Goal: Transaction & Acquisition: Purchase product/service

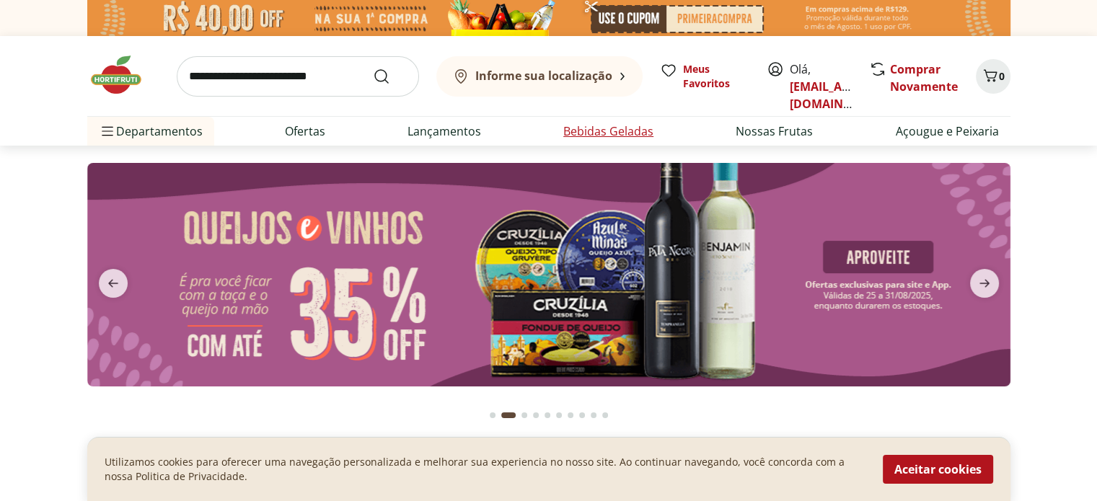
click at [600, 131] on link "Bebidas Geladas" at bounding box center [608, 131] width 90 height 17
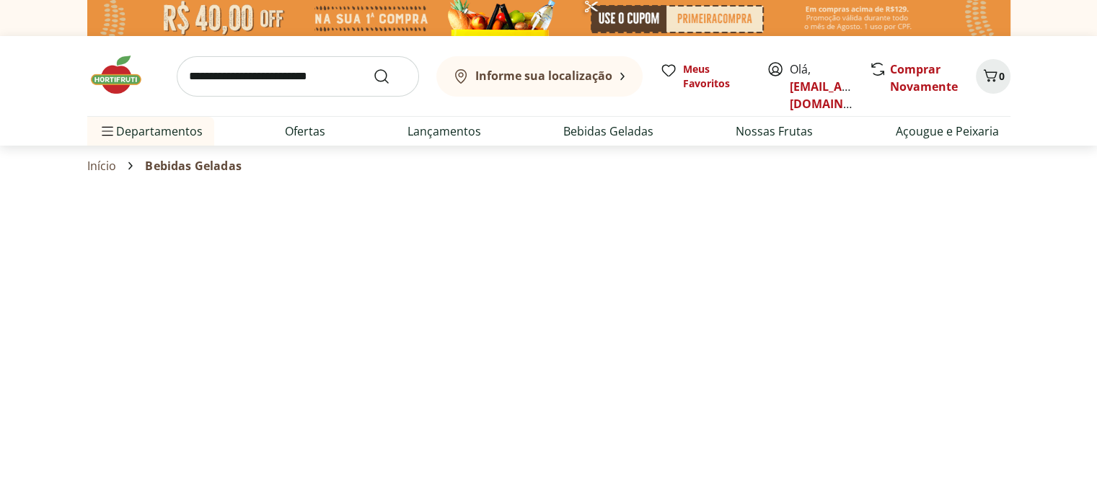
select select "**********"
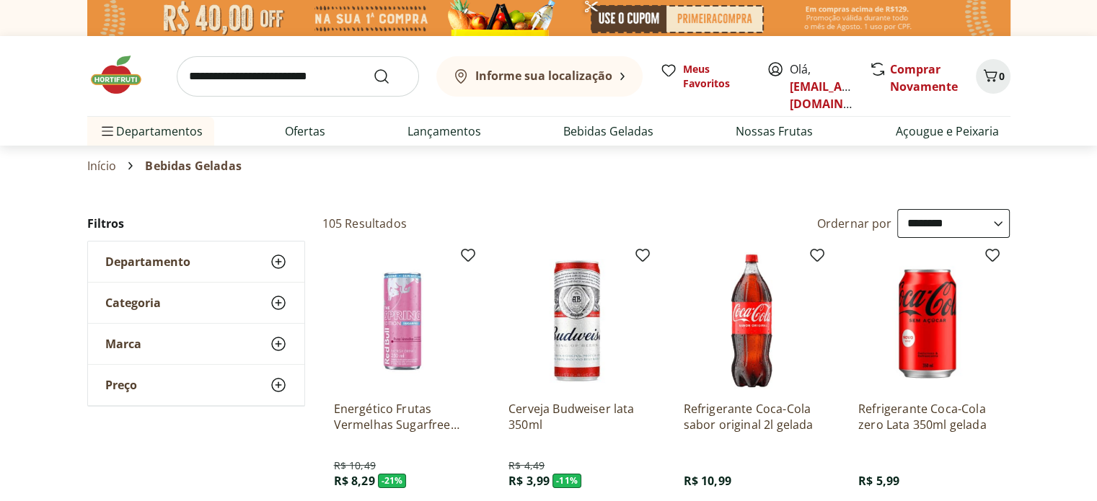
click at [336, 123] on ul "Departamentos Nossa Marca Nossa Marca Ver tudo do departamento Açougue & Peixar…" at bounding box center [548, 131] width 923 height 29
click at [327, 128] on li "Ofertas" at bounding box center [304, 131] width 63 height 29
click at [332, 111] on div "Informe sua localização Meus Favoritos Olá, biachalhub@gmail.com Comprar Novame…" at bounding box center [548, 76] width 923 height 80
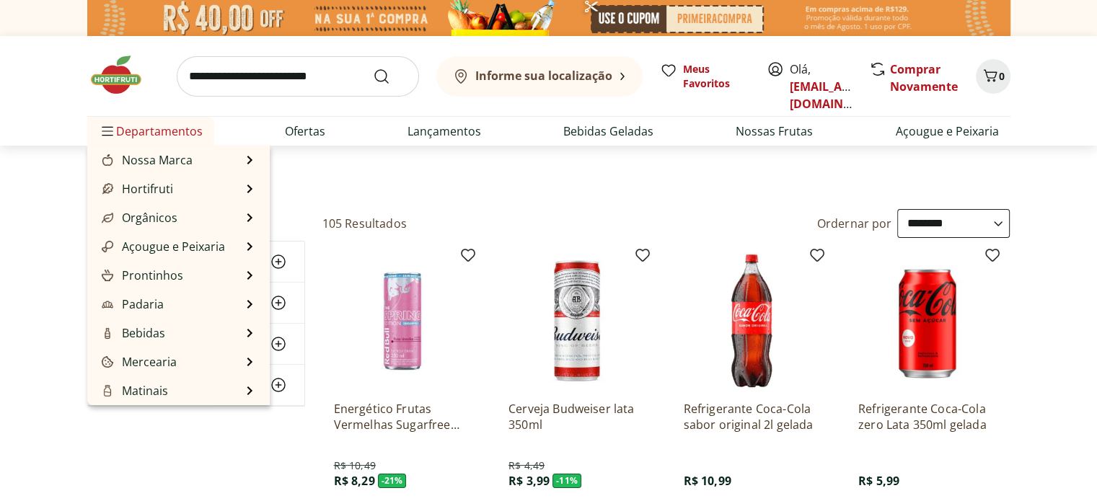
click at [123, 138] on span "Departamentos" at bounding box center [151, 131] width 104 height 35
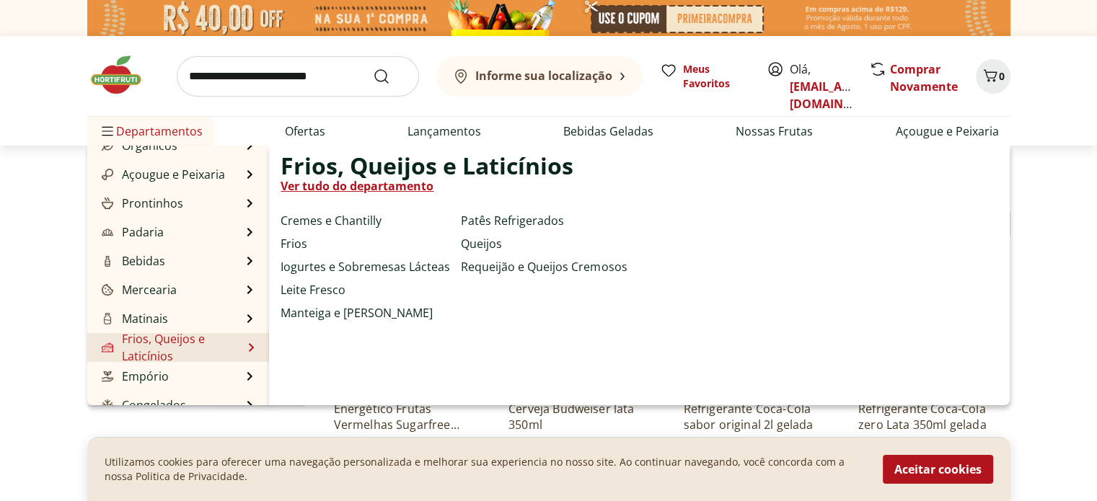
scroll to position [144, 0]
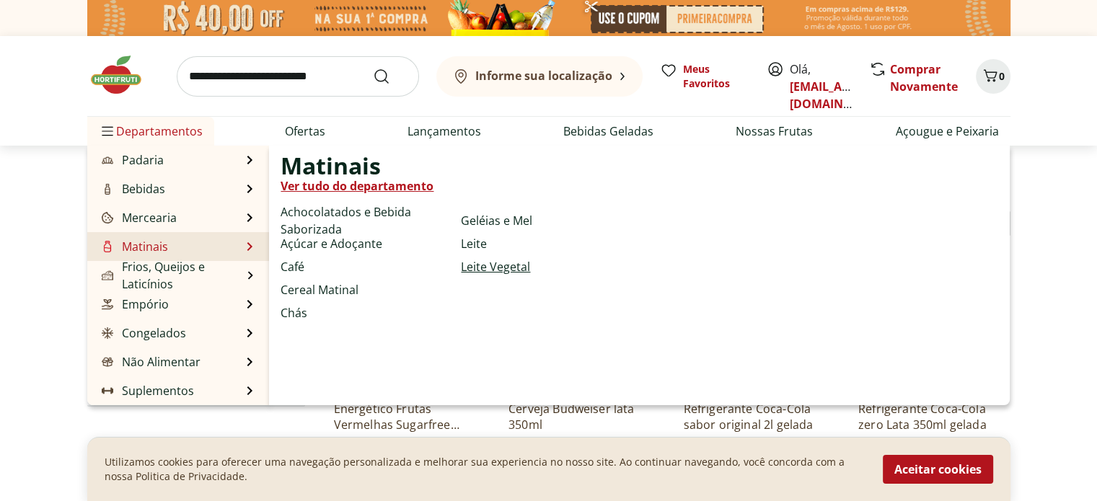
click at [508, 268] on link "Leite Vegetal" at bounding box center [495, 266] width 69 height 17
select select "**********"
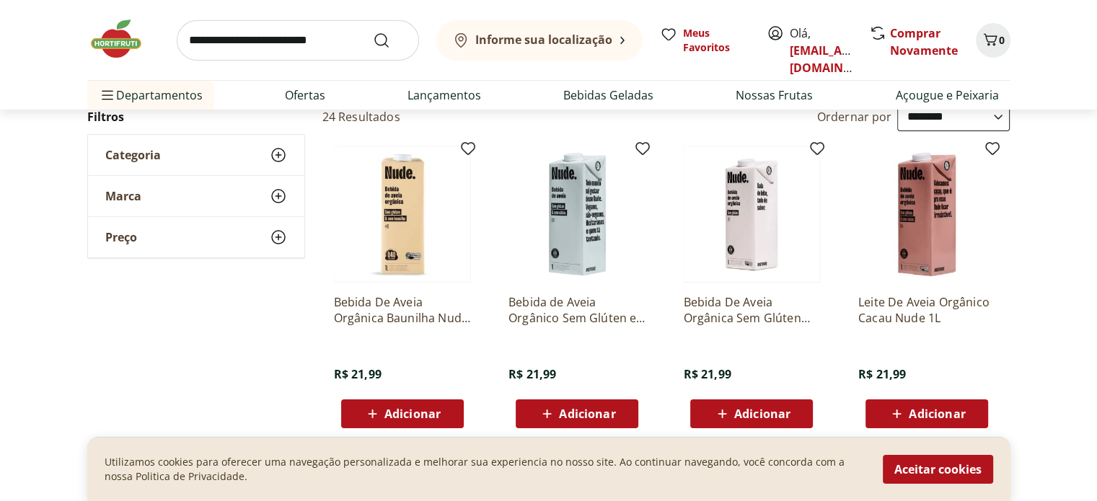
scroll to position [72, 0]
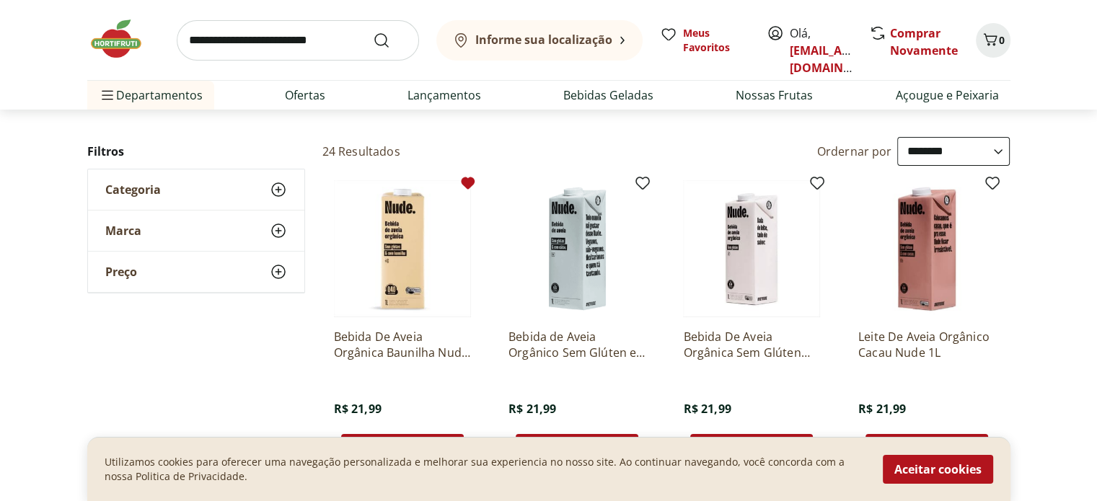
click at [465, 183] on icon at bounding box center [468, 183] width 14 height 12
click at [640, 178] on icon at bounding box center [642, 183] width 14 height 12
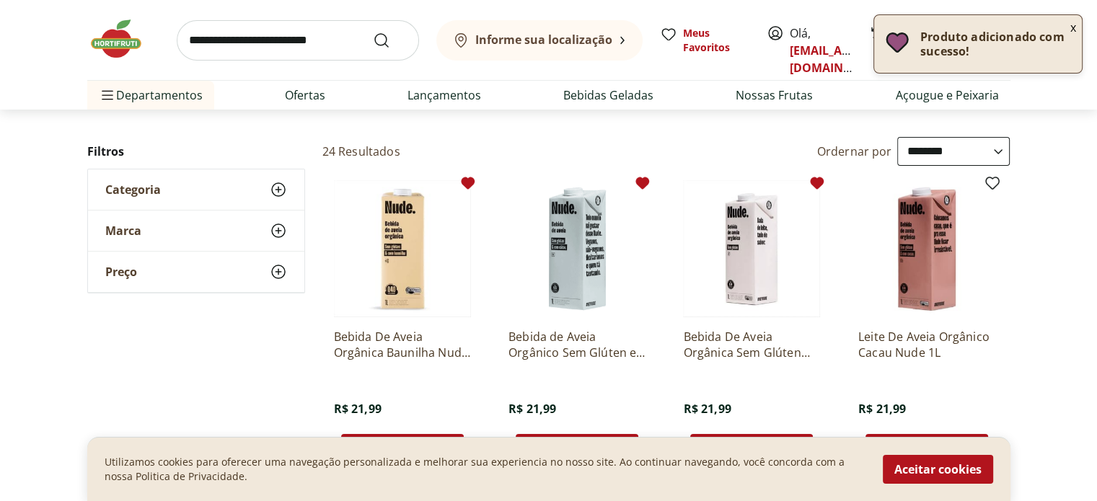
click at [819, 185] on icon at bounding box center [818, 183] width 14 height 12
click at [1000, 187] on icon at bounding box center [992, 183] width 17 height 17
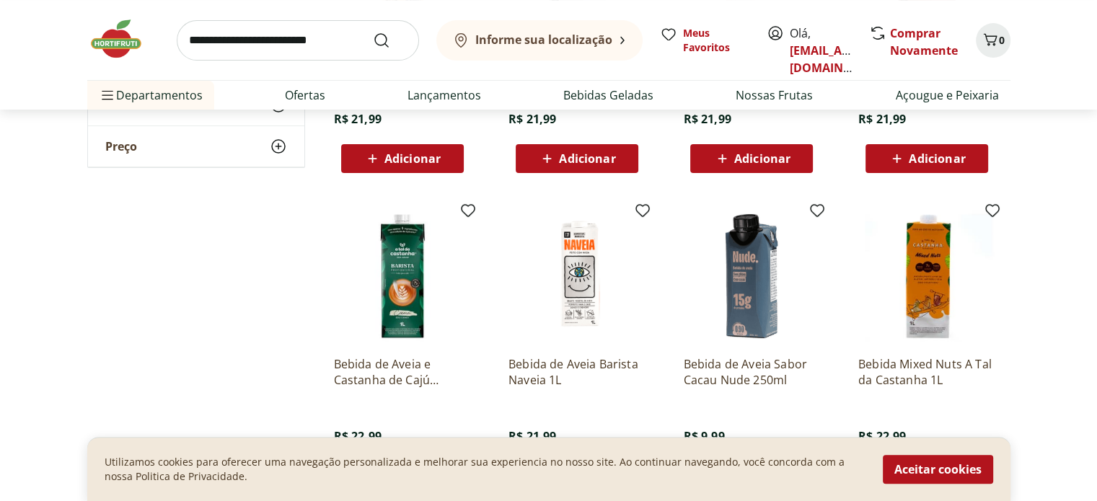
scroll to position [361, 0]
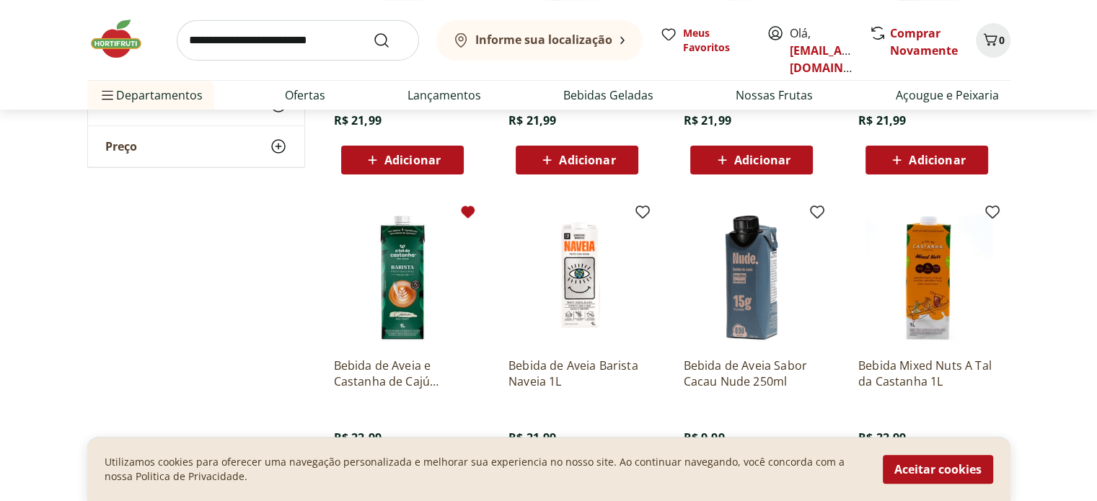
click at [475, 213] on icon at bounding box center [467, 211] width 17 height 17
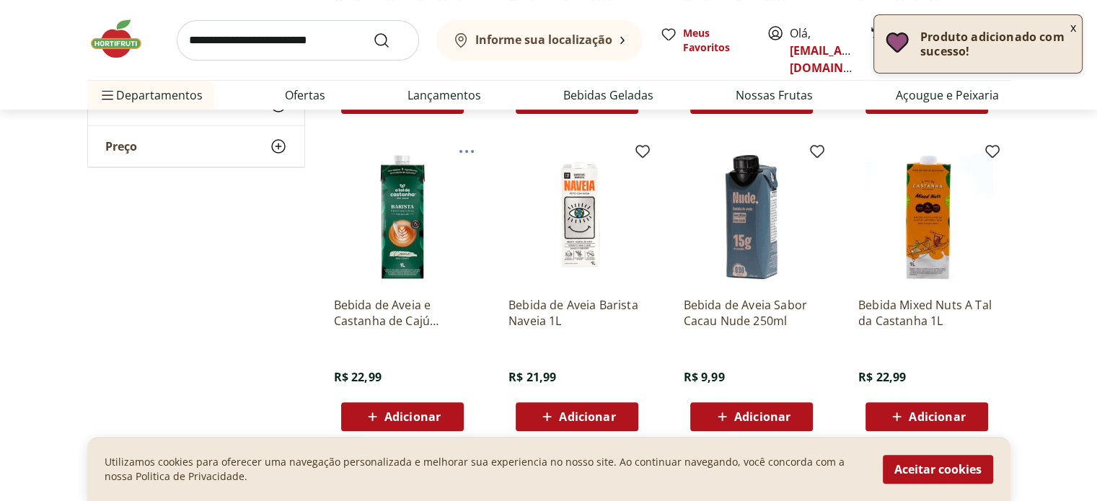
scroll to position [433, 0]
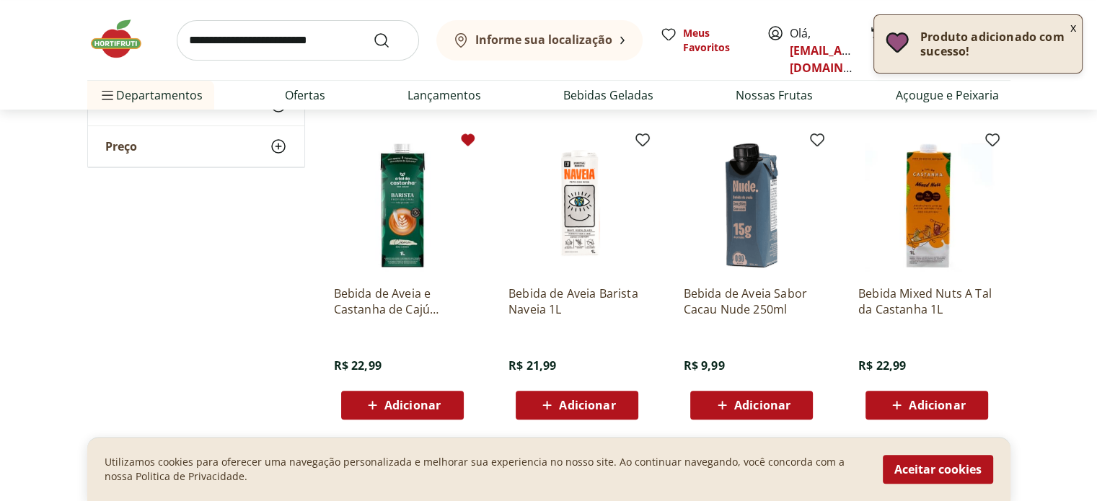
click at [652, 134] on div "Bebida de Aveia Barista Naveia 1L R$ 21,99 Adicionar" at bounding box center [577, 278] width 160 height 306
click at [647, 137] on icon at bounding box center [642, 140] width 14 height 12
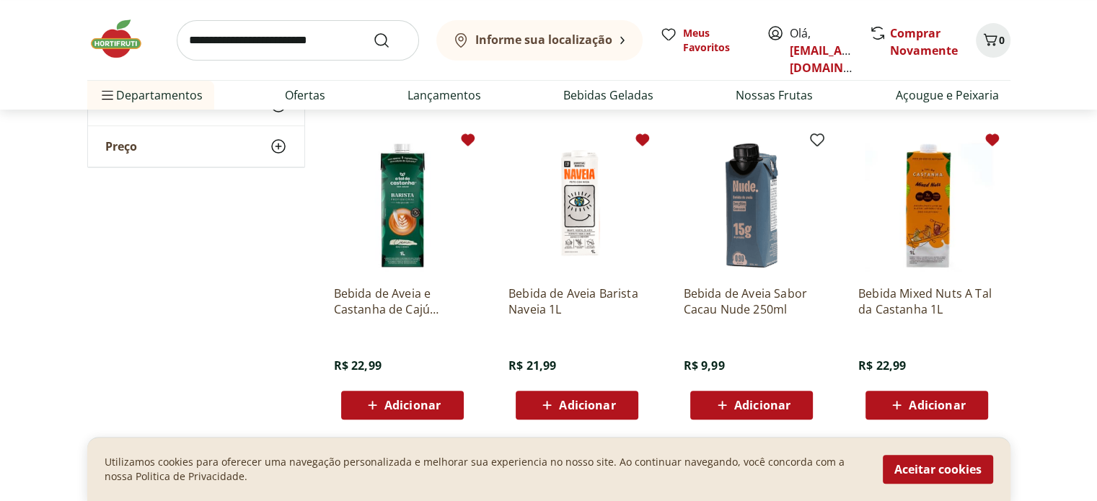
click at [991, 146] on icon at bounding box center [992, 139] width 17 height 17
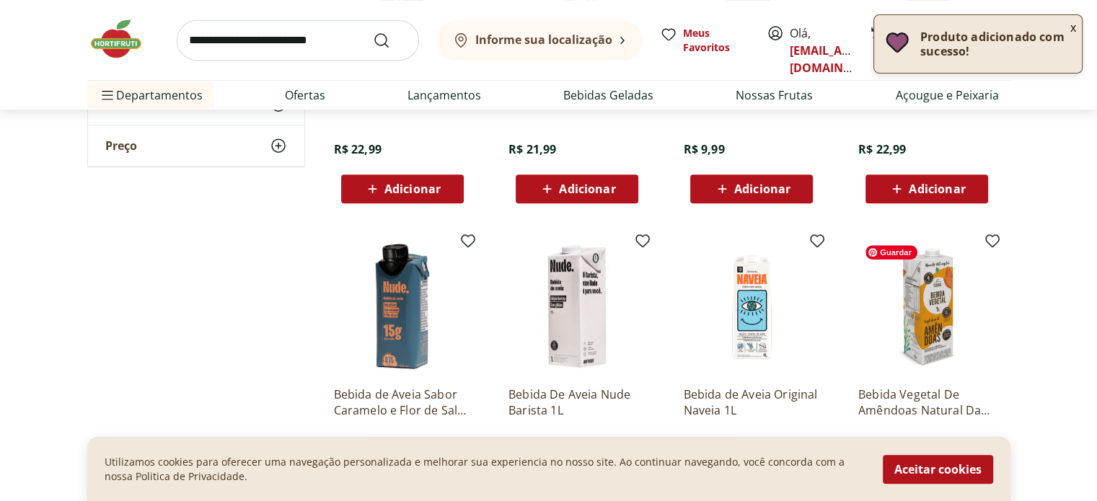
scroll to position [721, 0]
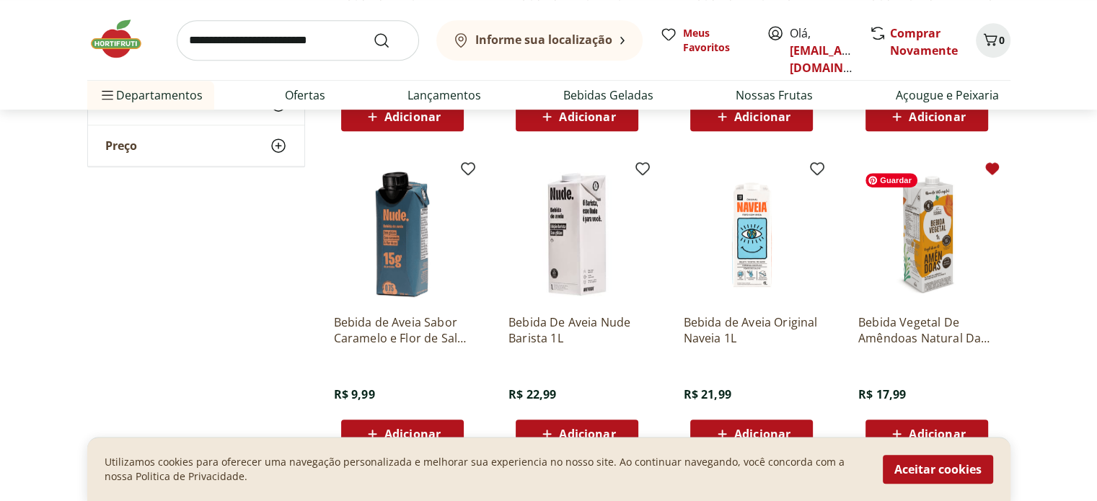
click at [992, 175] on icon at bounding box center [992, 169] width 14 height 12
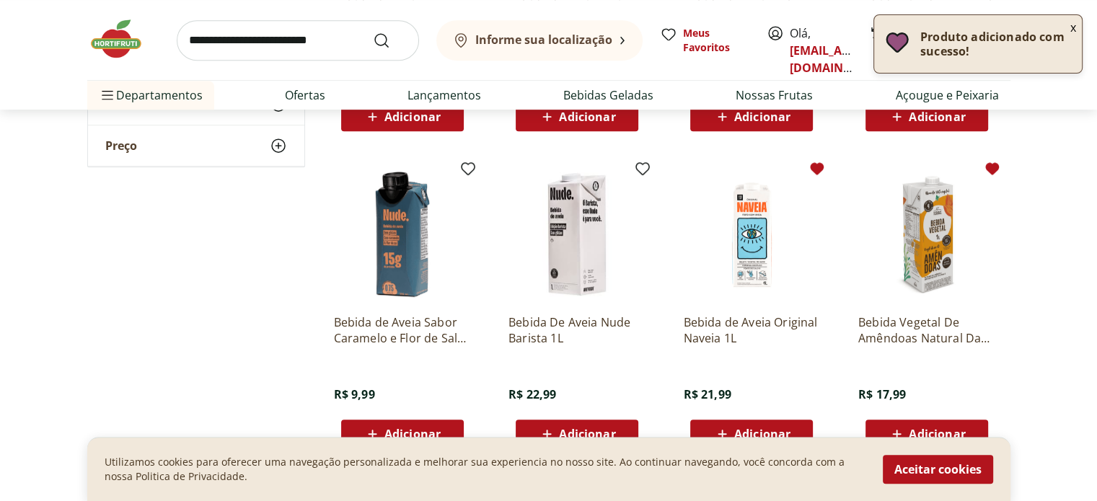
click at [816, 172] on icon at bounding box center [818, 169] width 14 height 12
click at [648, 168] on icon at bounding box center [642, 169] width 14 height 12
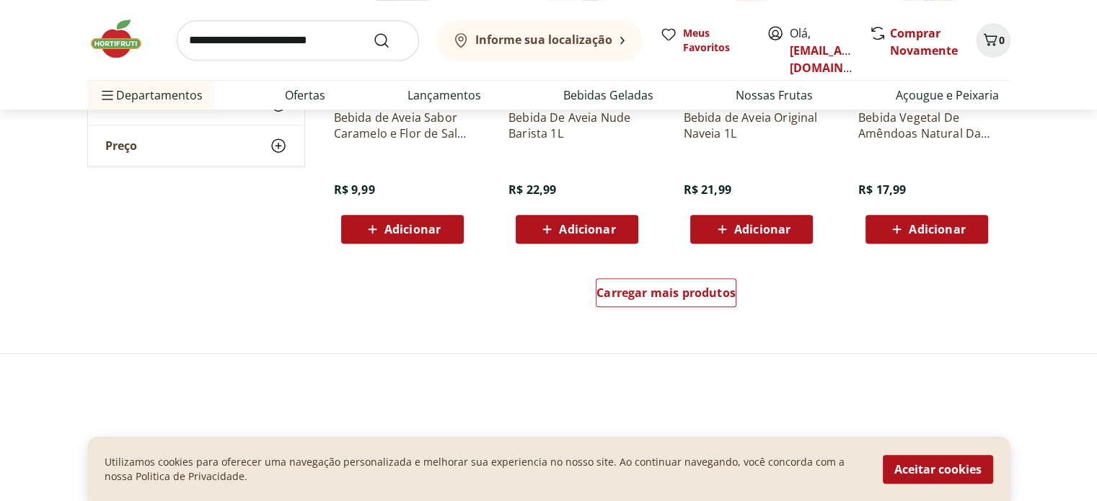
scroll to position [1010, 0]
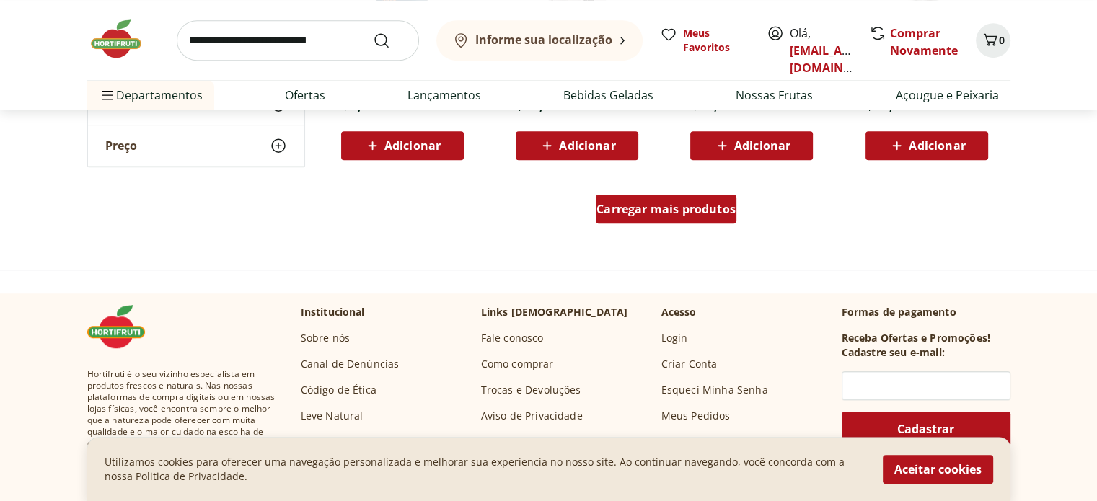
click at [661, 207] on span "Carregar mais produtos" at bounding box center [665, 209] width 139 height 12
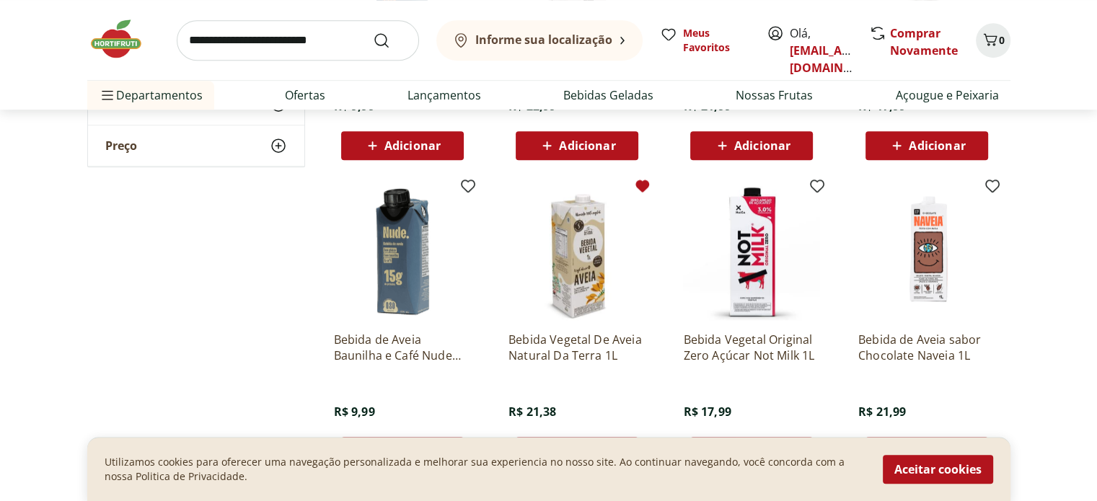
click at [645, 183] on icon at bounding box center [642, 186] width 14 height 12
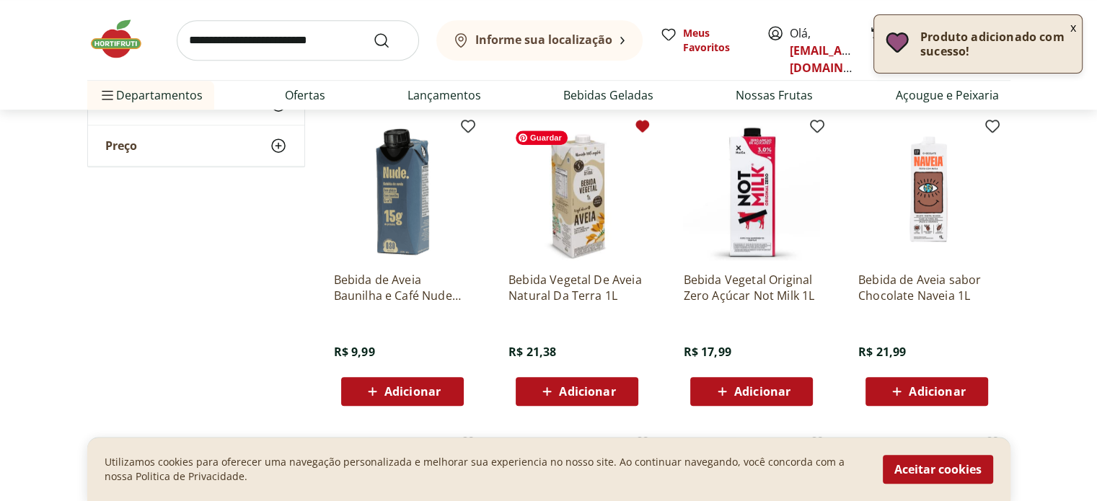
scroll to position [1082, 0]
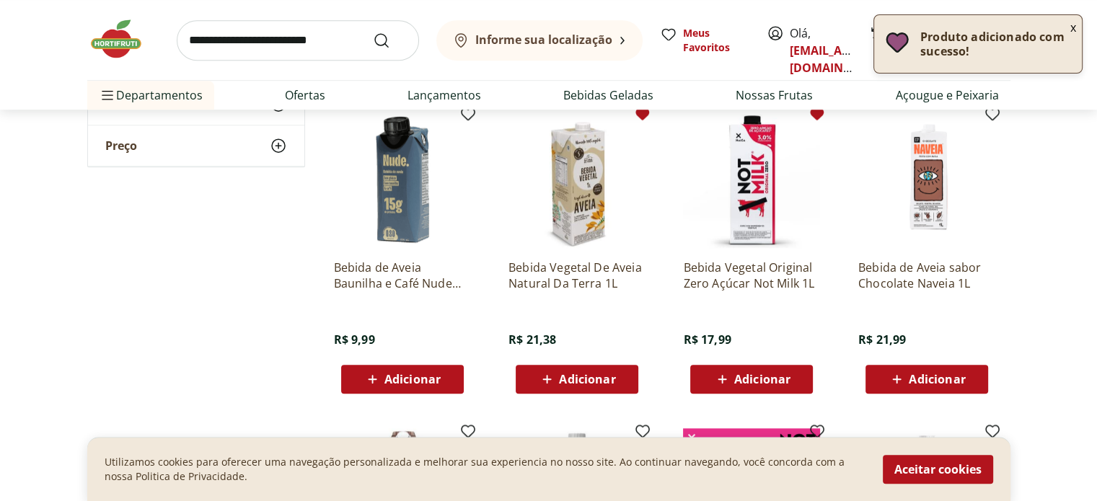
click at [819, 117] on icon at bounding box center [818, 114] width 14 height 12
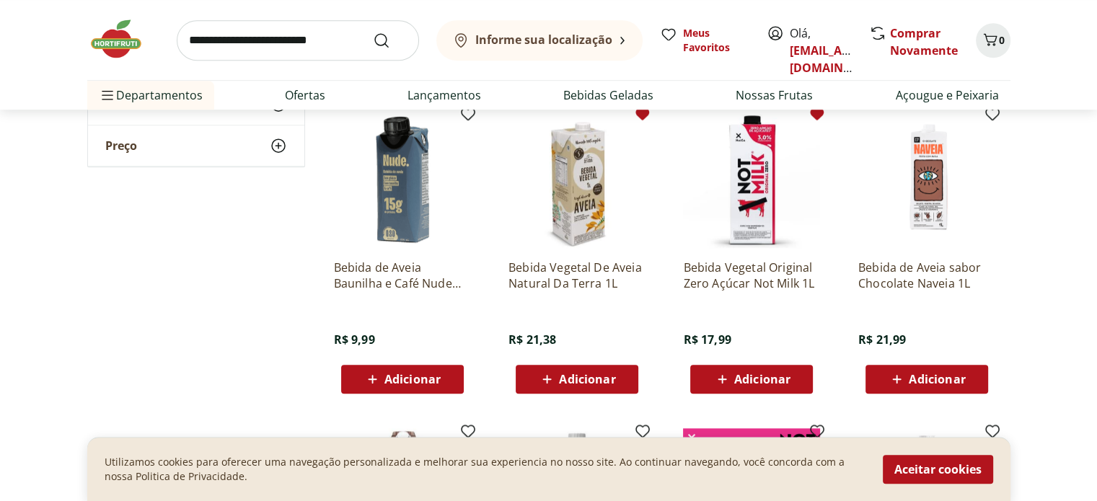
click at [1029, 208] on section "**********" at bounding box center [548, 83] width 1097 height 1913
click at [802, 385] on button "Adicionar" at bounding box center [751, 379] width 123 height 29
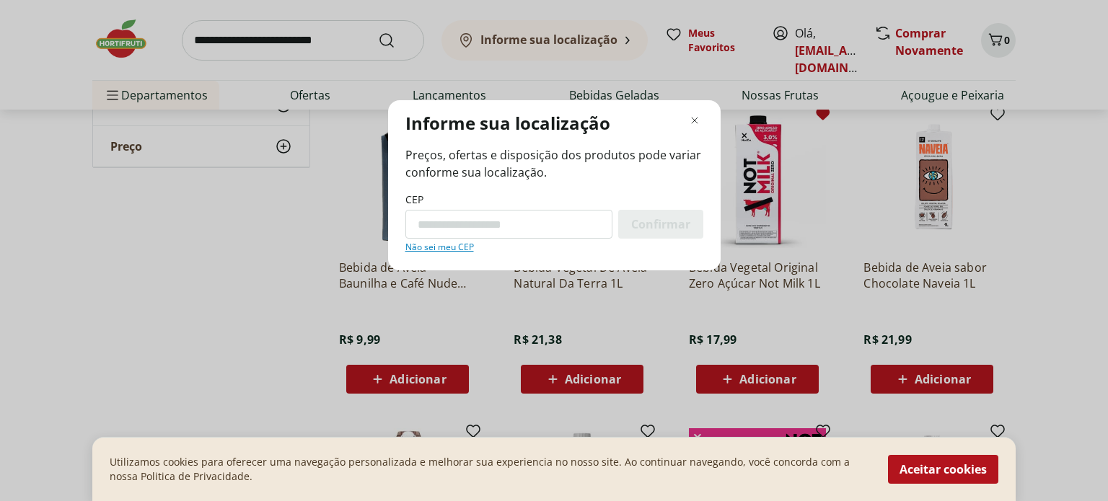
drag, startPoint x: 1018, startPoint y: 170, endPoint x: 978, endPoint y: 190, distance: 44.8
click at [1018, 172] on div "Informe sua localização Preços, ofertas e disposição dos produtos pode variar c…" at bounding box center [554, 250] width 1108 height 501
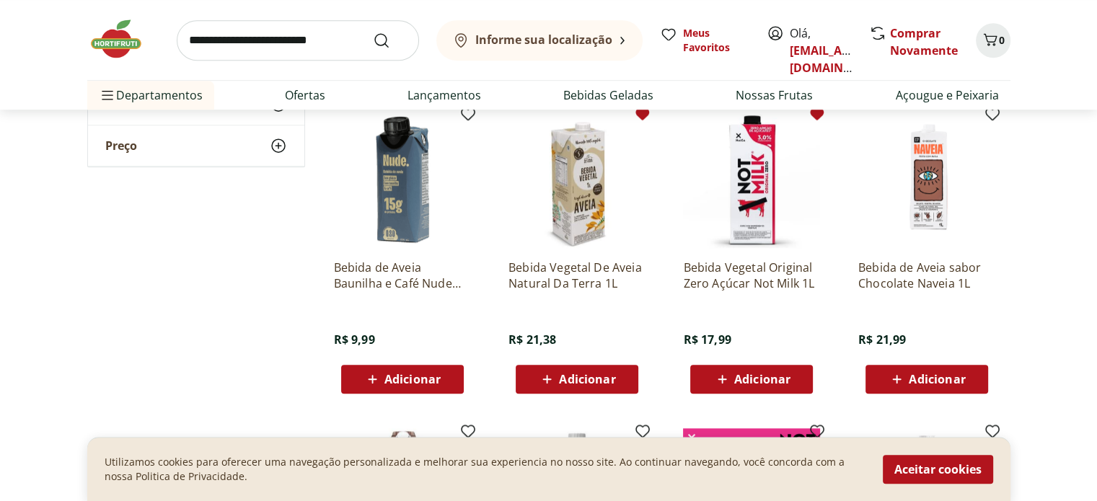
click at [731, 392] on button "Adicionar" at bounding box center [751, 379] width 123 height 29
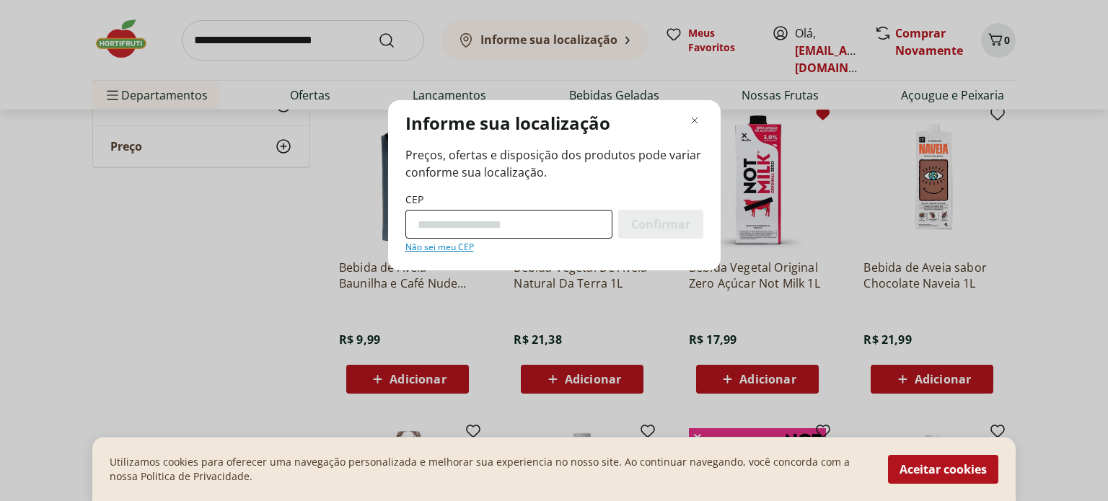
click at [571, 229] on input "CEP" at bounding box center [508, 224] width 207 height 29
click at [581, 227] on input "CEP" at bounding box center [508, 224] width 207 height 29
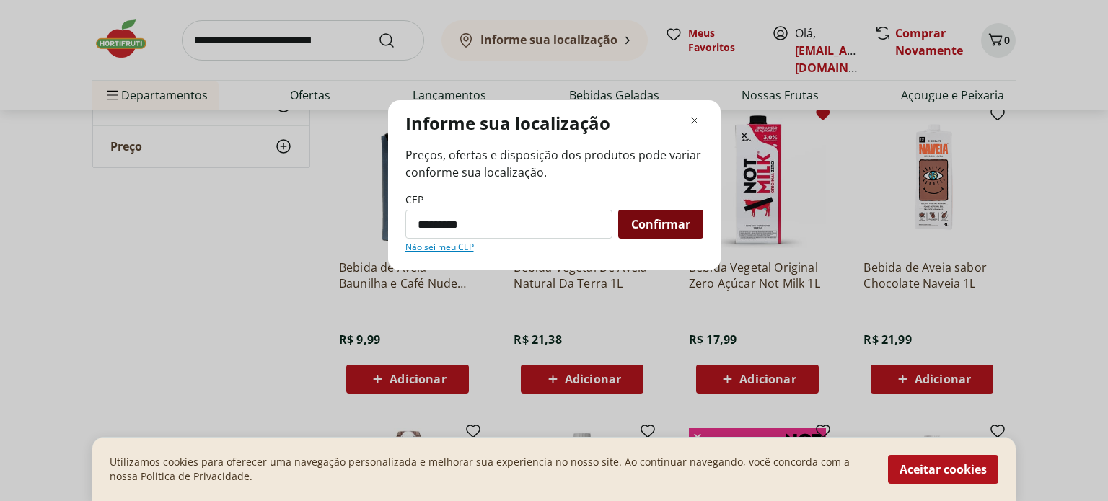
type input "*********"
click at [650, 226] on span "Confirmar" at bounding box center [660, 225] width 59 height 12
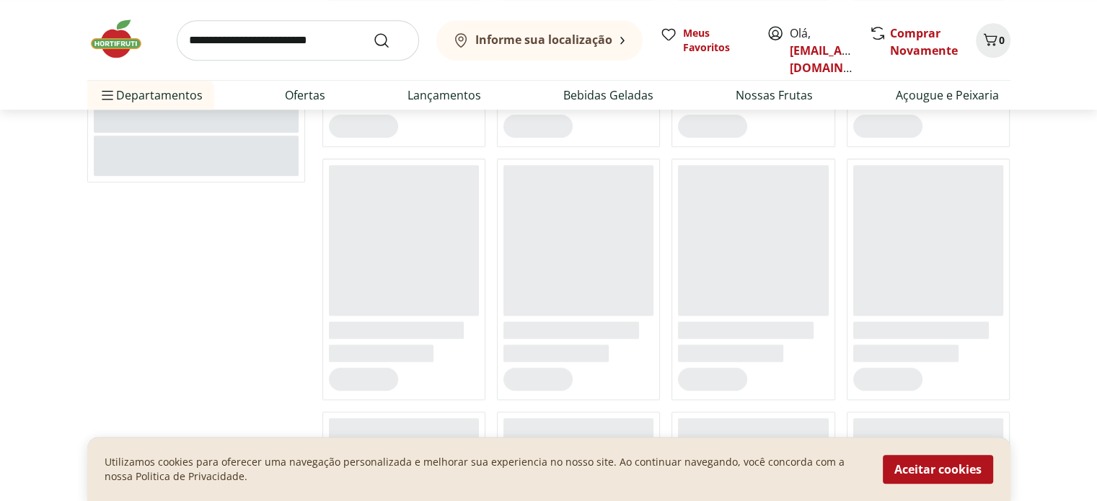
click at [666, 221] on ul at bounding box center [666, 279] width 688 height 747
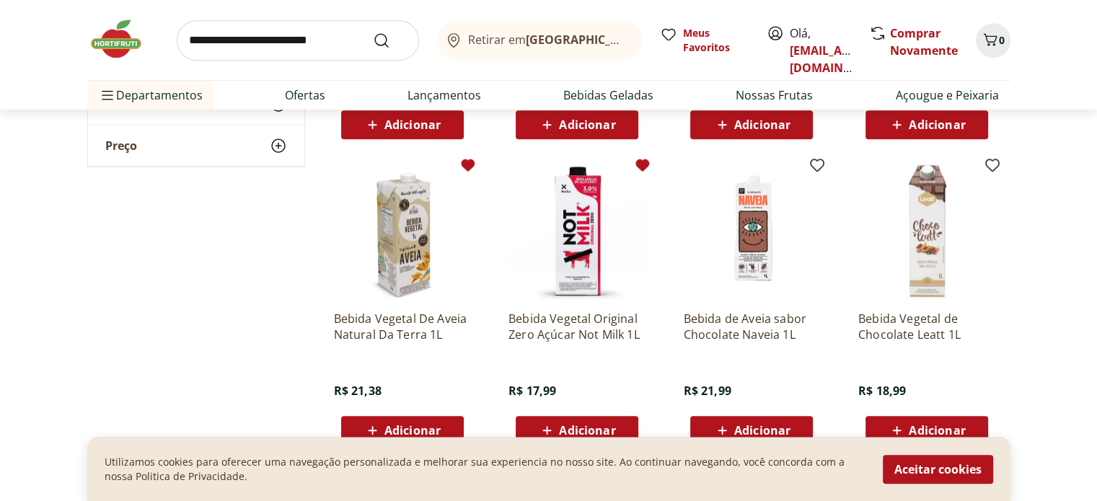
scroll to position [1010, 0]
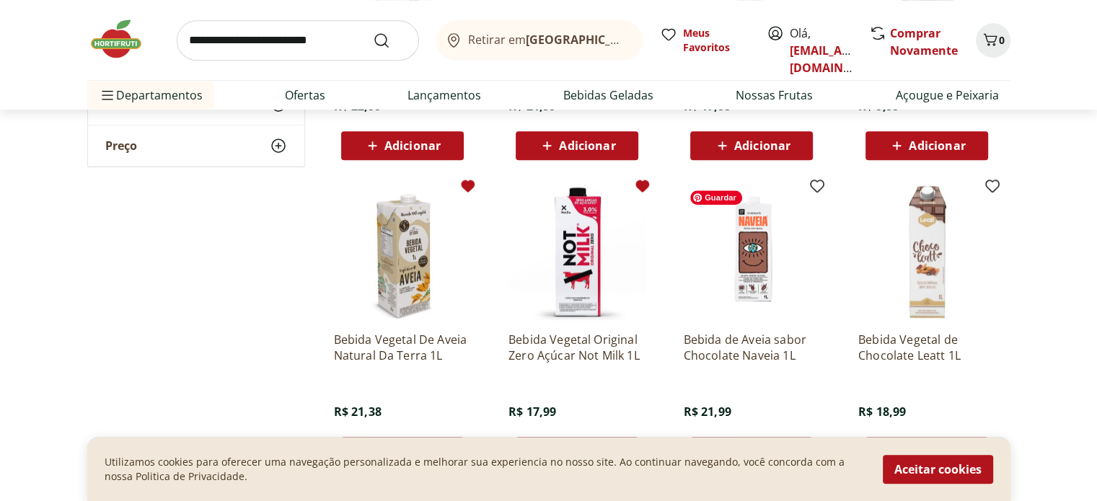
click at [809, 195] on img at bounding box center [751, 251] width 137 height 137
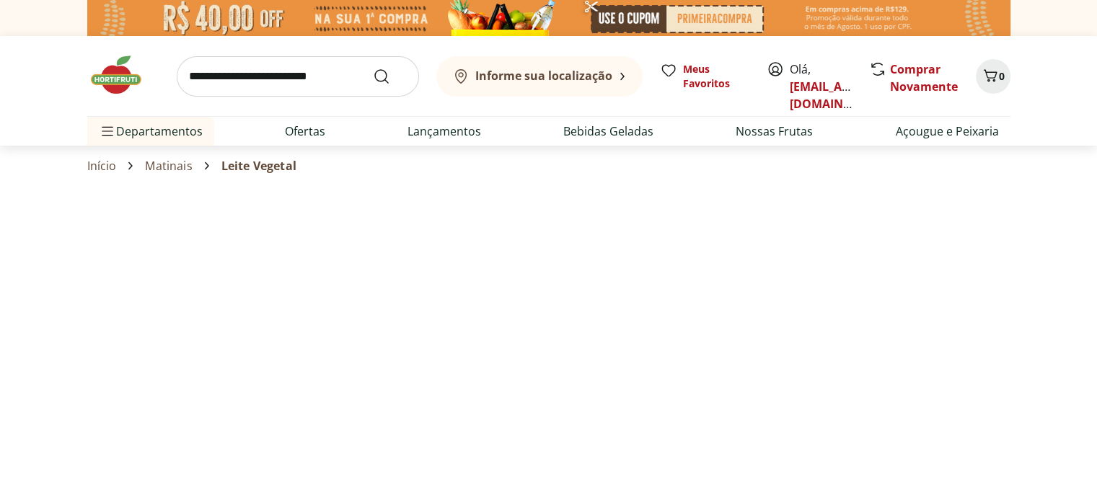
select select "**********"
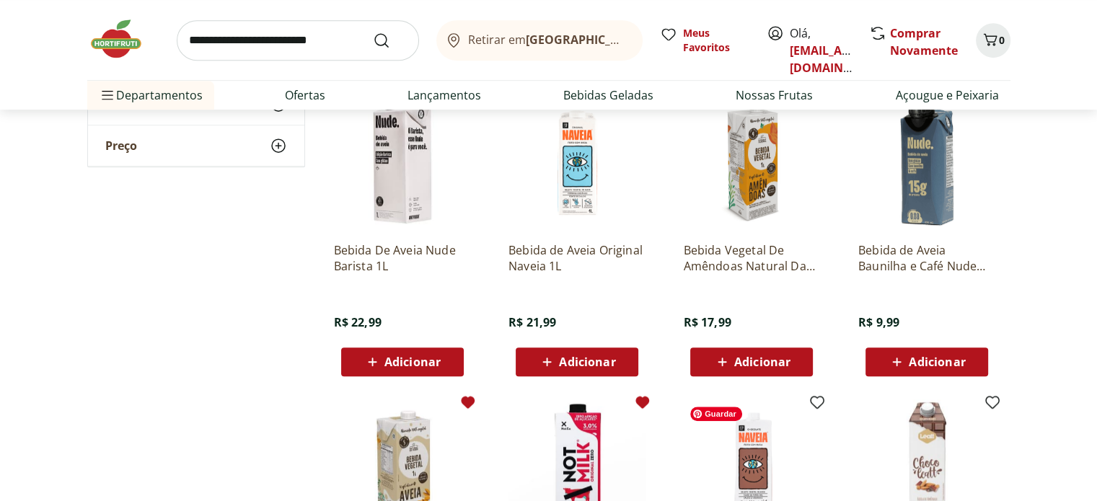
scroll to position [1010, 0]
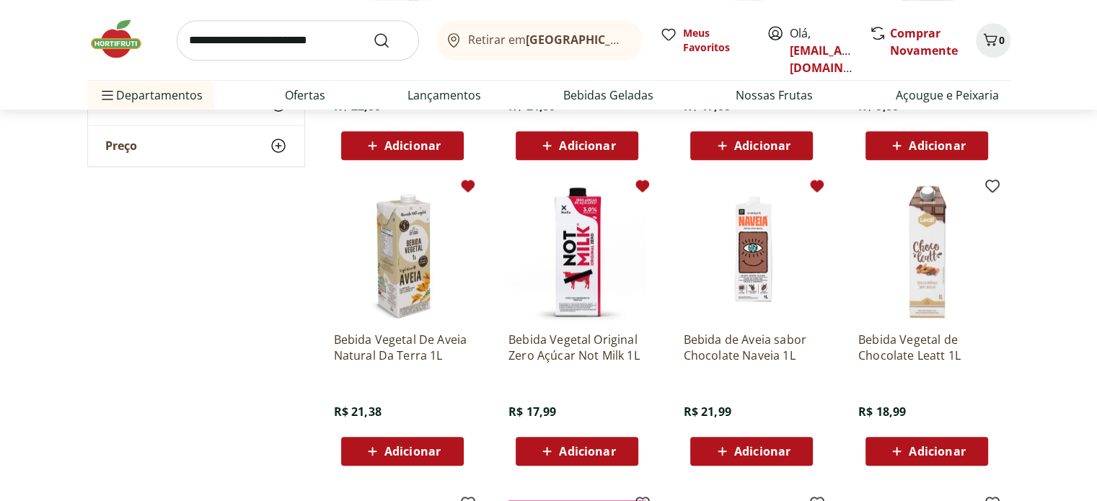
click at [814, 181] on icon at bounding box center [818, 186] width 14 height 12
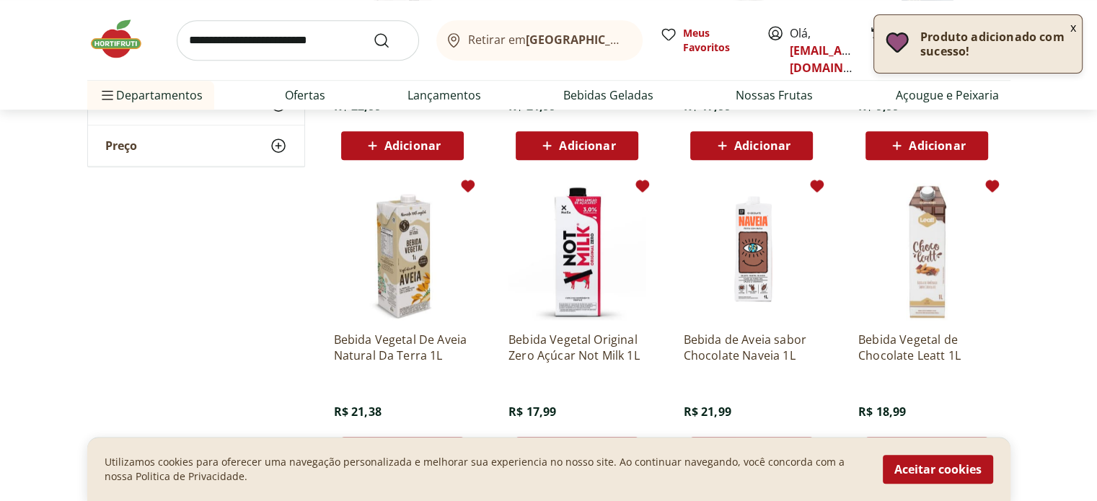
click at [995, 184] on icon at bounding box center [992, 186] width 14 height 12
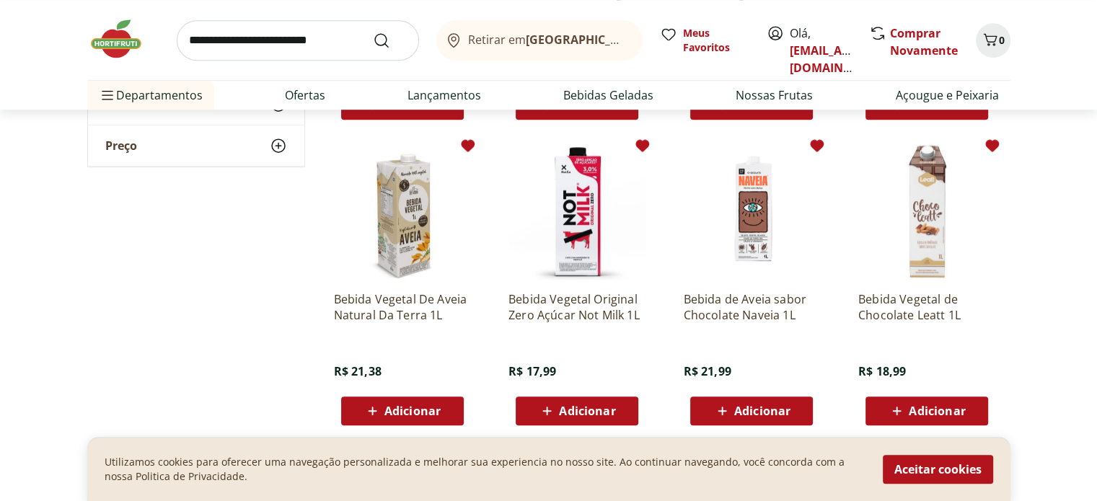
scroll to position [1082, 0]
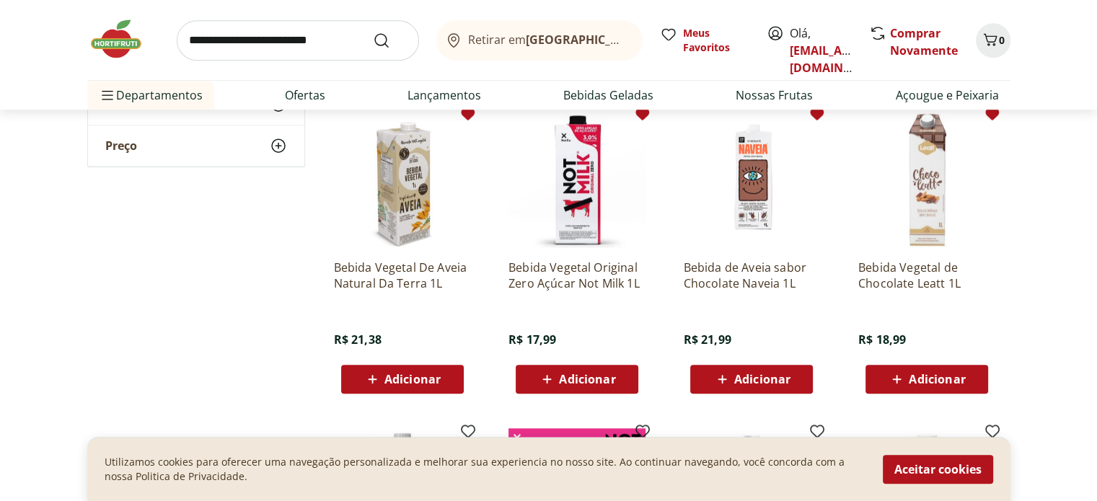
click at [910, 378] on span "Adicionar" at bounding box center [937, 380] width 56 height 12
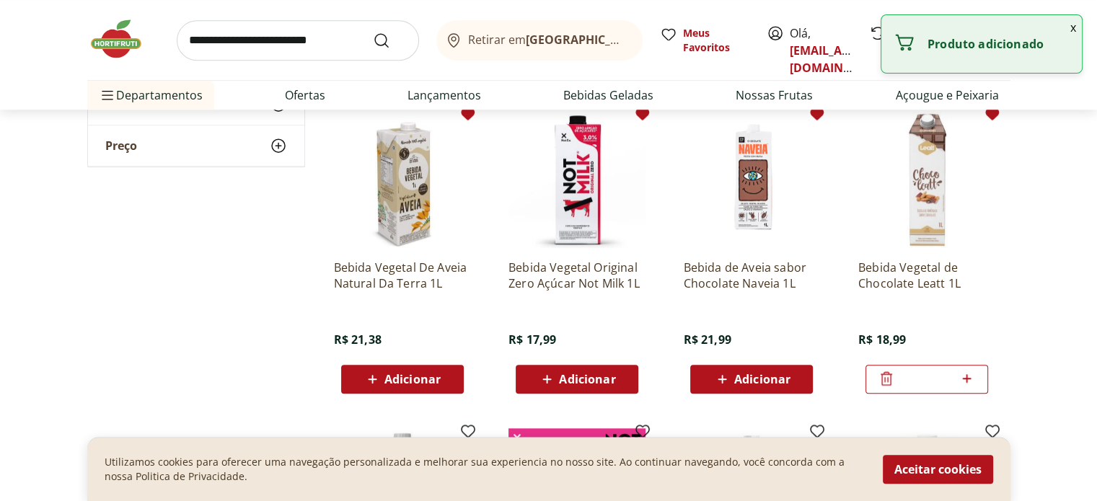
click at [560, 383] on span "Adicionar" at bounding box center [587, 380] width 56 height 12
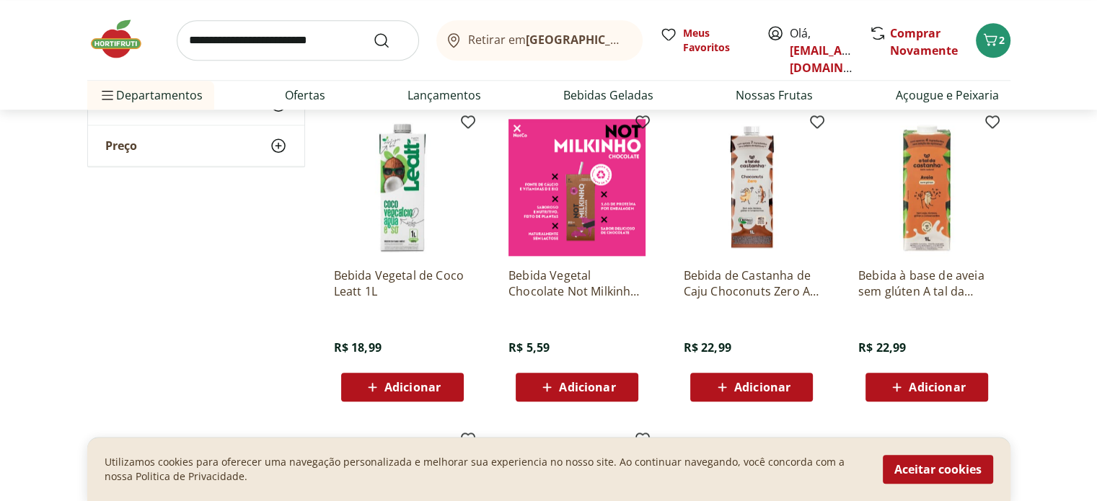
scroll to position [1370, 0]
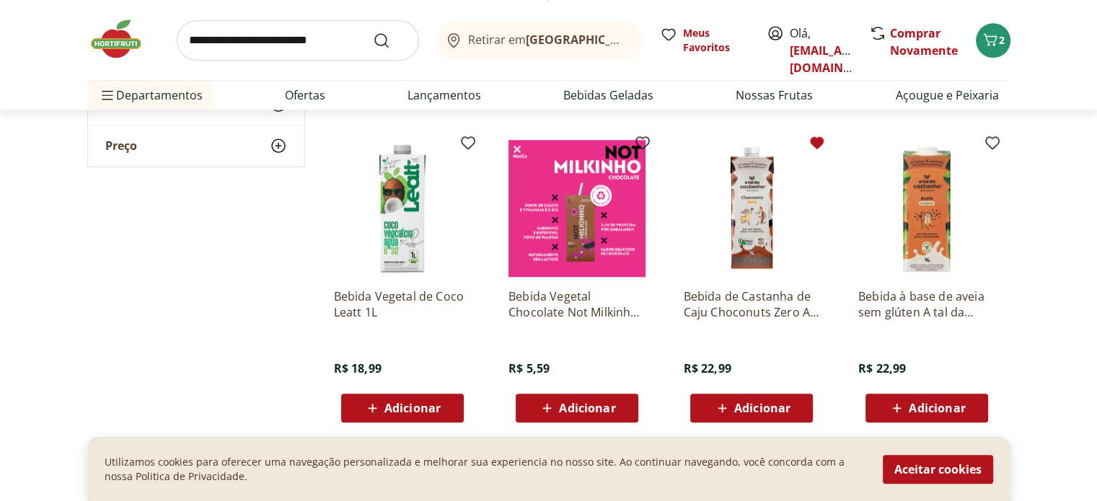
click at [813, 149] on icon at bounding box center [816, 142] width 17 height 17
click at [987, 146] on icon at bounding box center [992, 142] width 17 height 17
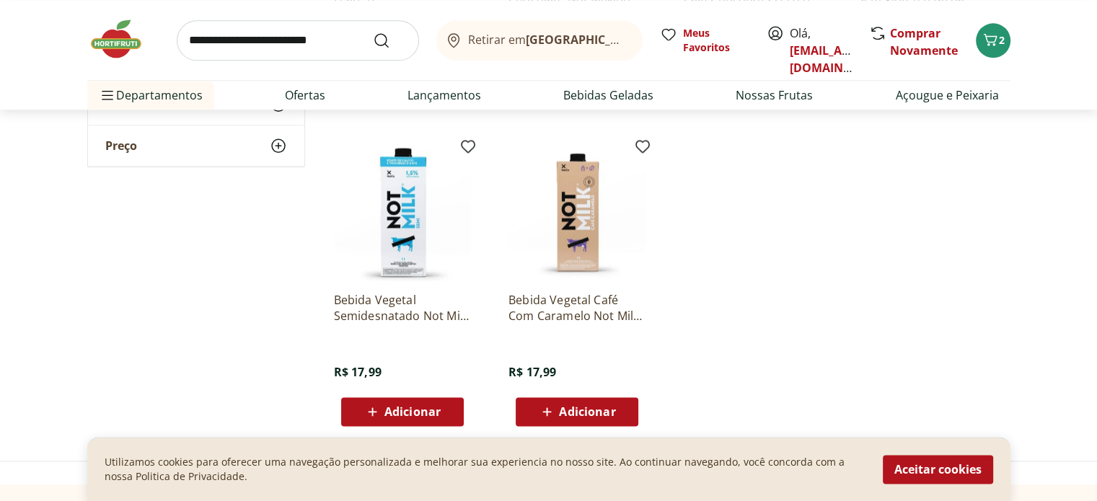
scroll to position [1659, 0]
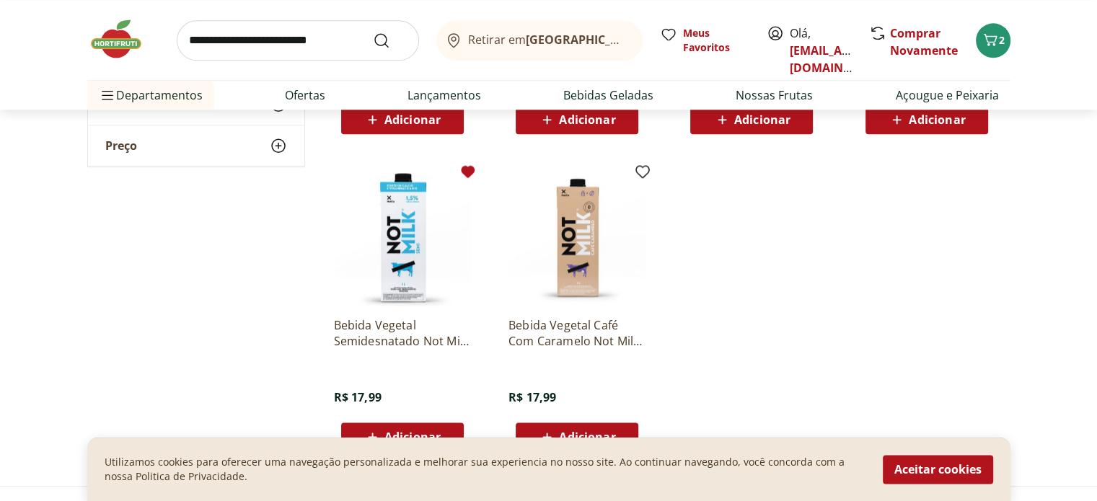
click at [469, 168] on icon at bounding box center [468, 172] width 14 height 12
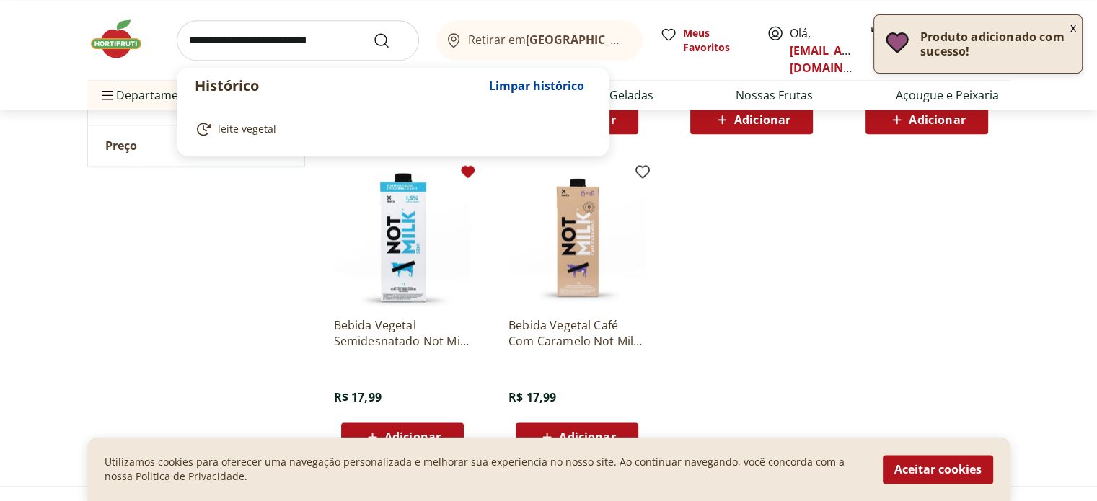
click at [316, 51] on input "search" at bounding box center [298, 40] width 242 height 40
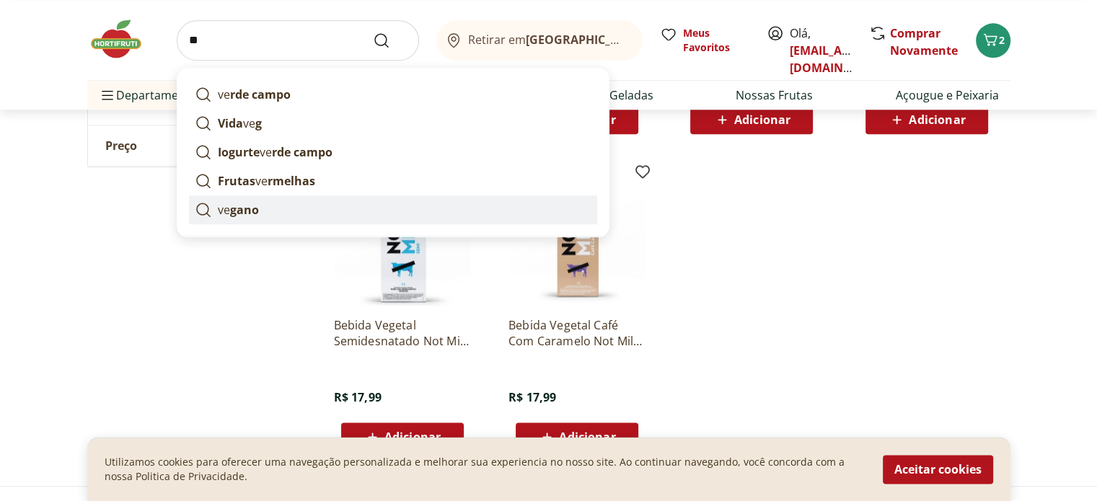
click at [286, 200] on link "ve gano" at bounding box center [393, 209] width 408 height 29
type input "******"
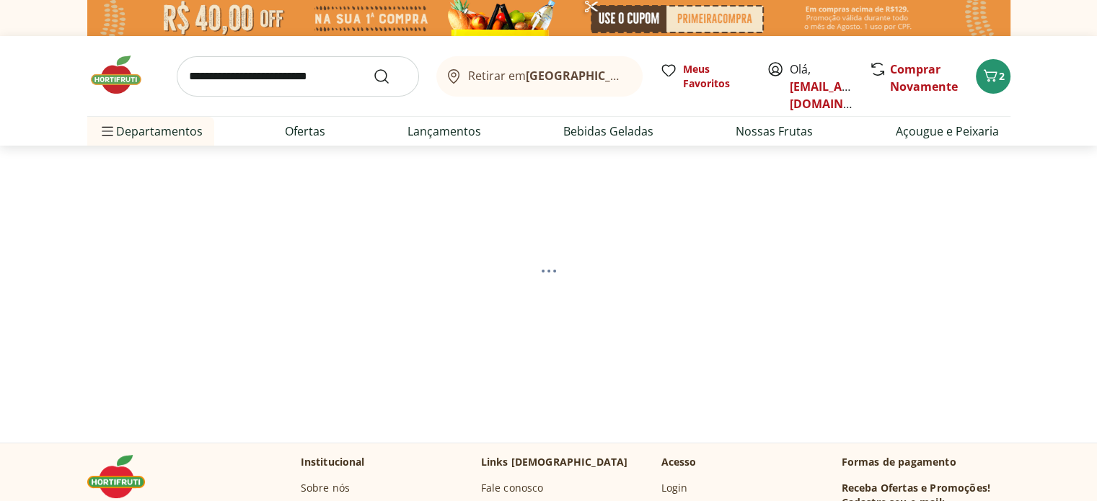
select select "**********"
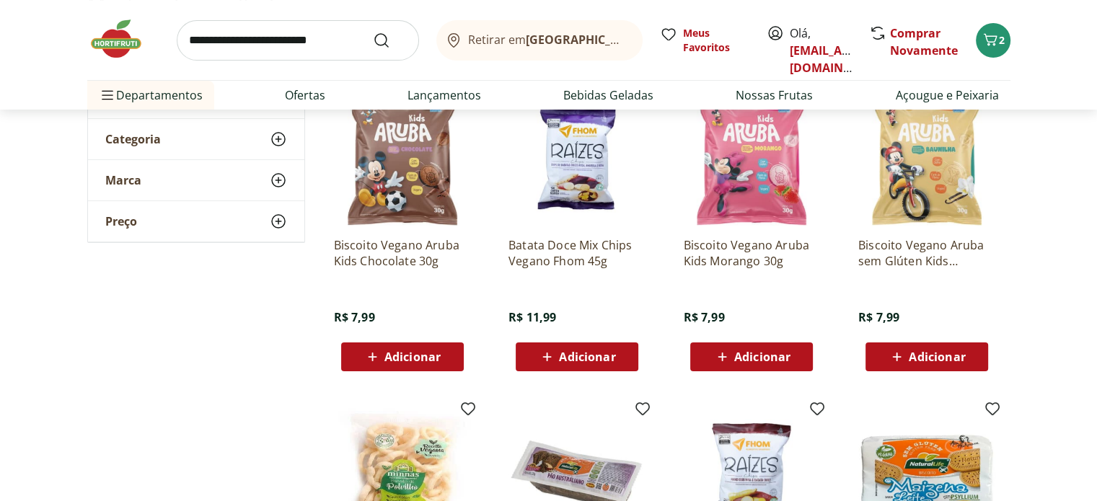
scroll to position [144, 0]
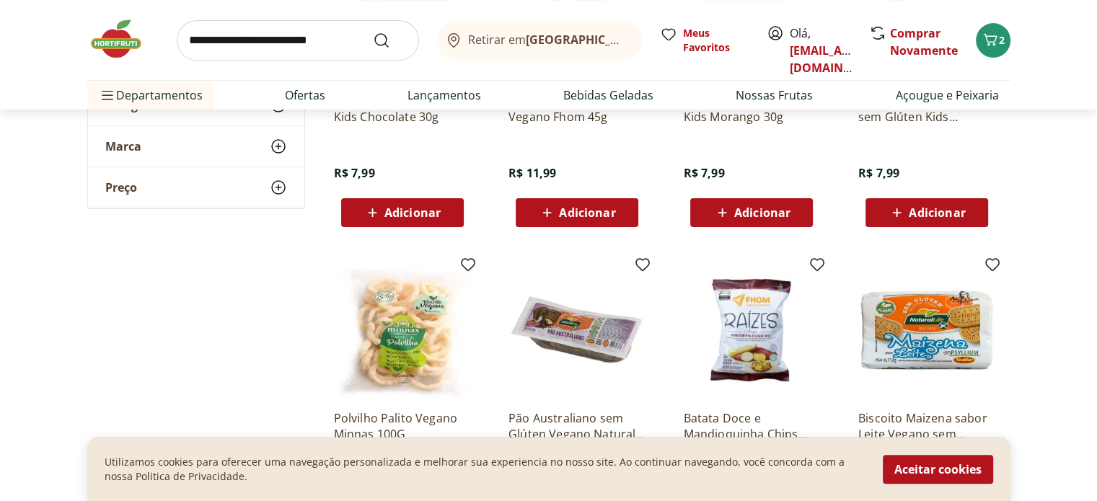
click at [1051, 350] on section "**********" at bounding box center [548, 398] width 1097 height 1099
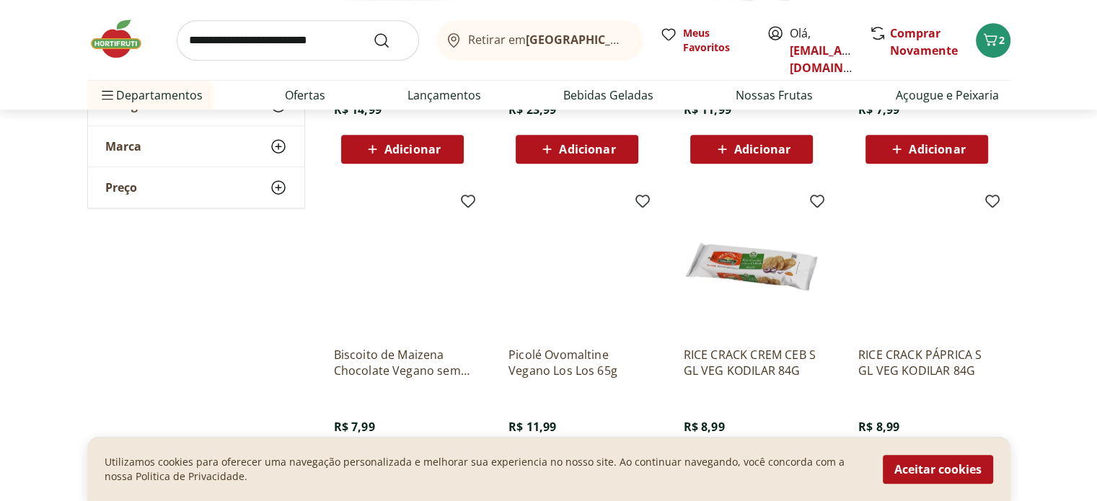
scroll to position [649, 0]
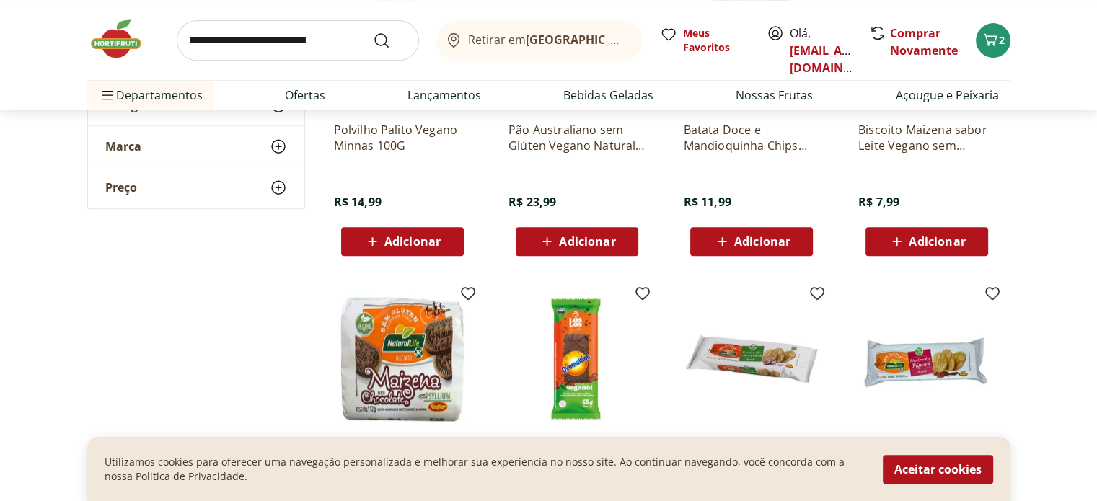
click at [640, 283] on div "Picolé Ovomaltine Vegano Los Los 65g R$ 11,99 Adicionar" at bounding box center [577, 432] width 160 height 306
click at [643, 291] on icon at bounding box center [642, 293] width 14 height 12
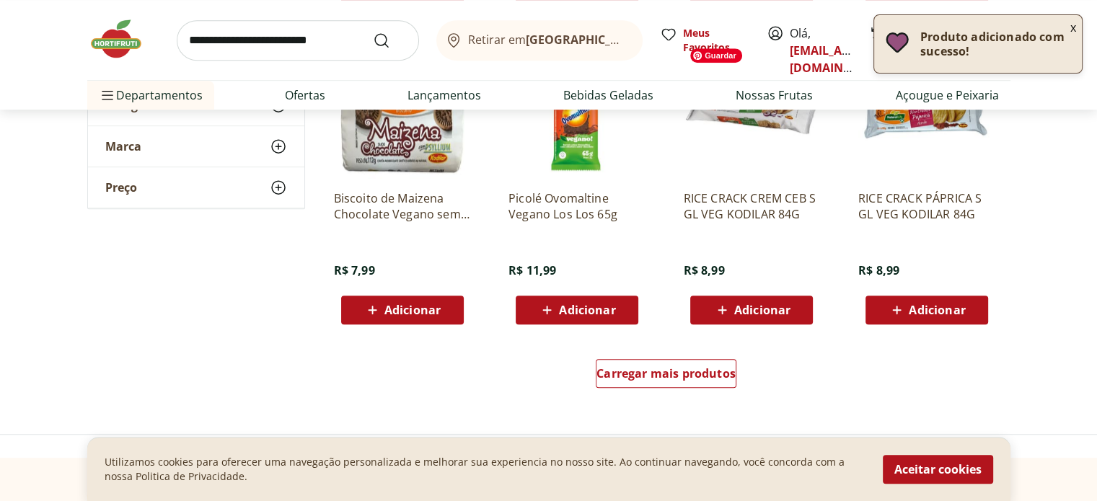
scroll to position [938, 0]
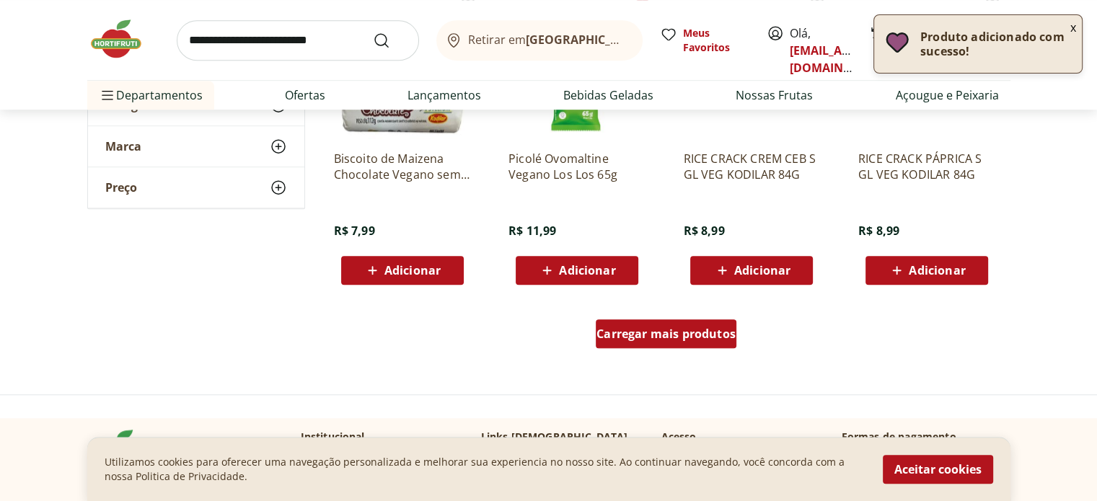
click at [689, 340] on div "Carregar mais produtos" at bounding box center [666, 333] width 141 height 29
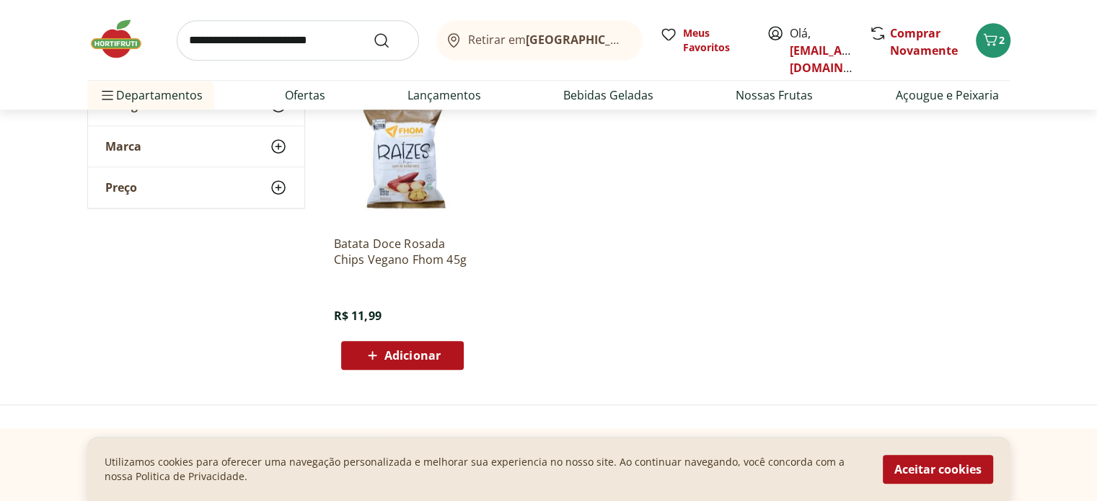
scroll to position [1298, 0]
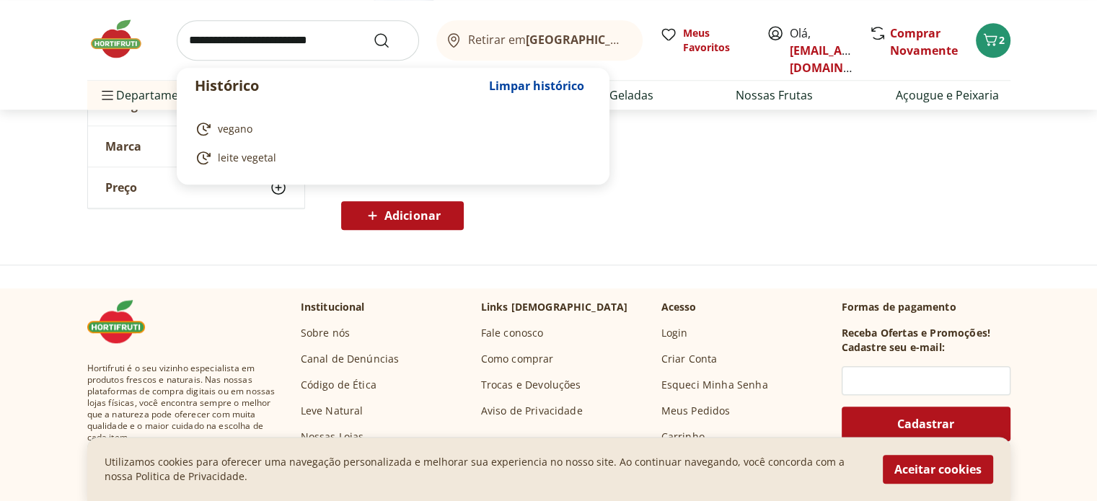
click at [313, 30] on input "search" at bounding box center [298, 40] width 242 height 40
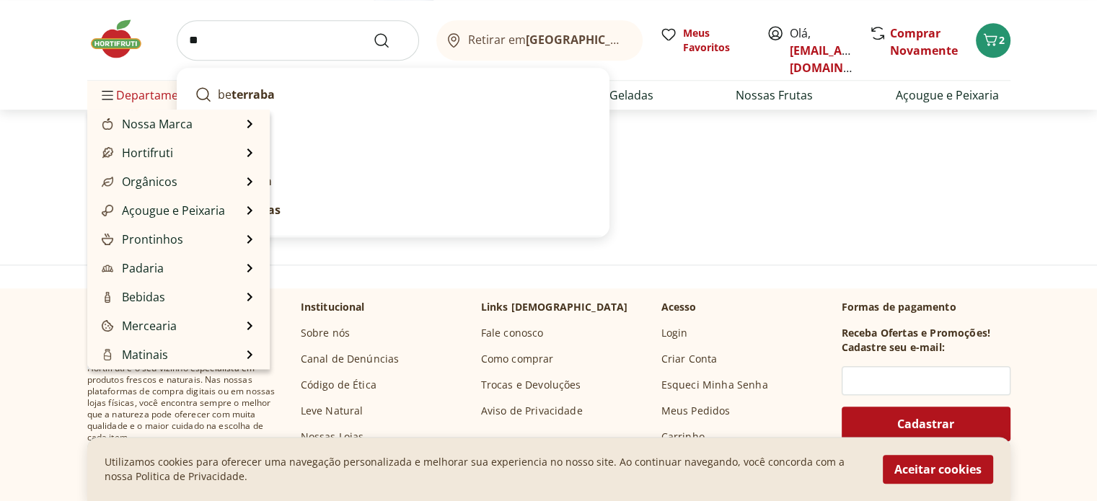
type input "*"
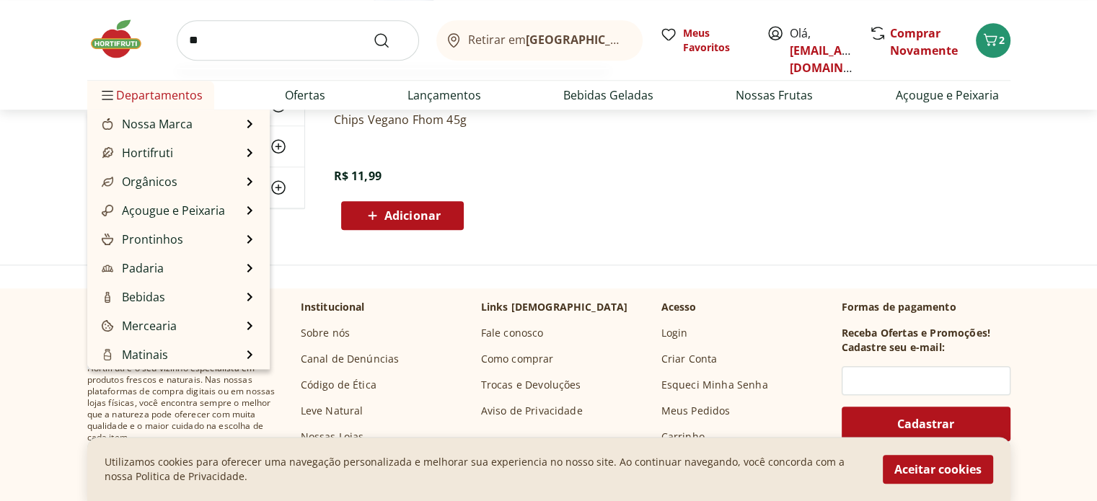
type input "*"
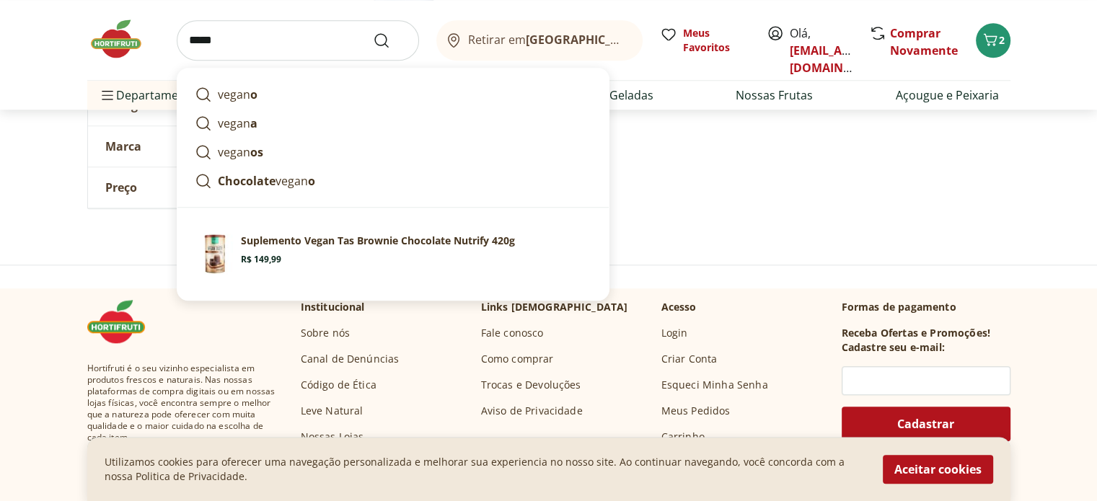
type input "*****"
click at [373, 32] on button "Submit Search" at bounding box center [390, 40] width 35 height 17
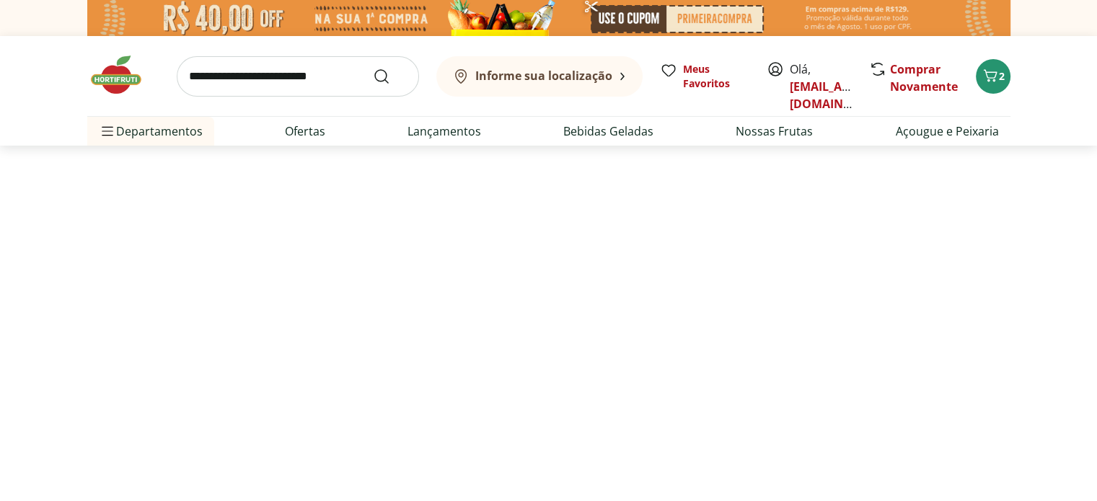
select select "**********"
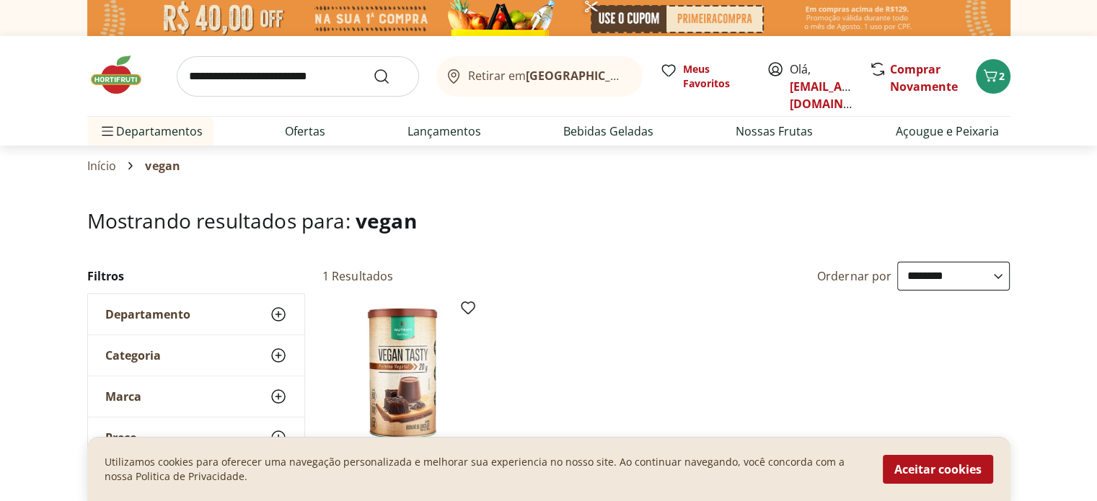
drag, startPoint x: 752, startPoint y: 305, endPoint x: 759, endPoint y: 299, distance: 9.2
click at [751, 305] on ul "Suplemento Vegan Tas Brownie Chocolate Nutrify 420g R$ 149,99 Adicionar" at bounding box center [666, 447] width 688 height 306
click at [337, 74] on input "search" at bounding box center [298, 76] width 242 height 40
type input "******"
click at [404, 71] on button "Submit Search" at bounding box center [390, 76] width 35 height 17
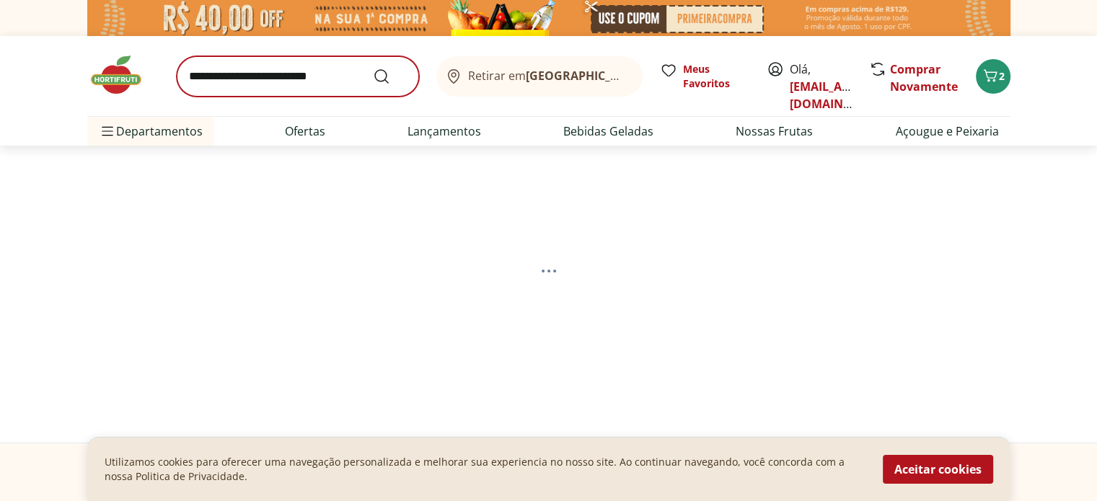
select select "**********"
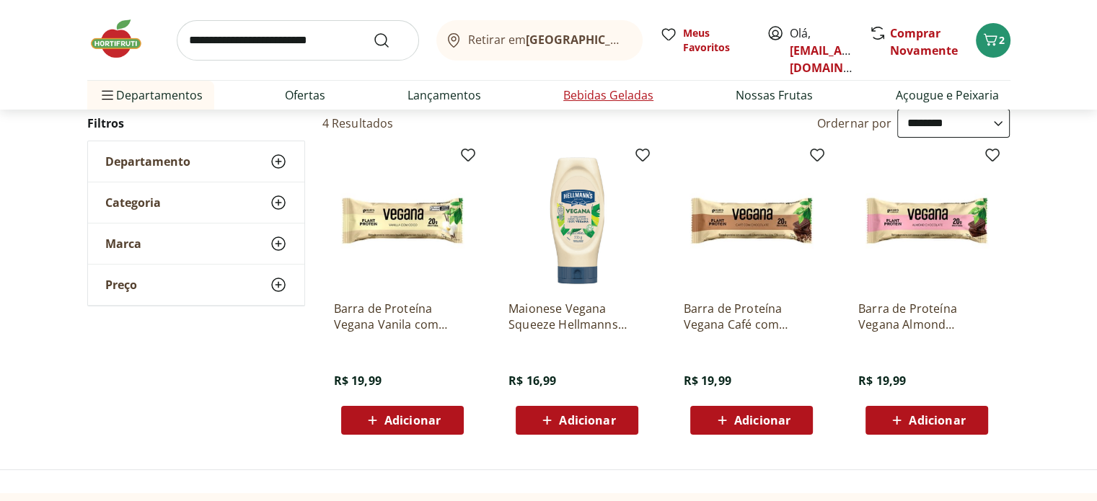
scroll to position [144, 0]
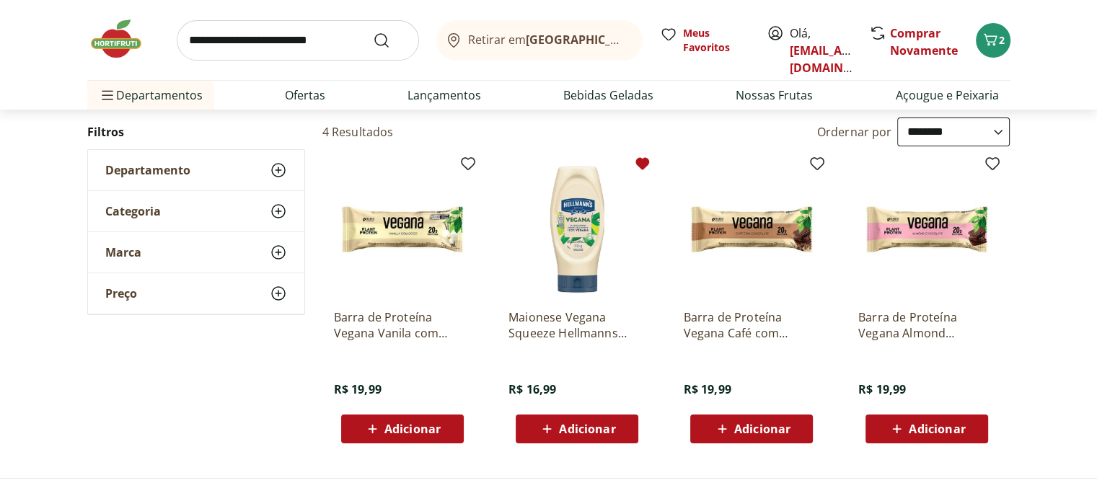
click at [643, 161] on icon at bounding box center [642, 163] width 14 height 12
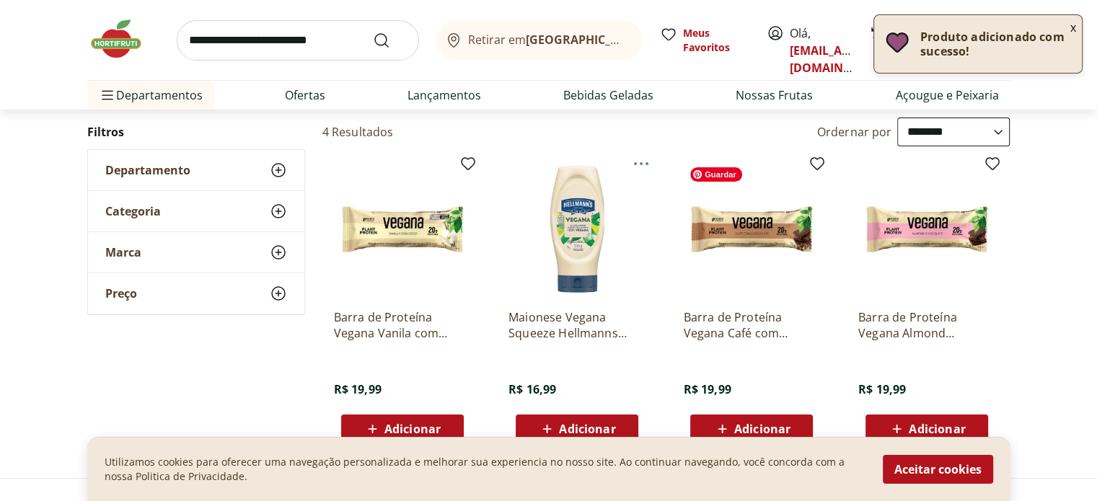
scroll to position [361, 0]
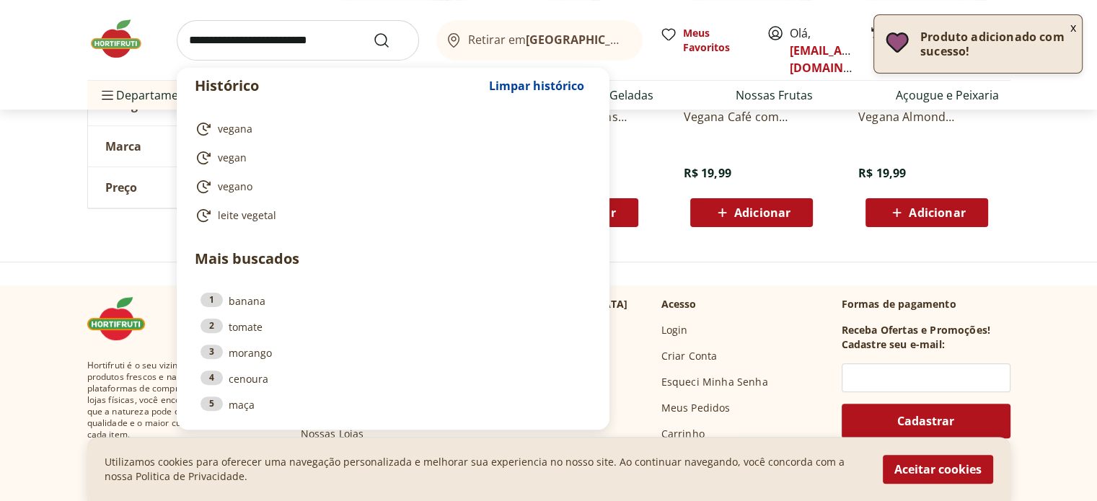
click at [324, 25] on input "search" at bounding box center [298, 40] width 242 height 40
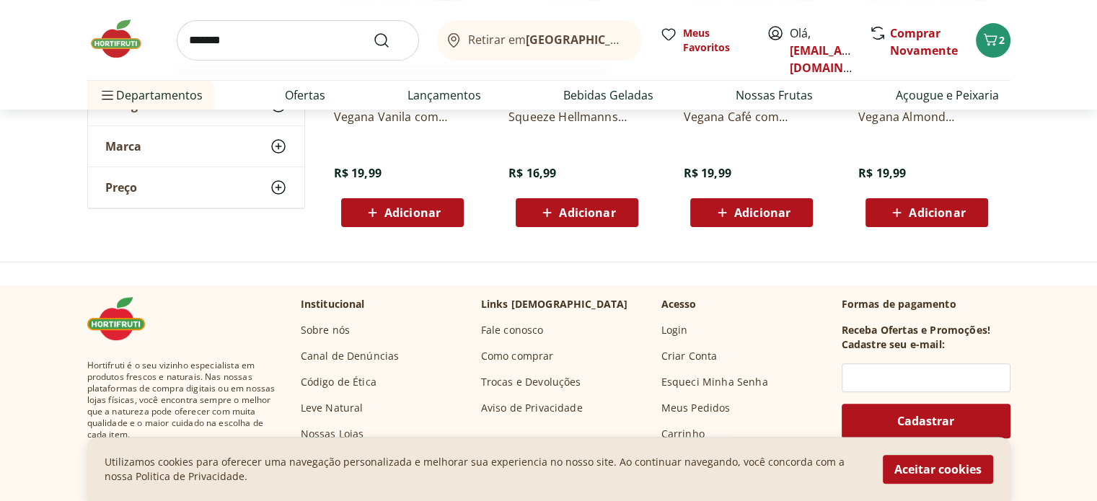
type input "*******"
click at [373, 32] on button "Submit Search" at bounding box center [390, 40] width 35 height 17
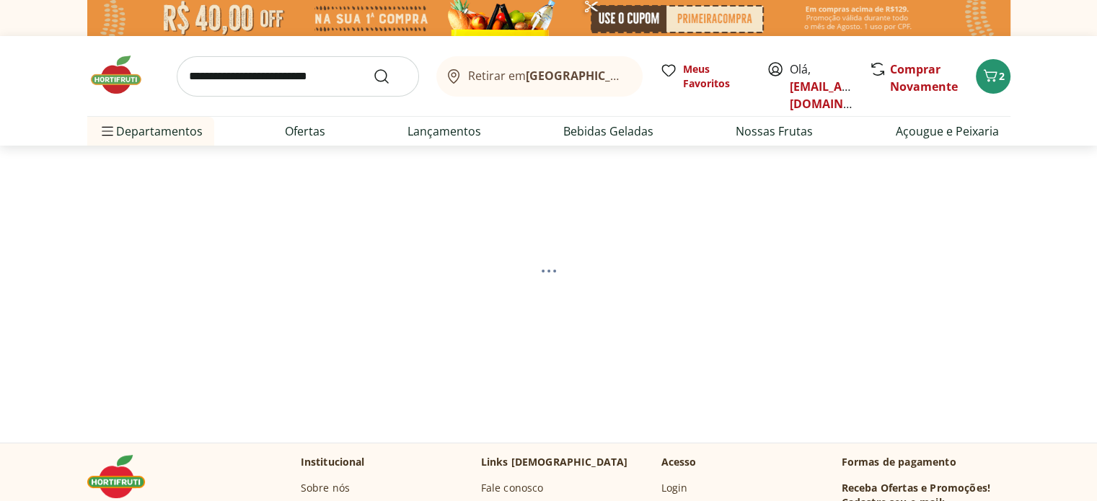
select select "**********"
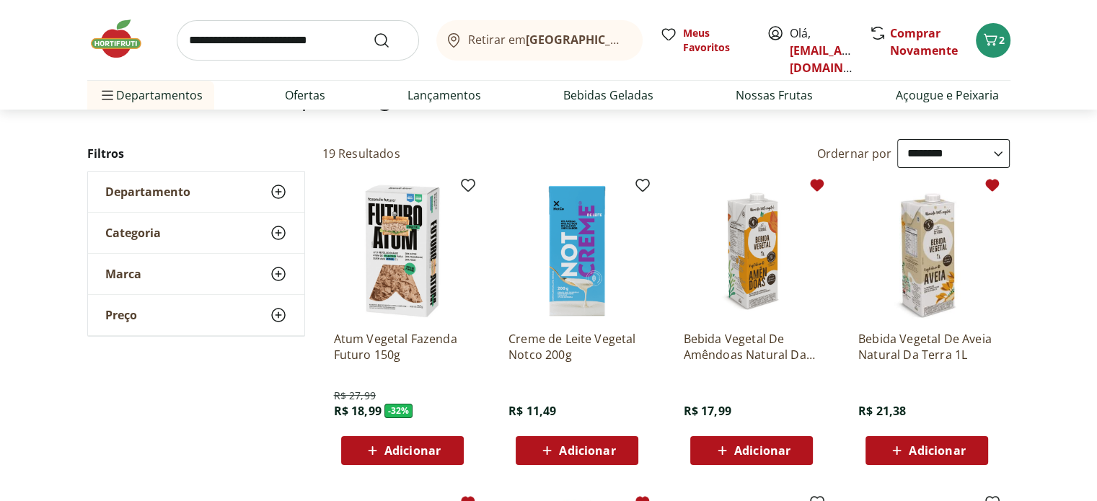
scroll to position [144, 0]
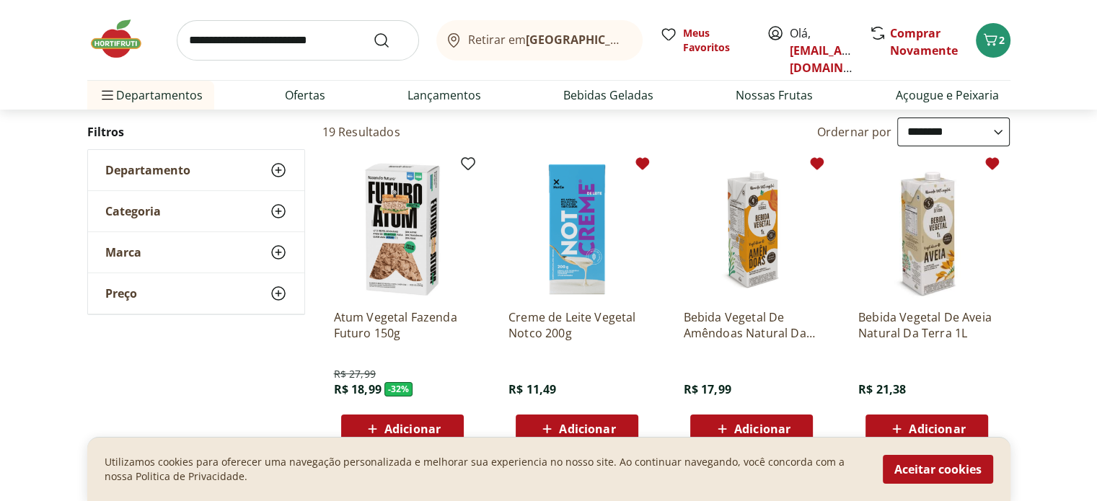
click at [644, 158] on icon at bounding box center [642, 163] width 14 height 12
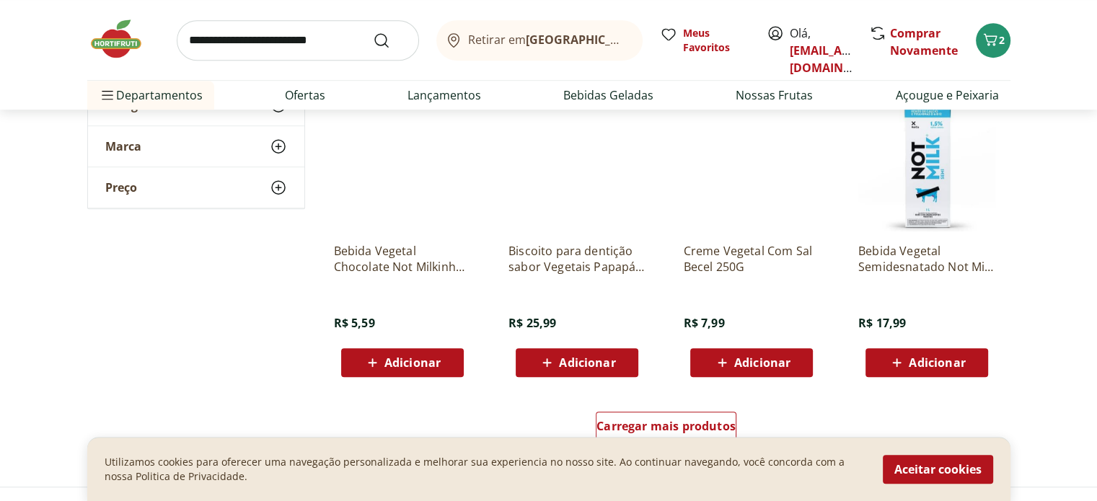
scroll to position [865, 0]
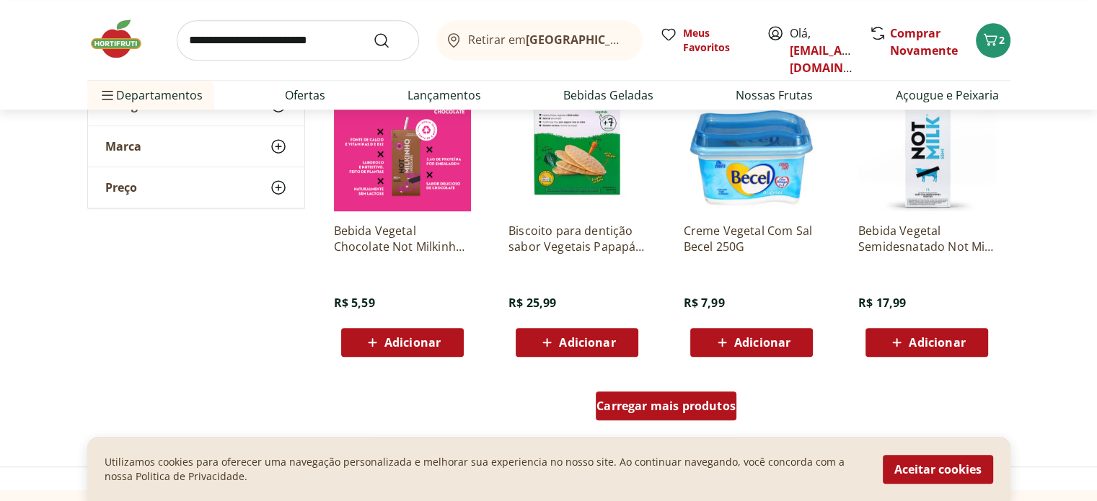
click at [707, 413] on div "Carregar mais produtos" at bounding box center [666, 406] width 141 height 29
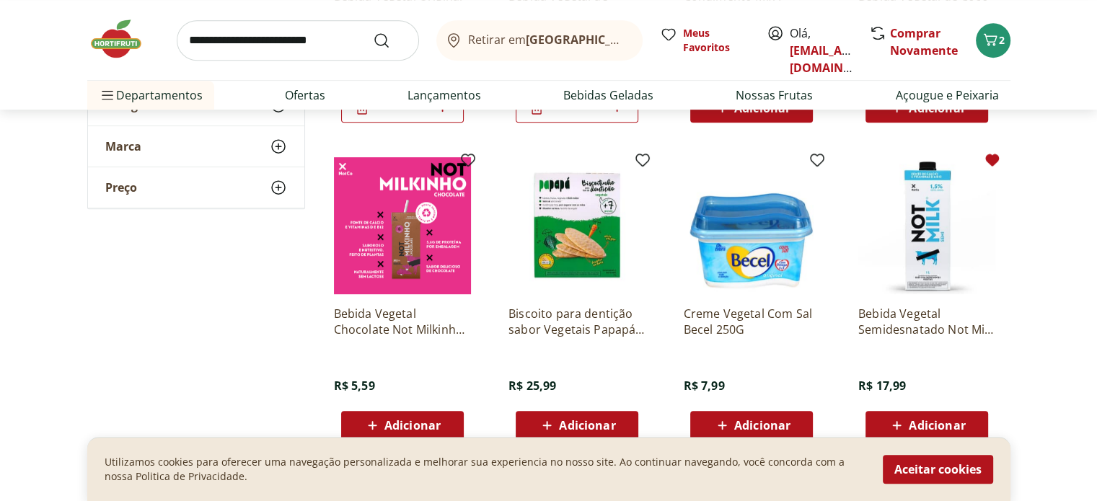
scroll to position [721, 0]
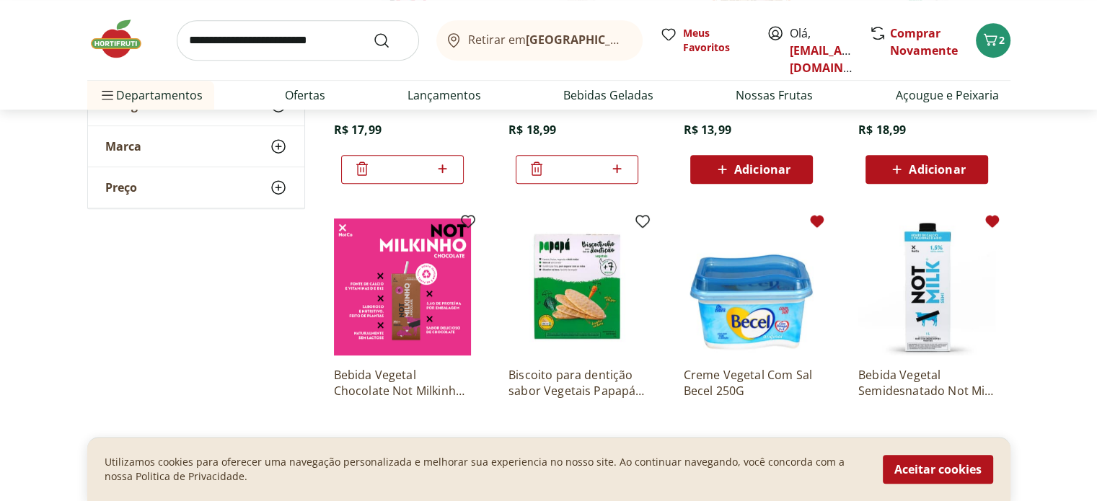
click at [813, 227] on icon at bounding box center [816, 221] width 17 height 17
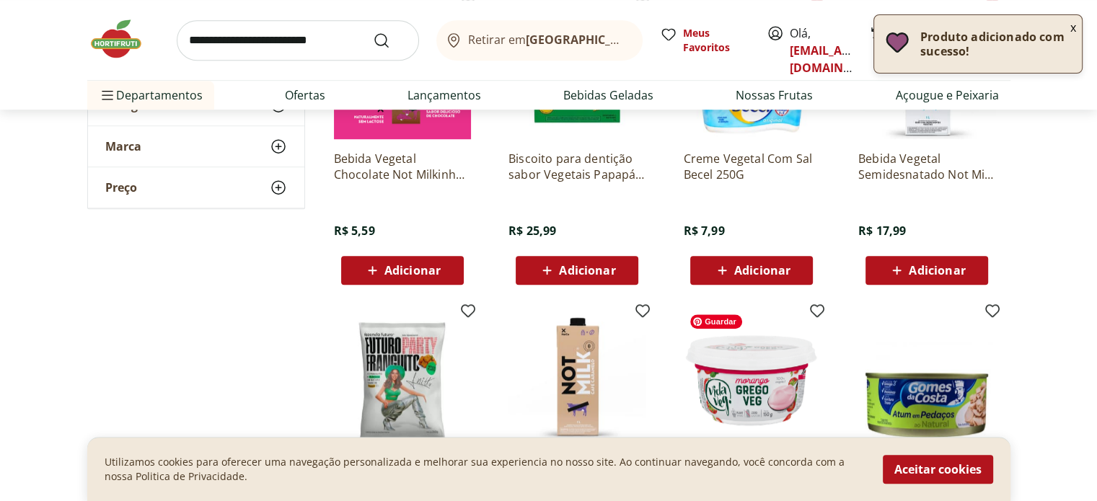
scroll to position [1082, 0]
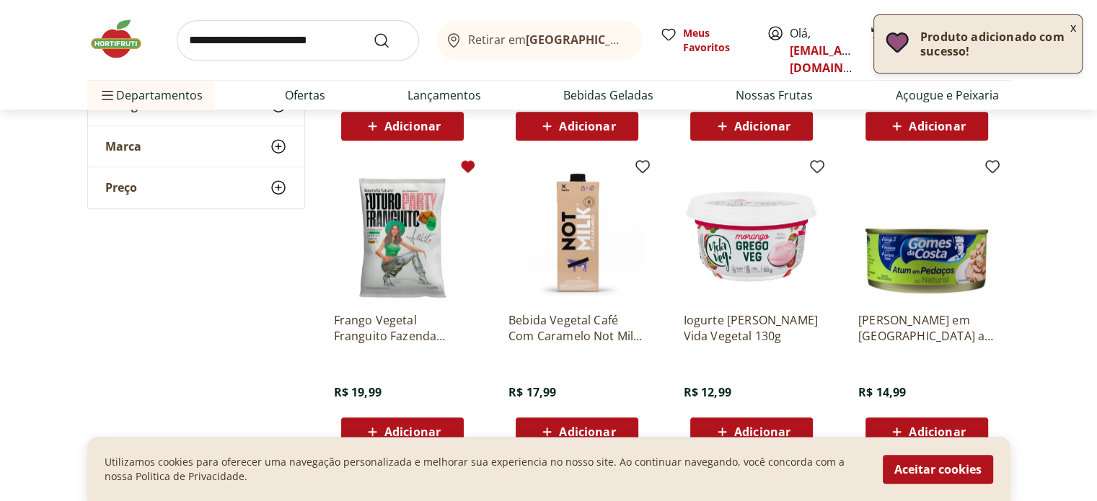
click at [470, 171] on icon at bounding box center [467, 166] width 17 height 17
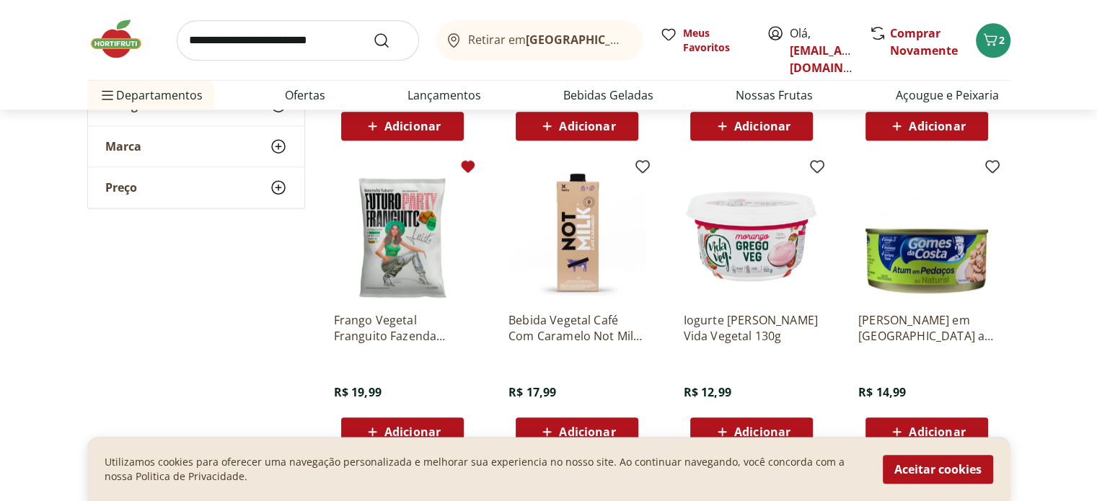
click at [381, 441] on div "Utilizamos cookies para oferecer uma navegação personalizada e melhorar sua exp…" at bounding box center [548, 469] width 923 height 64
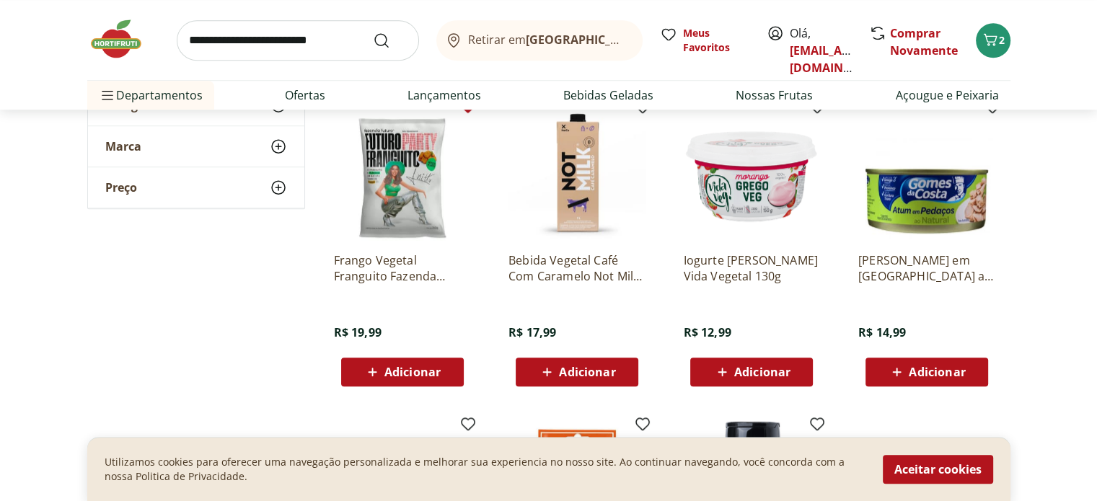
scroll to position [1082, 0]
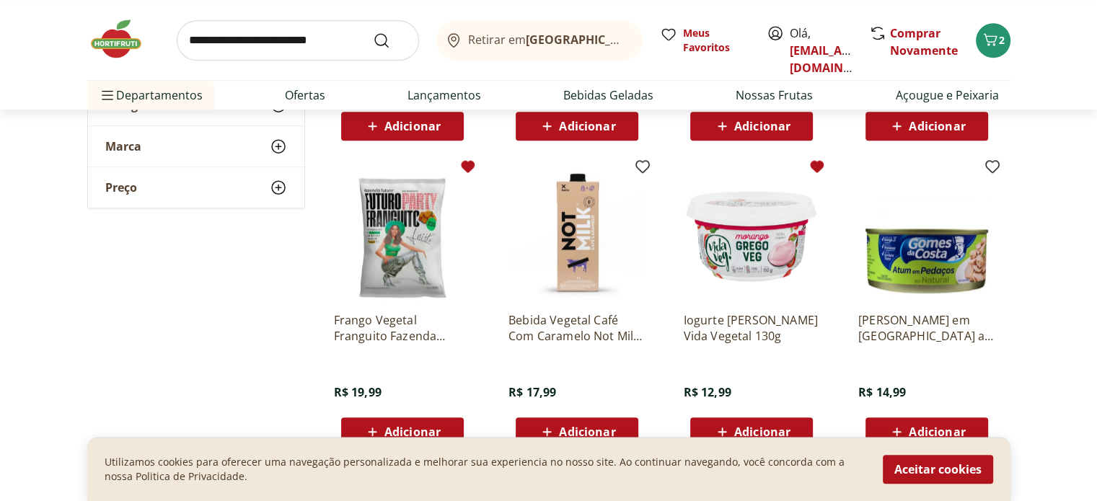
click at [809, 169] on icon at bounding box center [816, 166] width 17 height 17
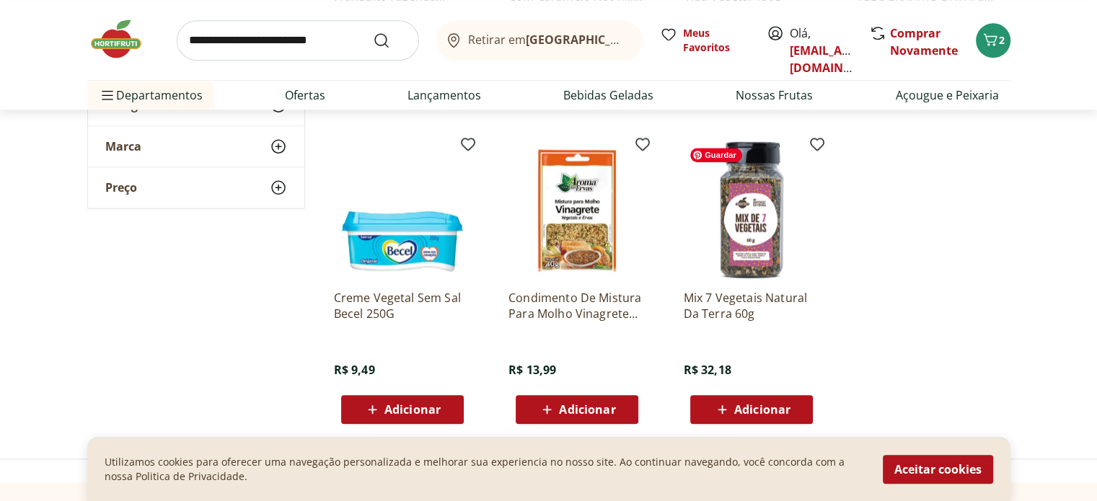
scroll to position [1442, 0]
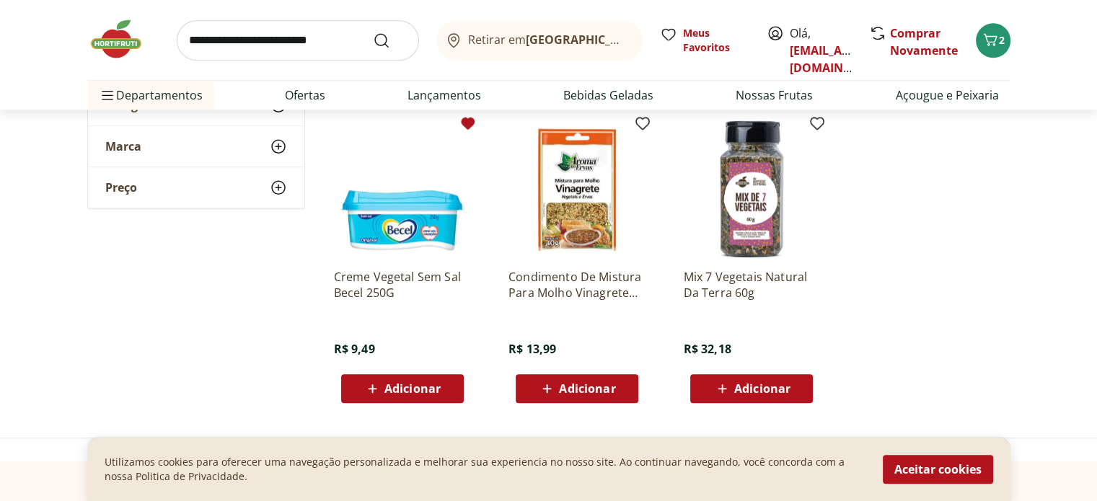
click at [464, 123] on icon at bounding box center [468, 123] width 14 height 12
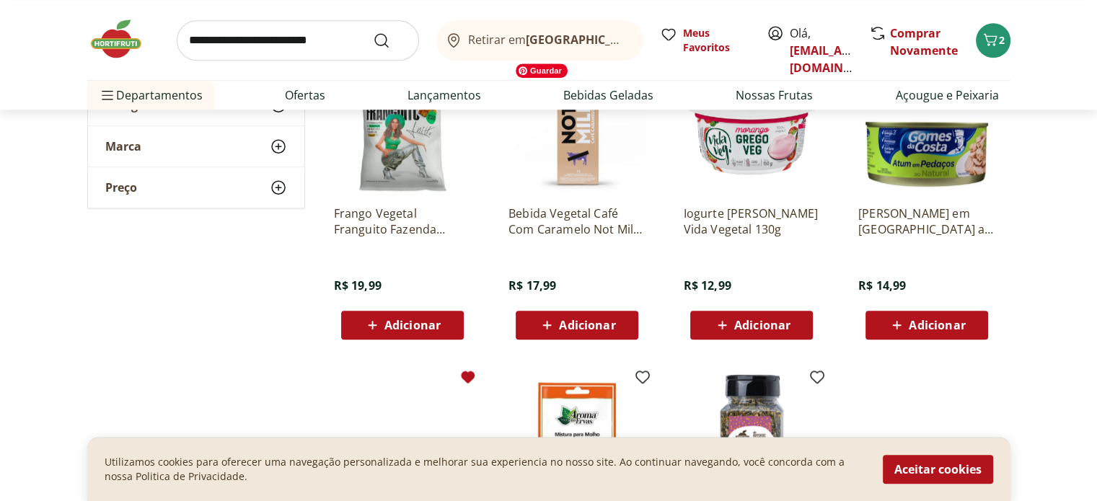
scroll to position [1154, 0]
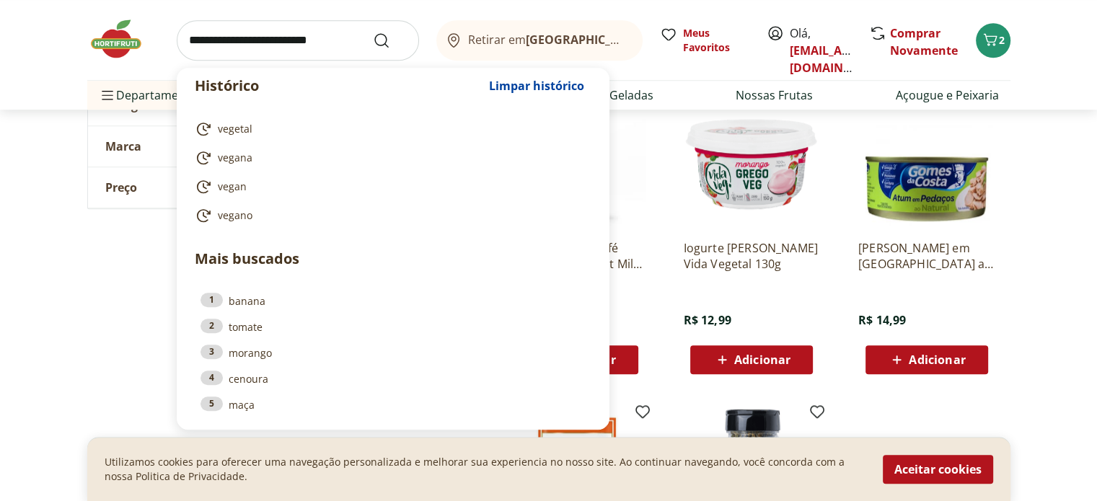
click at [284, 28] on input "search" at bounding box center [298, 40] width 242 height 40
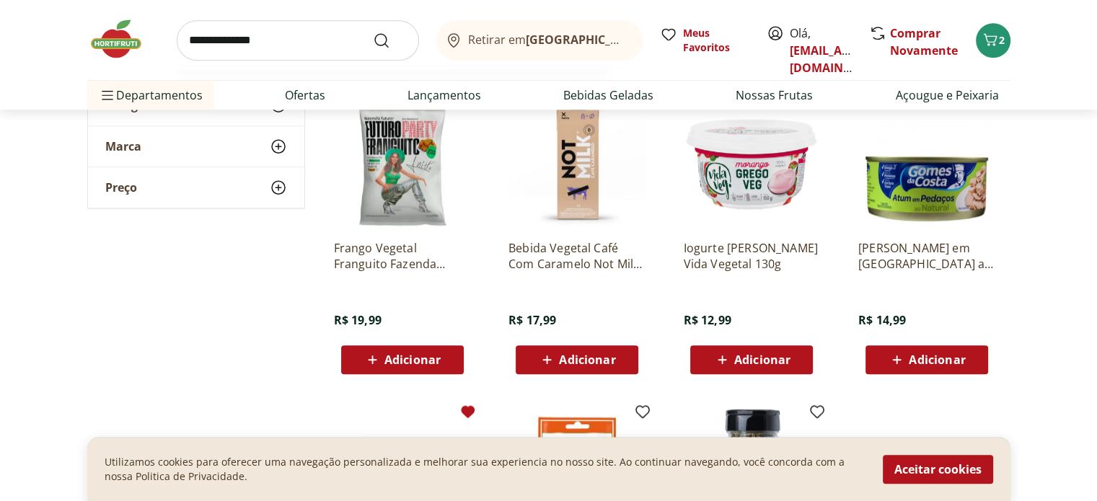
type input "**********"
click at [373, 32] on button "Submit Search" at bounding box center [390, 40] width 35 height 17
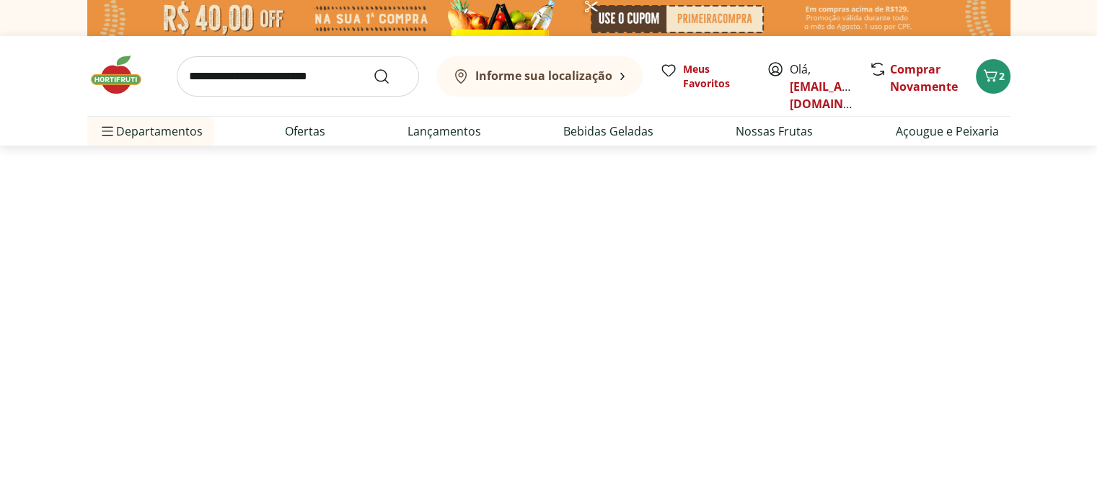
select select "**********"
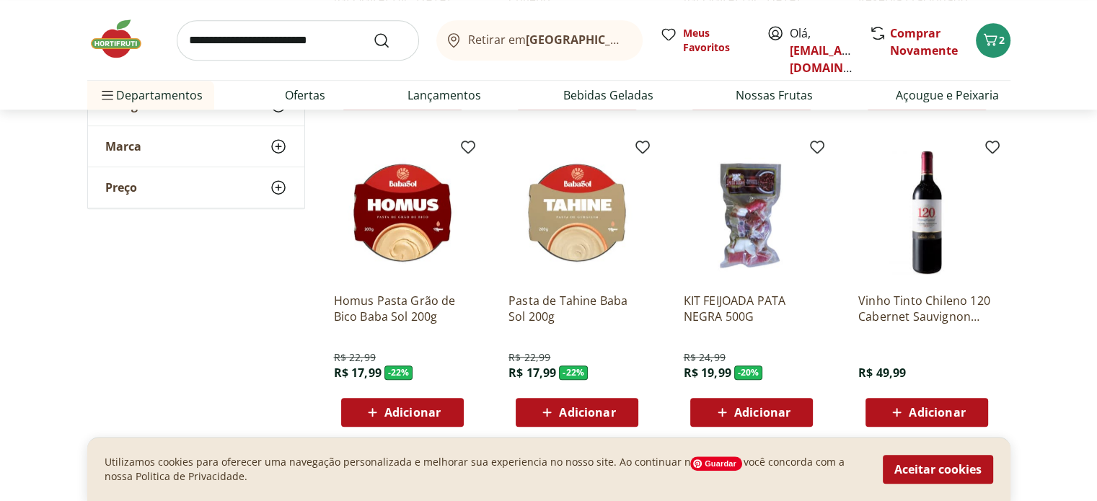
scroll to position [793, 0]
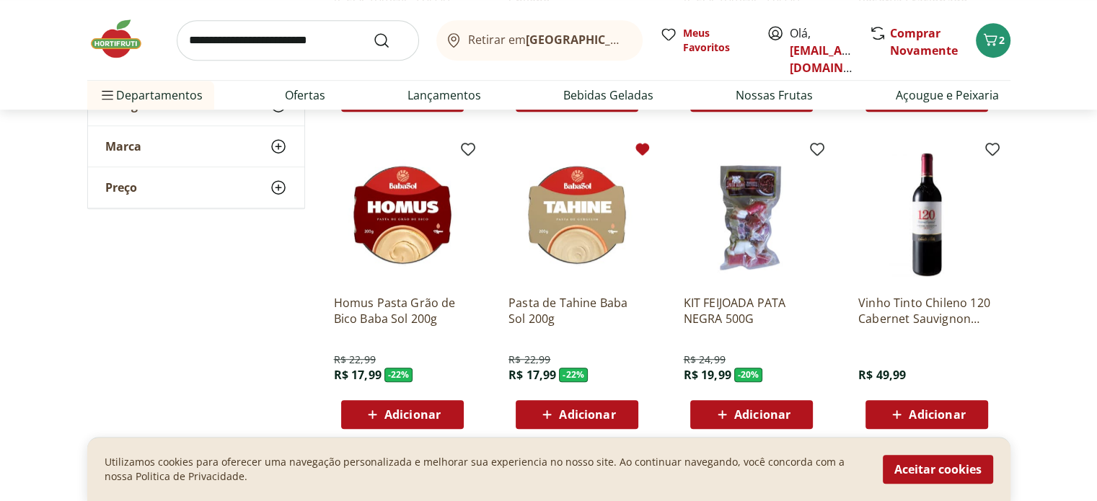
click at [640, 149] on icon at bounding box center [642, 149] width 14 height 12
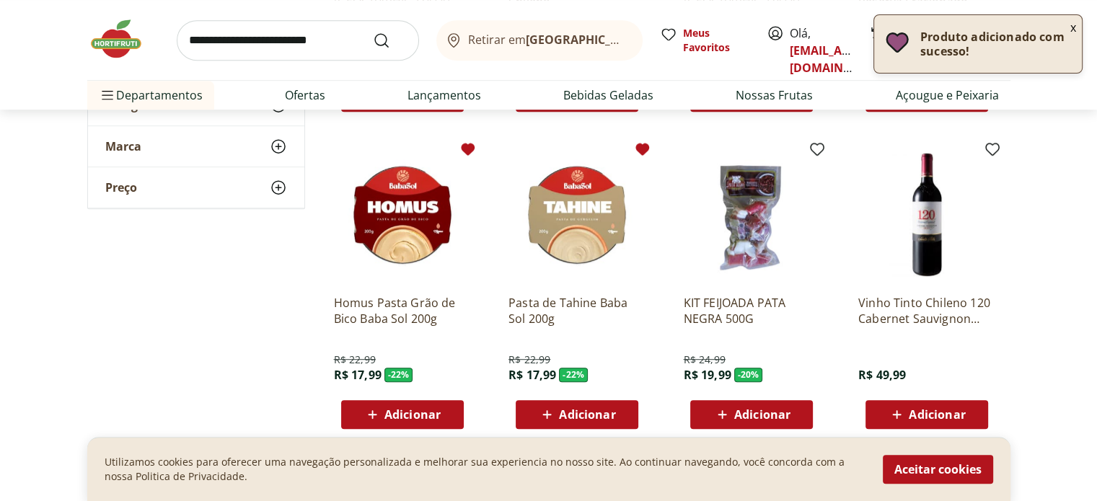
click at [468, 147] on icon at bounding box center [468, 149] width 14 height 12
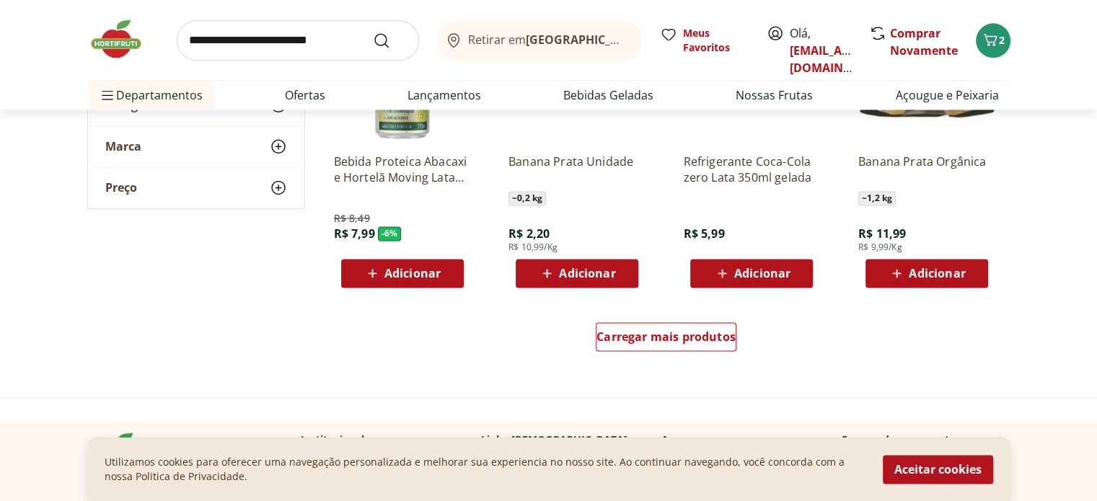
scroll to position [1659, 0]
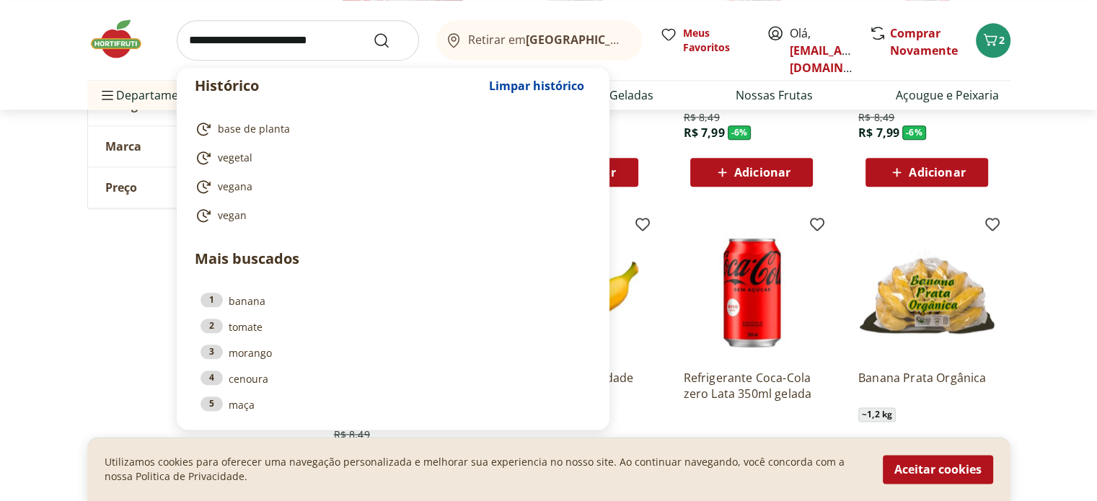
click at [309, 44] on input "search" at bounding box center [298, 40] width 242 height 40
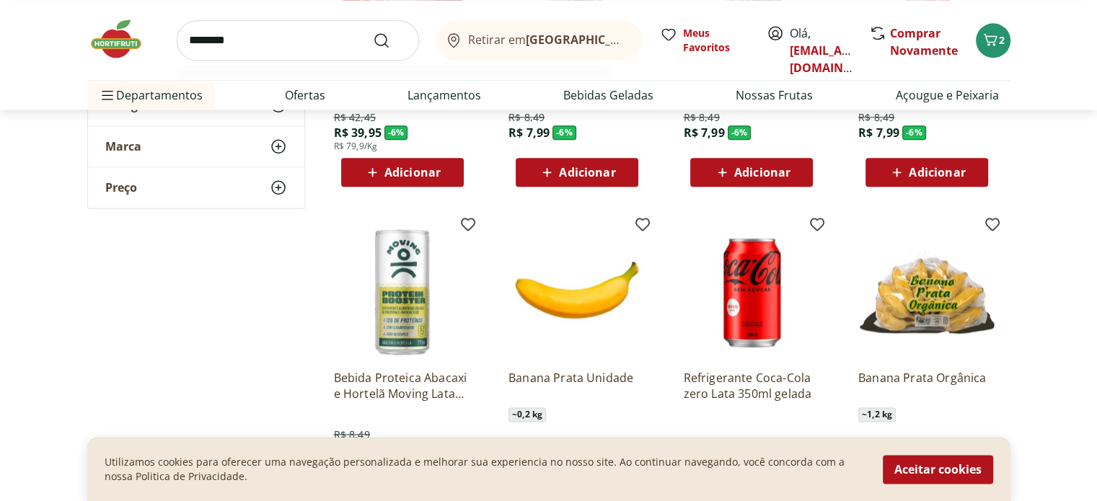
type input "********"
click at [373, 32] on button "Submit Search" at bounding box center [390, 40] width 35 height 17
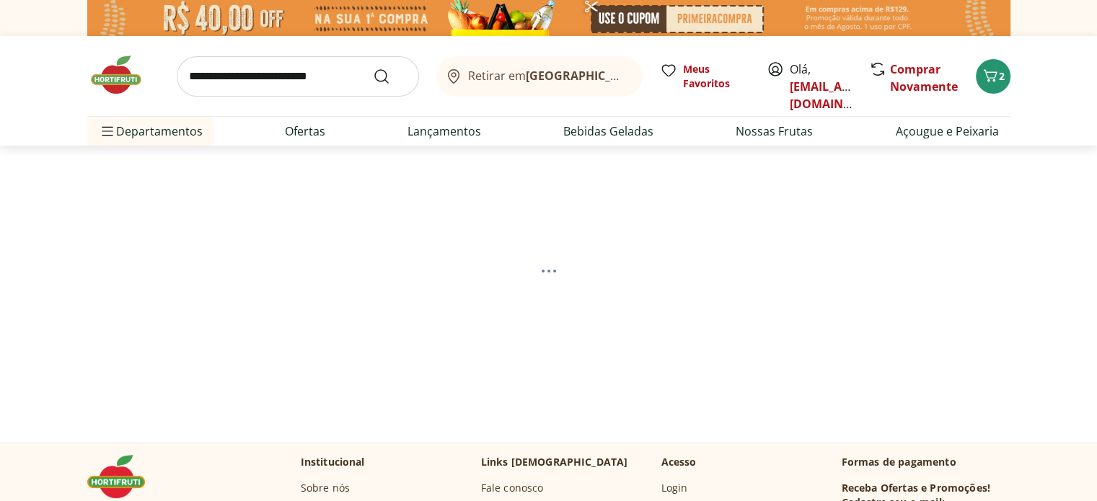
select select "**********"
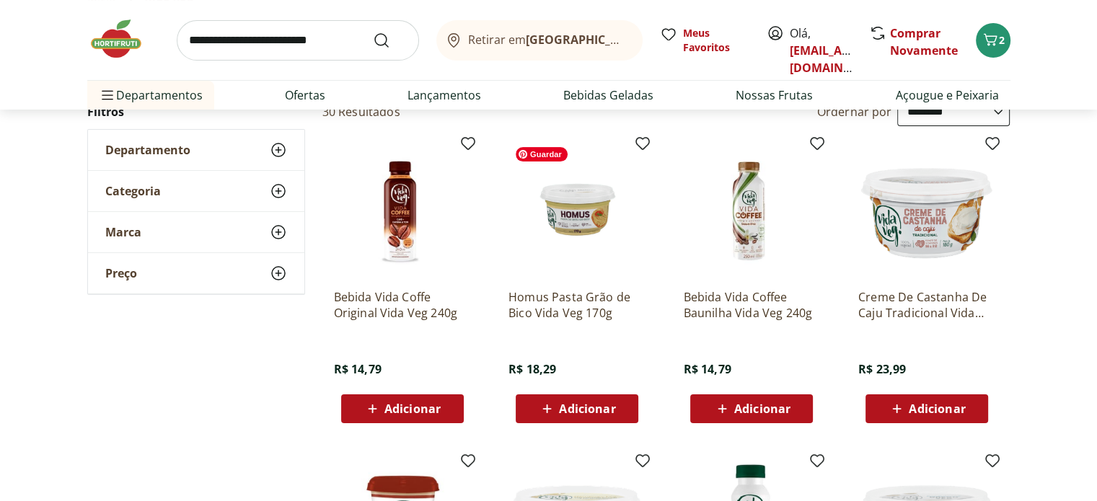
scroll to position [144, 0]
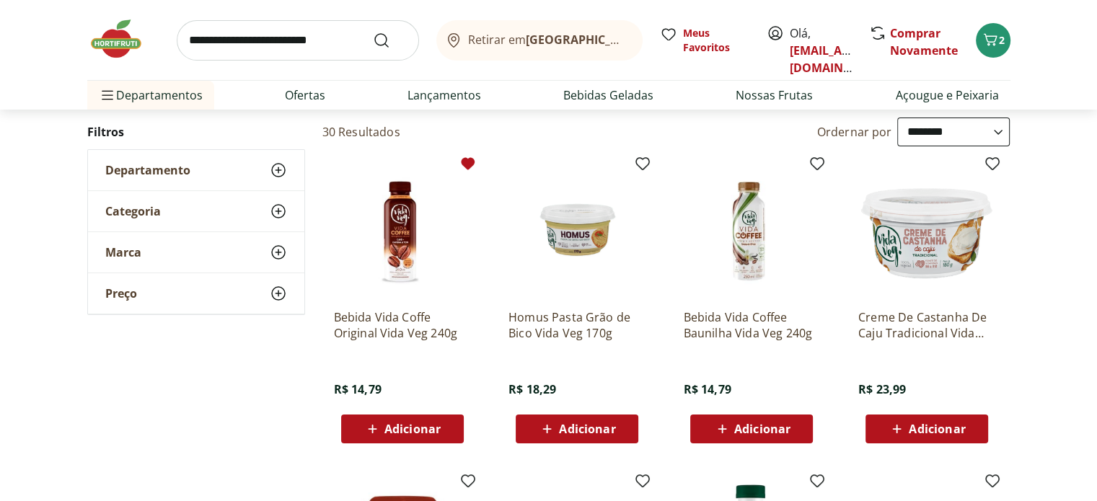
click at [467, 165] on icon at bounding box center [468, 163] width 14 height 12
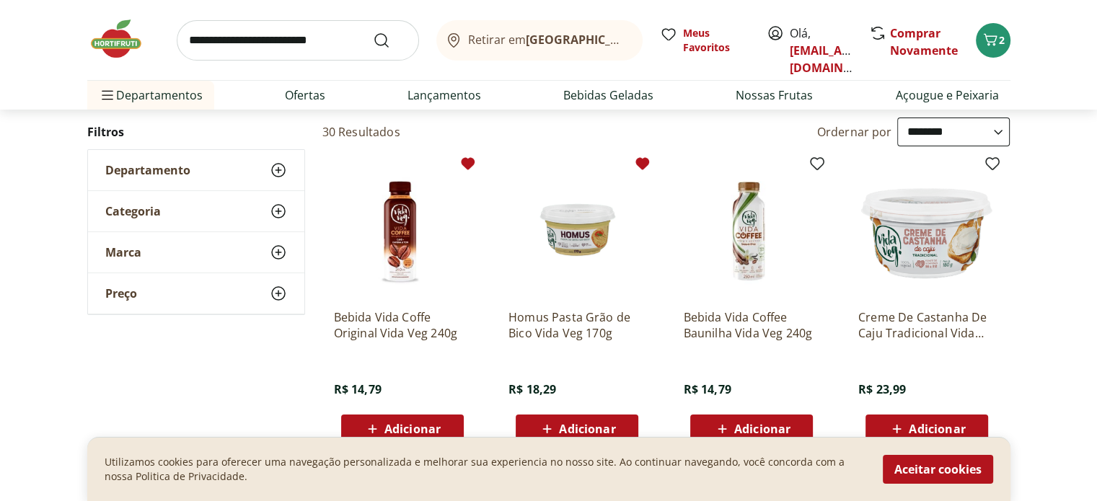
click at [646, 158] on icon at bounding box center [642, 163] width 14 height 12
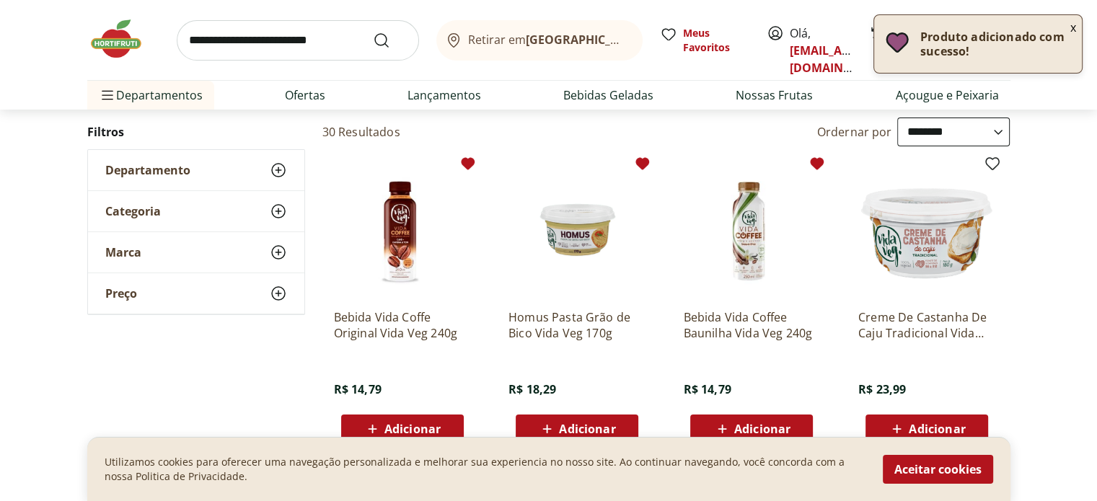
click at [816, 164] on icon at bounding box center [818, 163] width 14 height 12
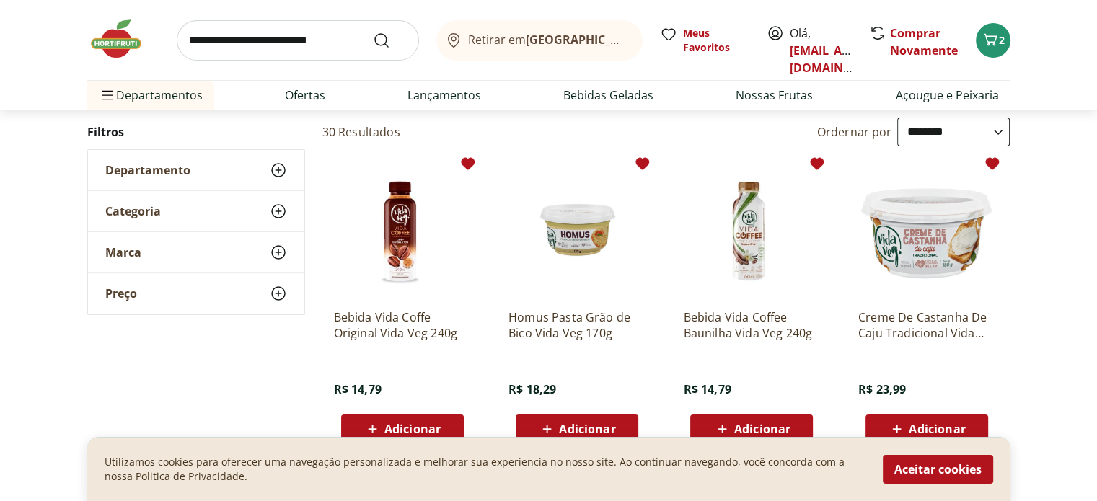
click at [991, 164] on icon at bounding box center [992, 163] width 14 height 12
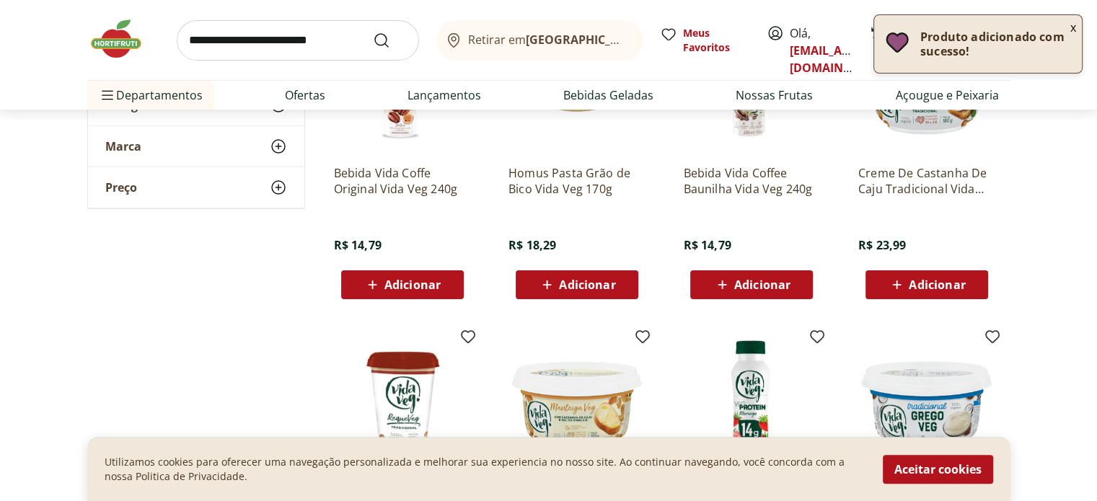
click at [914, 283] on span "Adicionar" at bounding box center [937, 285] width 56 height 12
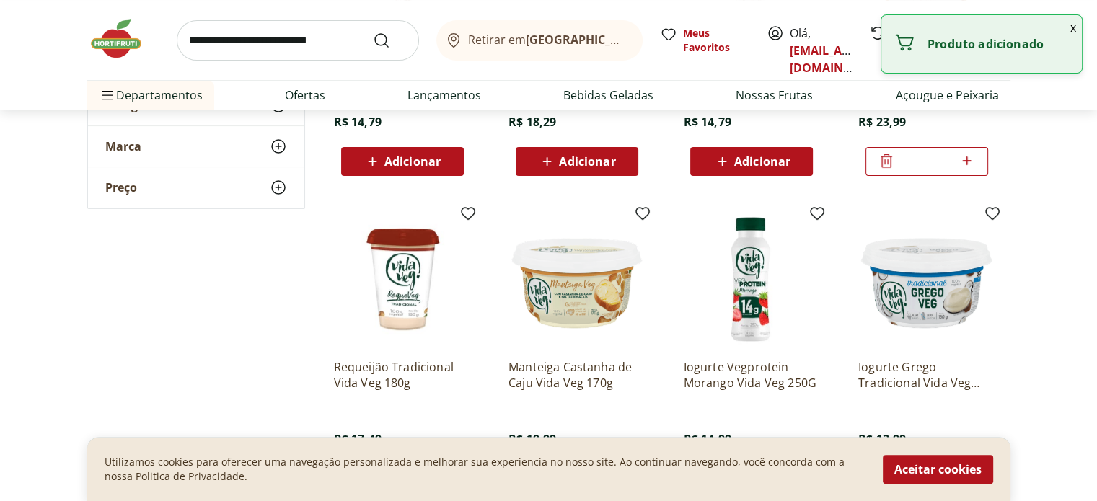
scroll to position [505, 0]
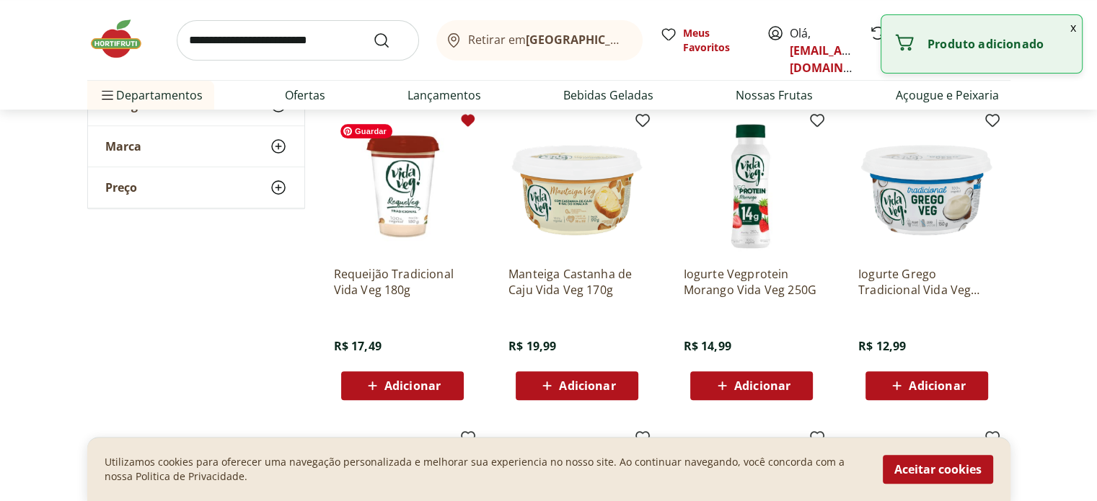
click at [462, 115] on icon at bounding box center [468, 120] width 14 height 12
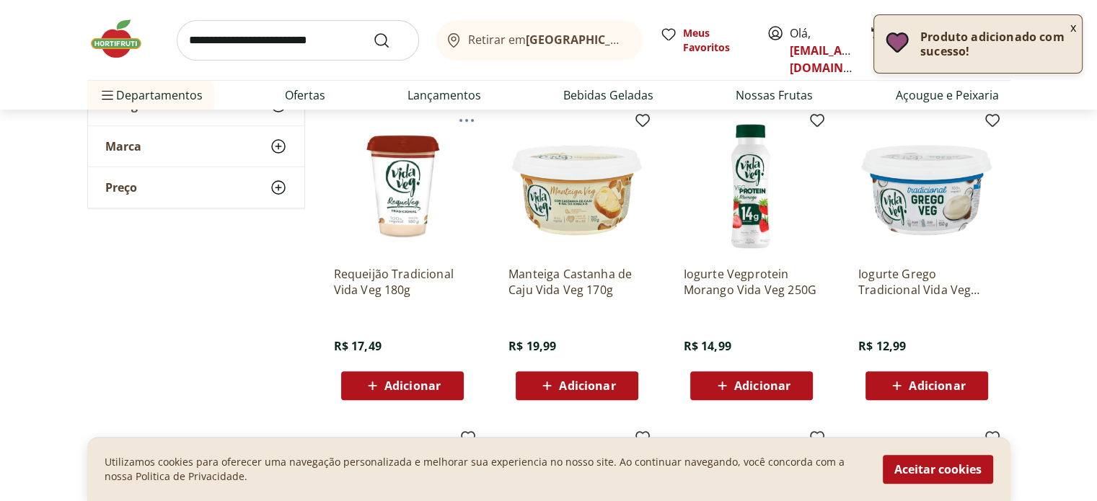
click at [435, 388] on span "Adicionar" at bounding box center [412, 386] width 56 height 12
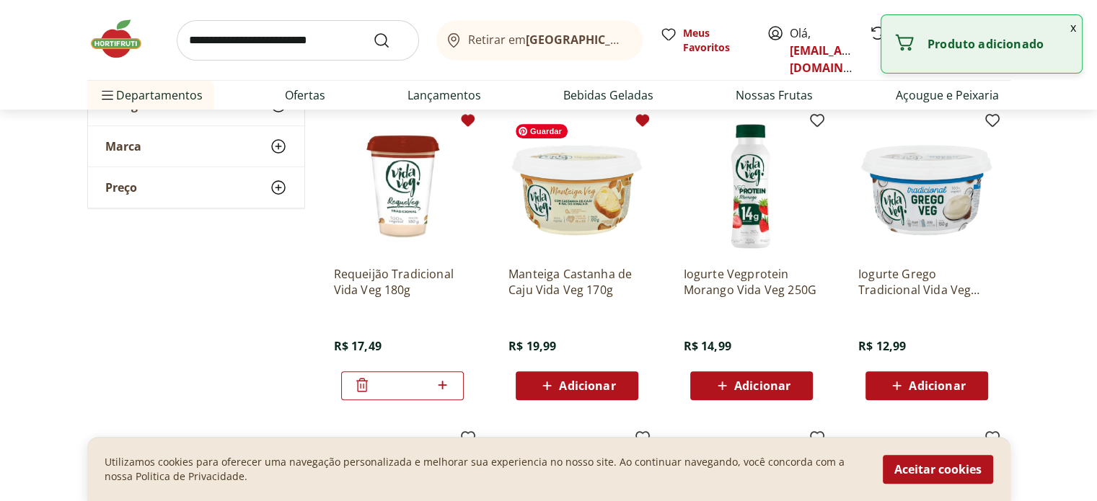
click at [644, 120] on icon at bounding box center [642, 120] width 14 height 12
click at [815, 114] on icon at bounding box center [816, 120] width 17 height 17
click at [989, 120] on icon at bounding box center [992, 120] width 14 height 12
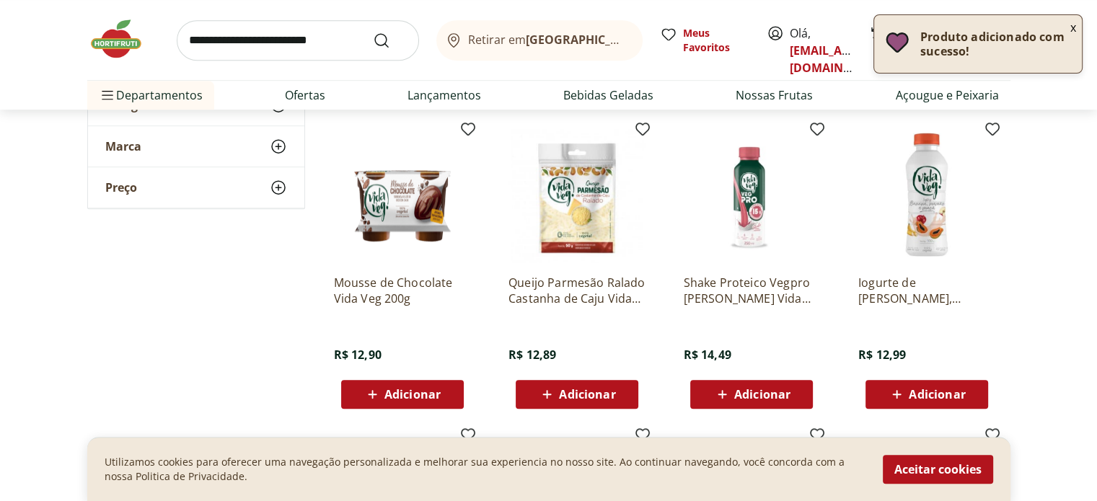
scroll to position [793, 0]
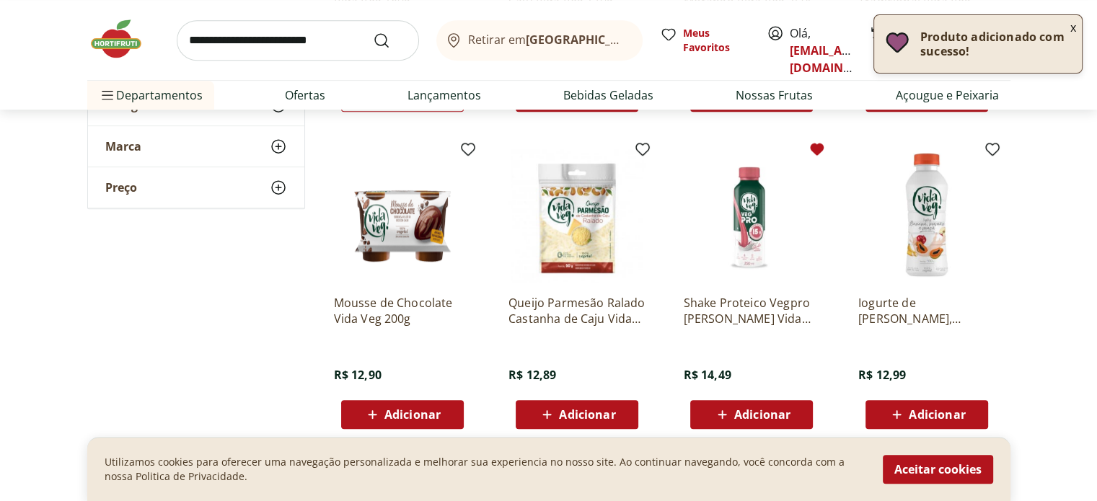
click at [813, 146] on icon at bounding box center [818, 149] width 14 height 12
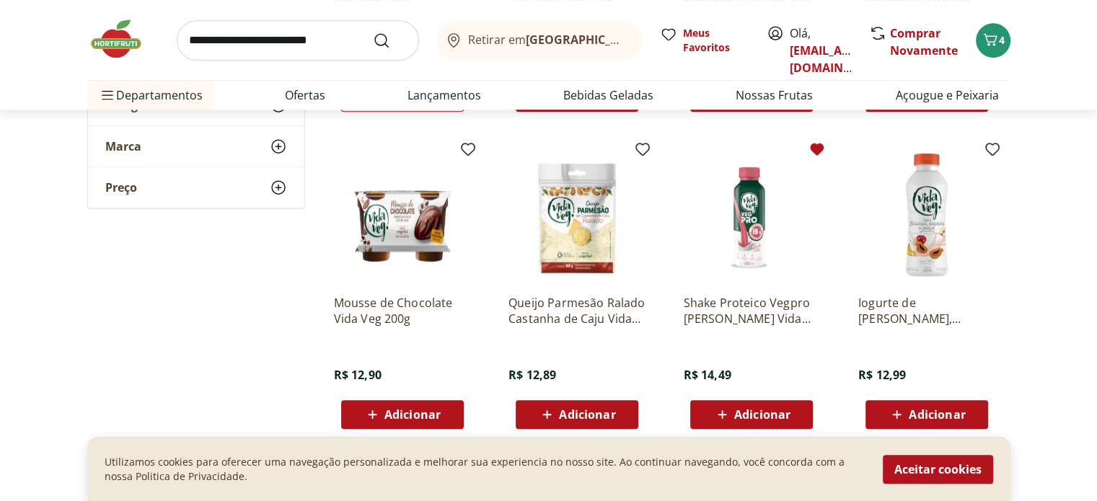
click at [731, 412] on icon at bounding box center [722, 414] width 18 height 17
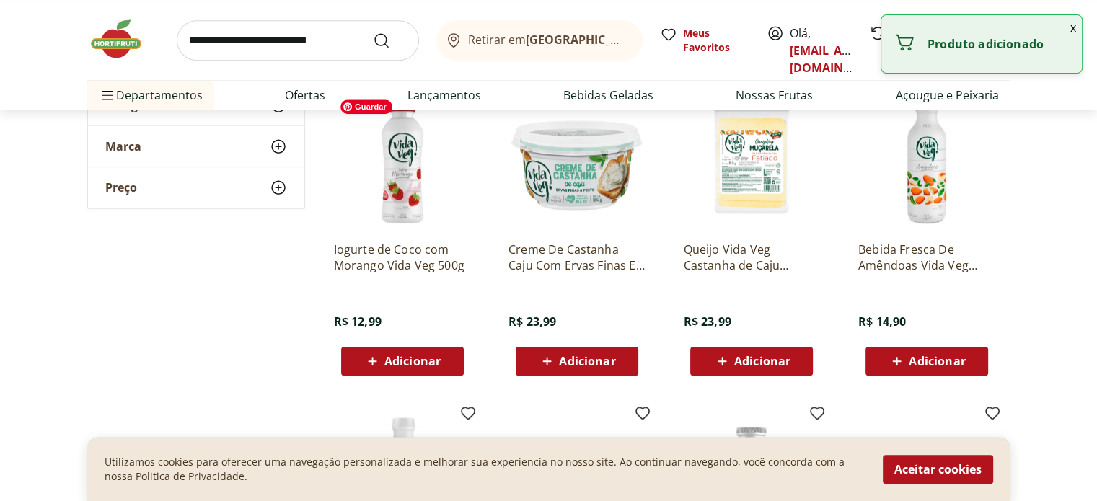
scroll to position [1010, 0]
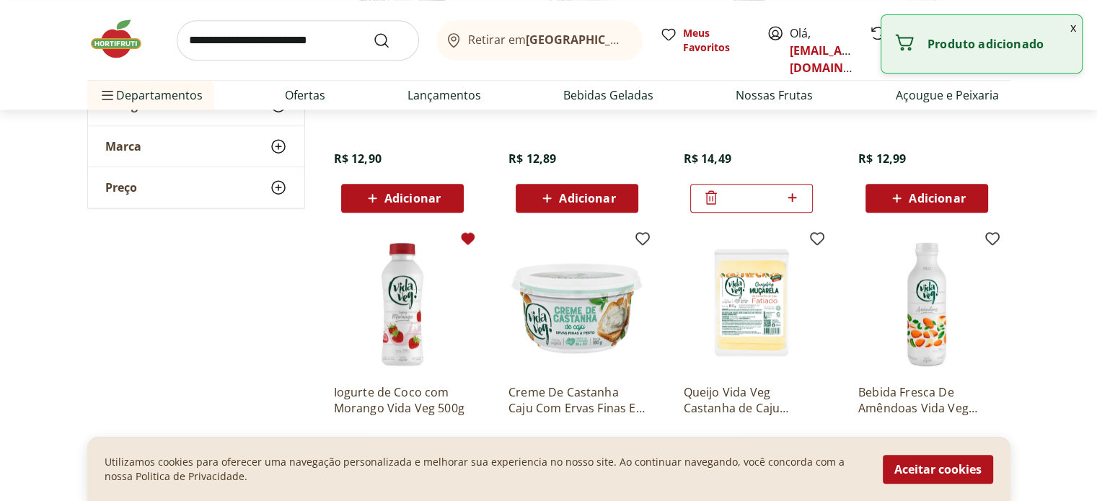
click at [462, 239] on icon at bounding box center [468, 238] width 14 height 12
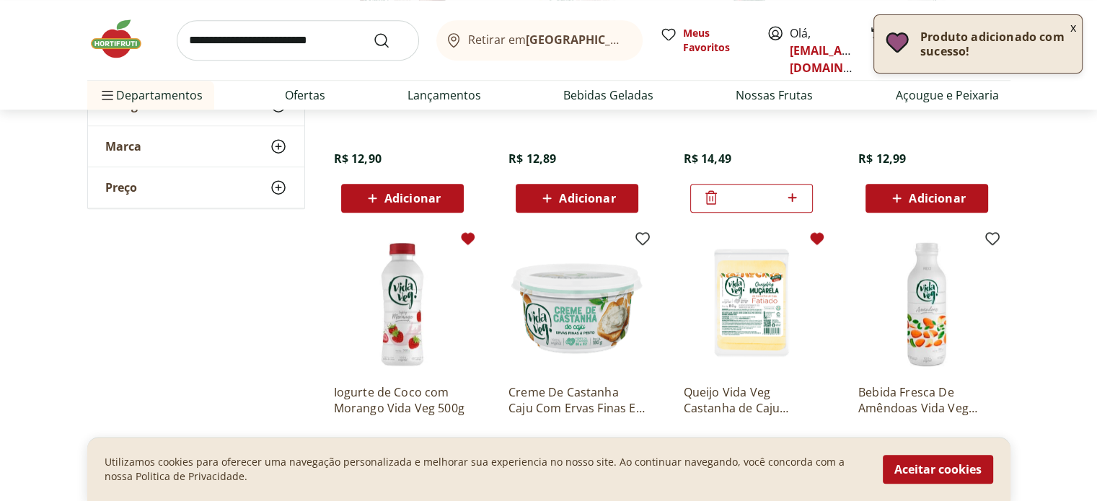
click at [811, 240] on icon at bounding box center [816, 238] width 17 height 17
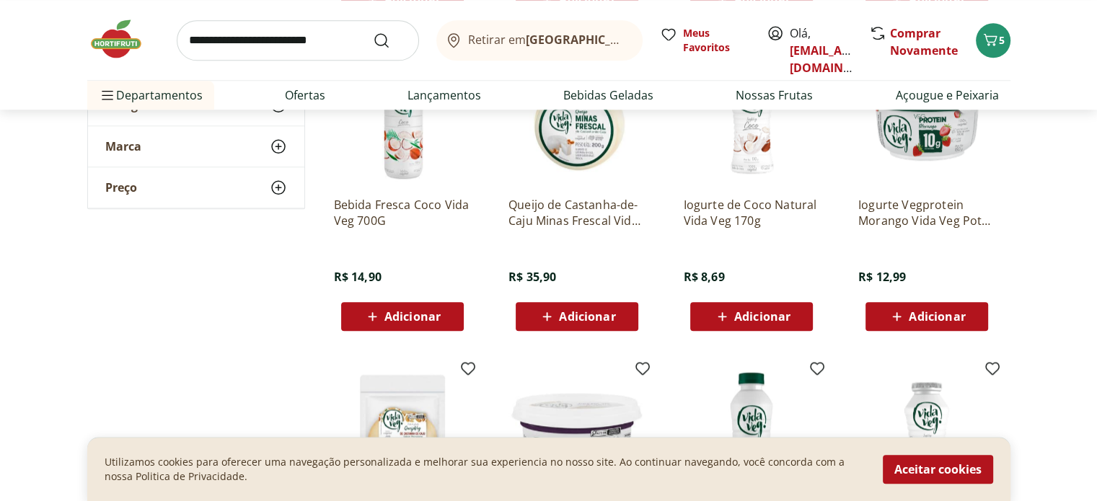
scroll to position [1298, 0]
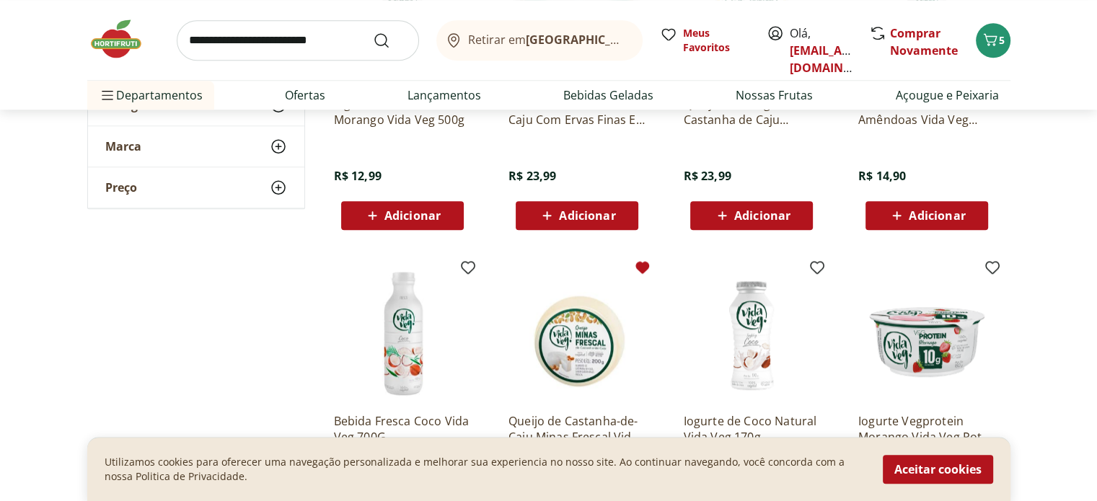
click at [635, 270] on icon at bounding box center [642, 267] width 17 height 17
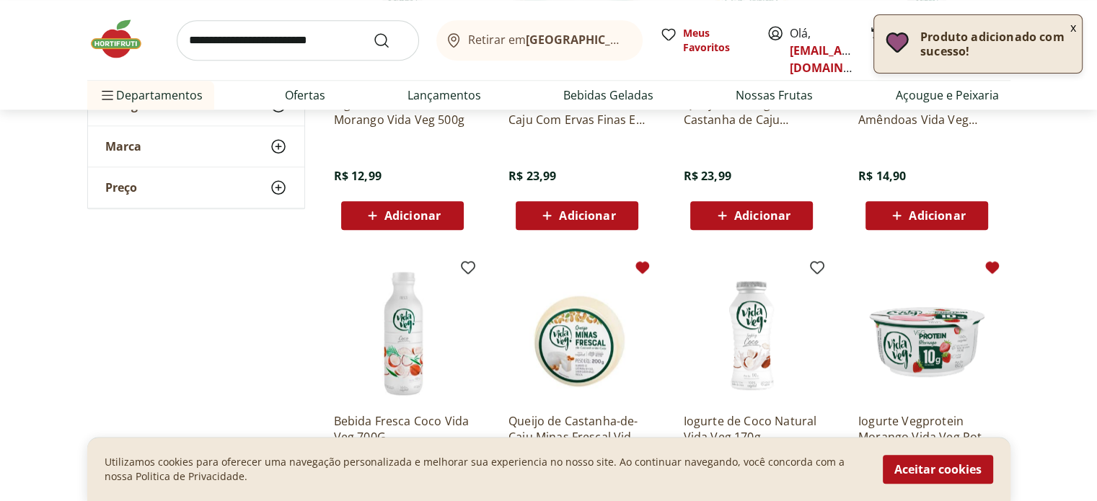
click at [992, 272] on icon at bounding box center [992, 267] width 14 height 12
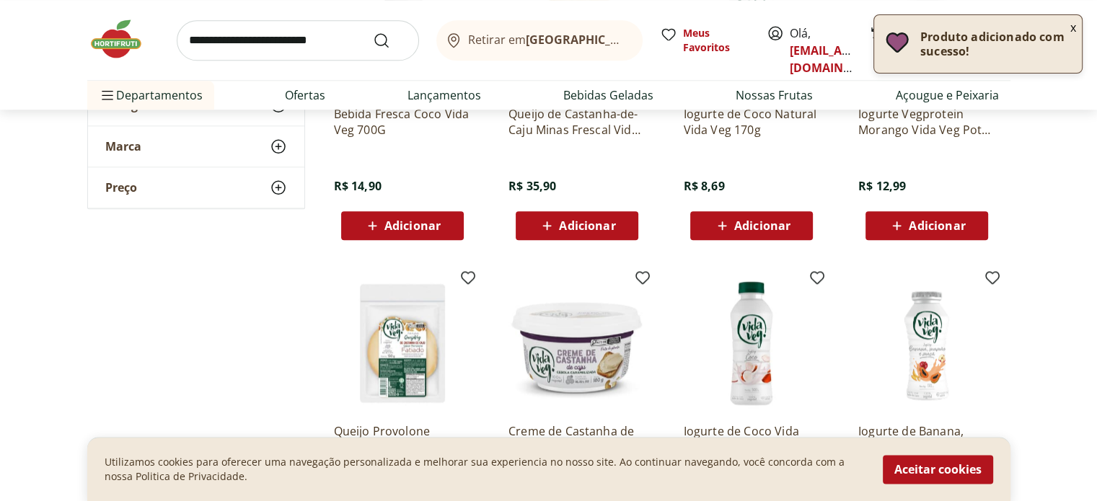
scroll to position [1731, 0]
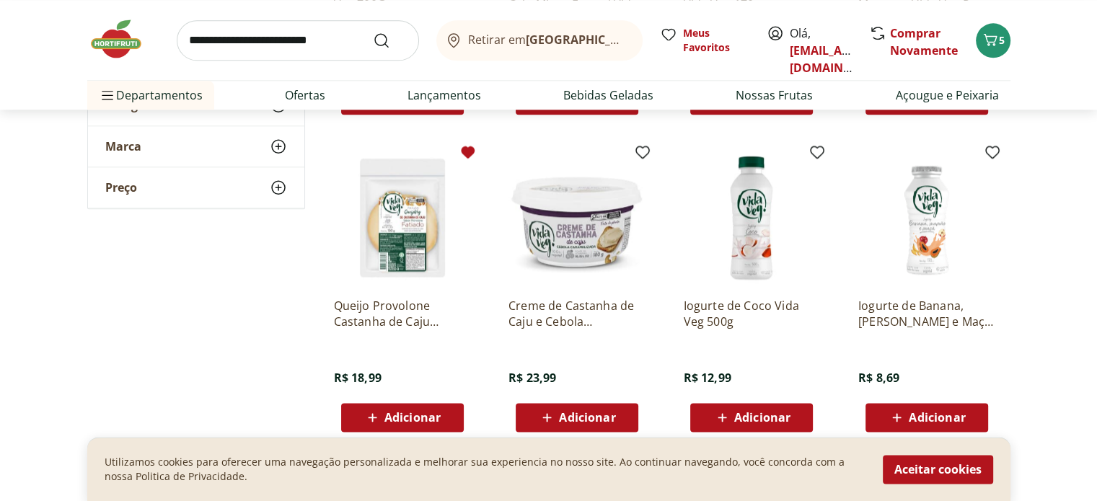
click at [461, 152] on icon at bounding box center [467, 152] width 17 height 17
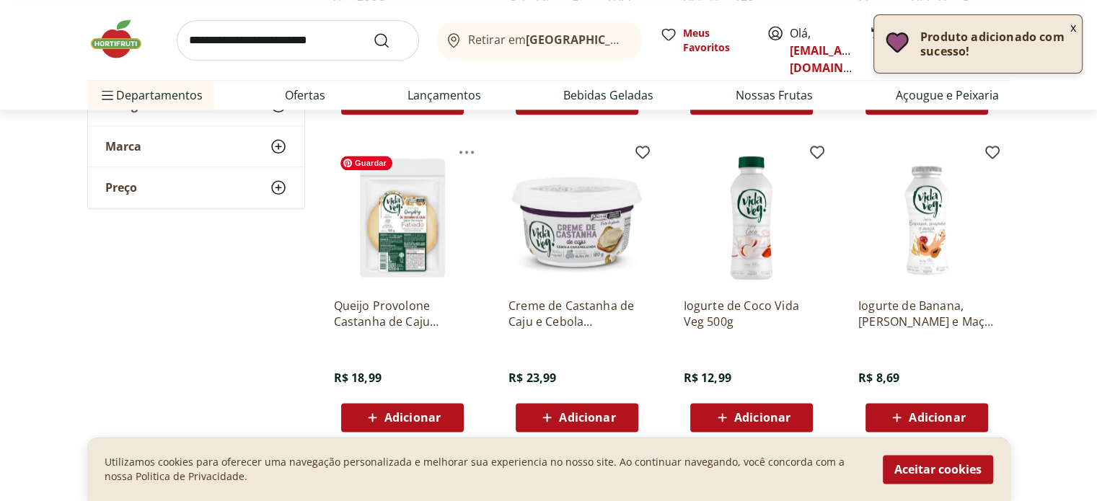
scroll to position [2019, 0]
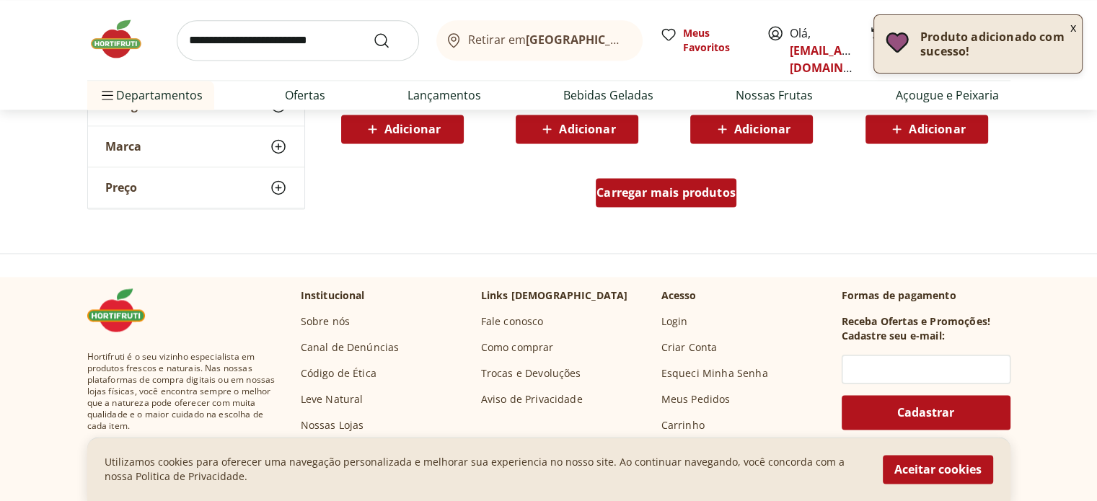
click at [653, 201] on div "Carregar mais produtos" at bounding box center [666, 192] width 141 height 29
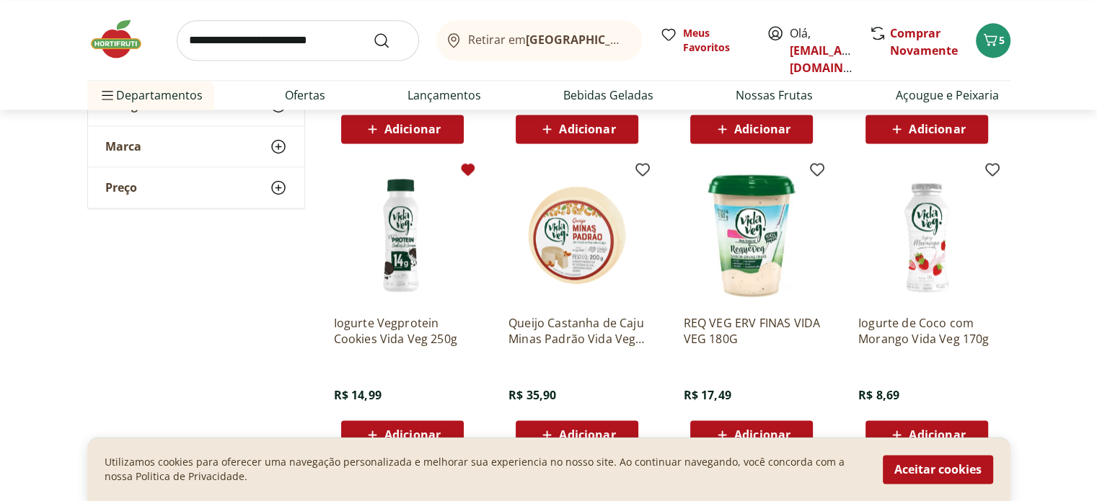
click at [462, 169] on icon at bounding box center [468, 169] width 14 height 12
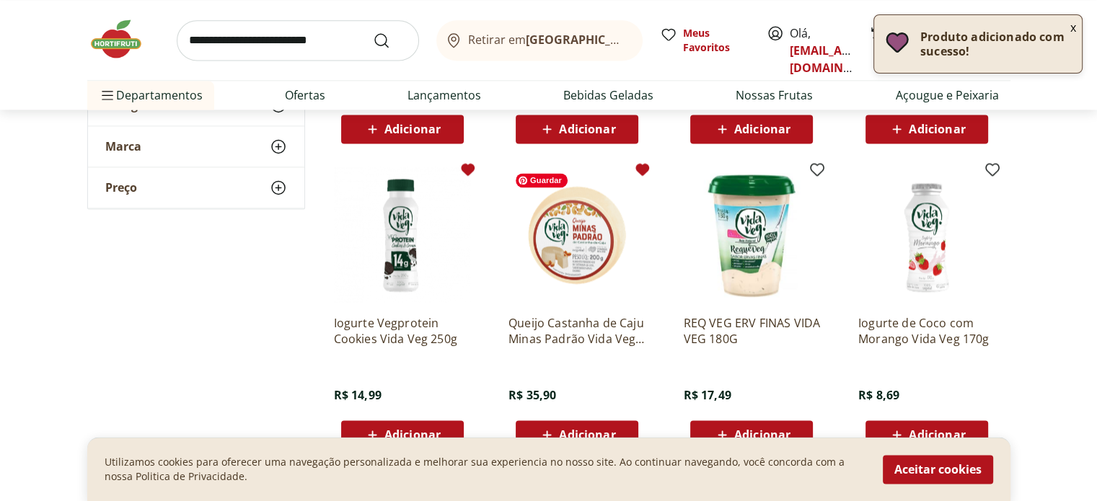
click at [639, 170] on icon at bounding box center [642, 169] width 14 height 12
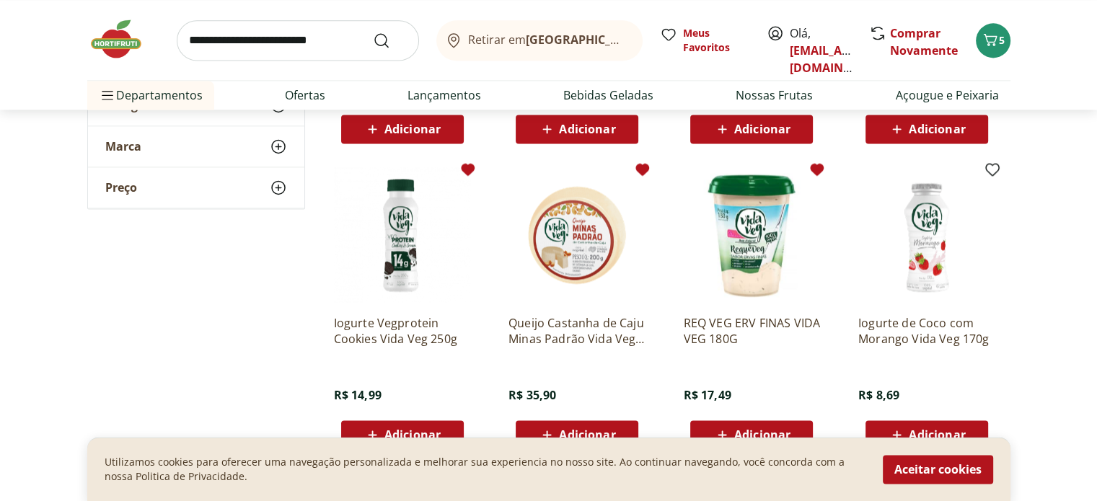
click at [816, 167] on icon at bounding box center [818, 169] width 14 height 12
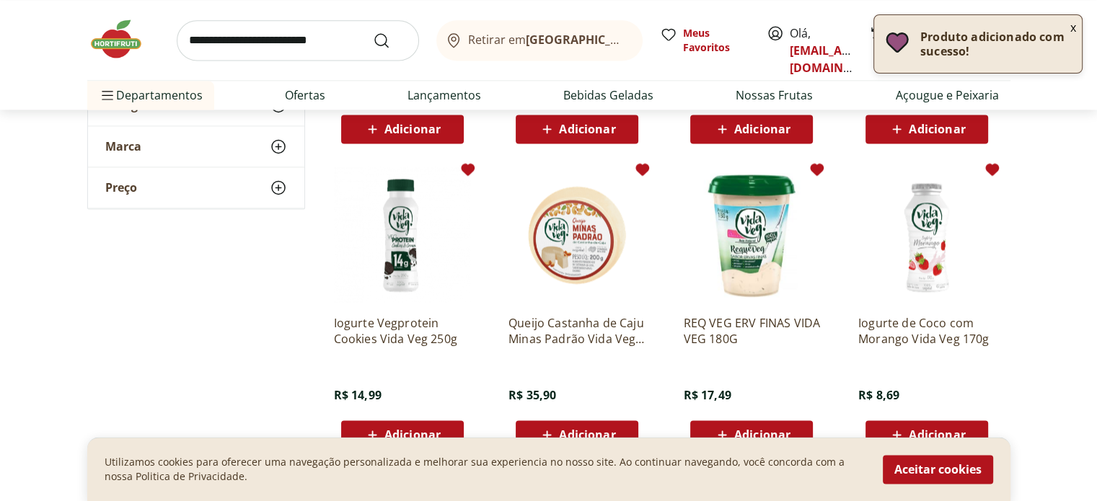
click at [989, 169] on icon at bounding box center [992, 169] width 14 height 12
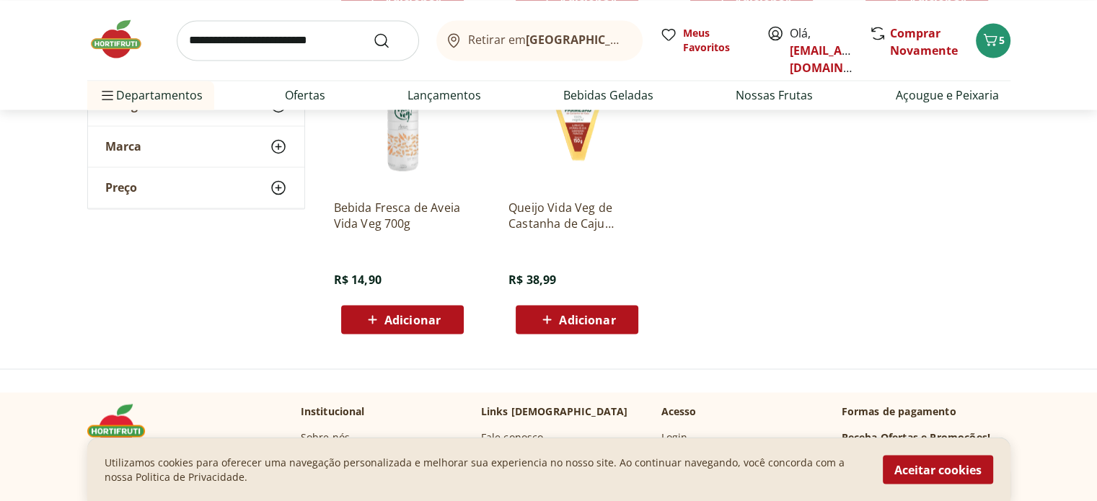
scroll to position [2380, 0]
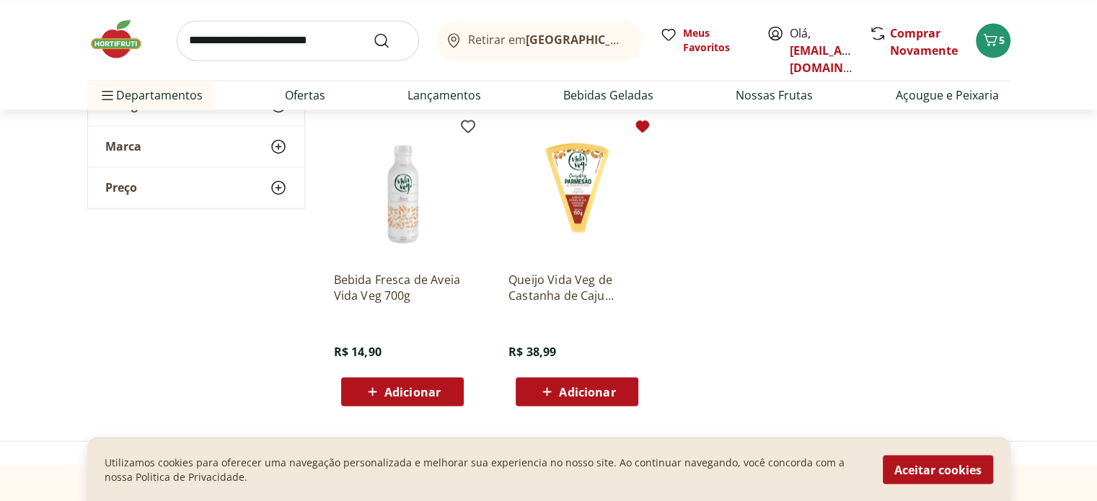
click at [640, 126] on icon at bounding box center [642, 126] width 14 height 12
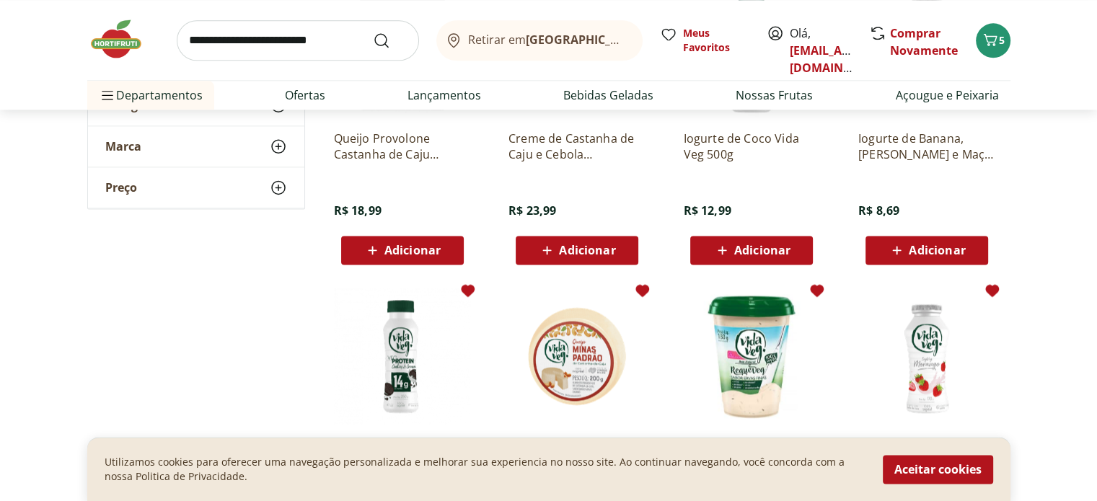
scroll to position [1875, 0]
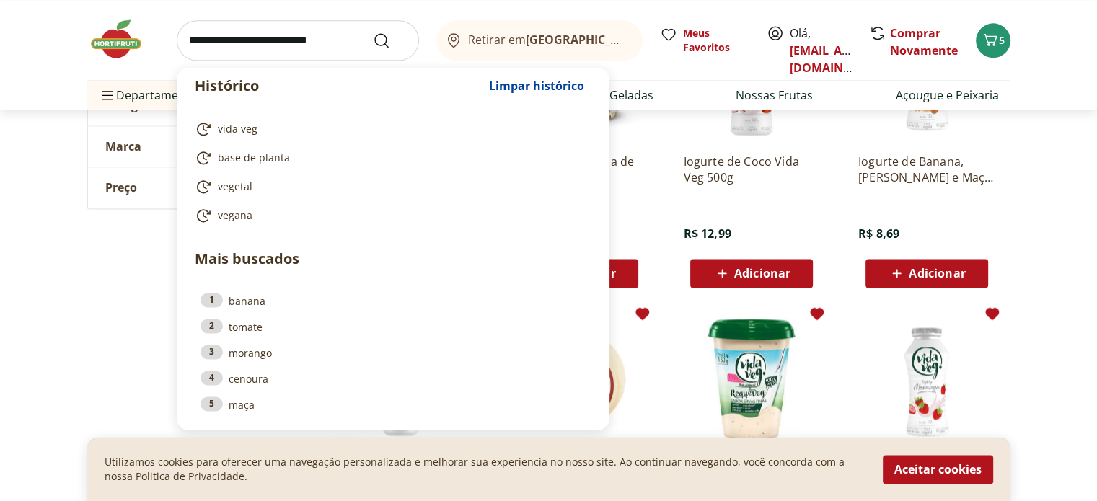
click at [304, 45] on input "search" at bounding box center [298, 40] width 242 height 40
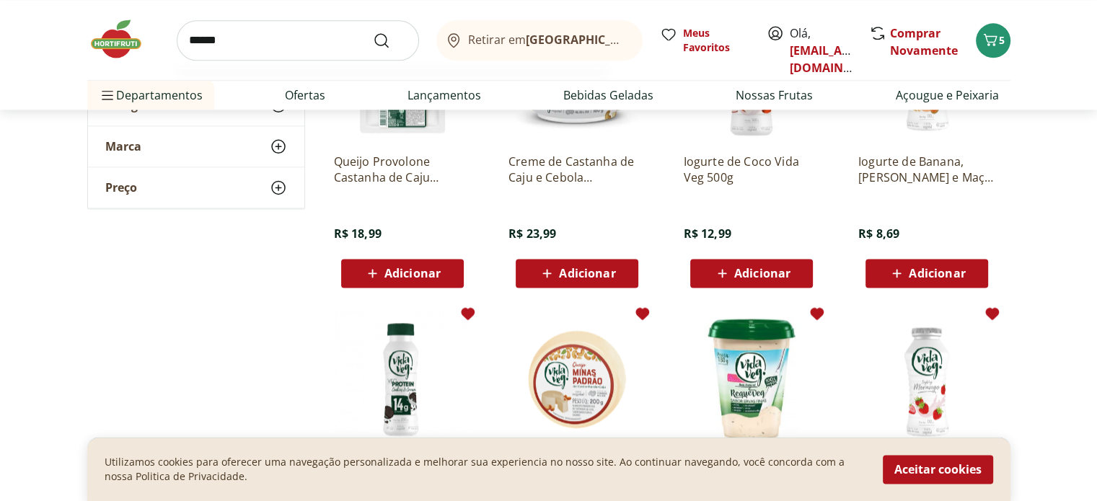
type input "******"
click at [373, 32] on button "Submit Search" at bounding box center [390, 40] width 35 height 17
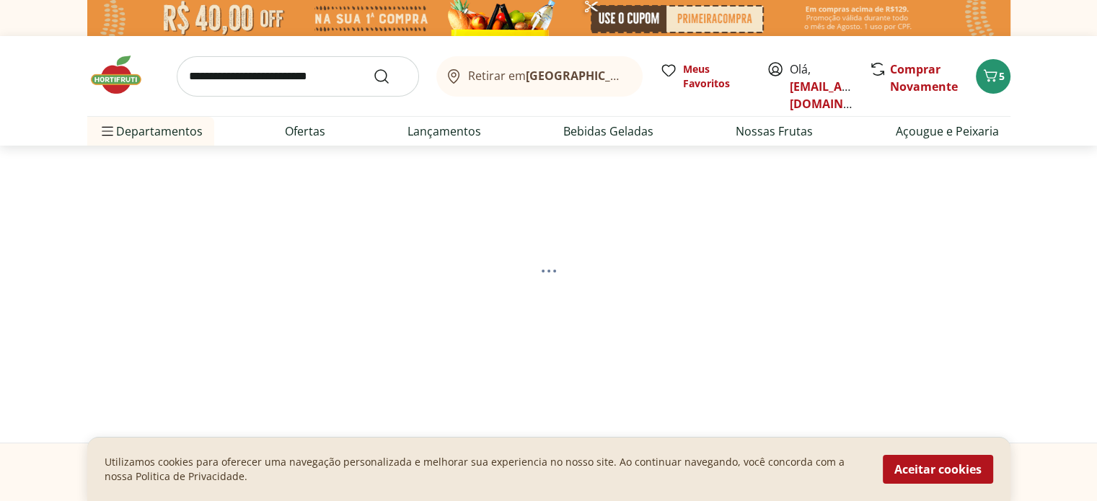
select select "**********"
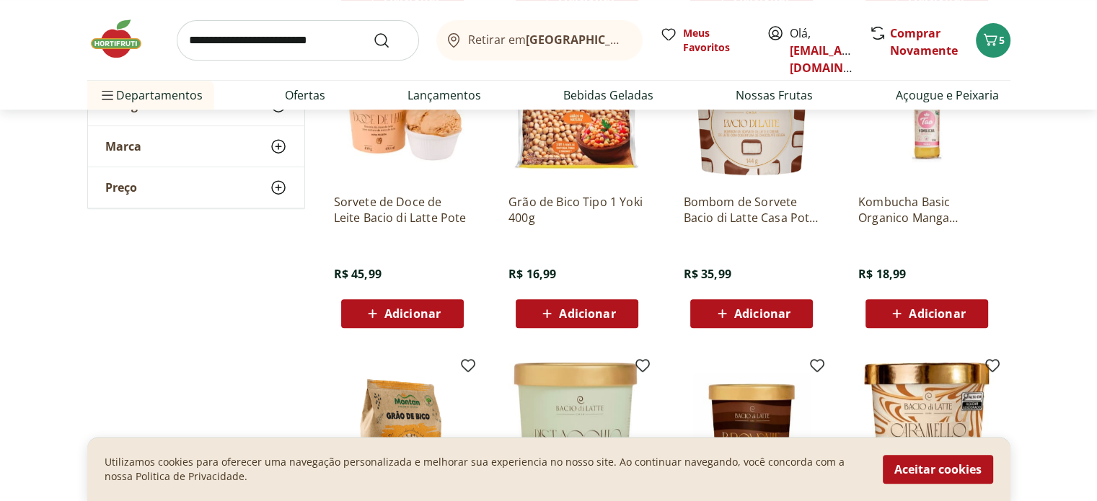
scroll to position [433, 0]
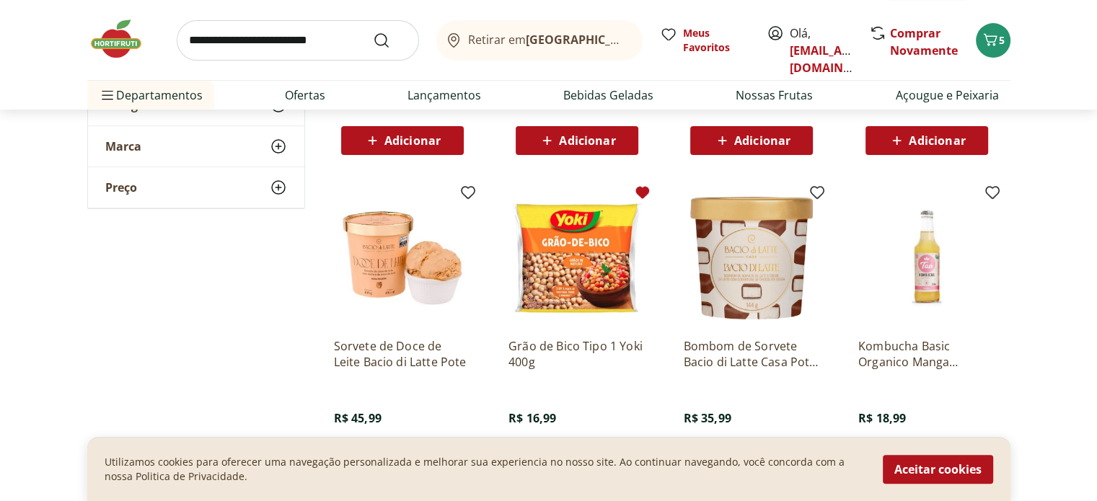
click at [642, 195] on icon at bounding box center [642, 192] width 14 height 12
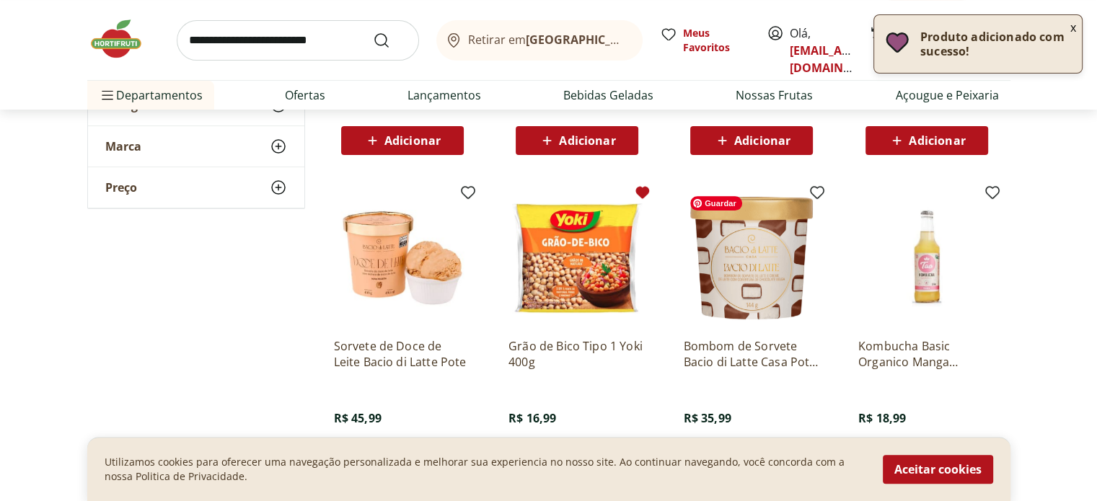
scroll to position [721, 0]
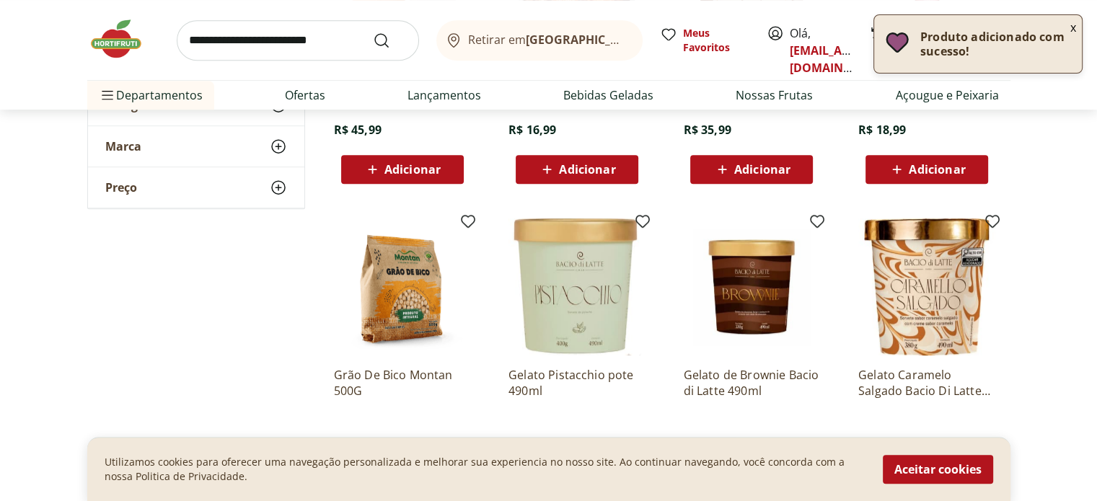
drag, startPoint x: 1038, startPoint y: 330, endPoint x: 989, endPoint y: 279, distance: 70.4
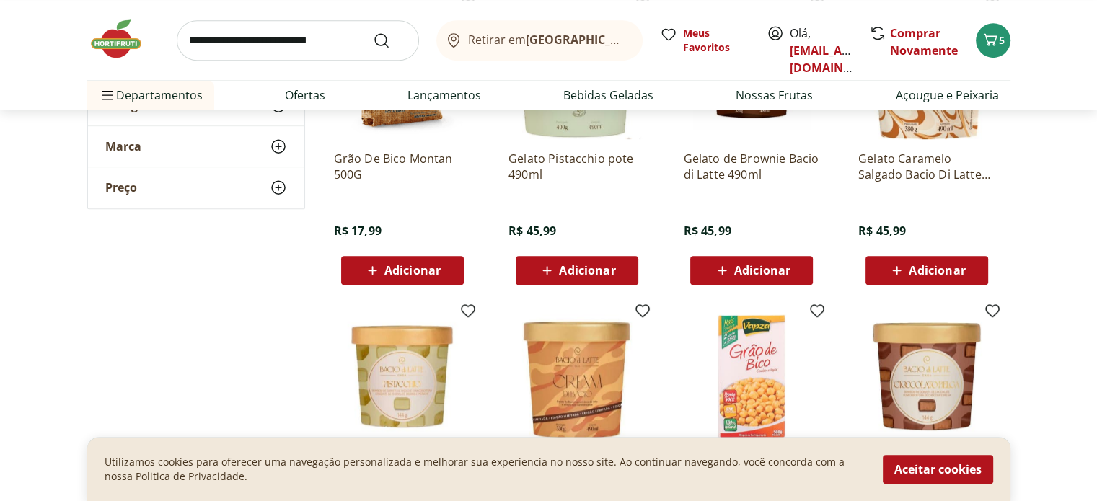
scroll to position [793, 0]
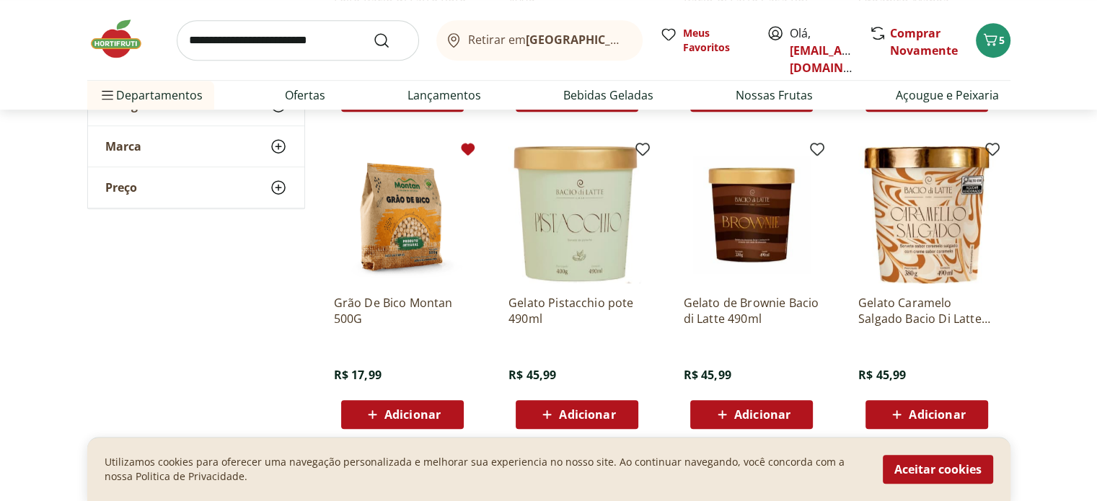
click at [462, 154] on icon at bounding box center [467, 149] width 17 height 17
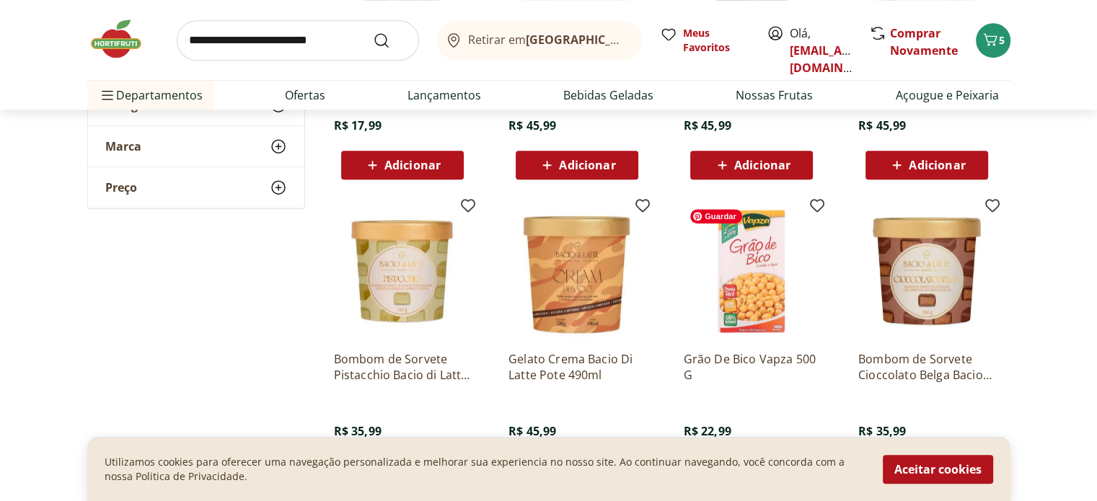
scroll to position [1010, 0]
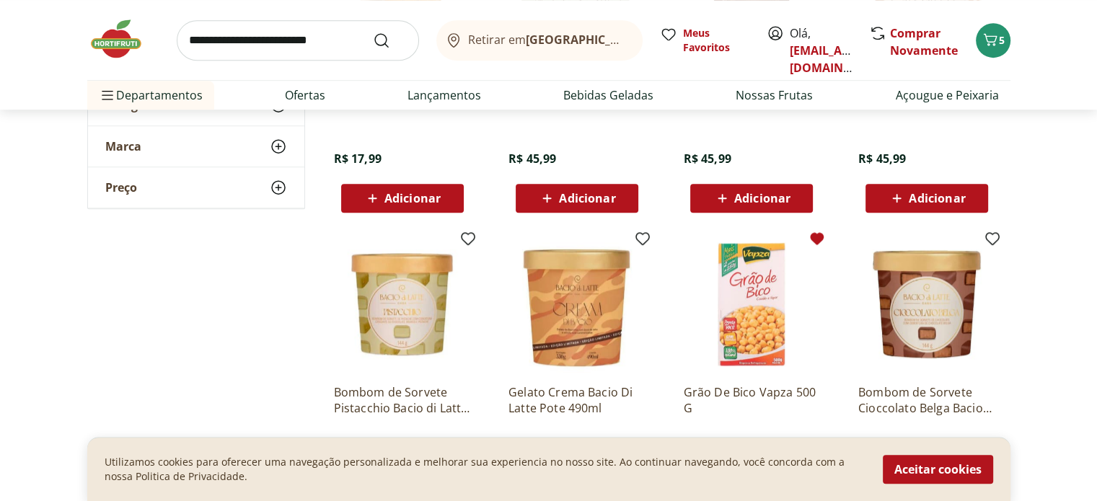
click at [813, 240] on icon at bounding box center [818, 238] width 14 height 12
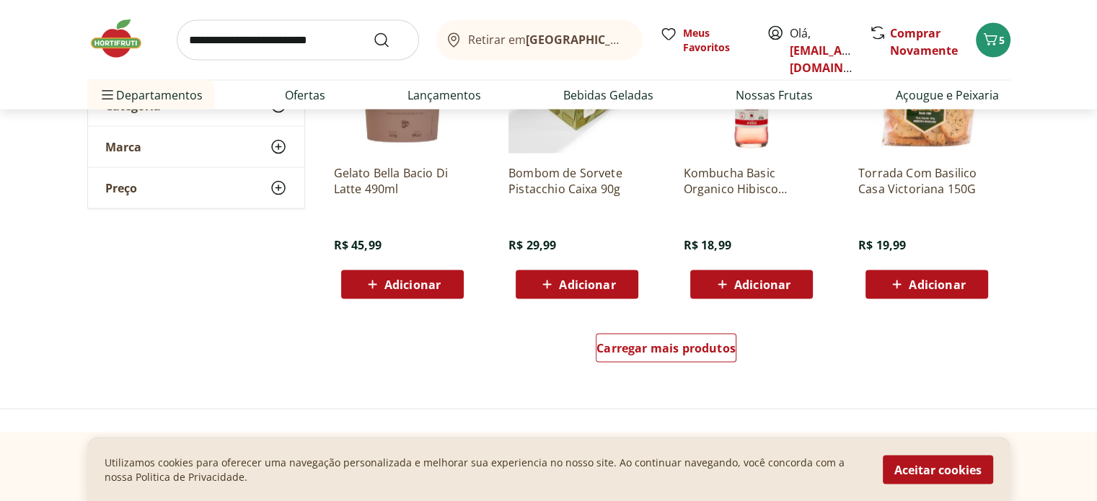
scroll to position [2885, 0]
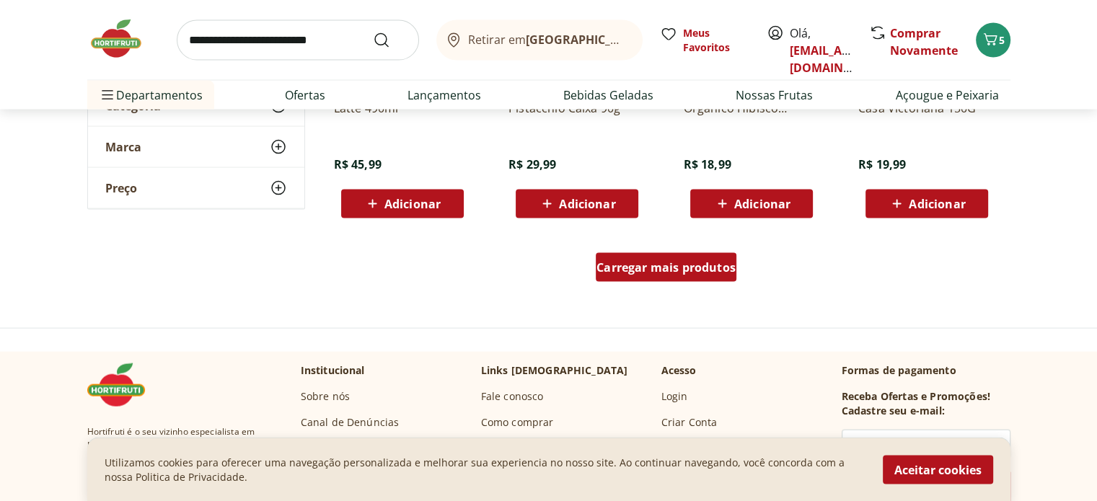
click at [699, 273] on span "Carregar mais produtos" at bounding box center [665, 268] width 139 height 12
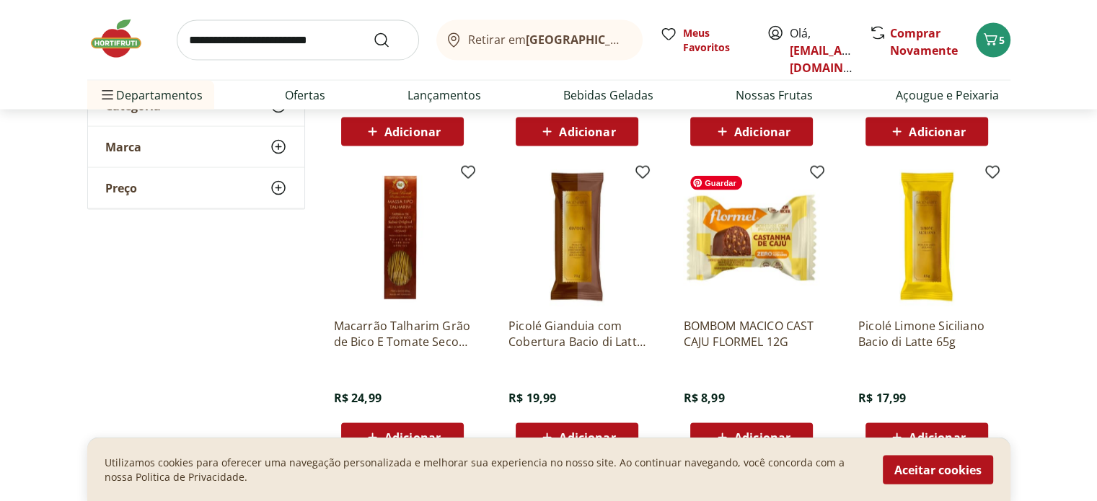
scroll to position [3101, 0]
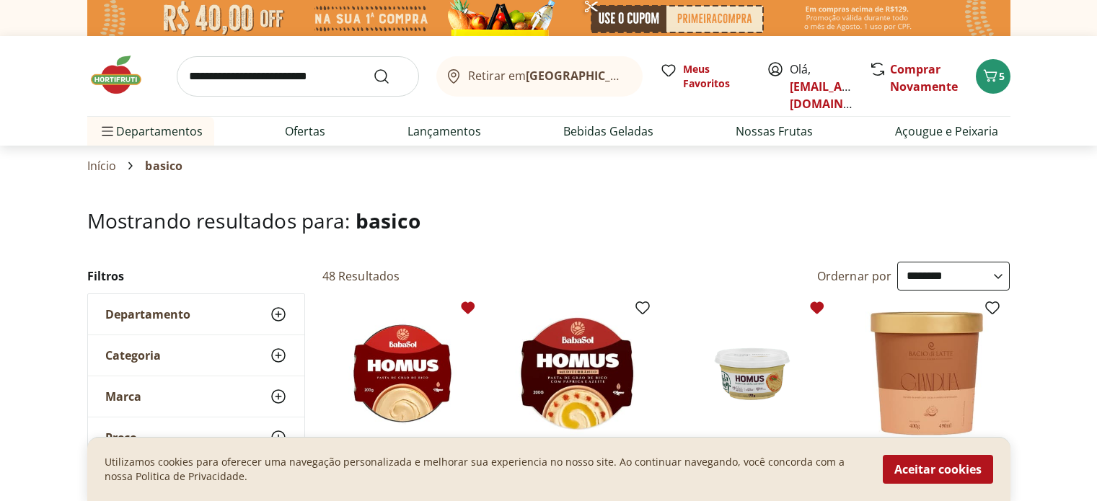
select select "**********"
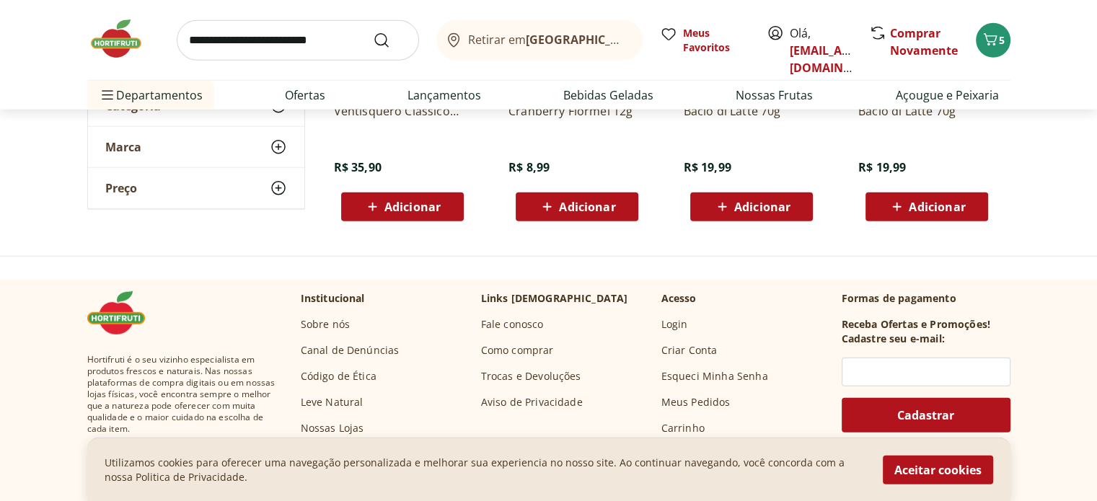
scroll to position [3606, 0]
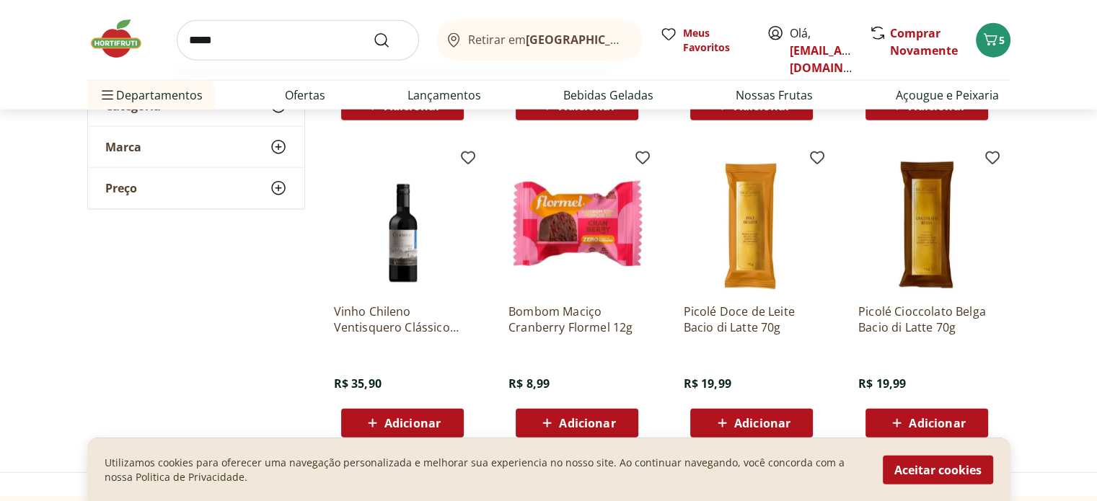
type input "*****"
click at [373, 32] on button "Submit Search" at bounding box center [390, 40] width 35 height 17
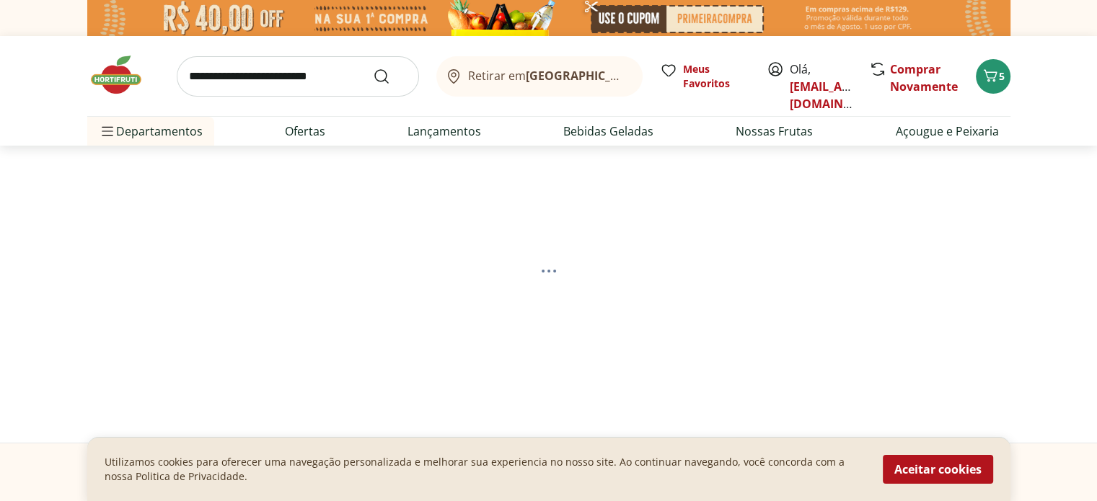
select select "**********"
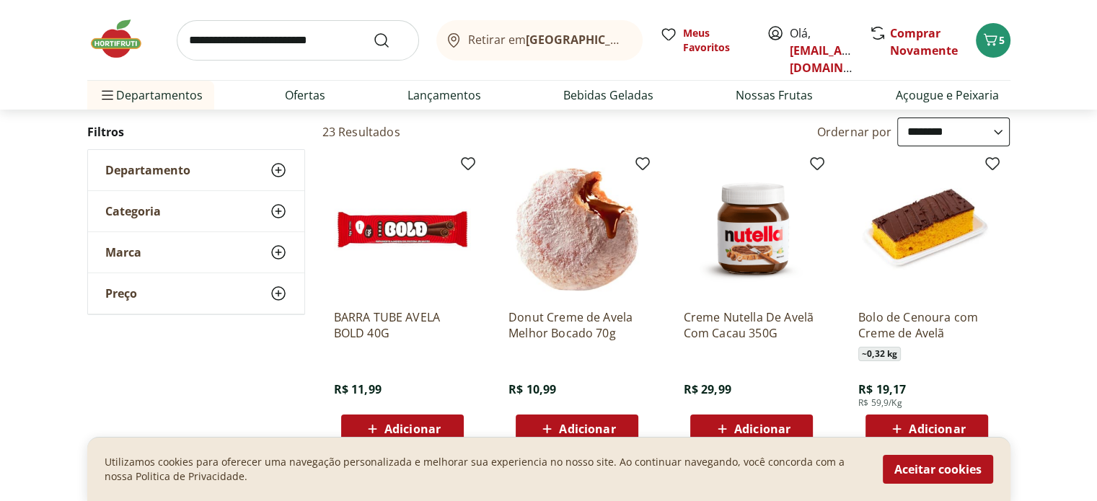
scroll to position [216, 0]
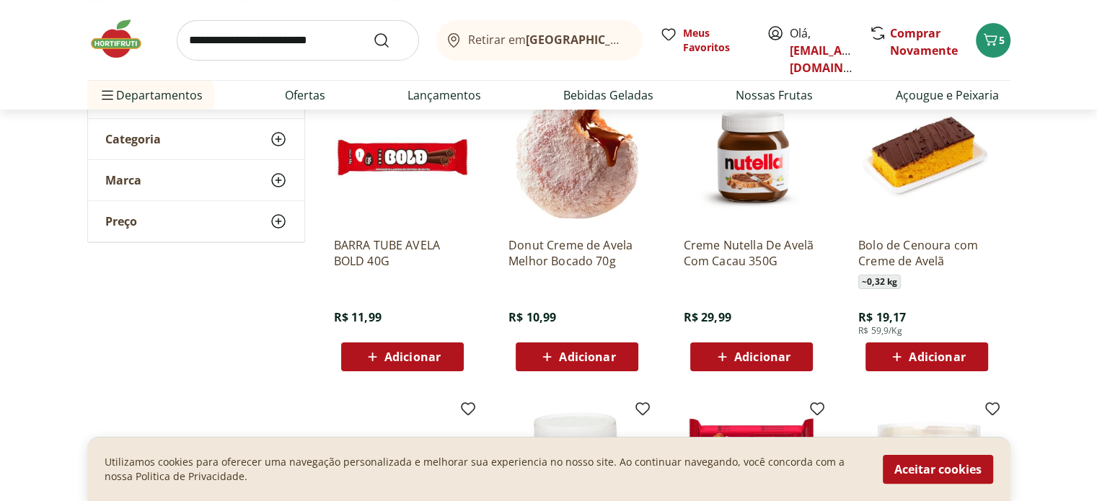
click at [593, 353] on span "Adicionar" at bounding box center [587, 357] width 56 height 12
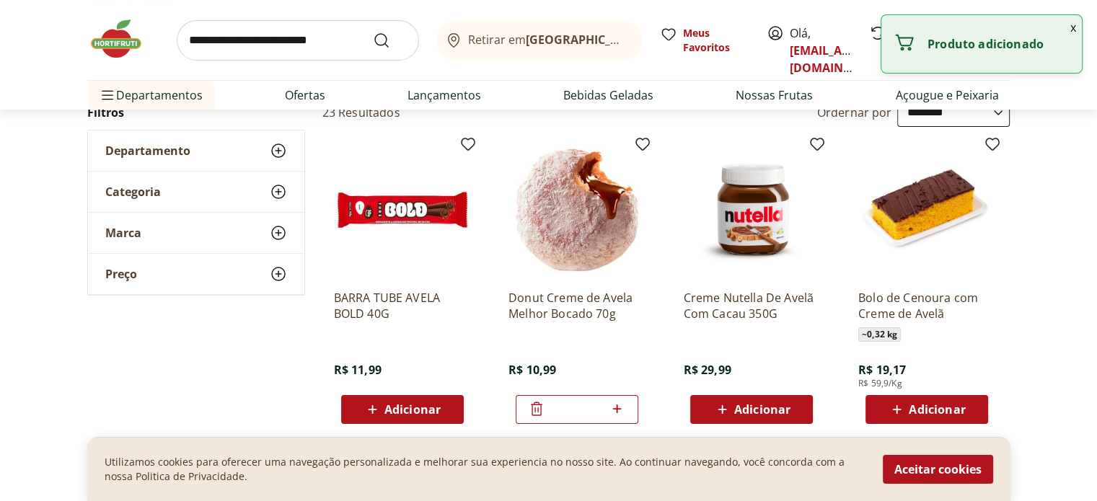
scroll to position [144, 0]
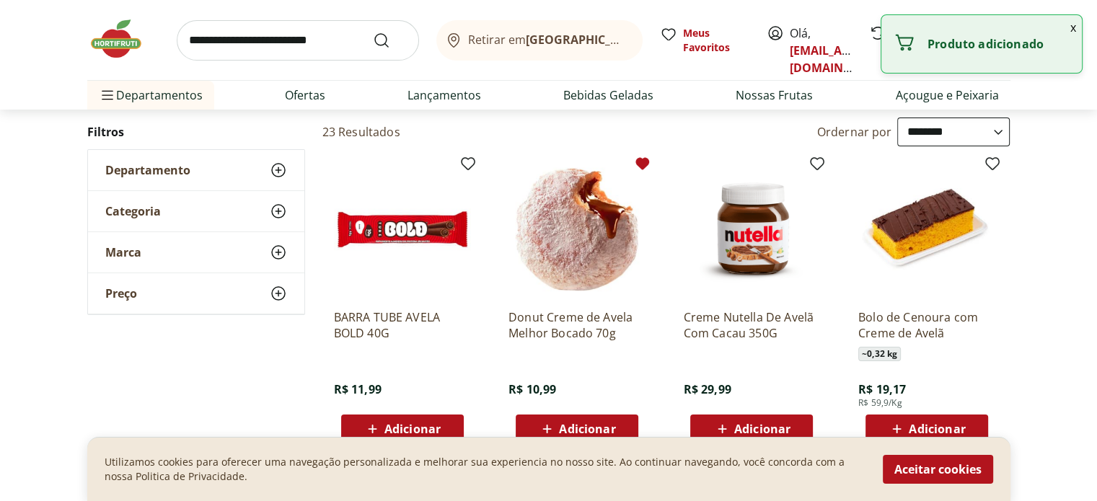
click at [640, 155] on icon at bounding box center [642, 163] width 17 height 17
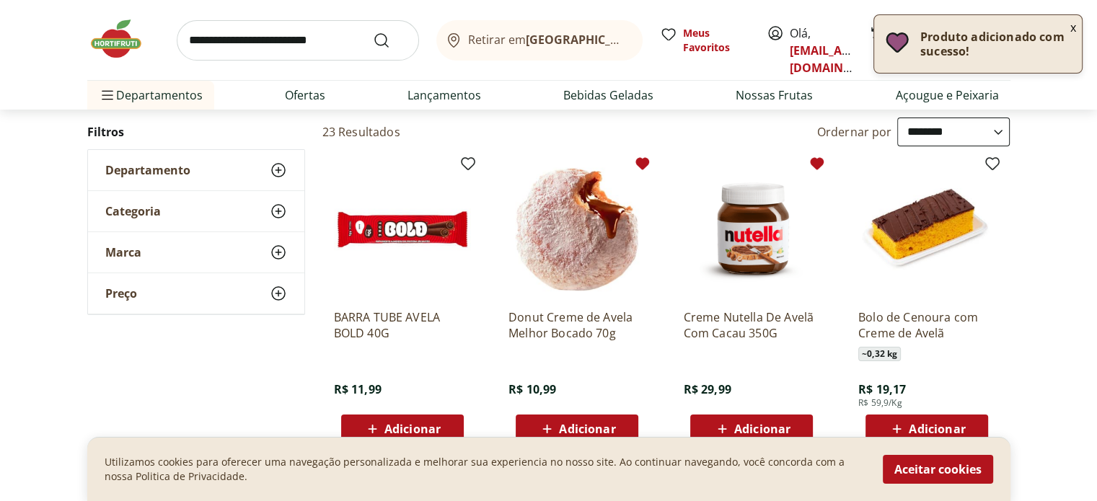
click at [821, 161] on icon at bounding box center [818, 163] width 14 height 12
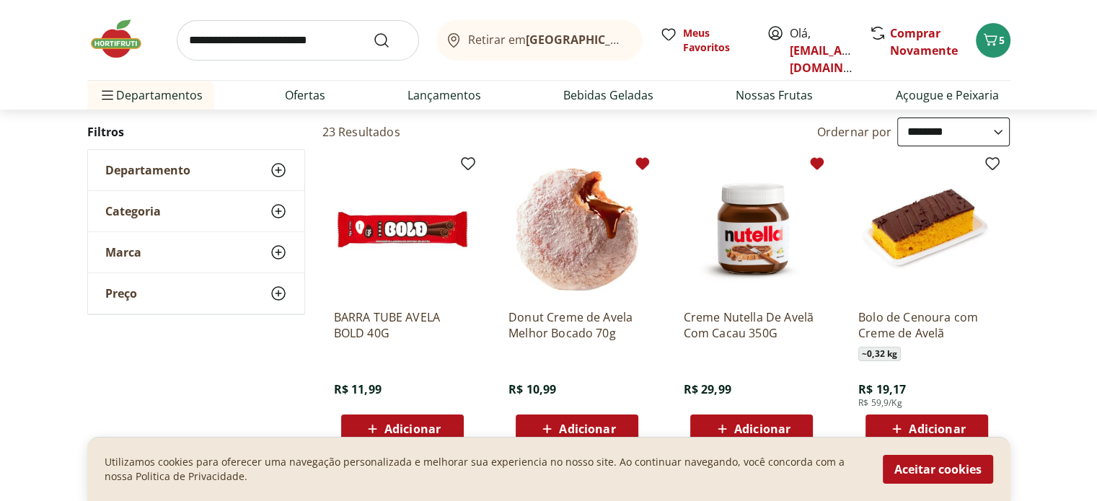
drag, startPoint x: 1064, startPoint y: 345, endPoint x: 1070, endPoint y: 351, distance: 8.2
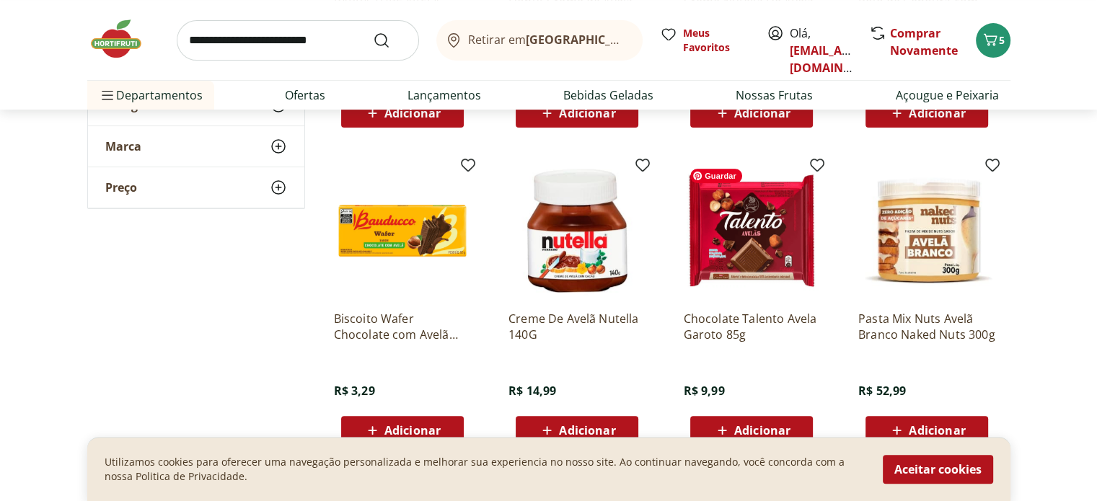
scroll to position [505, 0]
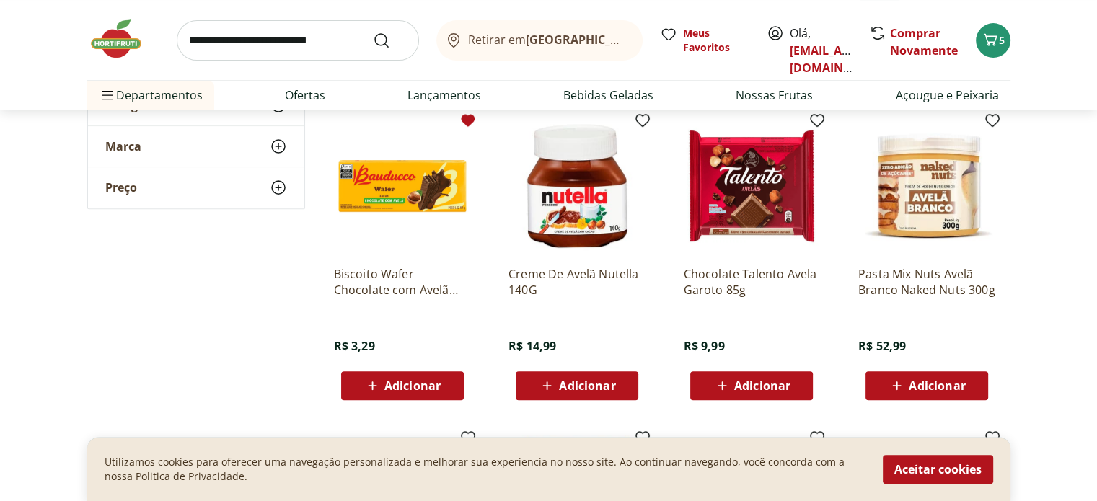
click at [462, 125] on icon at bounding box center [467, 120] width 17 height 17
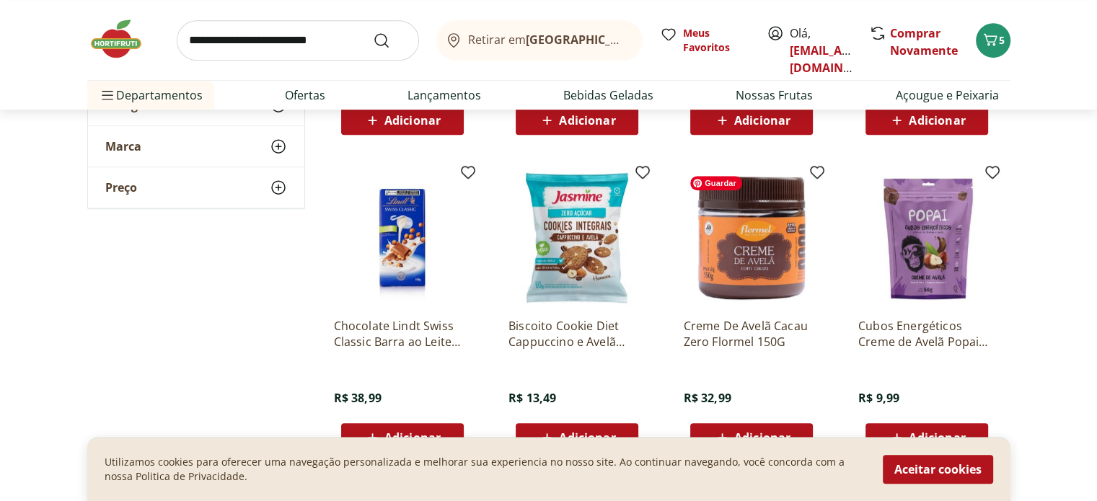
scroll to position [793, 0]
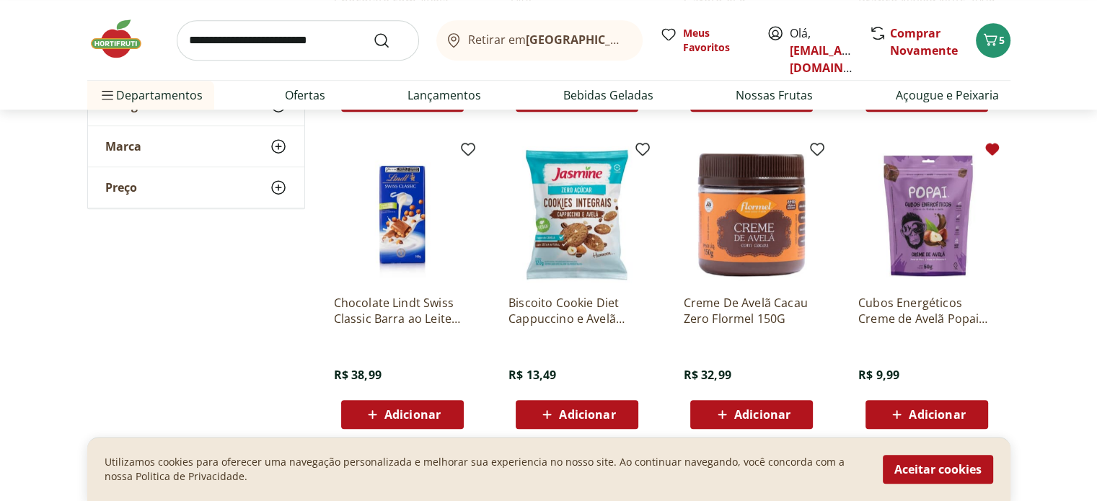
click at [998, 142] on icon at bounding box center [992, 149] width 17 height 17
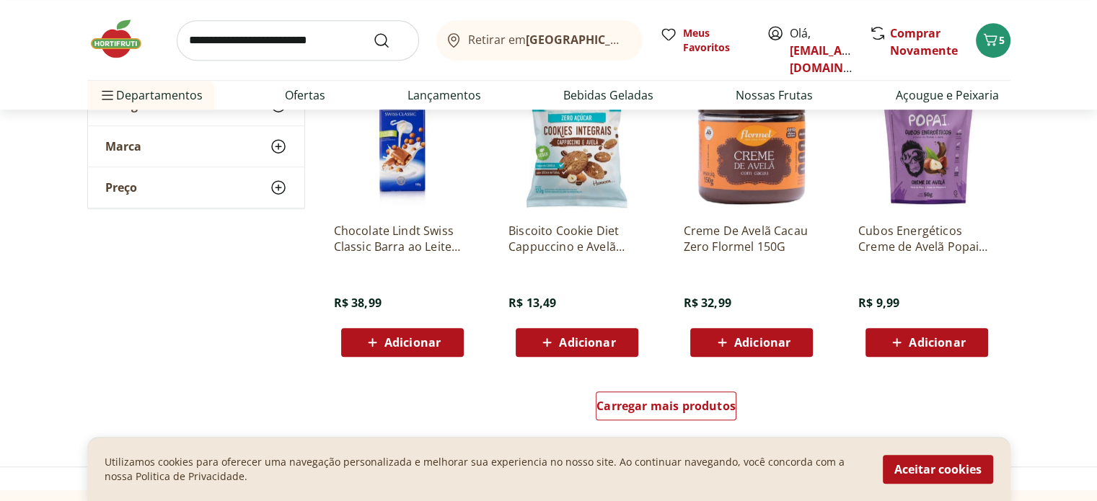
scroll to position [938, 0]
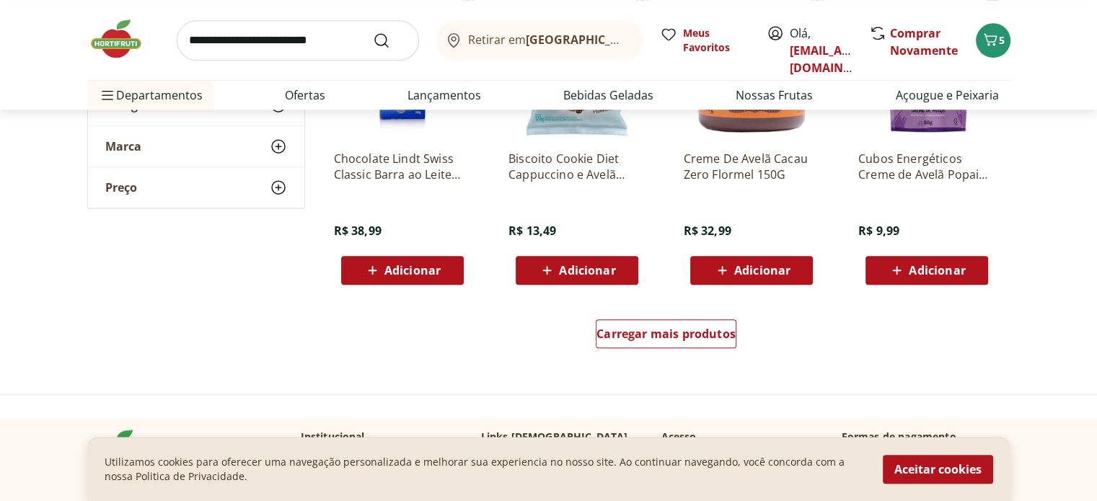
click at [955, 268] on span "Adicionar" at bounding box center [937, 271] width 56 height 12
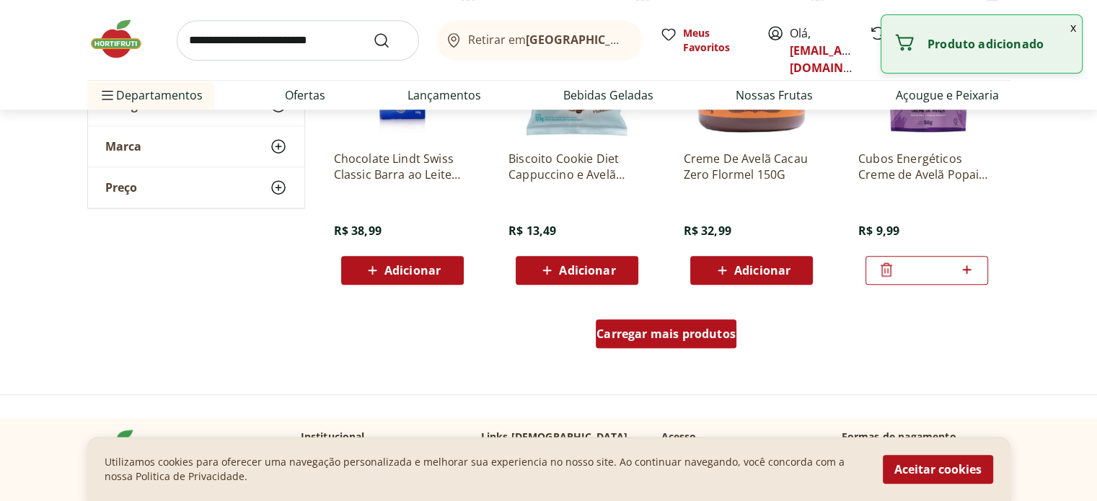
click at [733, 337] on span "Carregar mais produtos" at bounding box center [665, 334] width 139 height 12
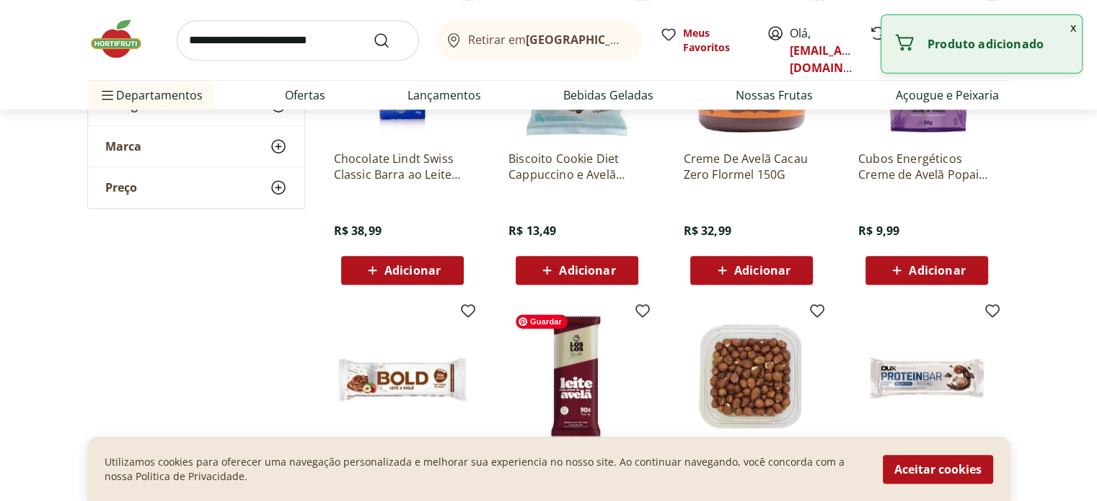
scroll to position [1082, 0]
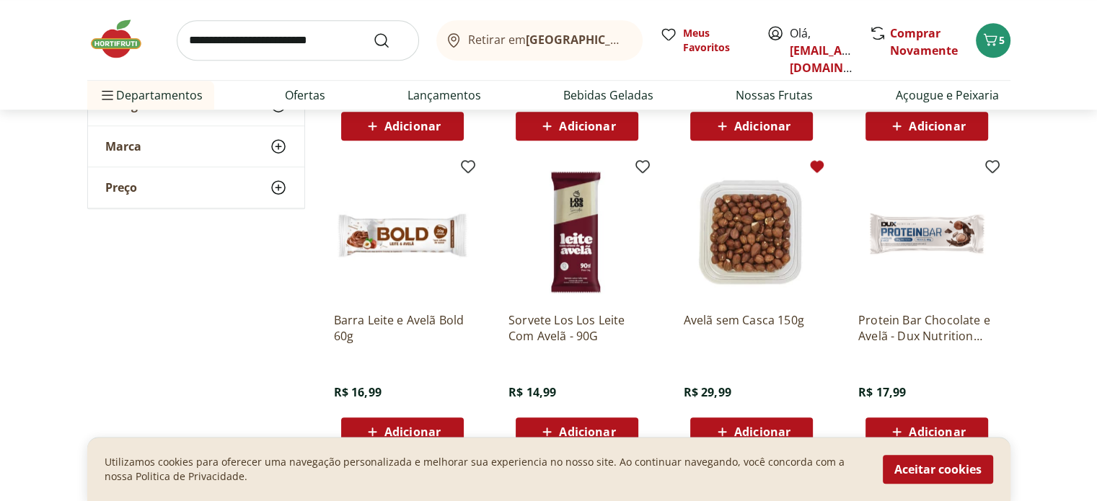
click at [815, 167] on icon at bounding box center [818, 166] width 14 height 12
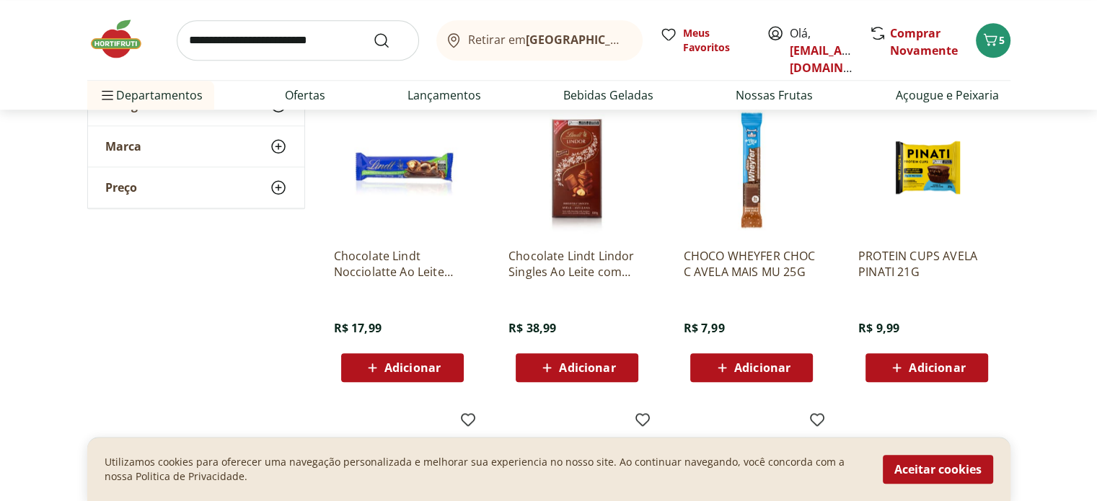
scroll to position [1442, 0]
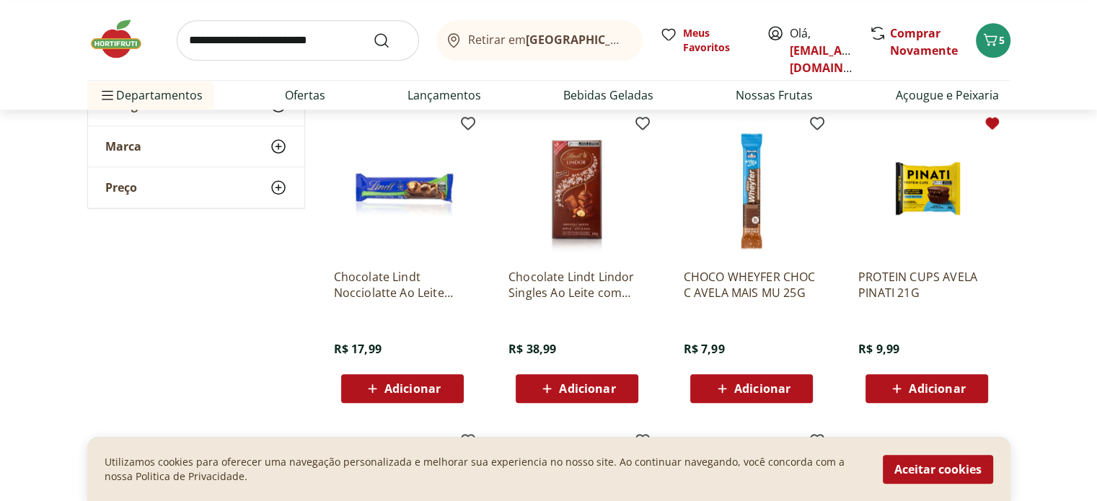
click at [988, 119] on icon at bounding box center [992, 123] width 14 height 12
click at [816, 121] on icon at bounding box center [818, 123] width 14 height 12
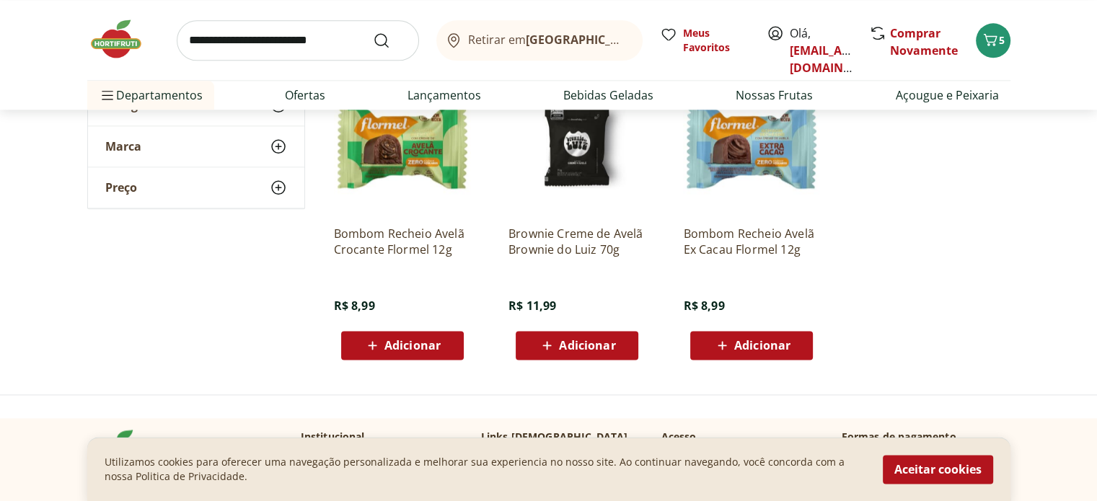
scroll to position [1731, 0]
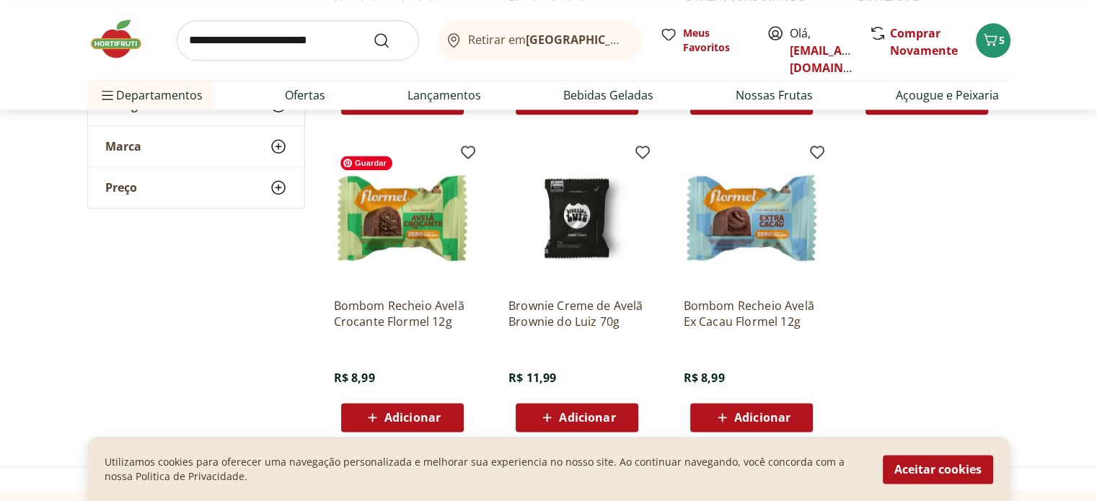
click at [426, 244] on img at bounding box center [402, 217] width 137 height 137
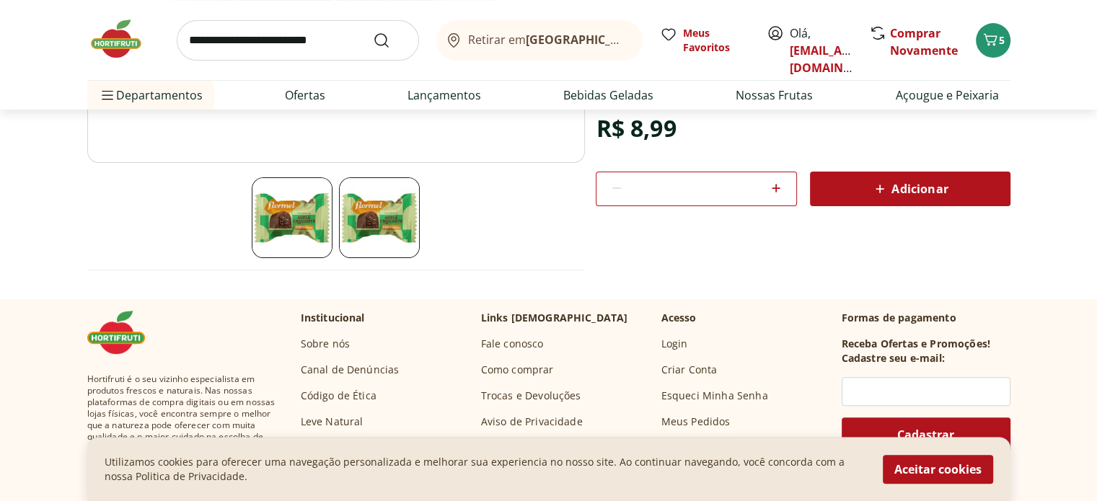
scroll to position [288, 0]
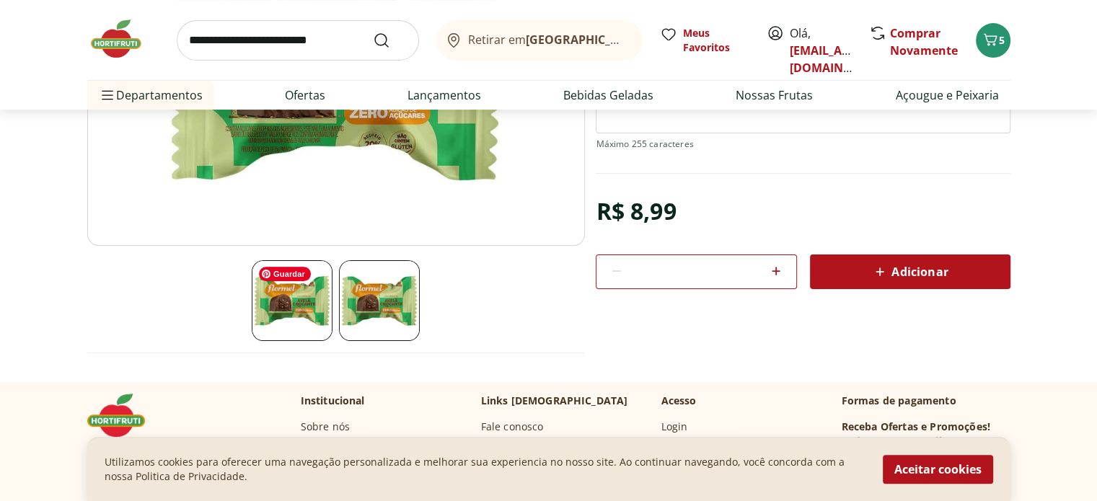
click at [388, 318] on img at bounding box center [379, 300] width 81 height 81
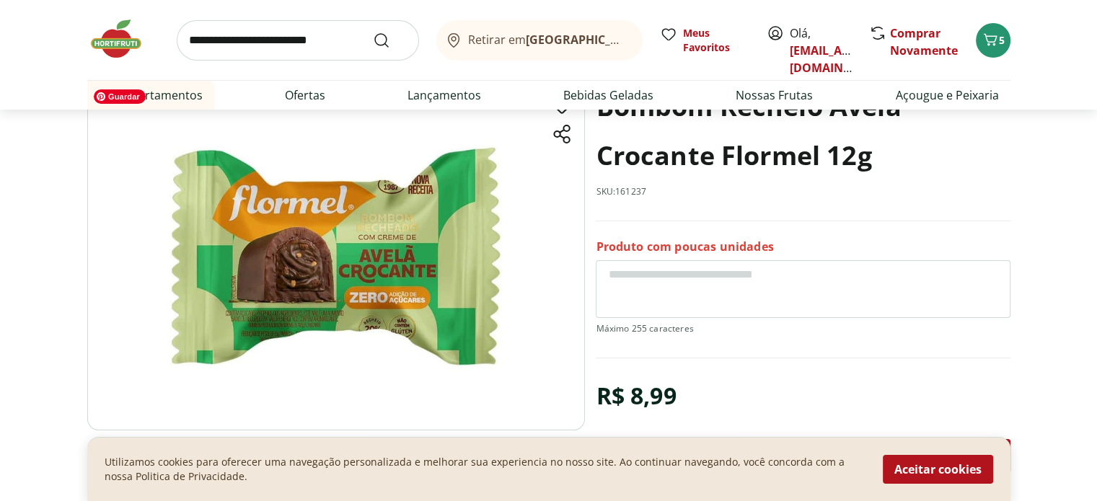
scroll to position [72, 0]
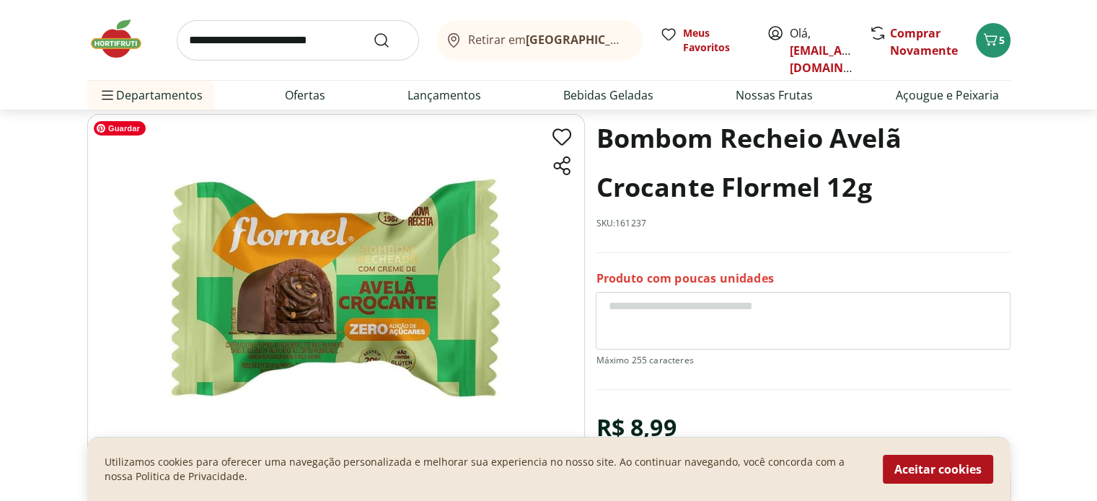
click at [265, 340] on img at bounding box center [336, 288] width 498 height 348
click at [389, 348] on img at bounding box center [336, 288] width 498 height 348
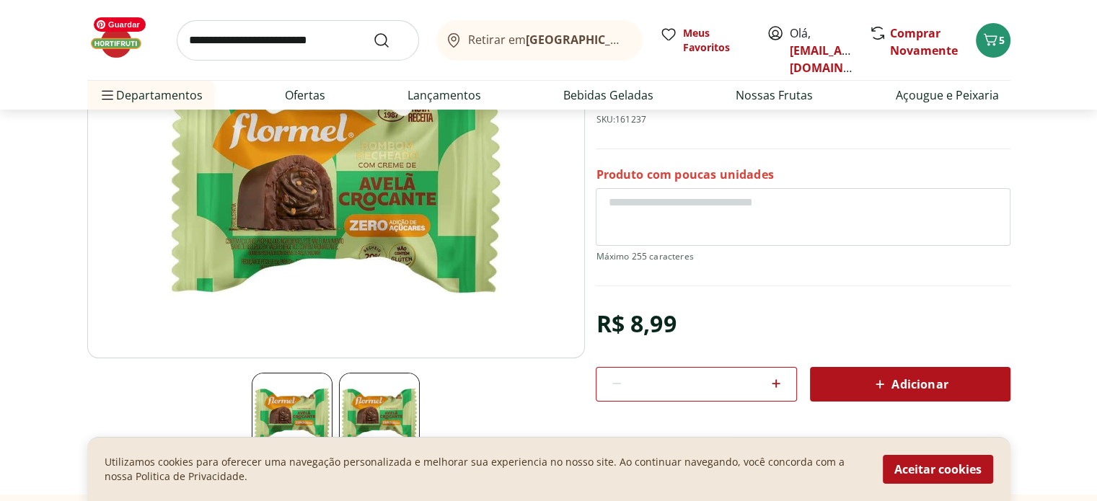
scroll to position [144, 0]
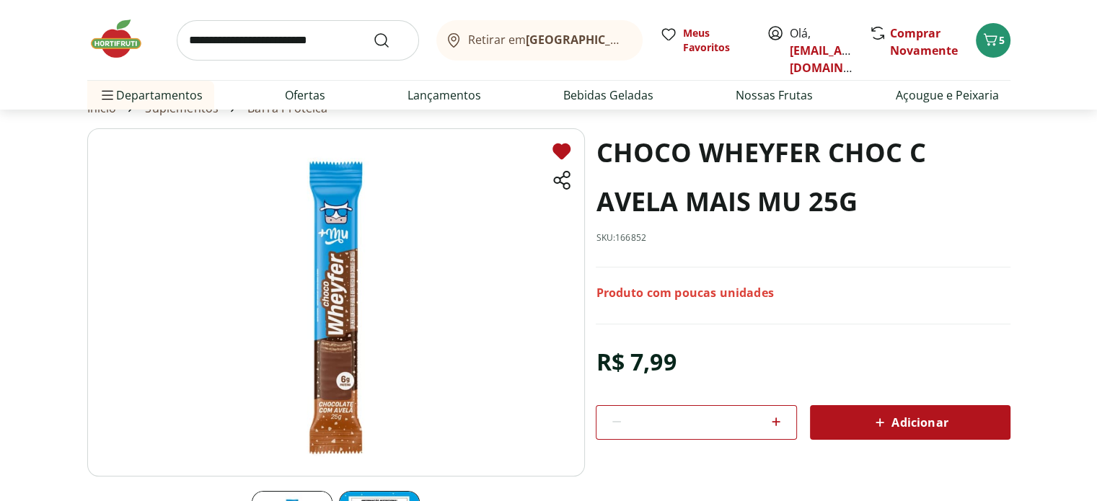
scroll to position [72, 0]
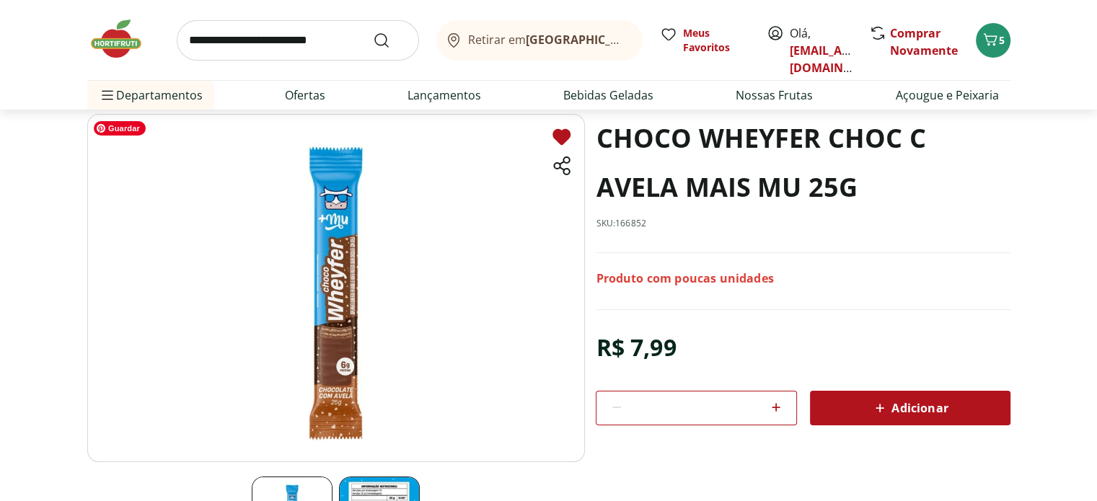
click at [325, 392] on img at bounding box center [336, 288] width 498 height 348
click at [354, 286] on img at bounding box center [336, 288] width 498 height 348
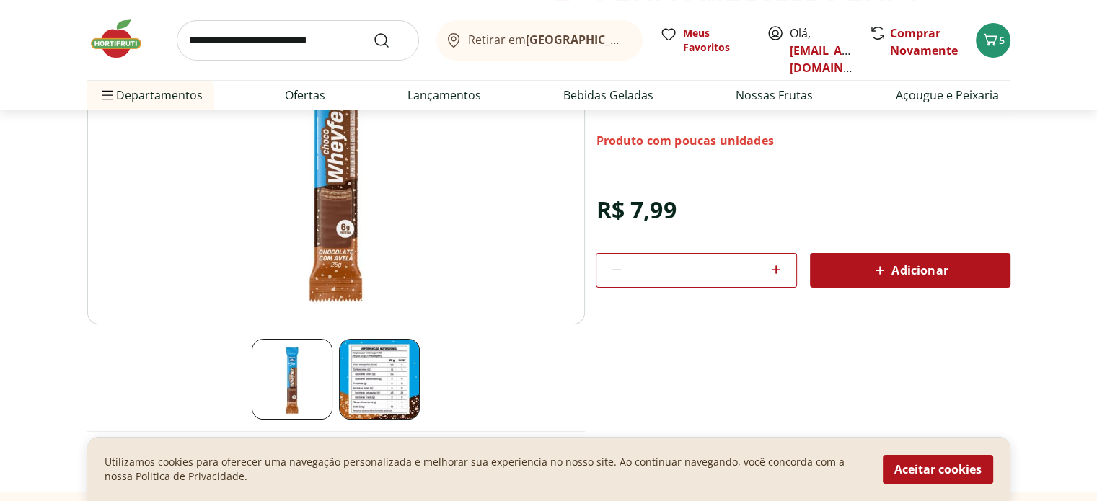
scroll to position [216, 0]
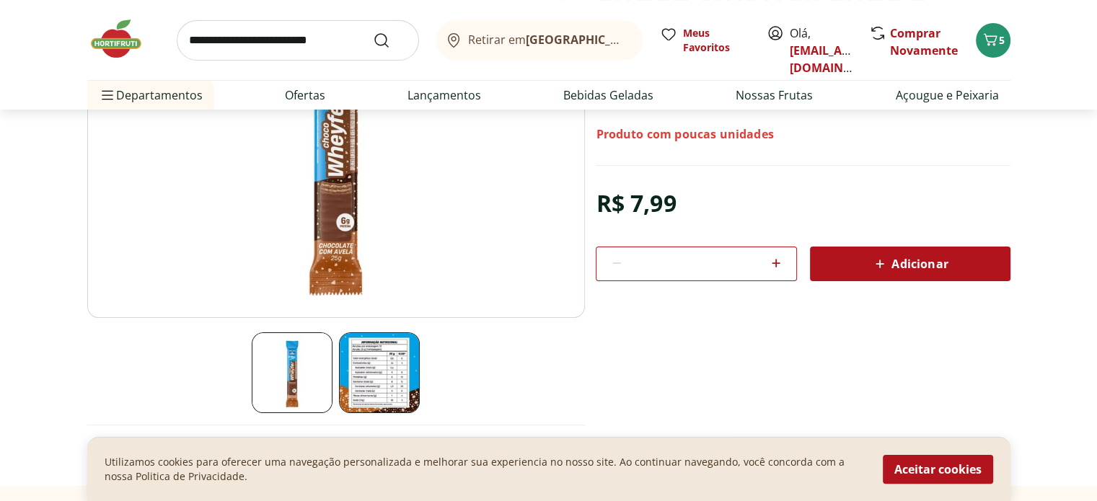
click at [371, 369] on img at bounding box center [379, 372] width 81 height 81
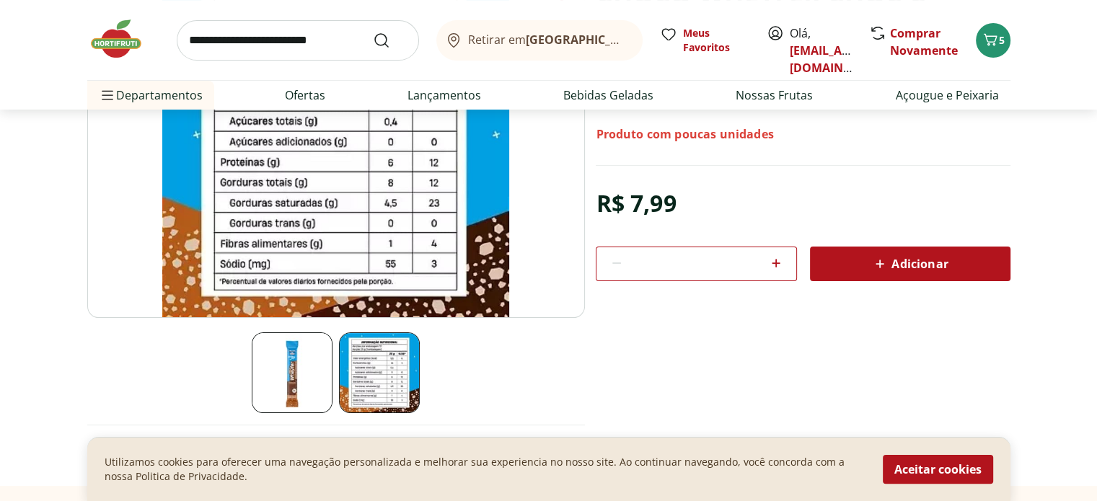
click at [304, 371] on img at bounding box center [292, 372] width 81 height 81
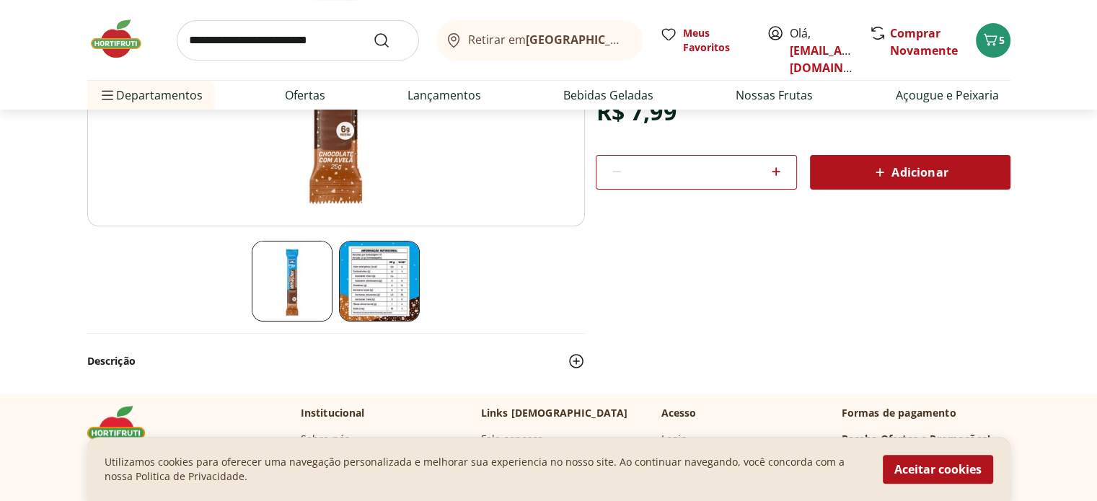
scroll to position [288, 0]
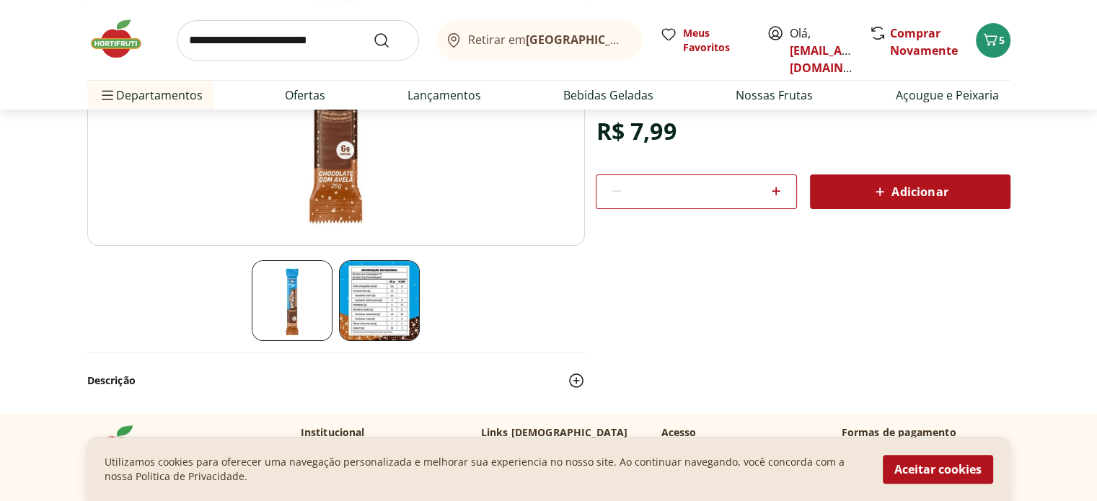
click at [581, 379] on img at bounding box center [576, 380] width 17 height 17
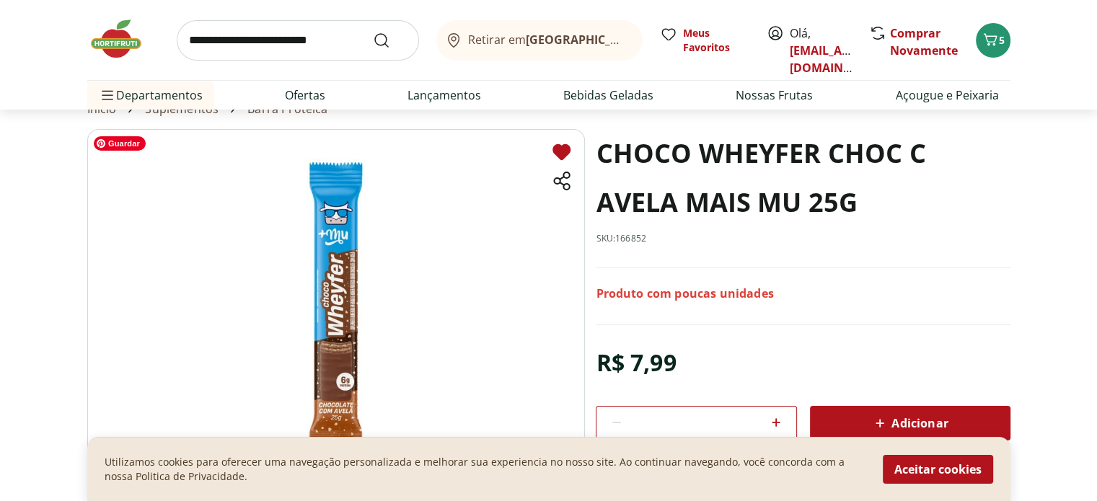
scroll to position [0, 0]
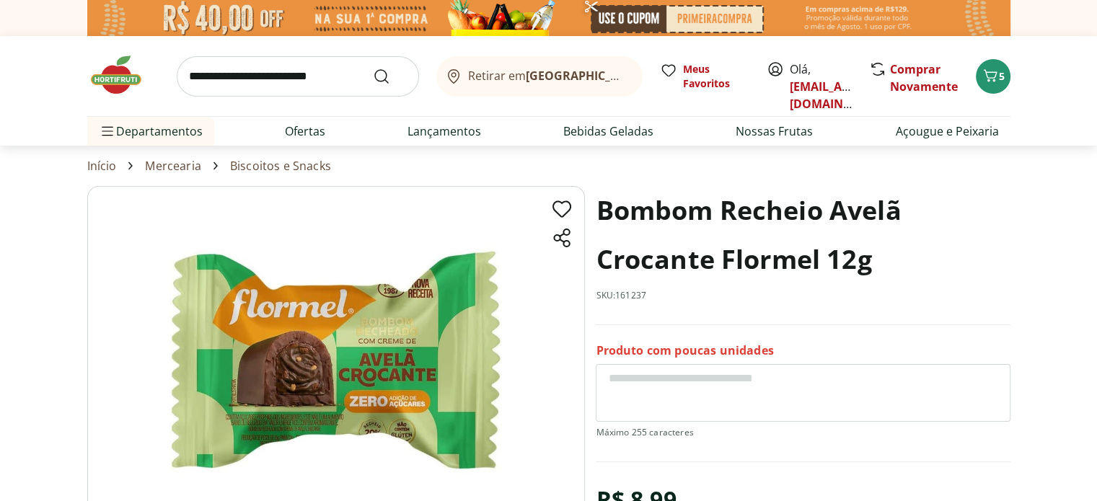
click at [216, 92] on input "search" at bounding box center [298, 76] width 242 height 40
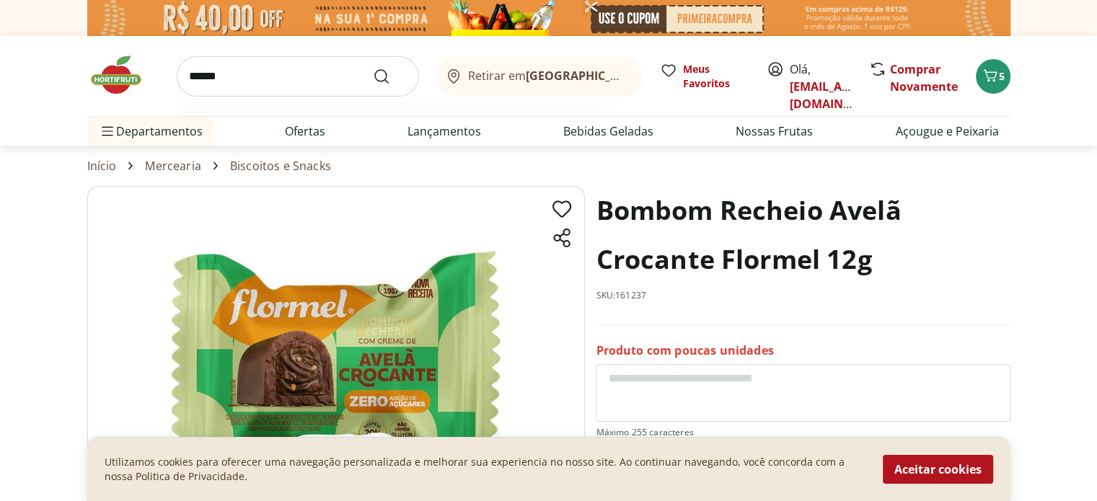
type input "******"
click at [373, 68] on button "Submit Search" at bounding box center [390, 76] width 35 height 17
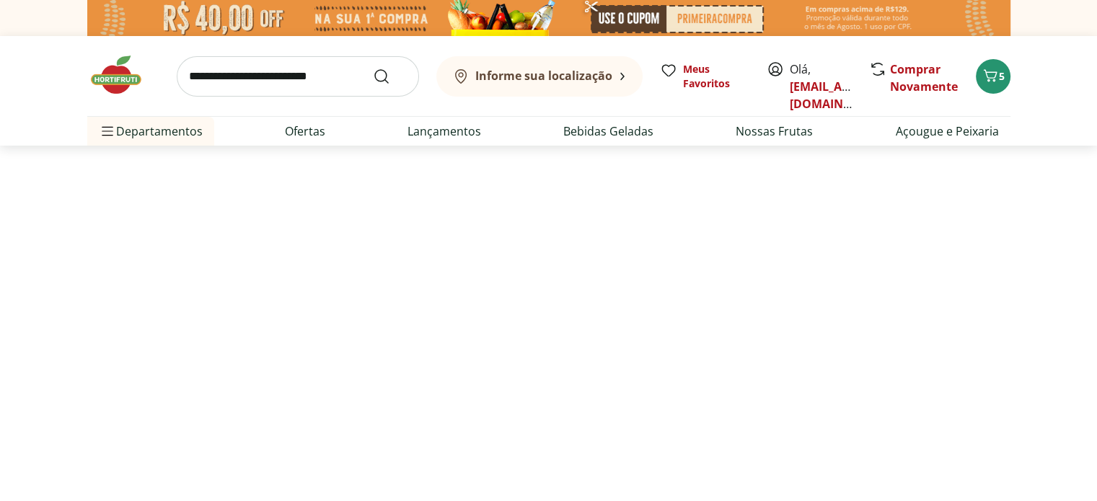
select select "**********"
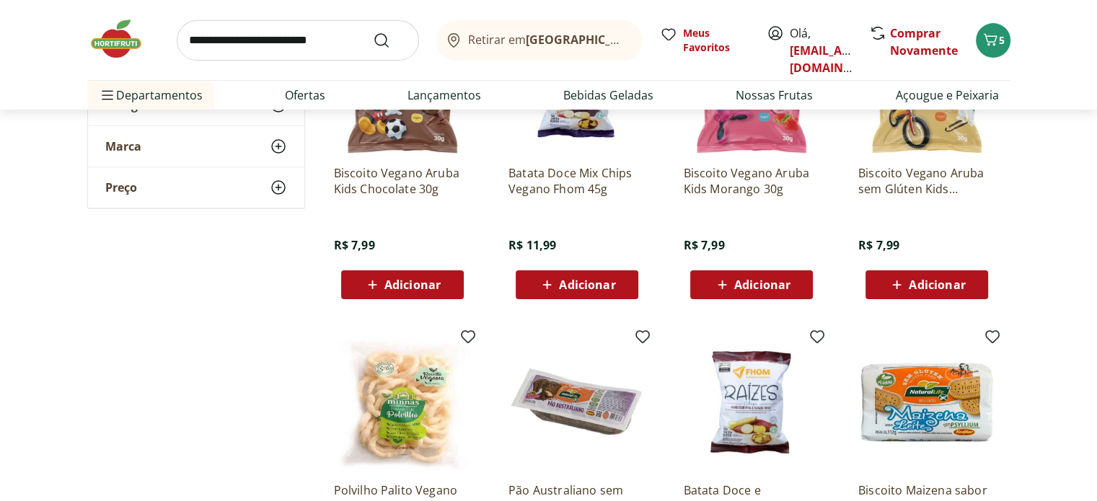
scroll to position [505, 0]
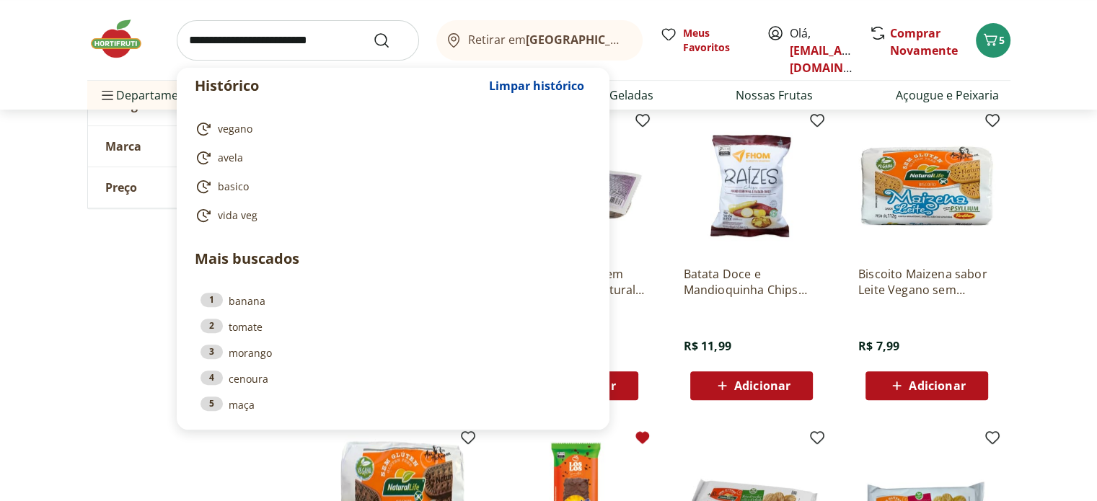
click at [290, 52] on input "search" at bounding box center [298, 40] width 242 height 40
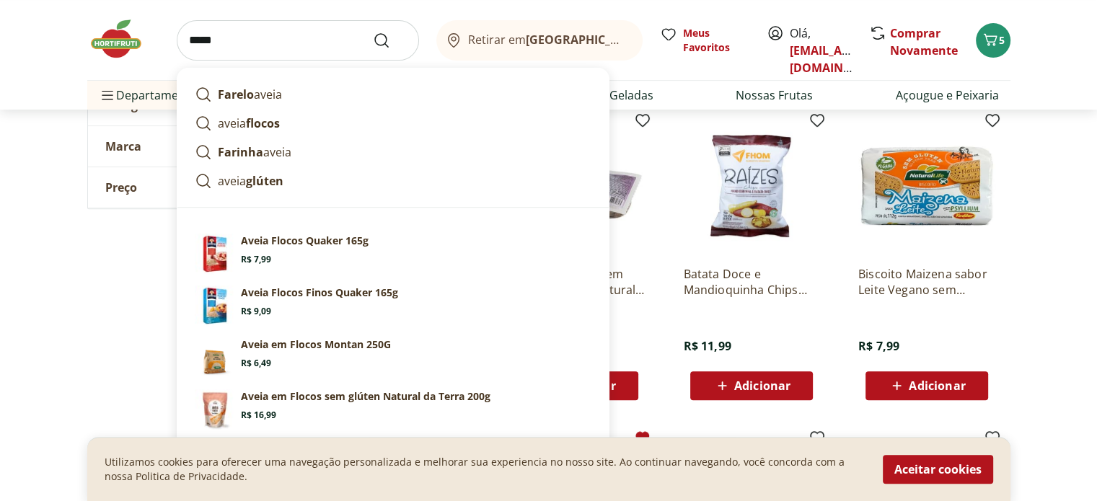
type input "*****"
click at [373, 32] on button "Submit Search" at bounding box center [390, 40] width 35 height 17
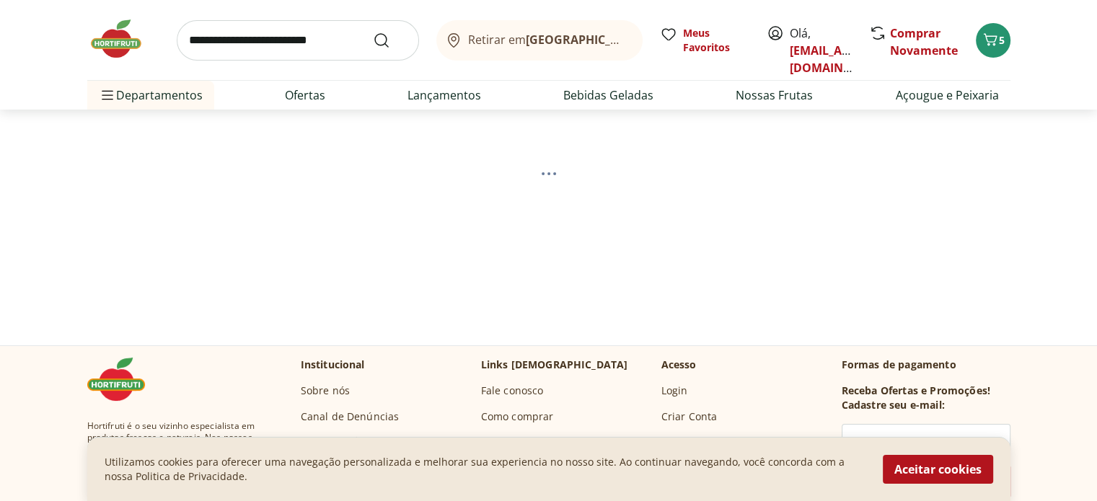
scroll to position [72, 0]
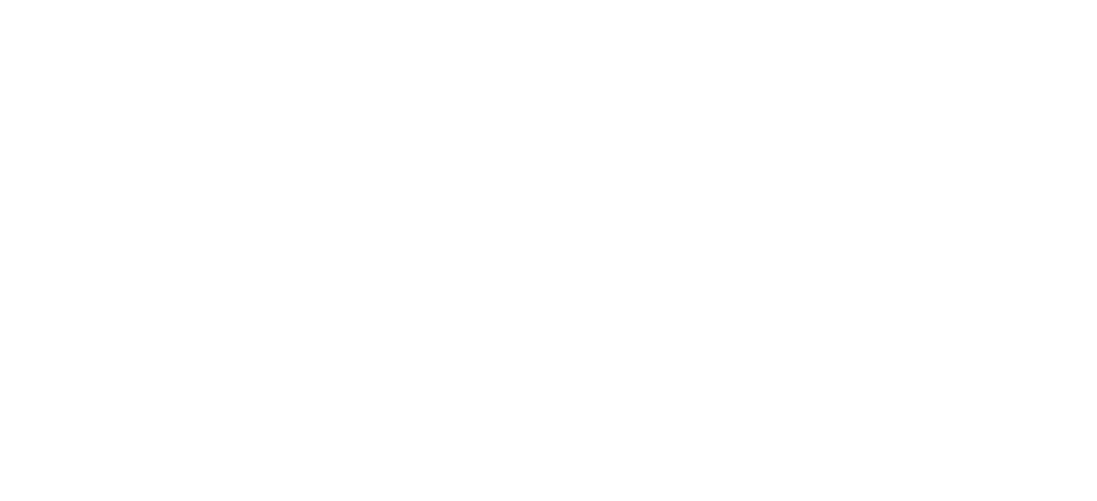
select select "**********"
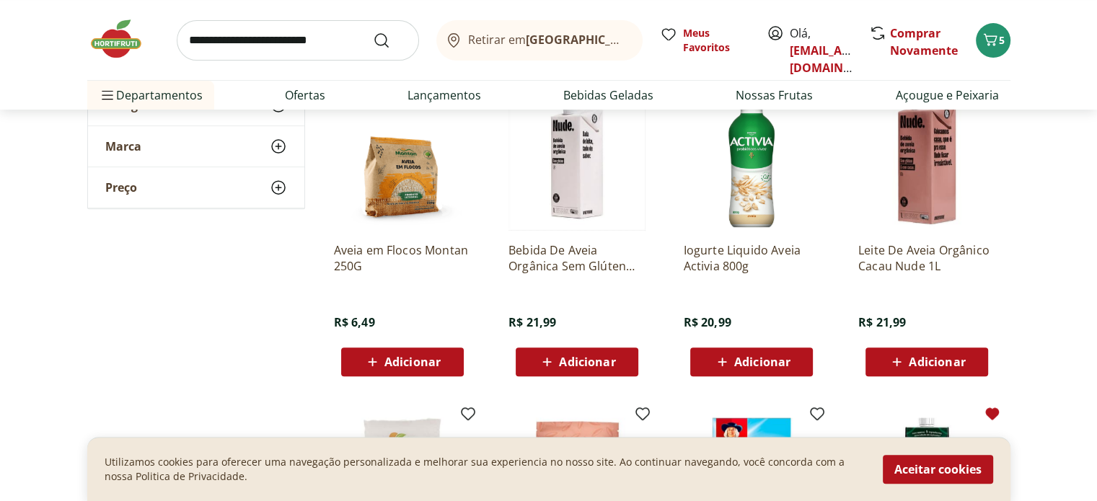
scroll to position [505, 0]
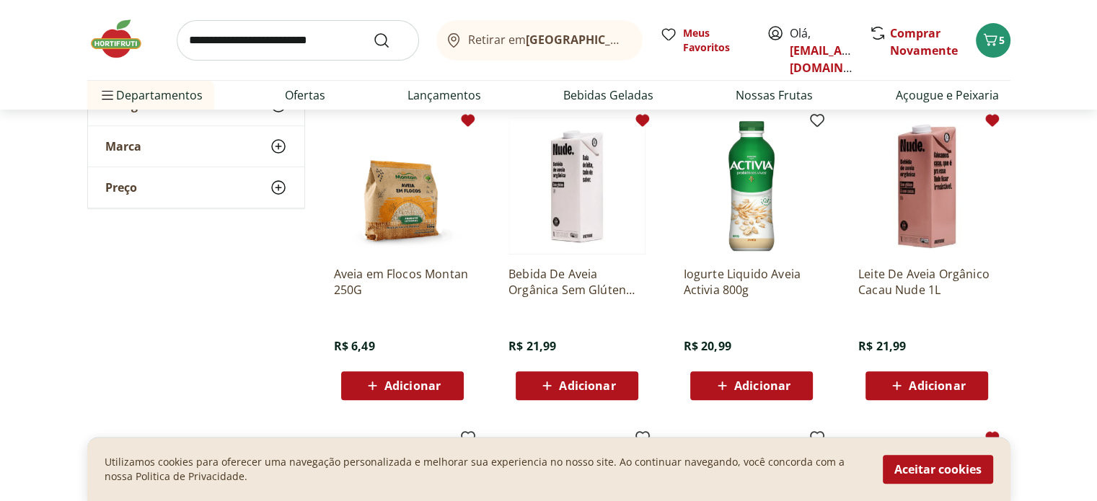
click at [464, 121] on icon at bounding box center [468, 120] width 14 height 12
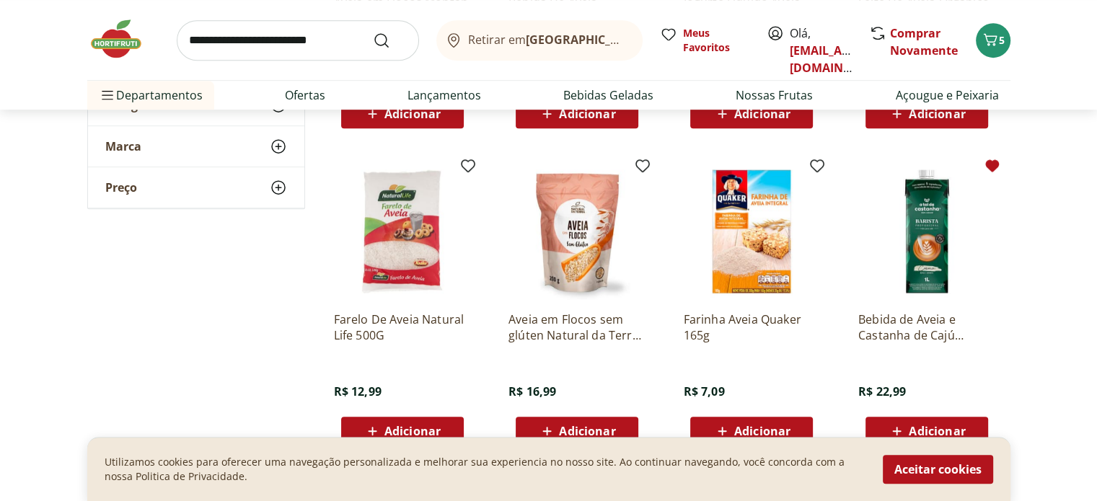
scroll to position [793, 0]
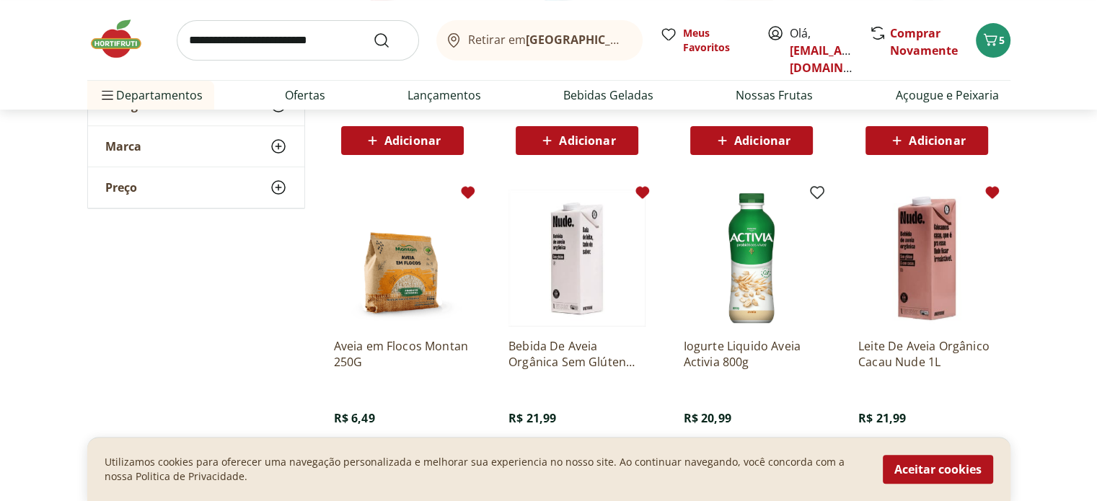
click at [298, 328] on div "**********" at bounding box center [548, 352] width 923 height 1047
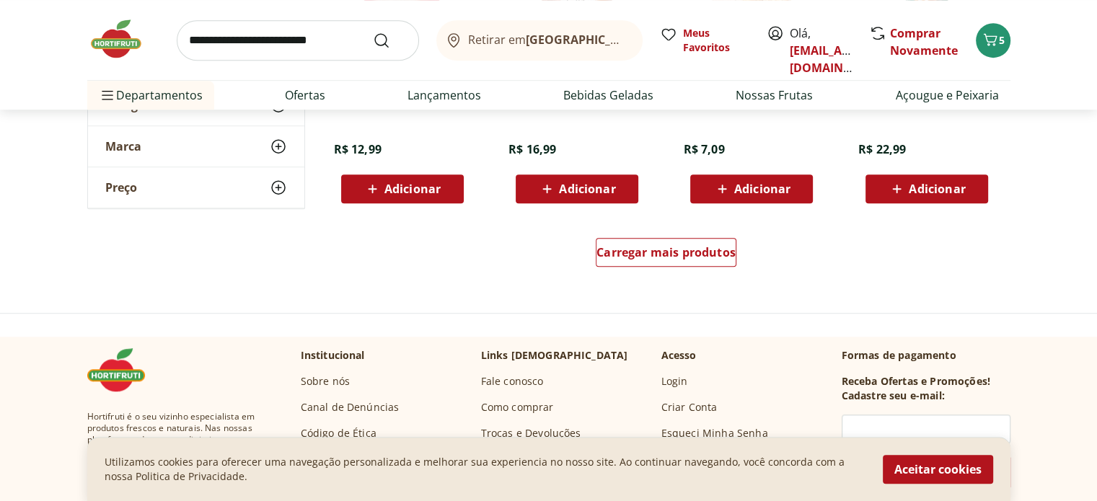
scroll to position [1082, 0]
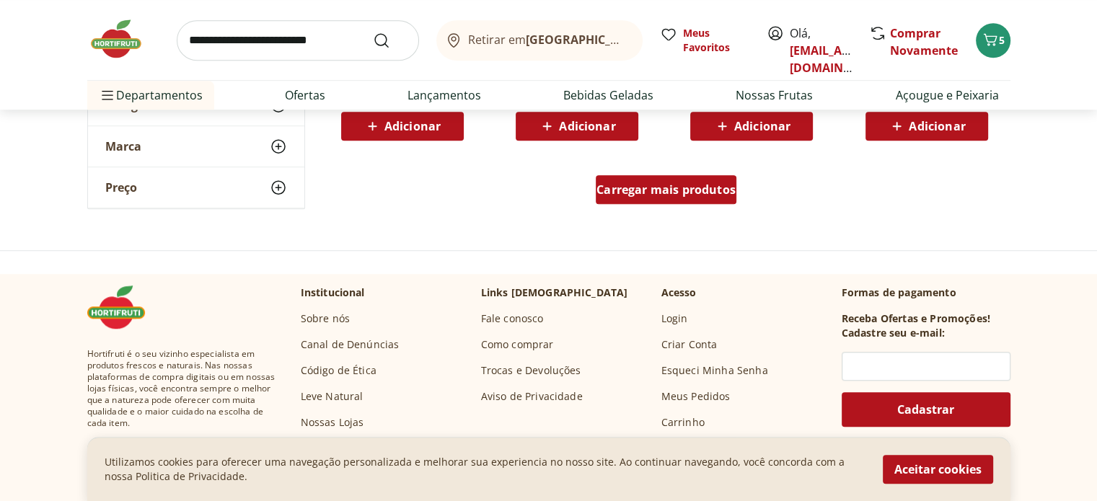
click at [704, 191] on span "Carregar mais produtos" at bounding box center [665, 190] width 139 height 12
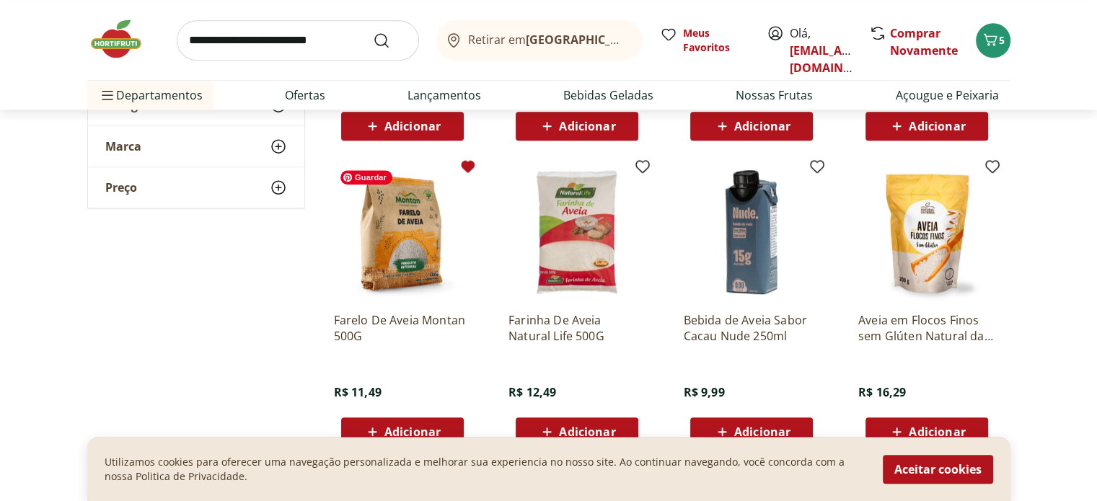
click at [467, 160] on icon at bounding box center [467, 166] width 17 height 17
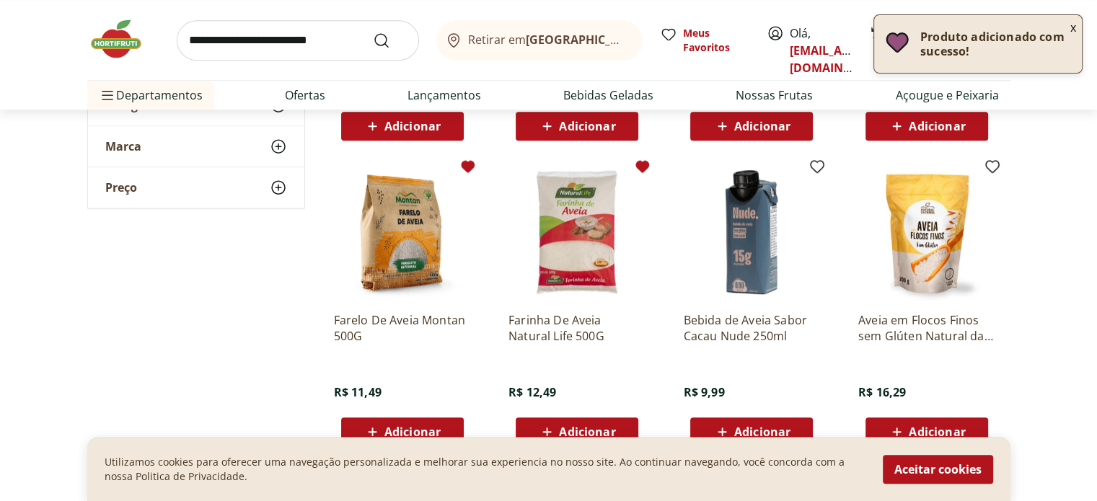
click at [648, 167] on icon at bounding box center [642, 166] width 17 height 17
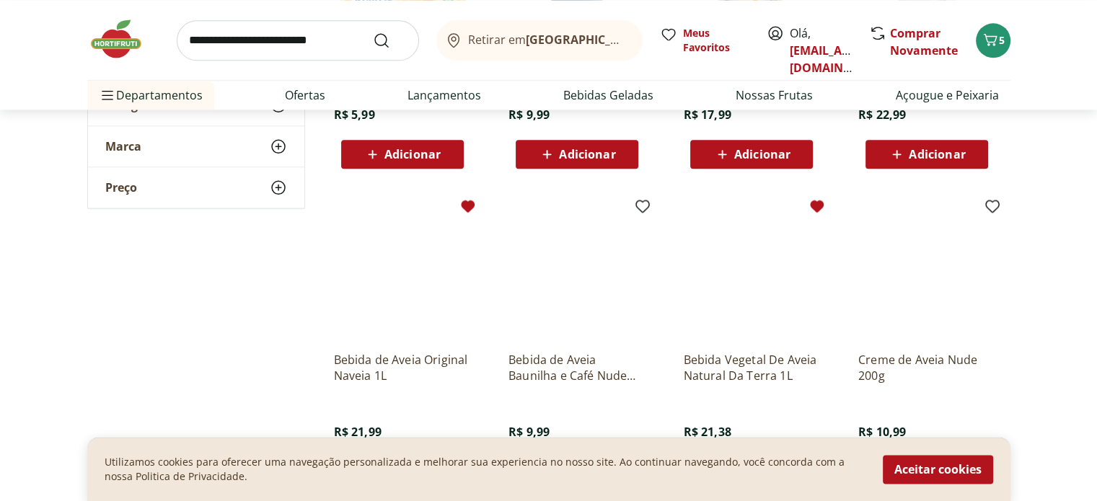
scroll to position [1731, 0]
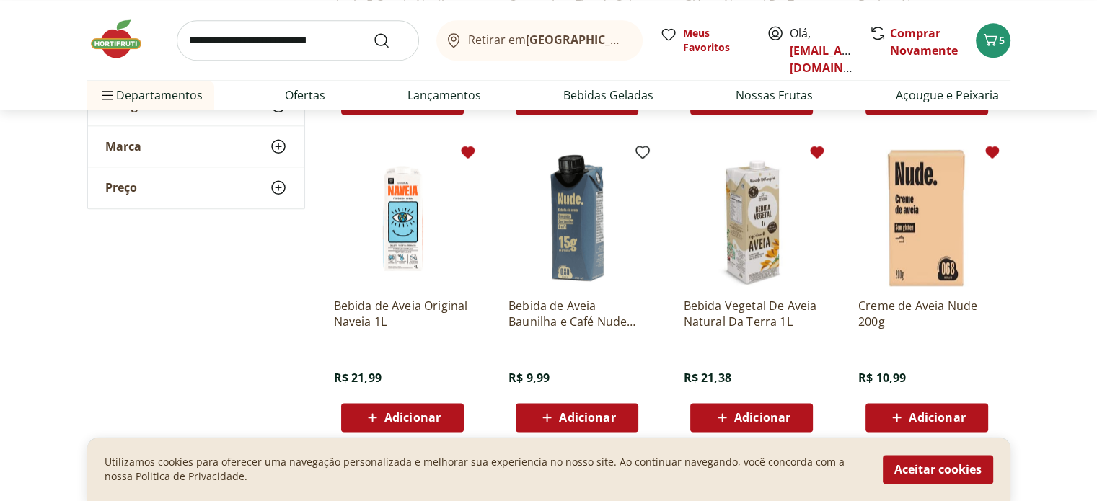
click at [993, 144] on icon at bounding box center [992, 152] width 17 height 17
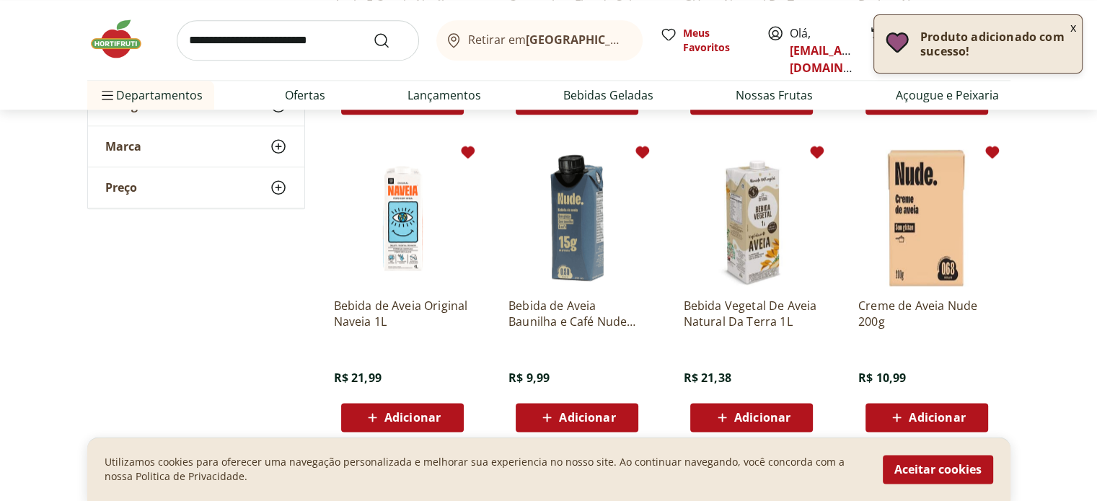
click at [646, 149] on icon at bounding box center [642, 152] width 14 height 12
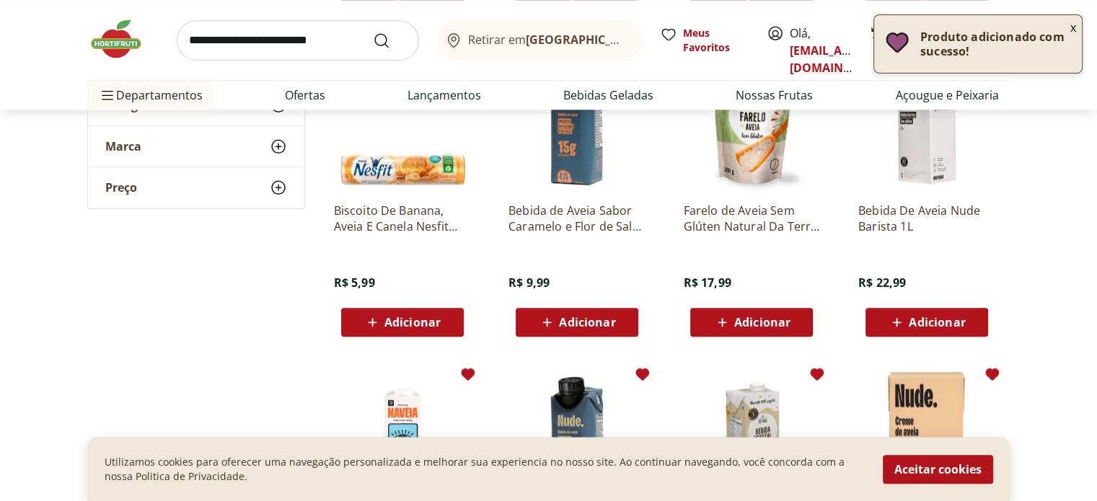
scroll to position [1370, 0]
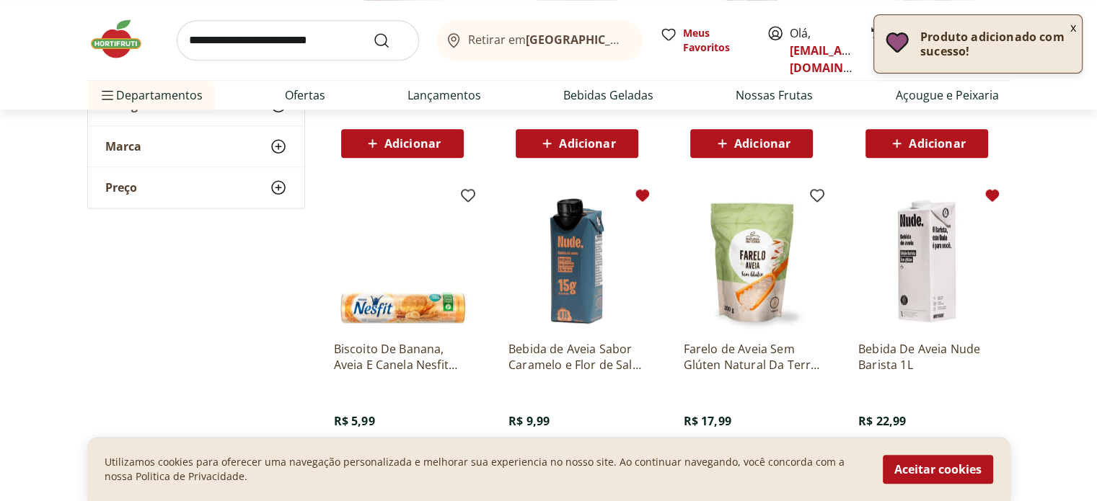
click at [638, 196] on icon at bounding box center [642, 195] width 14 height 12
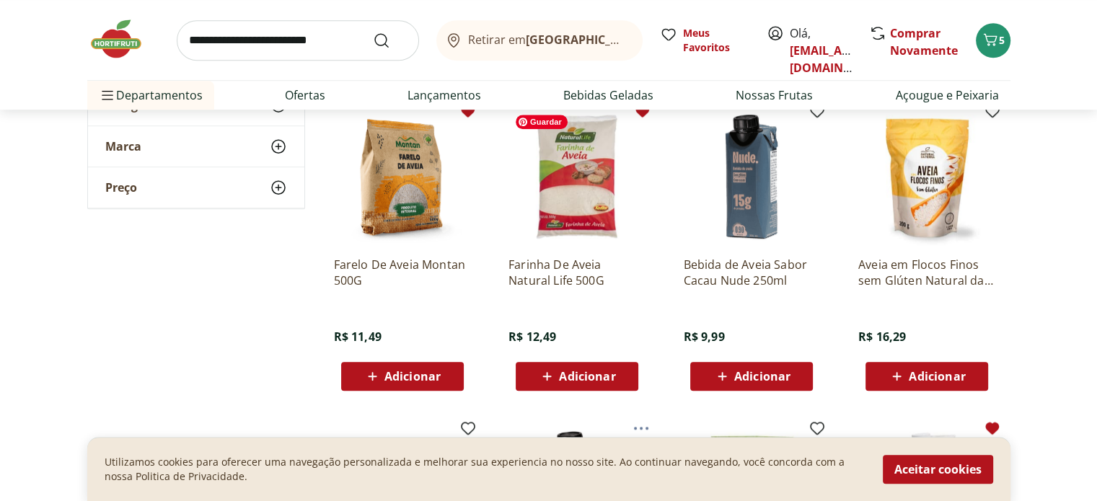
scroll to position [1082, 0]
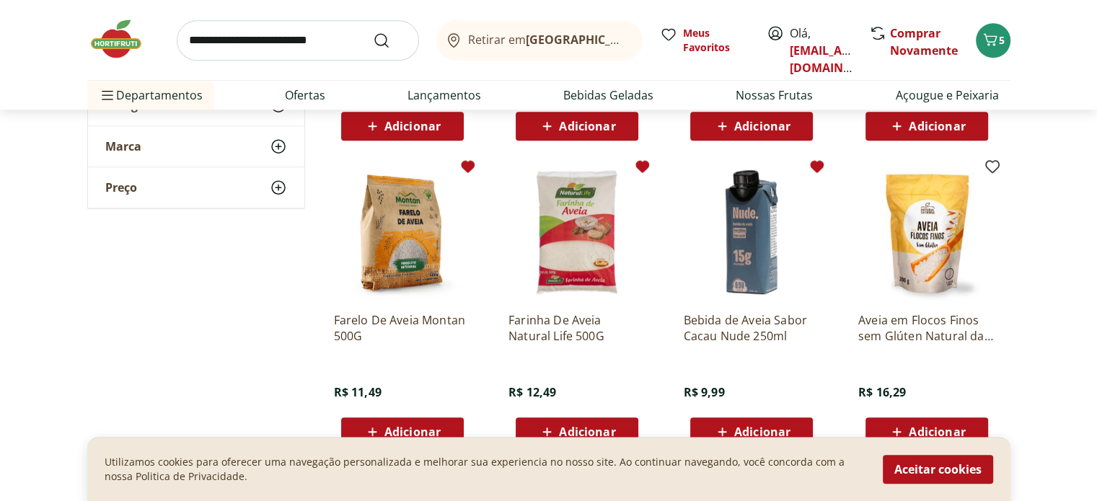
click at [816, 162] on icon at bounding box center [818, 166] width 14 height 12
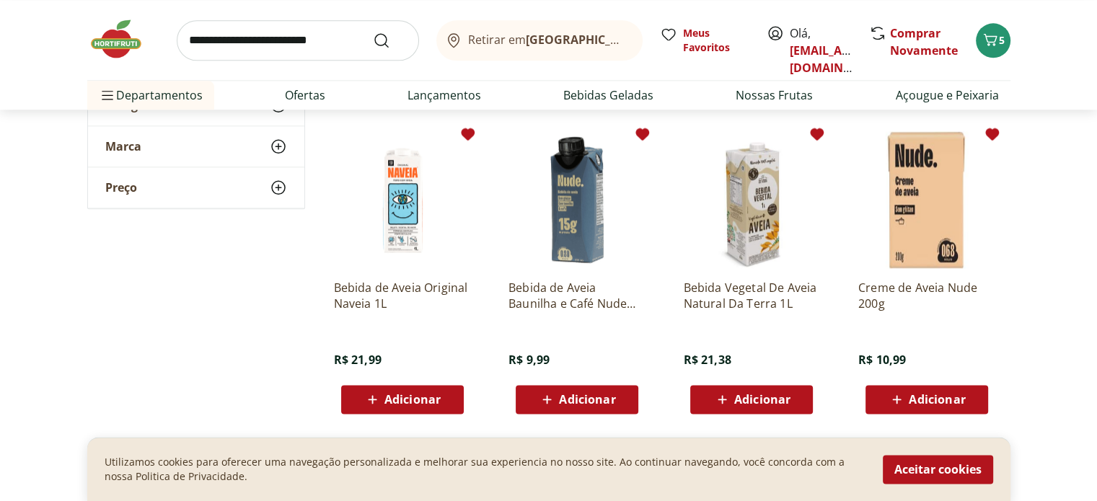
scroll to position [1803, 0]
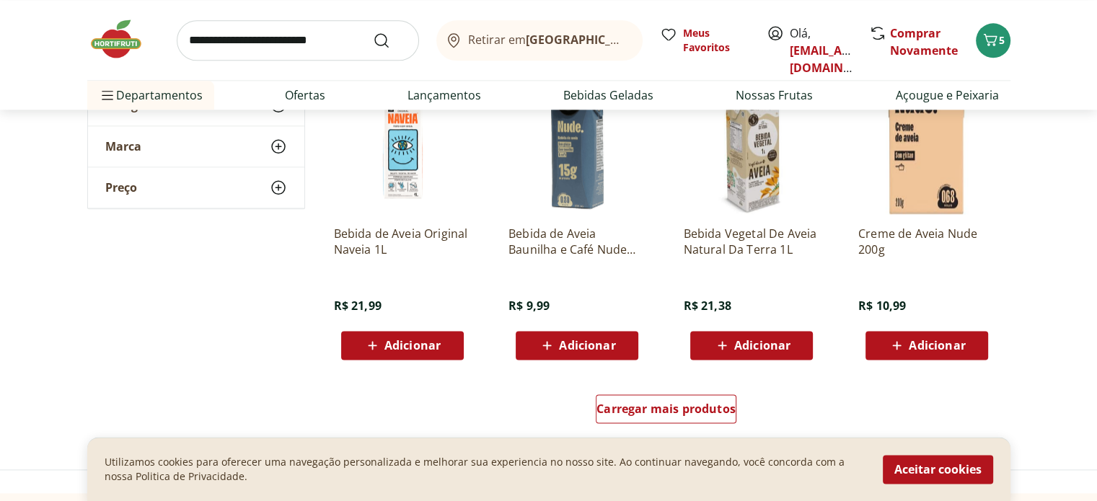
click at [785, 257] on div "Bebida Vegetal De Aveia Natural Da Terra 1L R$ 21,38 Adicionar" at bounding box center [751, 287] width 137 height 146
drag, startPoint x: 1004, startPoint y: 304, endPoint x: 1020, endPoint y: 327, distance: 27.8
click at [715, 409] on span "Carregar mais produtos" at bounding box center [665, 409] width 139 height 12
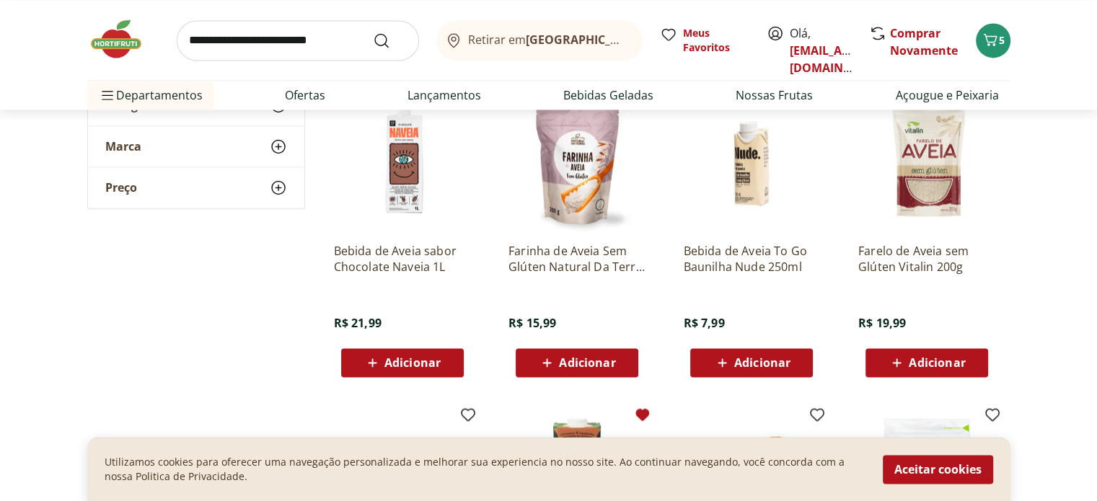
scroll to position [1947, 0]
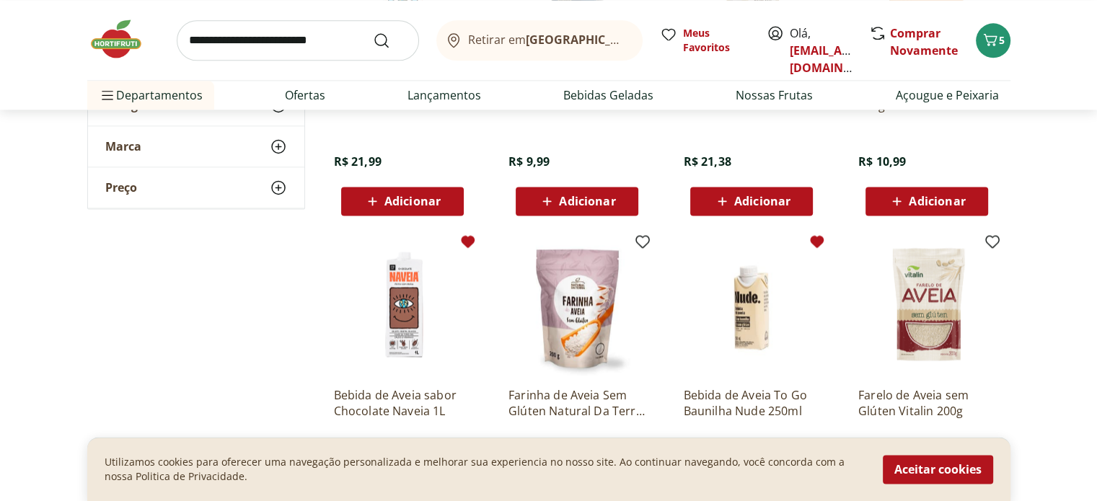
click at [819, 246] on icon at bounding box center [816, 241] width 17 height 17
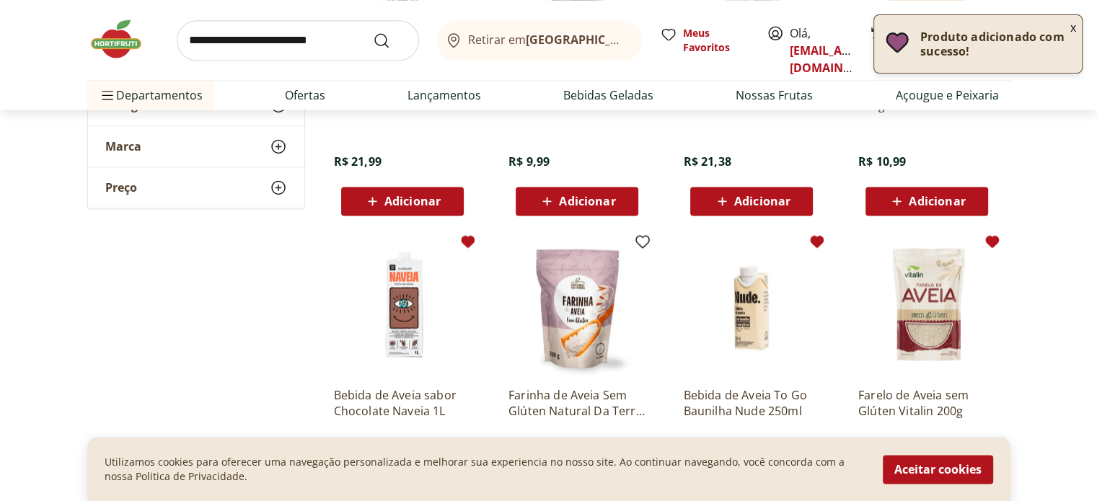
click at [992, 240] on icon at bounding box center [992, 241] width 14 height 12
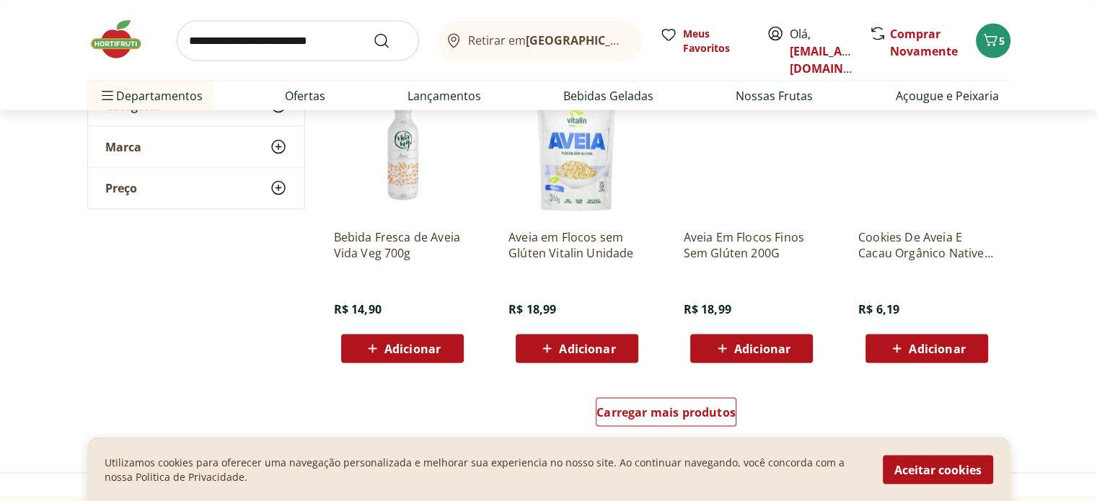
scroll to position [2668, 0]
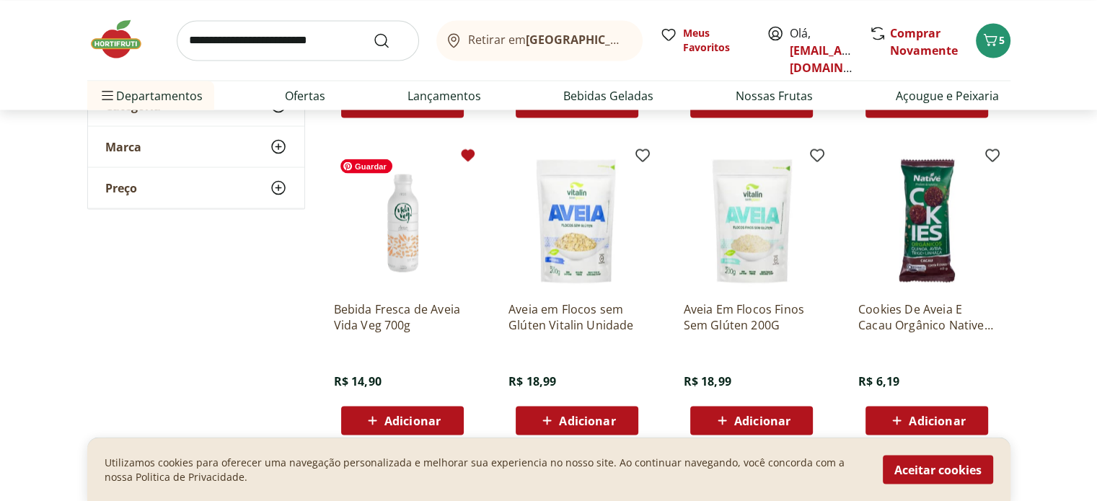
click at [469, 155] on icon at bounding box center [468, 155] width 14 height 12
click at [993, 147] on icon at bounding box center [992, 154] width 17 height 17
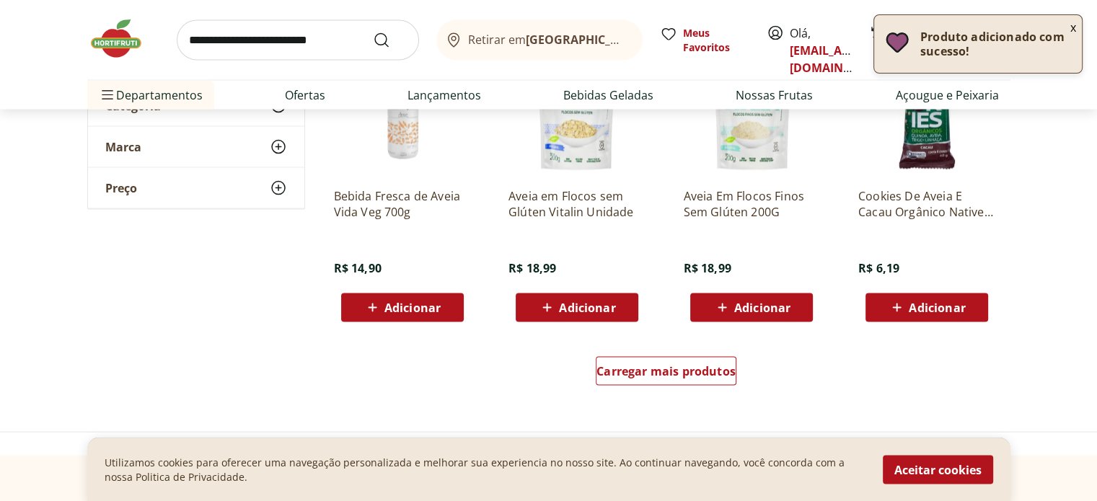
scroll to position [2813, 0]
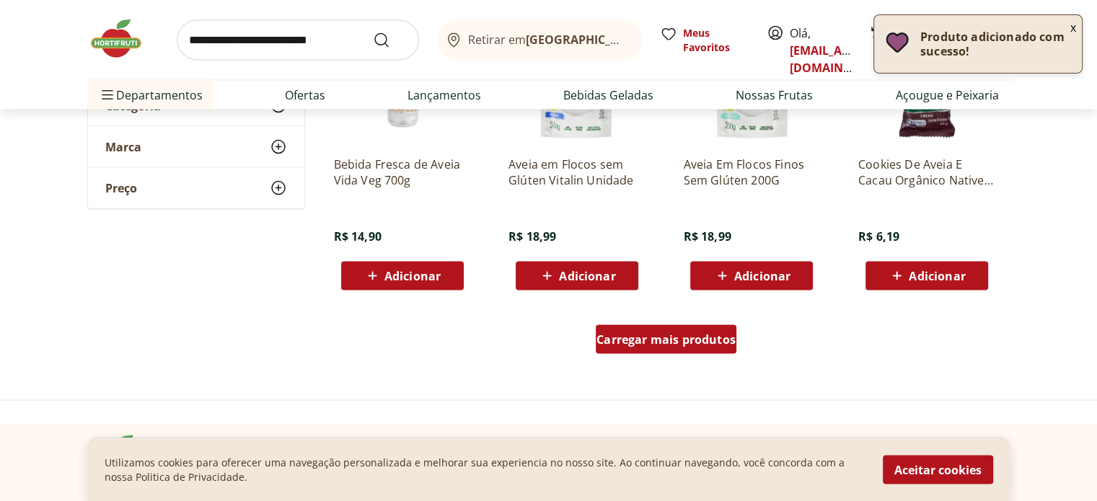
click at [656, 343] on span "Carregar mais produtos" at bounding box center [665, 340] width 139 height 12
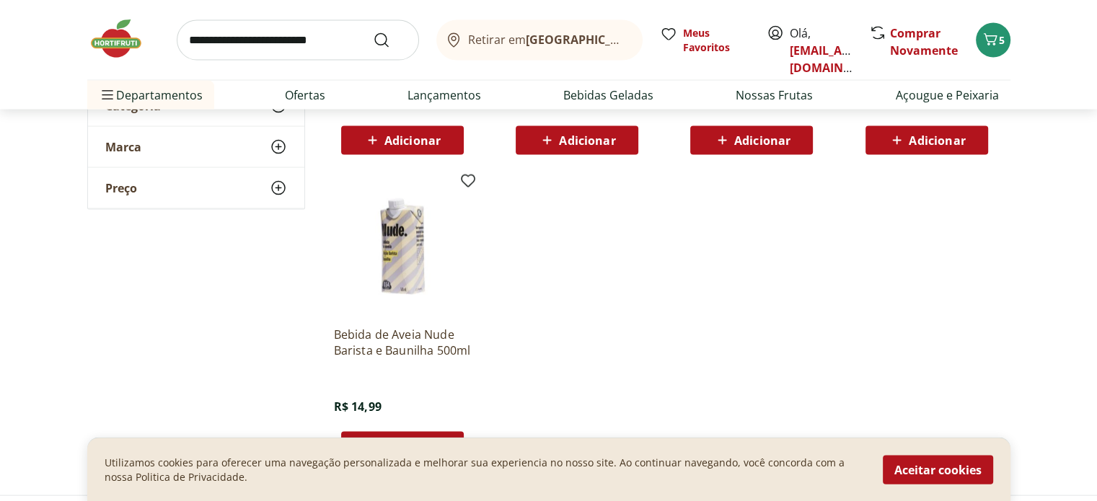
scroll to position [2957, 0]
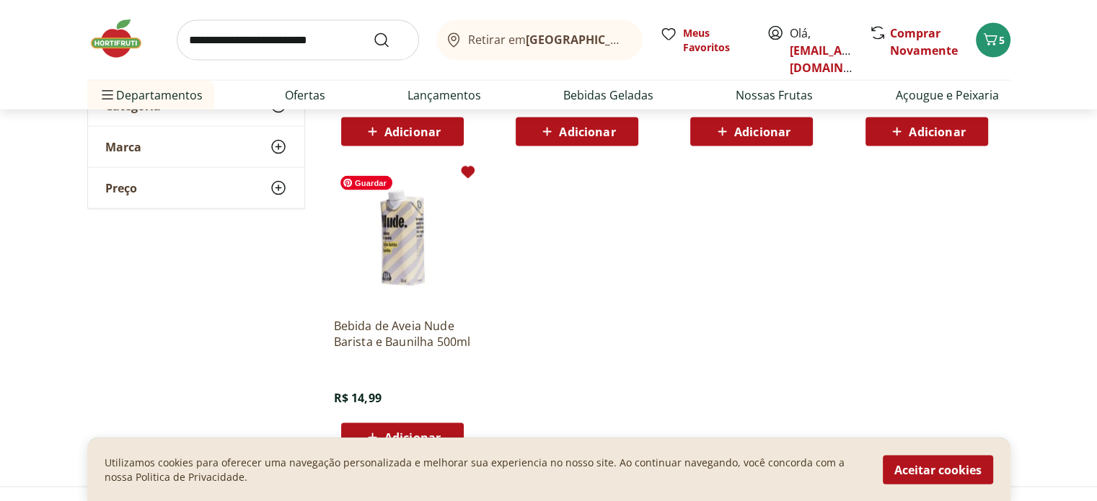
click at [463, 166] on icon at bounding box center [467, 172] width 17 height 17
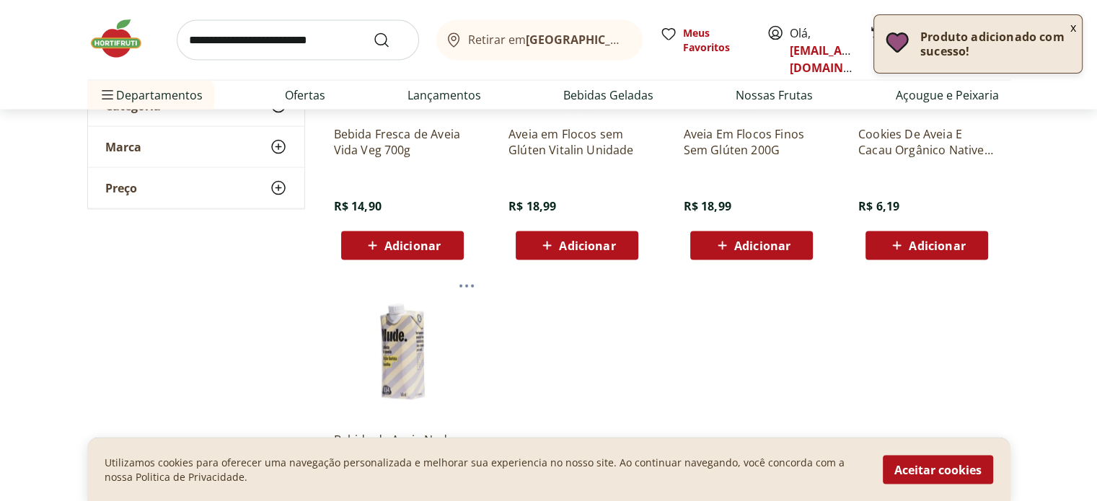
scroll to position [2813, 0]
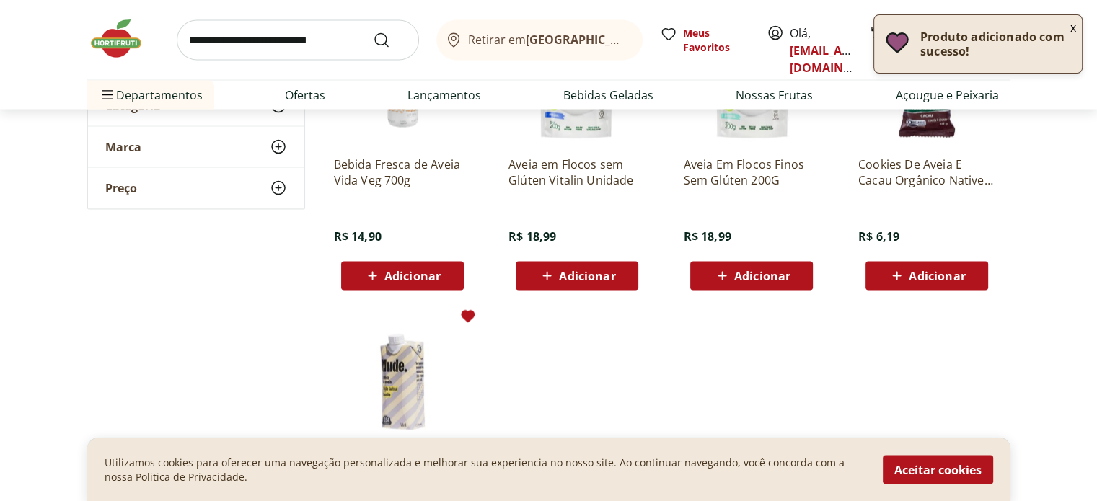
click at [956, 165] on p "Cookies De Aveia E Cacau Orgânico Native 40G" at bounding box center [926, 172] width 137 height 32
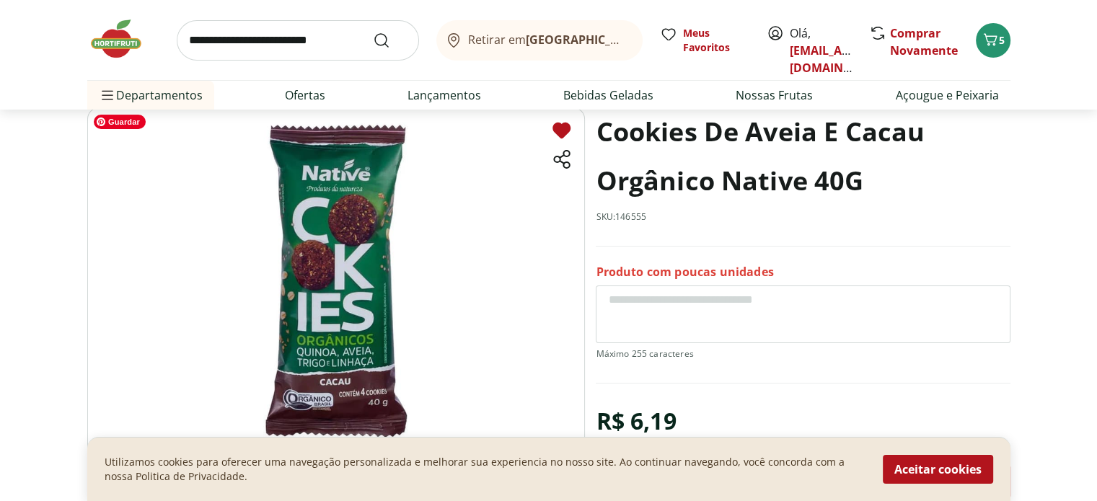
scroll to position [72, 0]
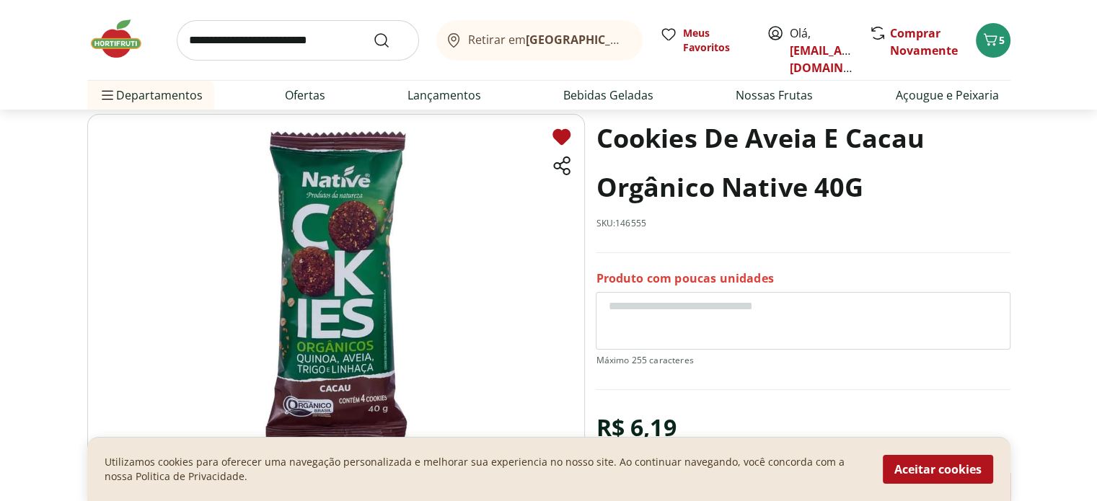
click at [257, 39] on input "search" at bounding box center [298, 40] width 242 height 40
type input "**********"
click at [373, 32] on button "Submit Search" at bounding box center [390, 40] width 35 height 17
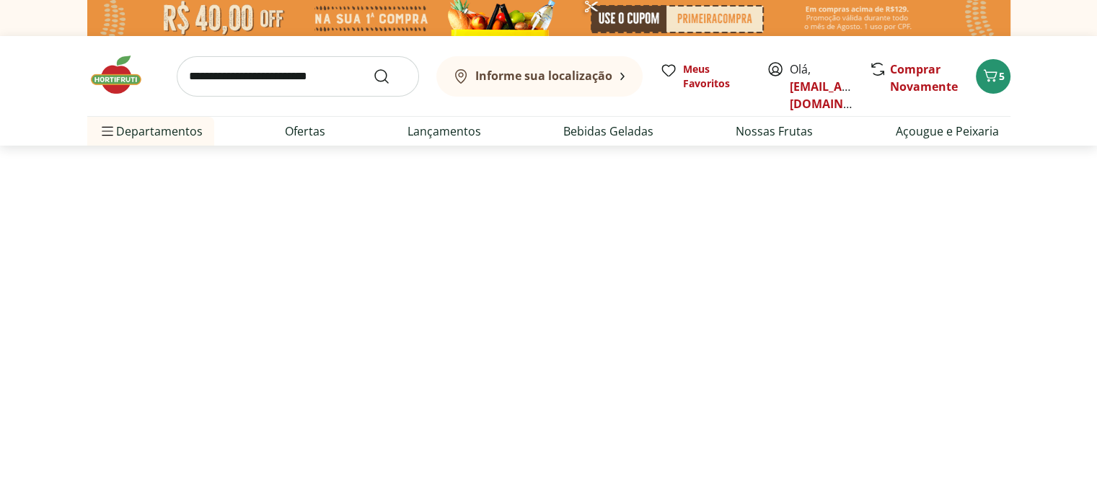
select select "**********"
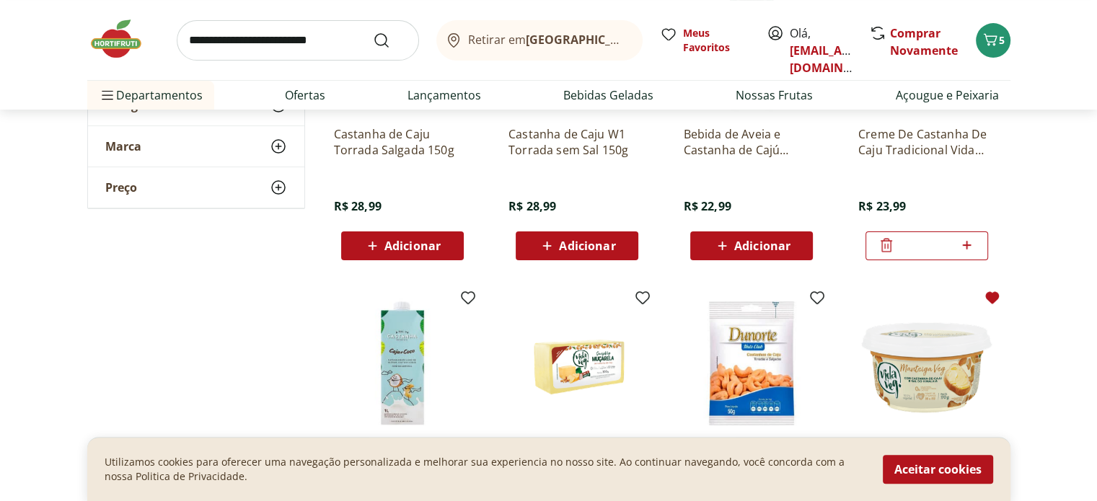
scroll to position [433, 0]
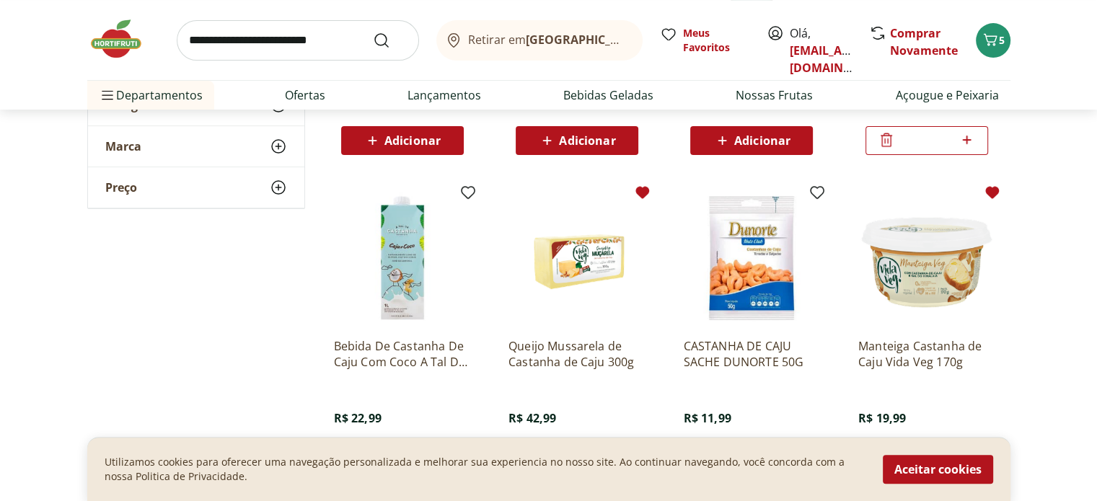
click at [646, 189] on icon at bounding box center [642, 192] width 14 height 12
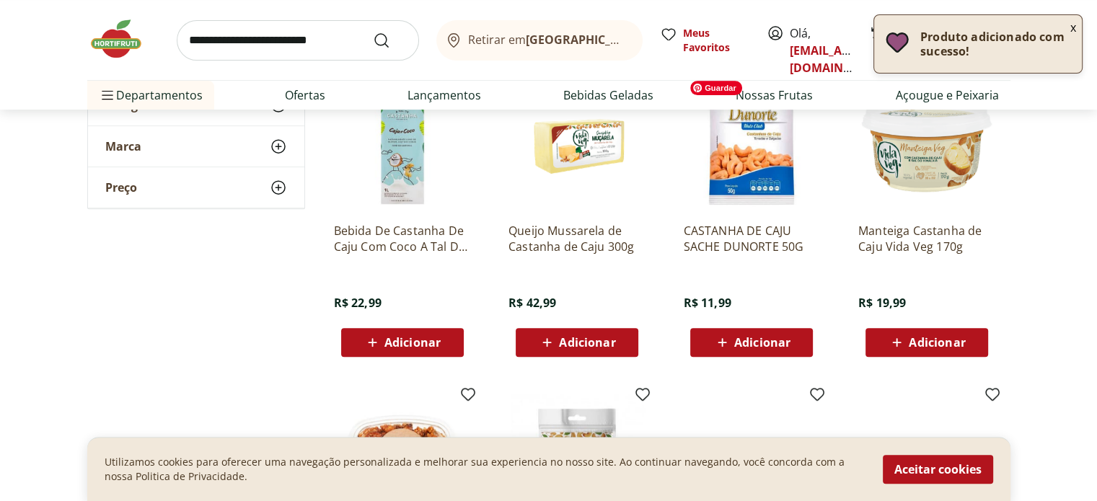
scroll to position [577, 0]
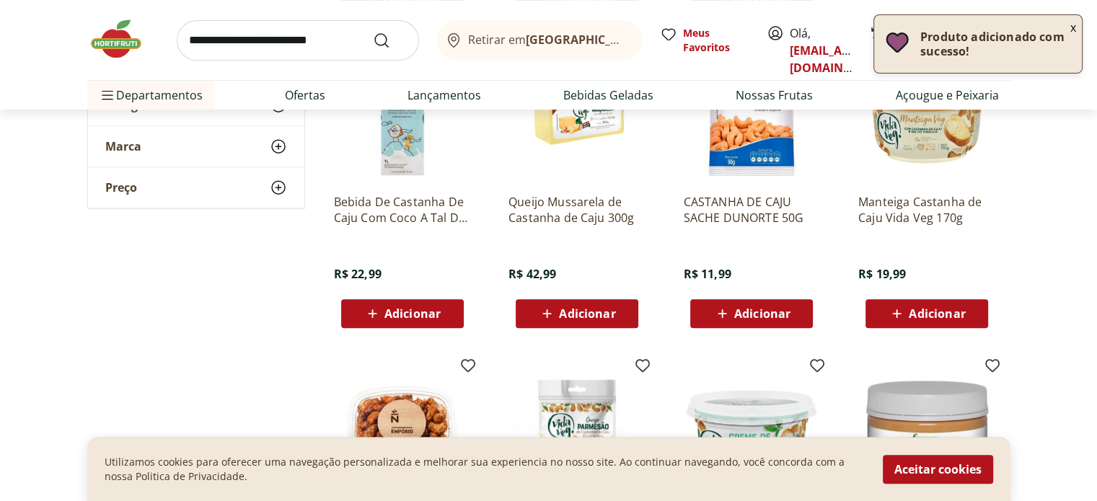
click at [630, 319] on button "Adicionar" at bounding box center [577, 313] width 123 height 29
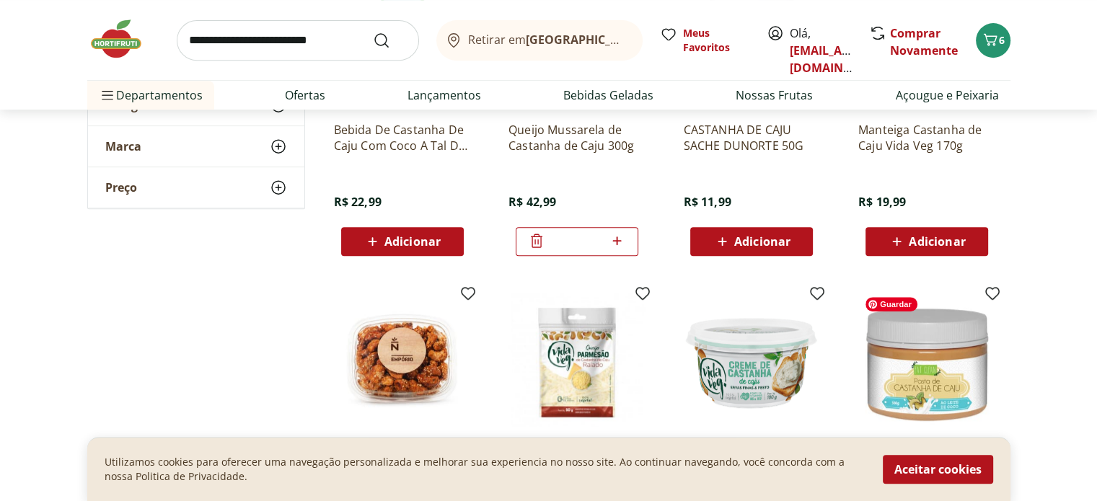
scroll to position [793, 0]
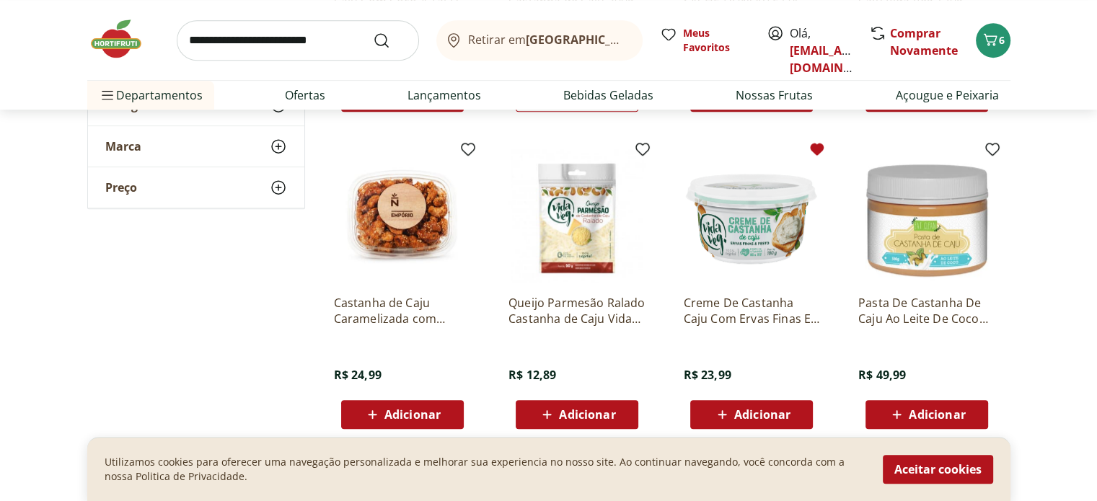
click at [811, 156] on icon at bounding box center [816, 149] width 17 height 17
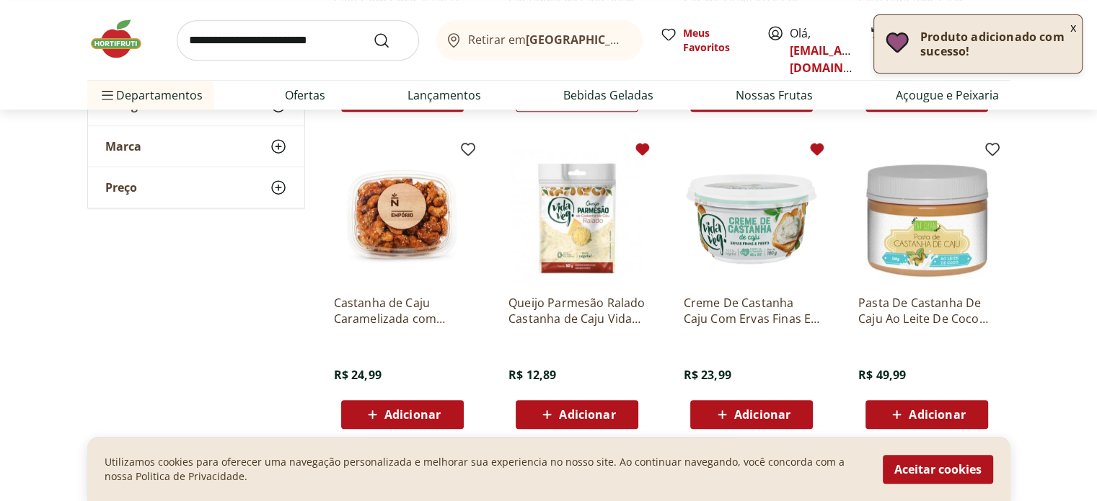
click at [634, 149] on icon at bounding box center [642, 149] width 17 height 17
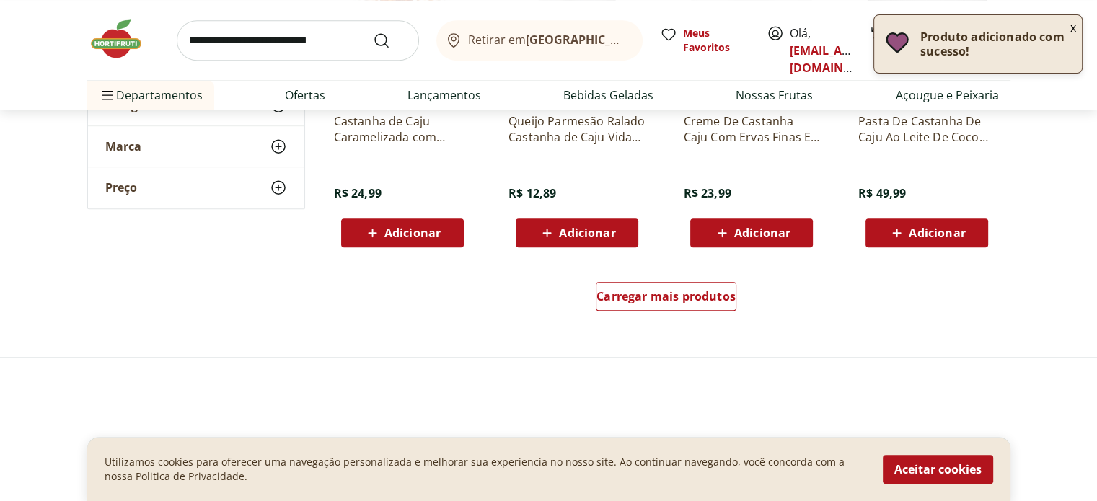
scroll to position [1010, 0]
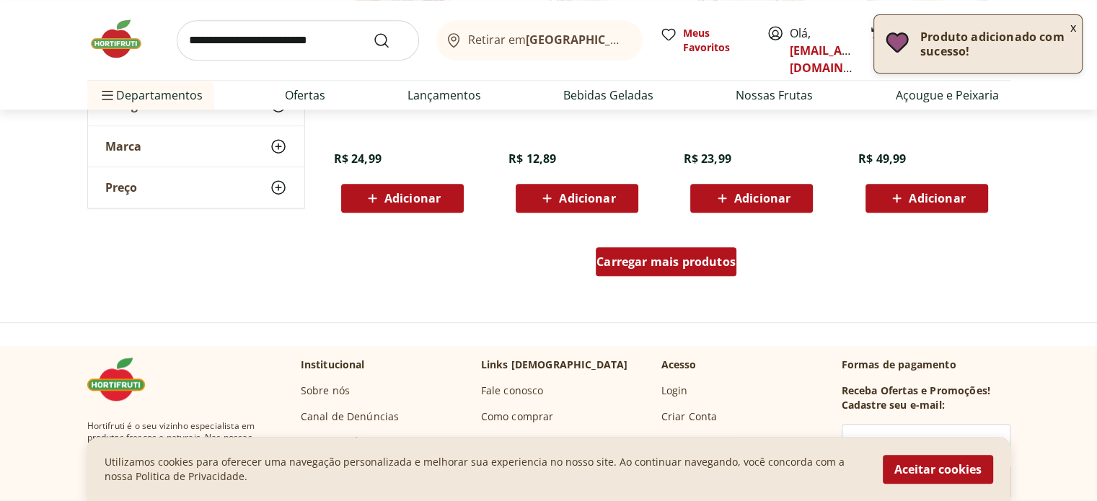
click at [619, 256] on span "Carregar mais produtos" at bounding box center [665, 262] width 139 height 12
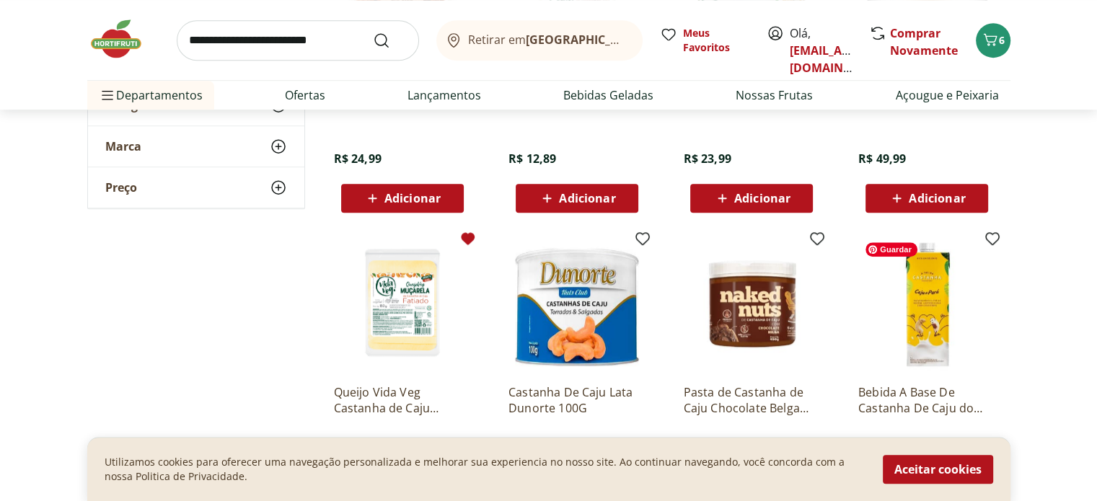
scroll to position [1082, 0]
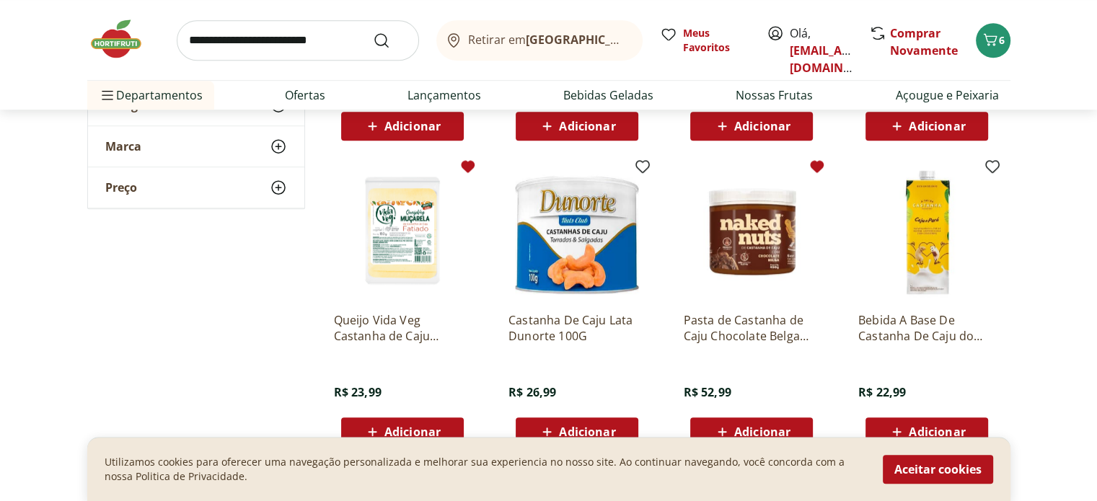
click at [819, 162] on icon at bounding box center [818, 166] width 14 height 12
click at [989, 164] on icon at bounding box center [992, 166] width 14 height 12
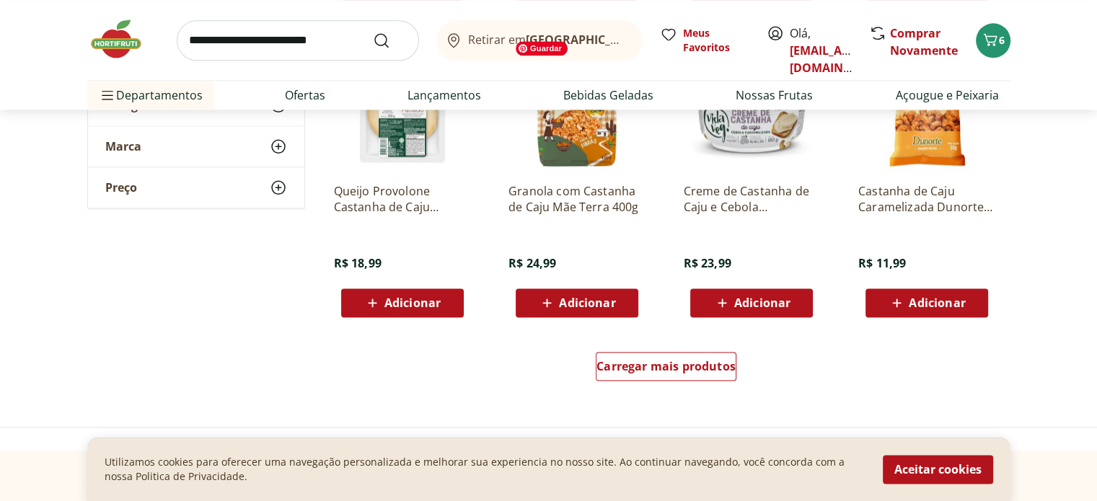
scroll to position [1803, 0]
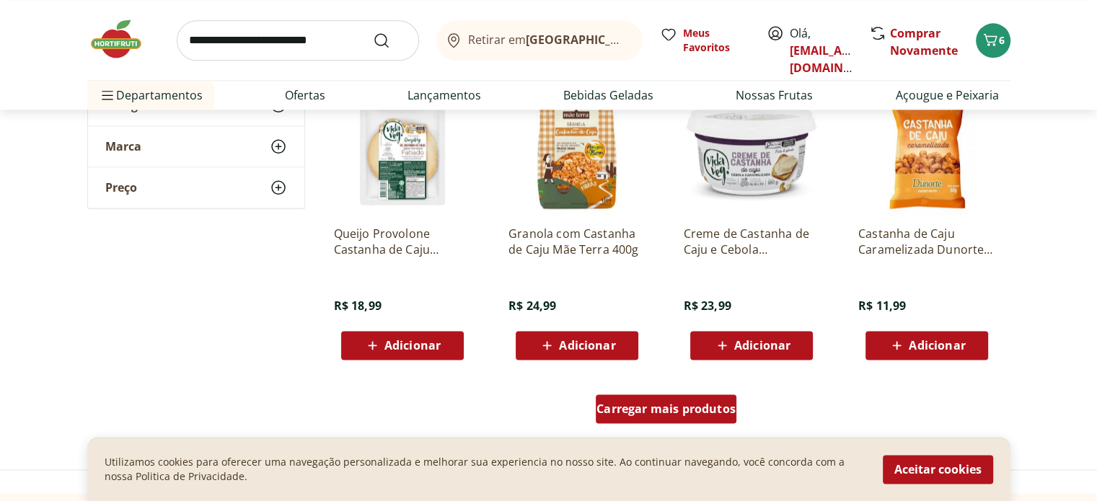
click at [704, 397] on div "Carregar mais produtos" at bounding box center [666, 408] width 141 height 29
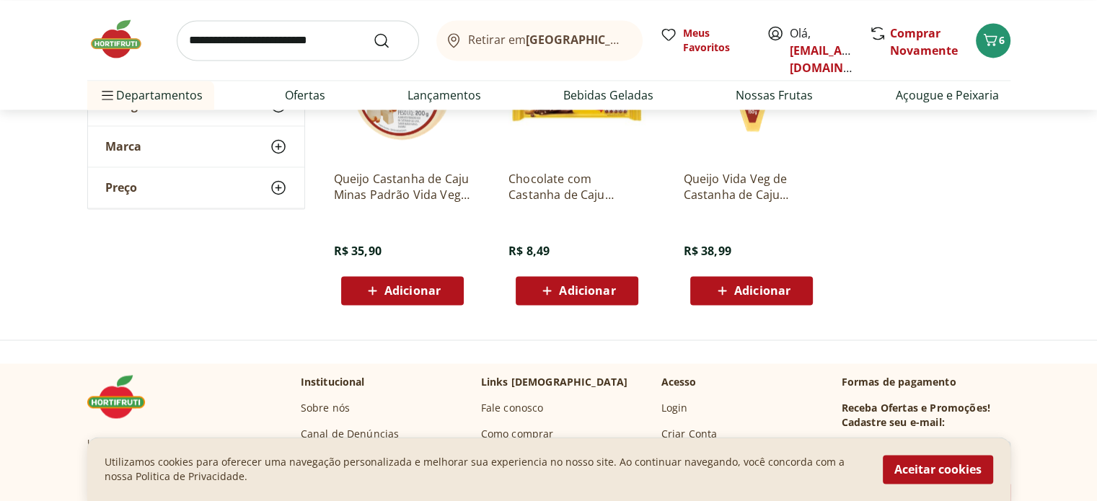
scroll to position [2019, 0]
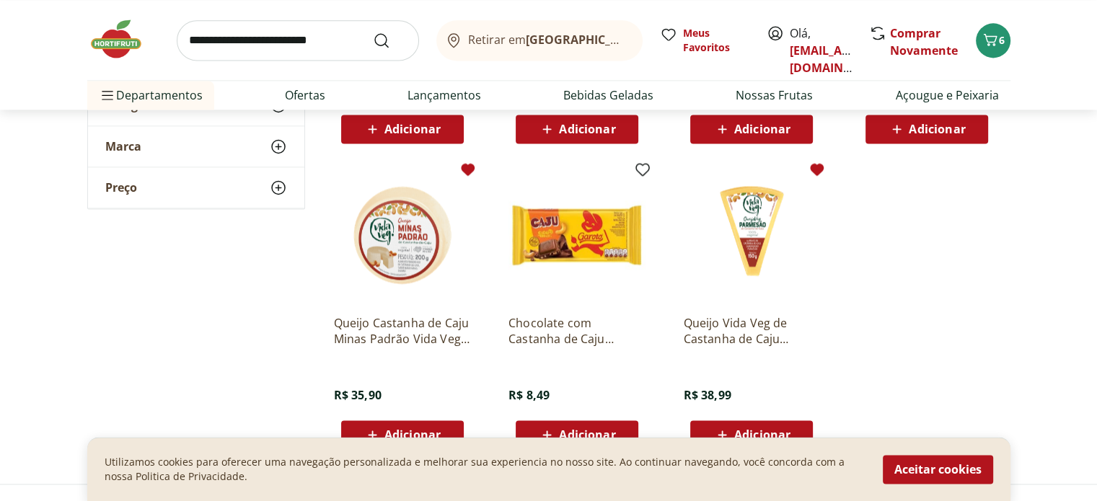
click at [331, 45] on input "search" at bounding box center [298, 40] width 242 height 40
type input "****"
click at [373, 32] on button "Submit Search" at bounding box center [390, 40] width 35 height 17
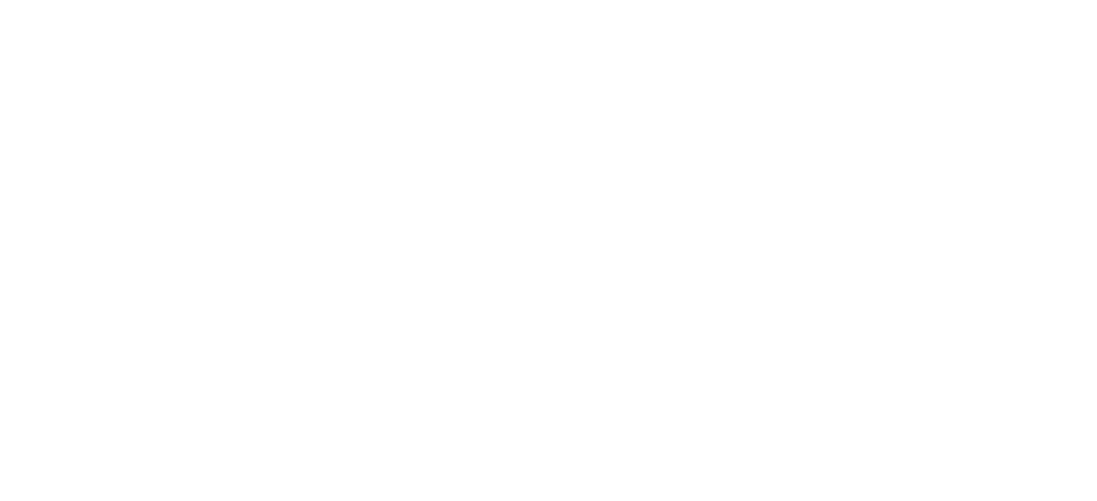
select select "**********"
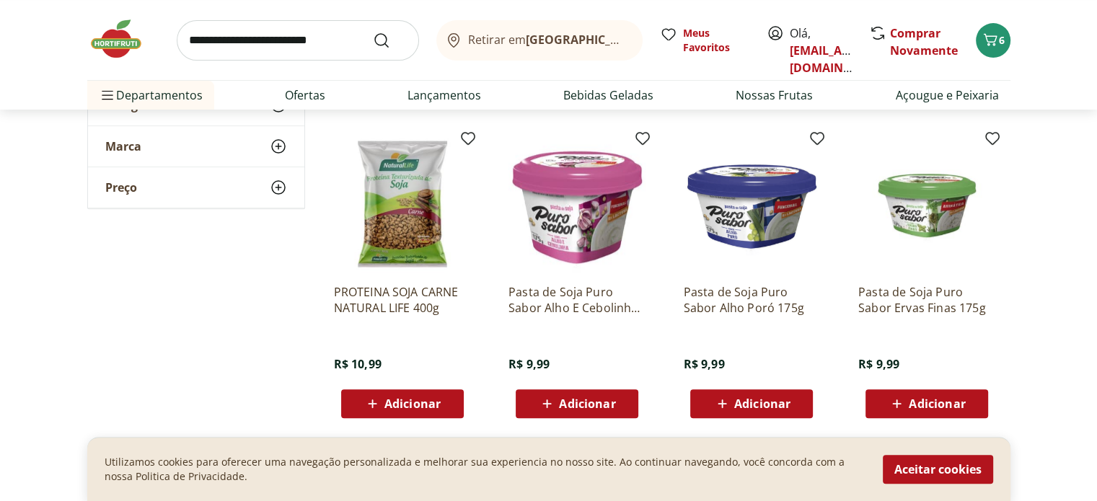
scroll to position [433, 0]
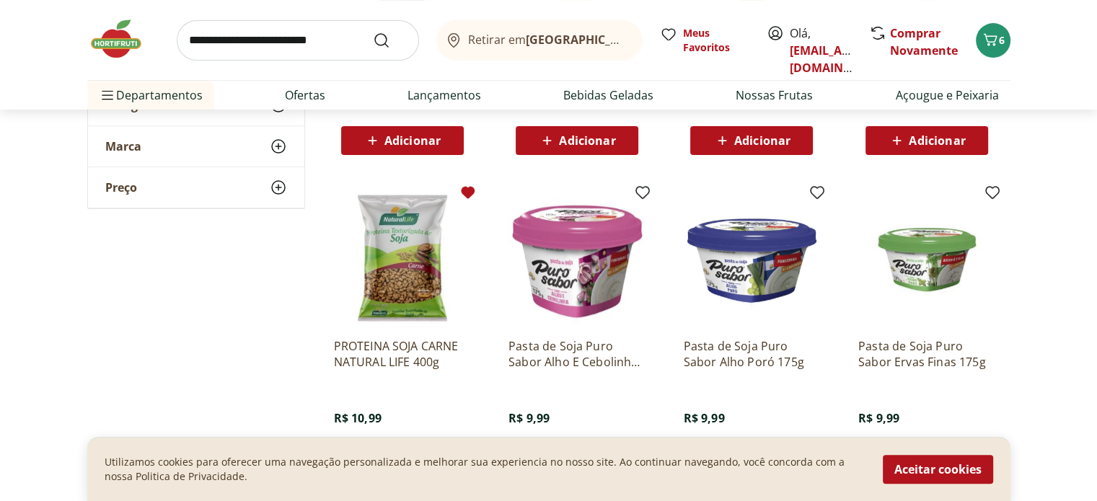
click at [462, 190] on icon at bounding box center [468, 192] width 14 height 12
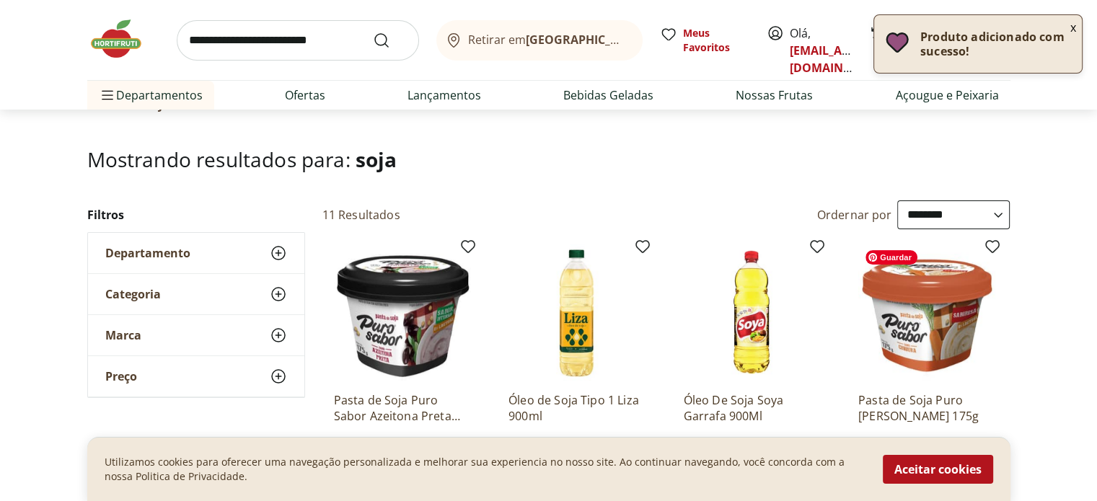
scroll to position [0, 0]
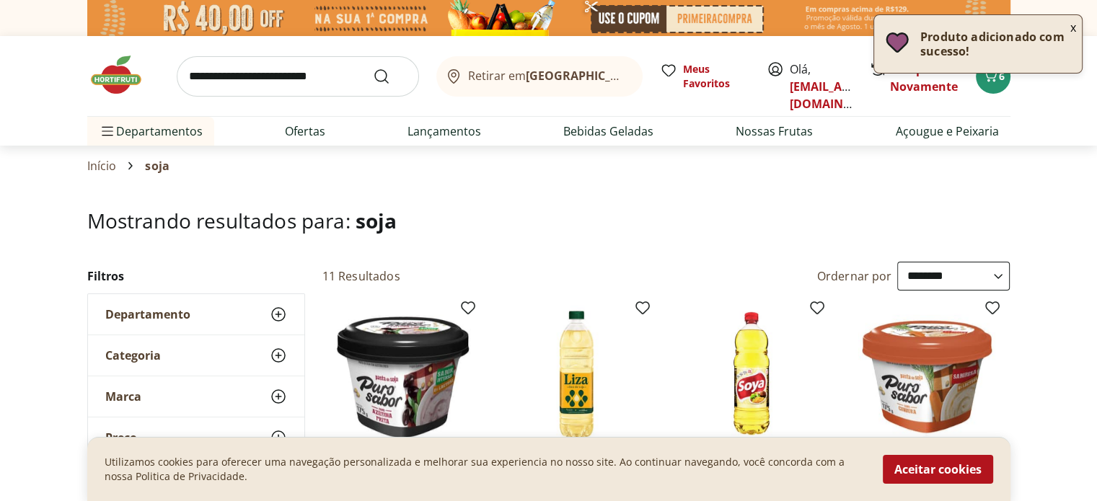
click at [309, 66] on input "search" at bounding box center [298, 76] width 242 height 40
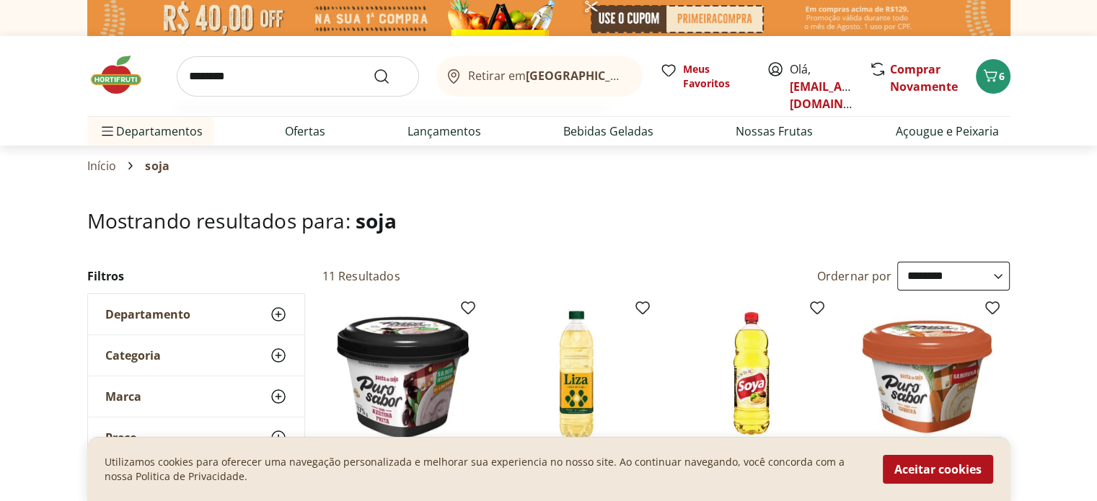
type input "********"
click at [373, 68] on button "Submit Search" at bounding box center [390, 76] width 35 height 17
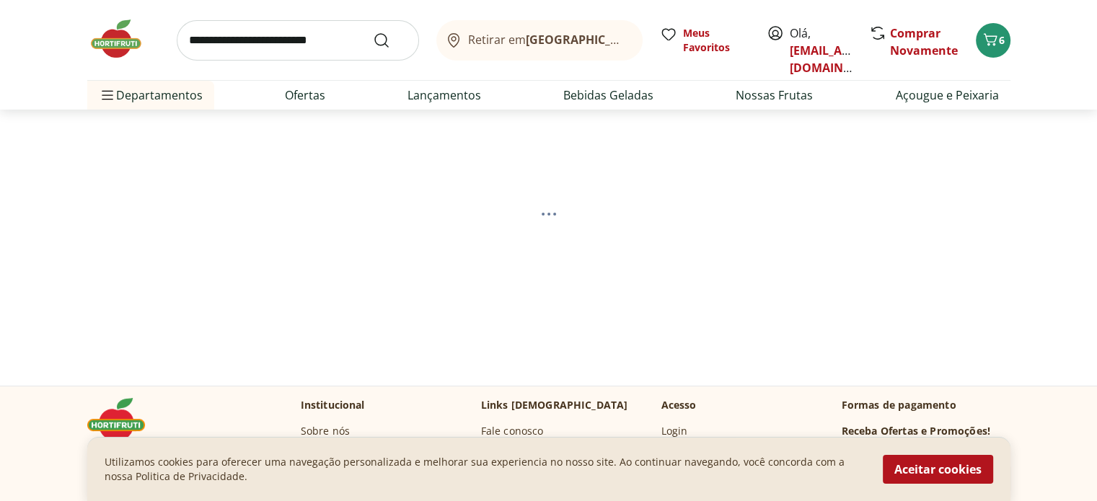
scroll to position [72, 0]
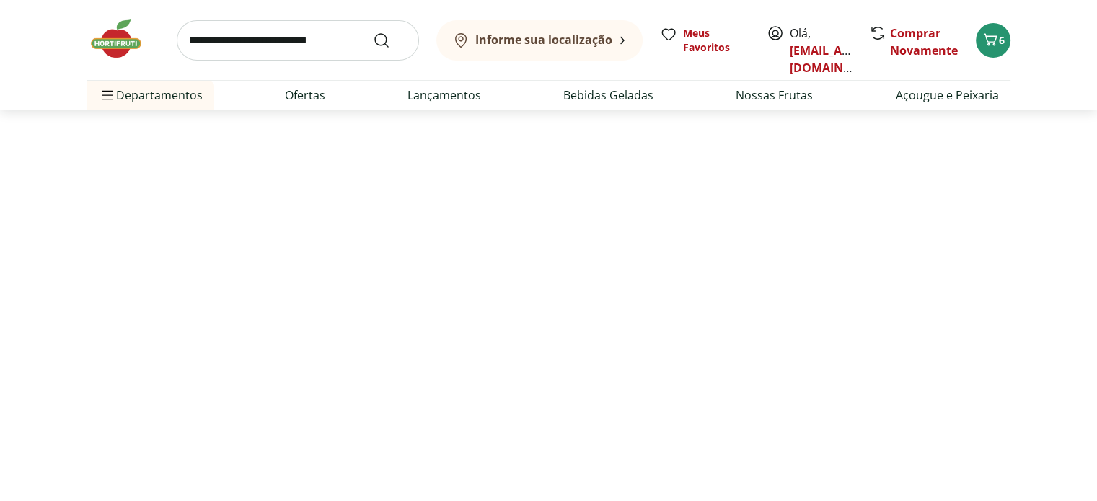
select select "**********"
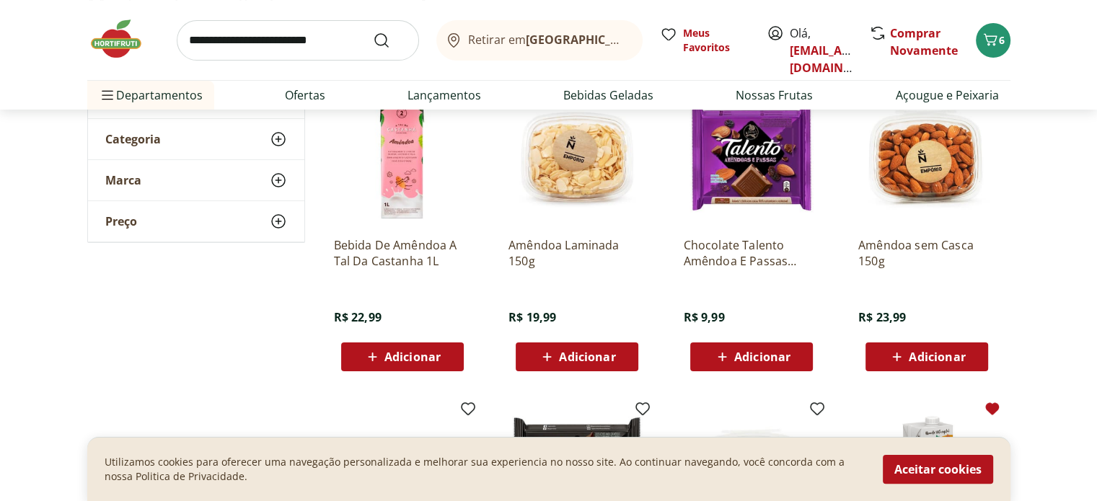
scroll to position [144, 0]
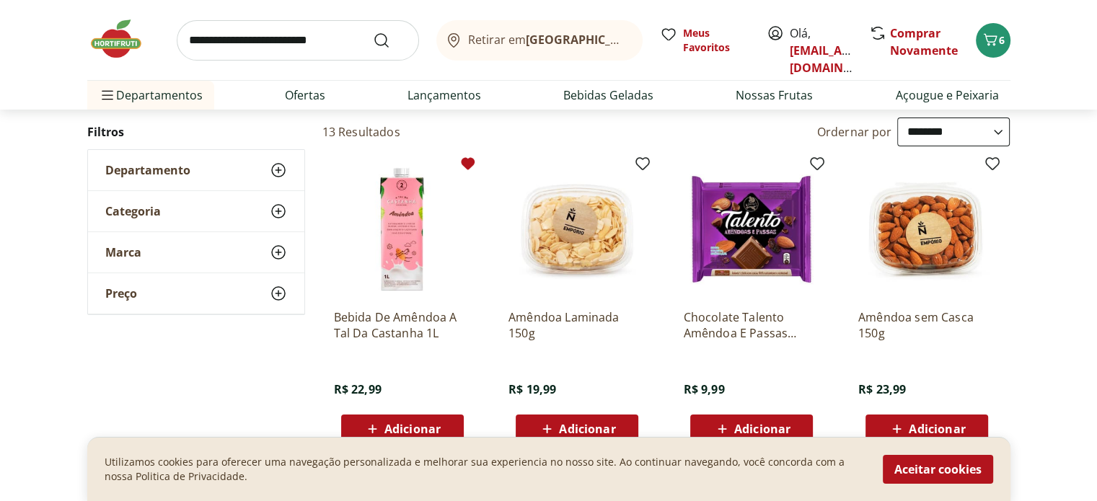
click at [463, 162] on icon at bounding box center [468, 163] width 14 height 12
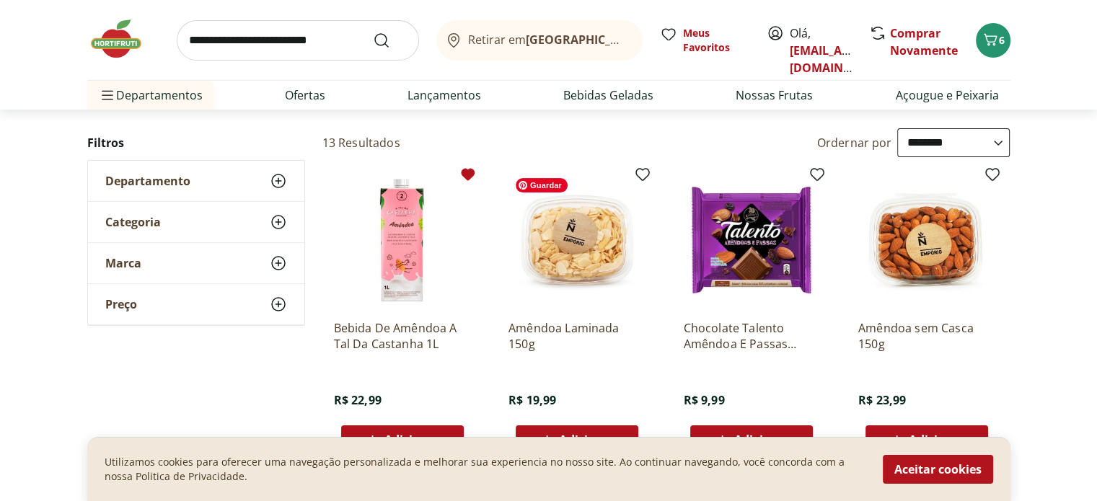
scroll to position [72, 0]
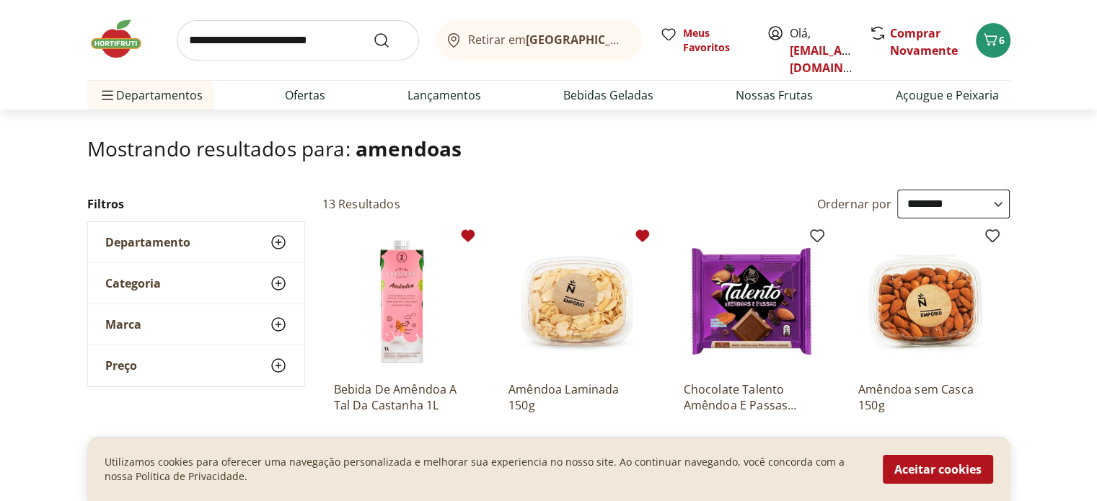
click at [649, 234] on icon at bounding box center [642, 235] width 17 height 17
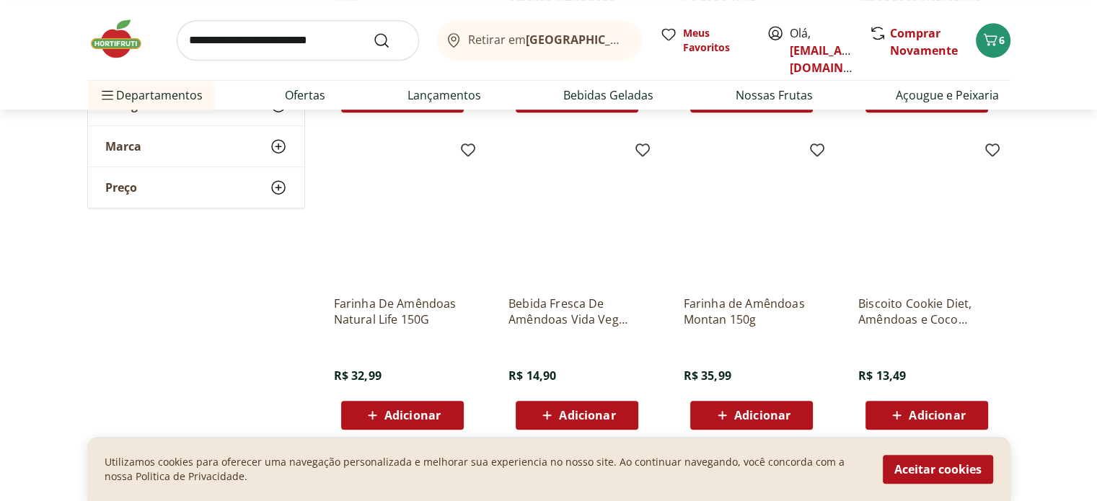
scroll to position [793, 0]
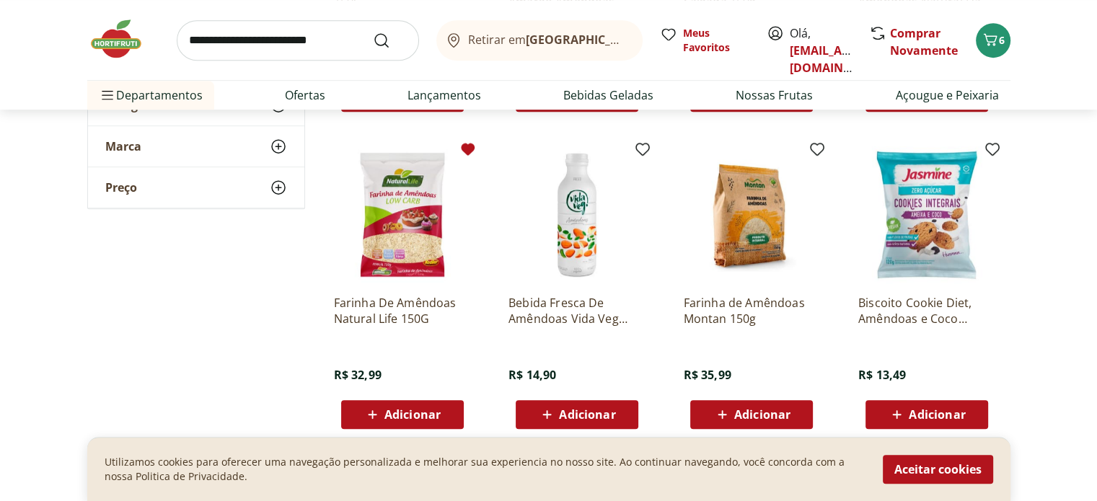
click at [468, 145] on icon at bounding box center [468, 149] width 14 height 12
click at [817, 152] on icon at bounding box center [818, 149] width 14 height 12
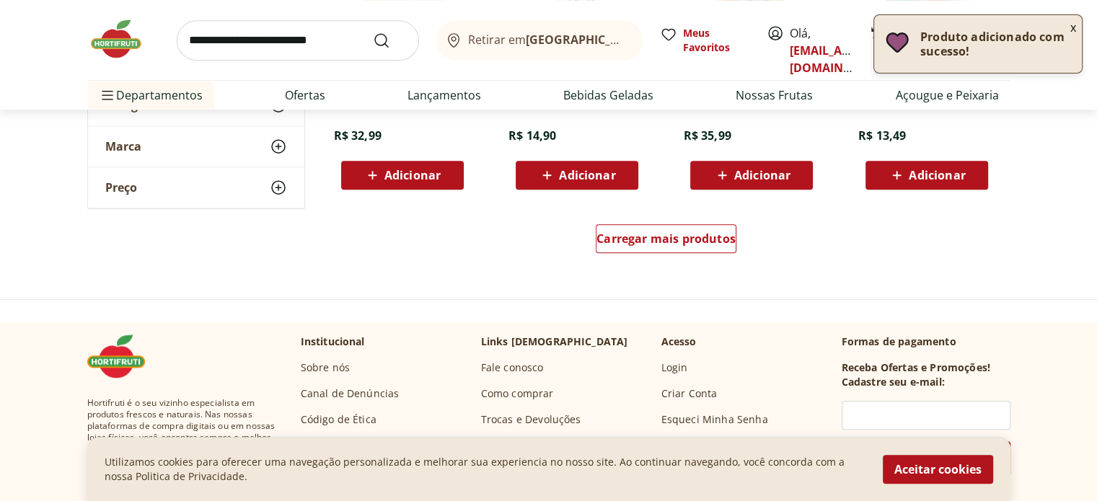
scroll to position [1010, 0]
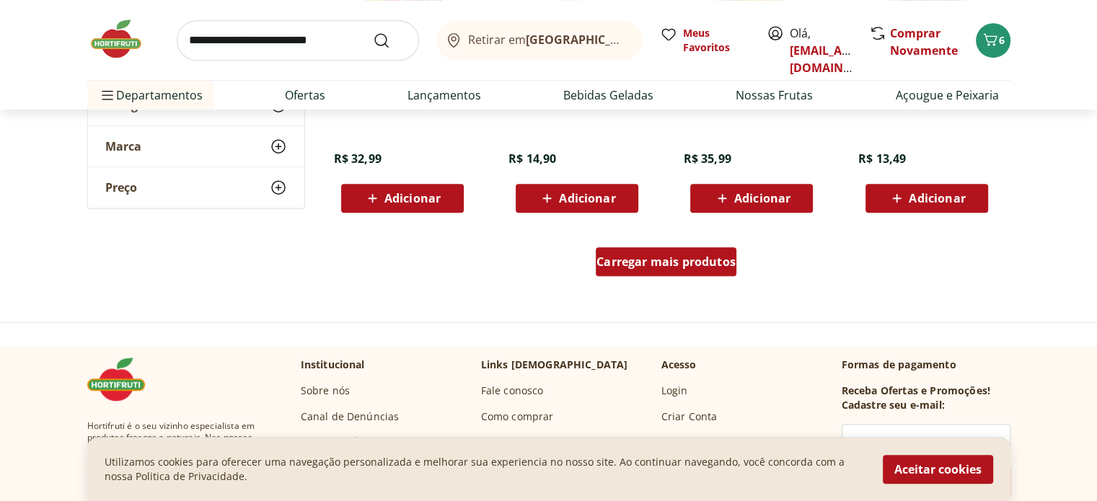
click at [702, 265] on span "Carregar mais produtos" at bounding box center [665, 262] width 139 height 12
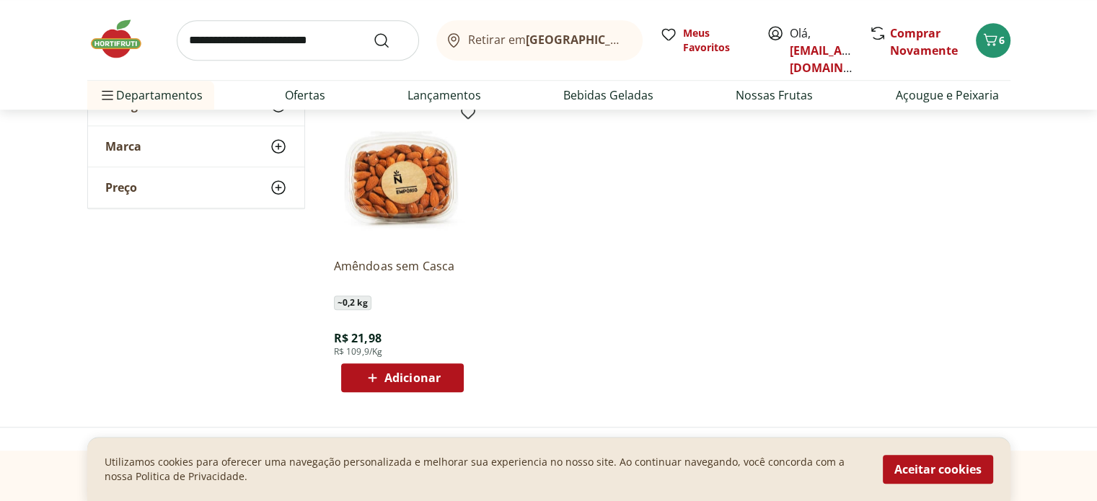
scroll to position [1226, 0]
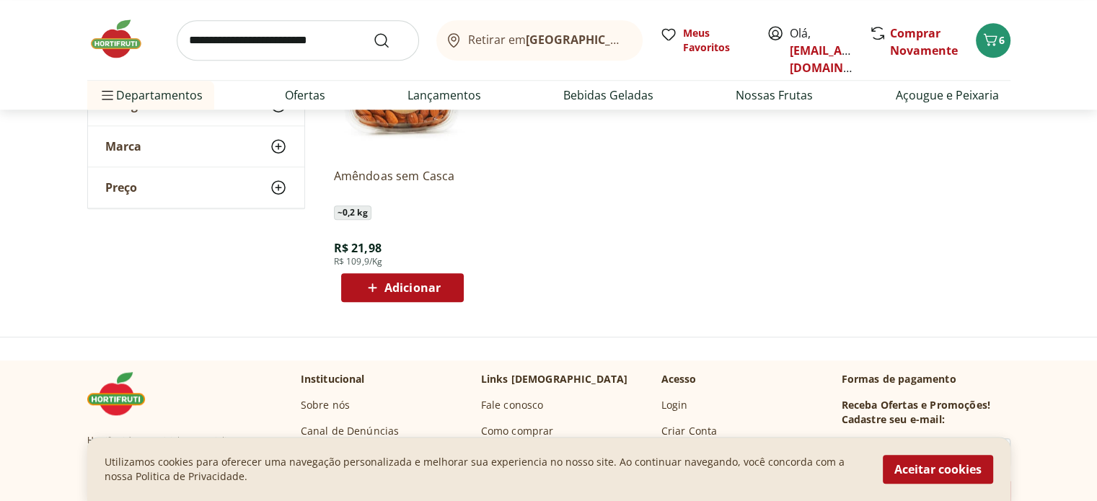
click at [756, 346] on div "Hortifruti Retirar em Rio de Janeiro/RJ Olá, biachalhub@gmail.com 6 Retirar em …" at bounding box center [548, 174] width 1097 height 2800
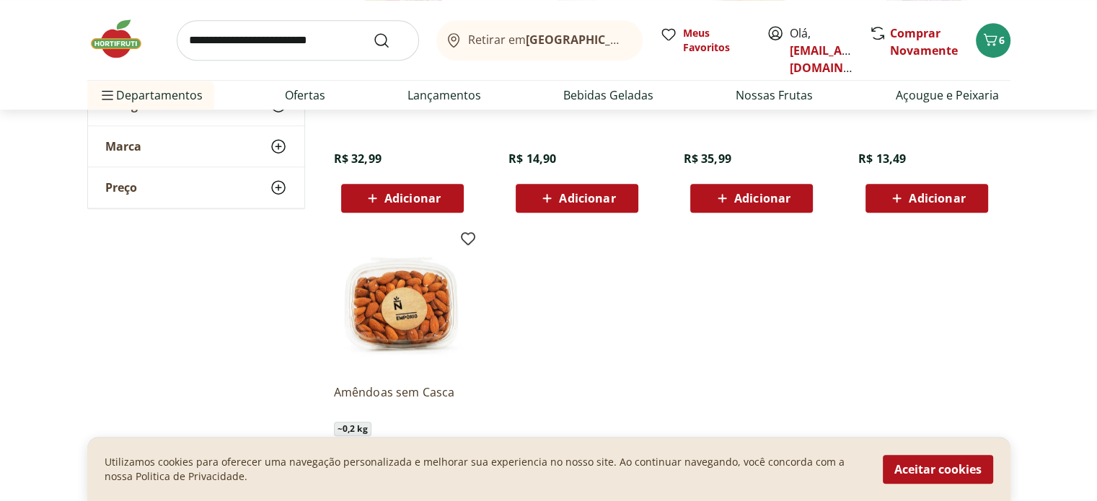
click at [320, 41] on input "search" at bounding box center [298, 40] width 242 height 40
type input "**********"
click at [373, 32] on button "Submit Search" at bounding box center [390, 40] width 35 height 17
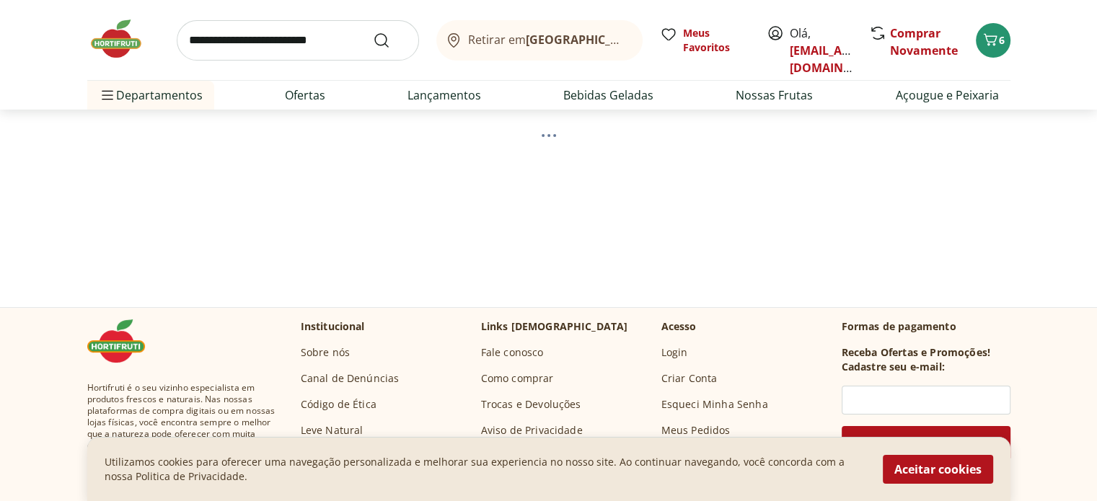
scroll to position [144, 0]
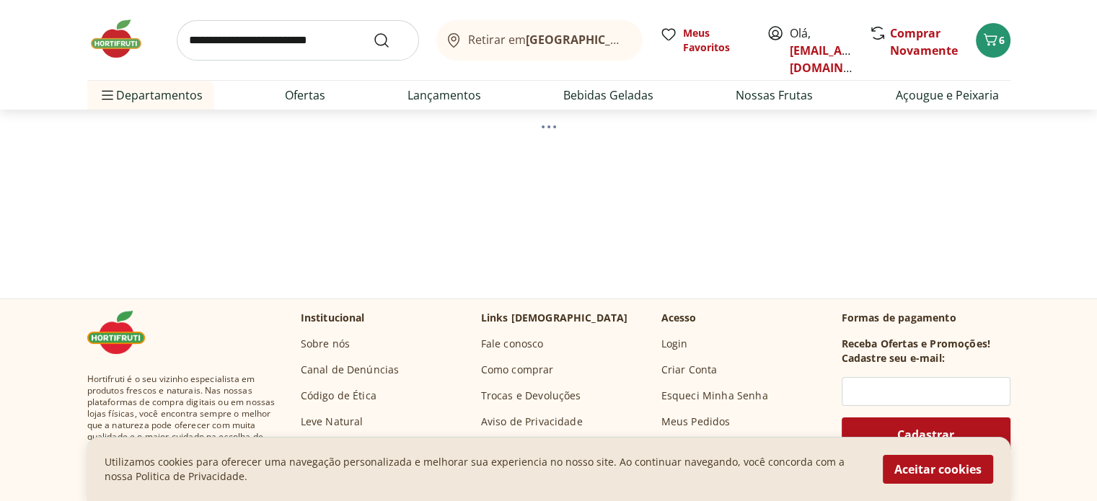
select select "**********"
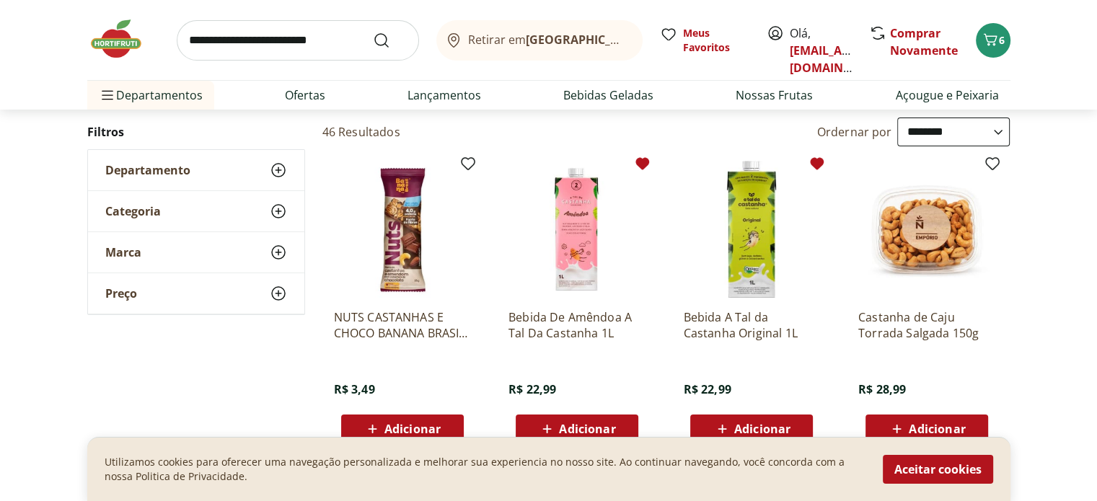
click at [813, 167] on icon at bounding box center [818, 163] width 14 height 12
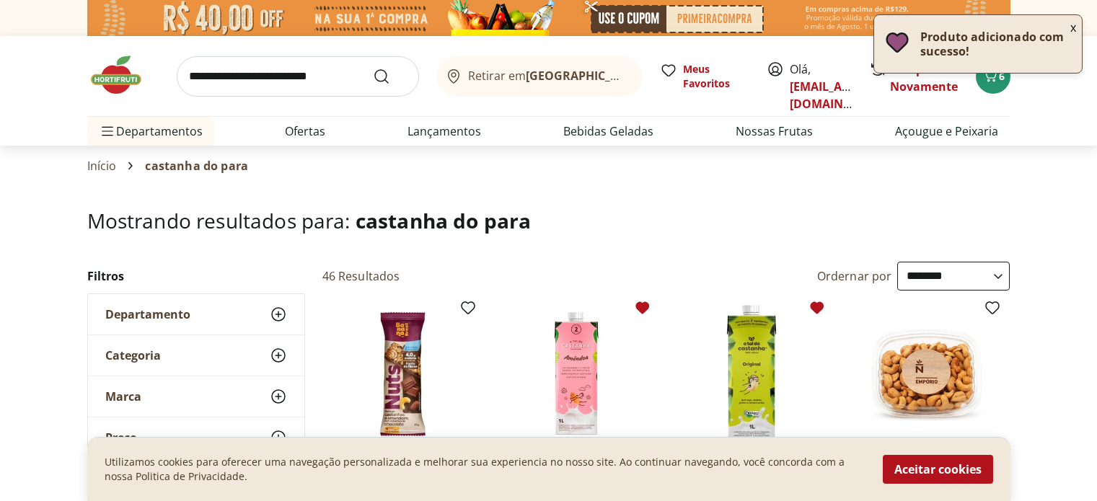
select select "**********"
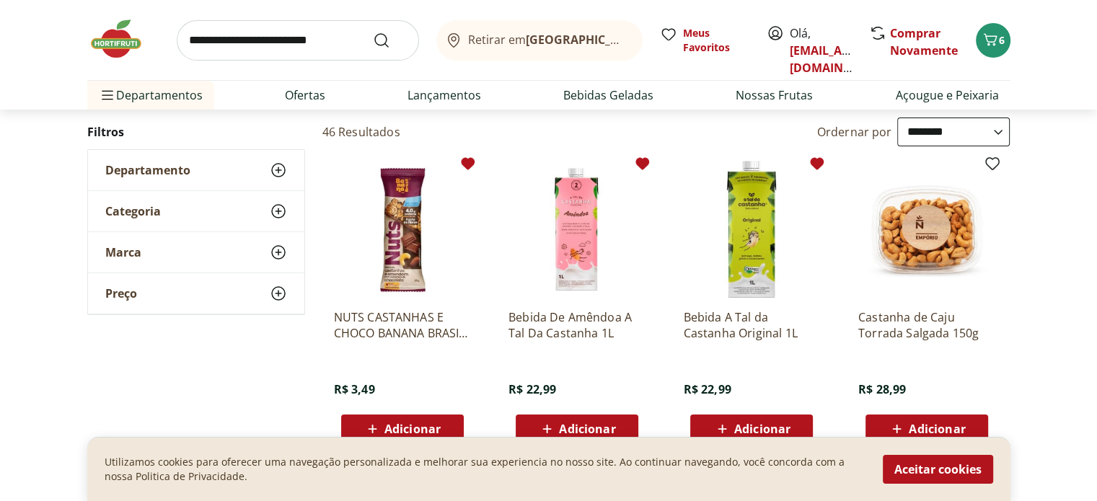
click at [472, 169] on icon at bounding box center [467, 163] width 17 height 17
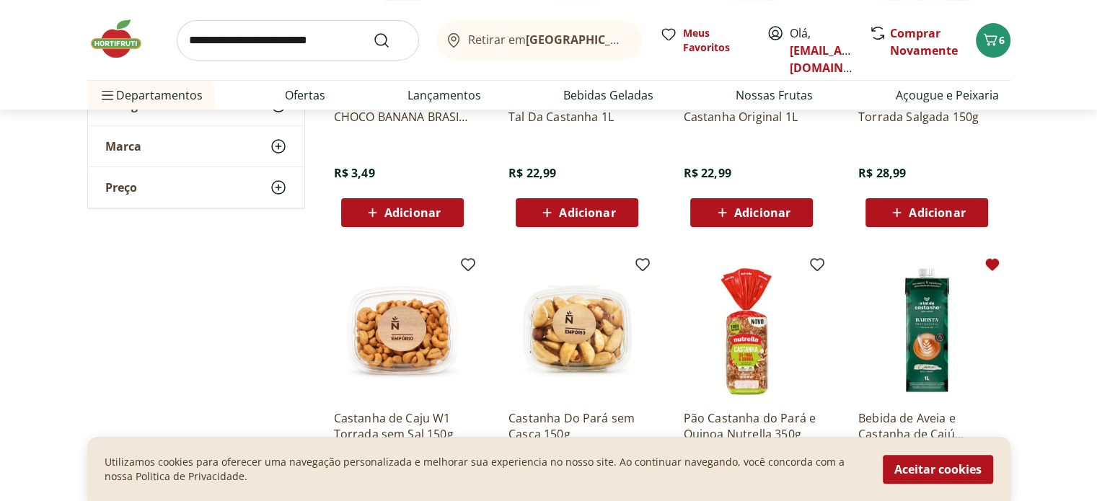
scroll to position [433, 0]
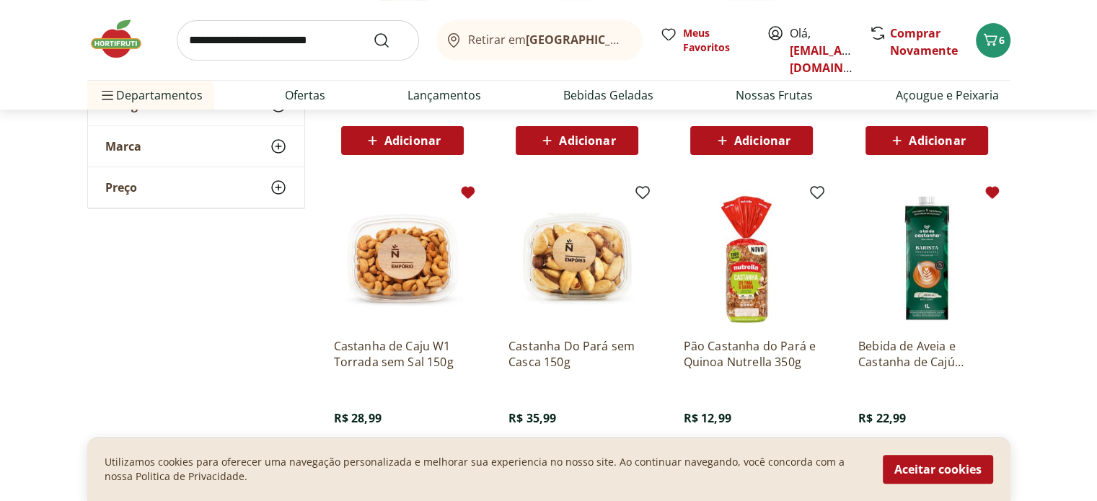
click at [460, 187] on icon at bounding box center [467, 192] width 17 height 17
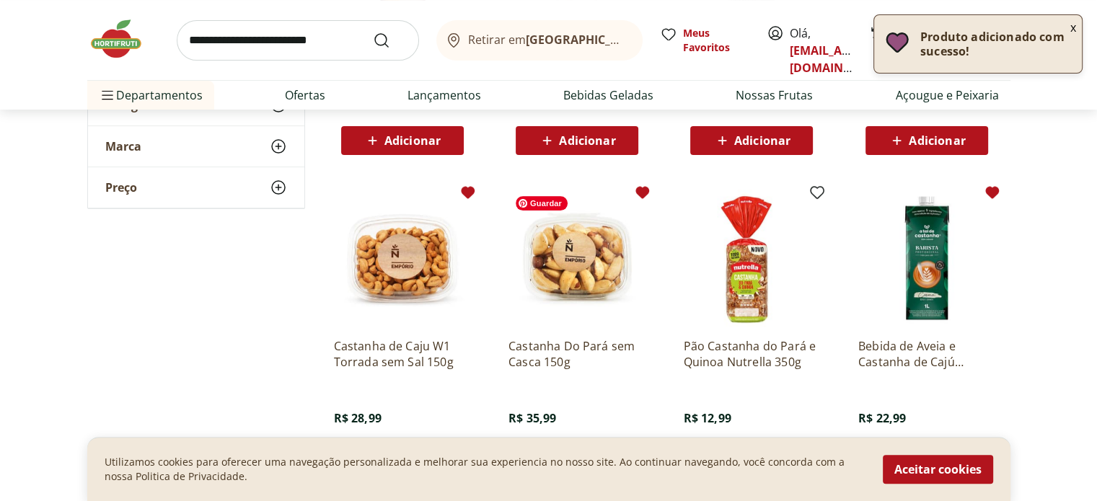
click at [638, 189] on icon at bounding box center [642, 192] width 14 height 12
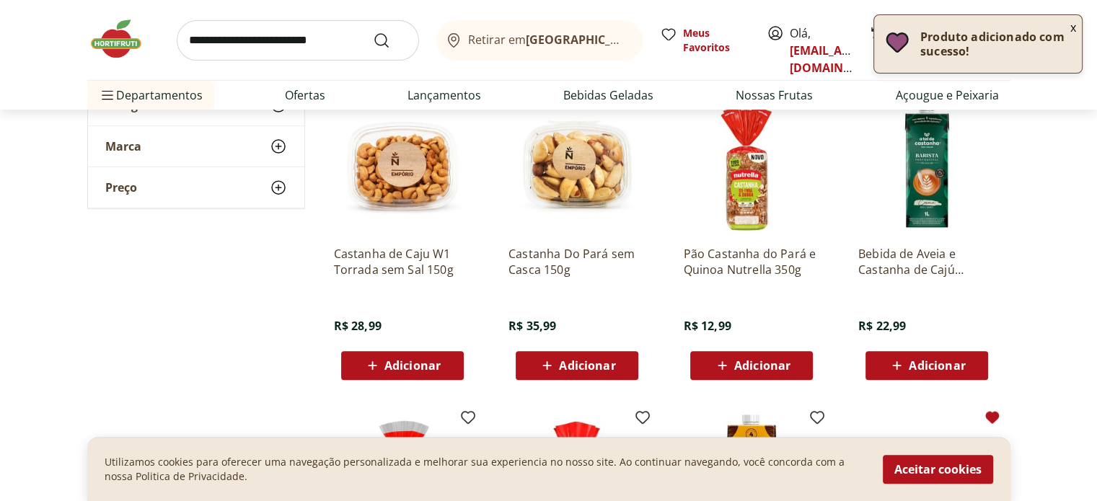
scroll to position [505, 0]
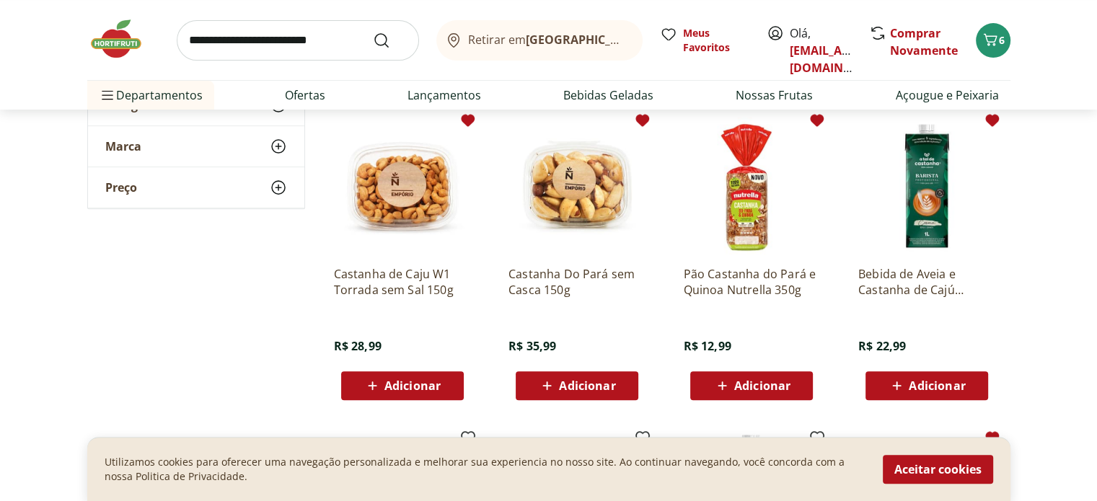
click at [823, 117] on icon at bounding box center [818, 120] width 14 height 12
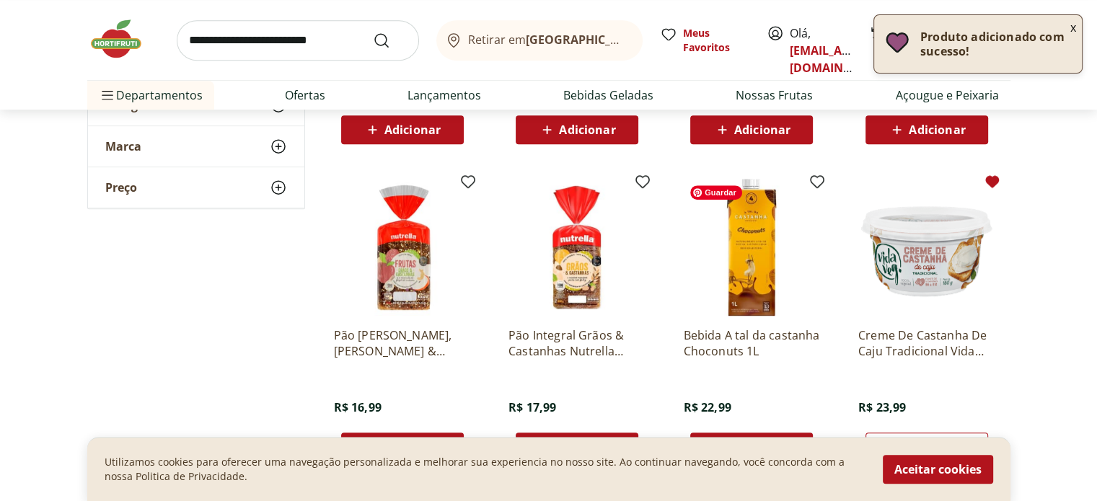
scroll to position [793, 0]
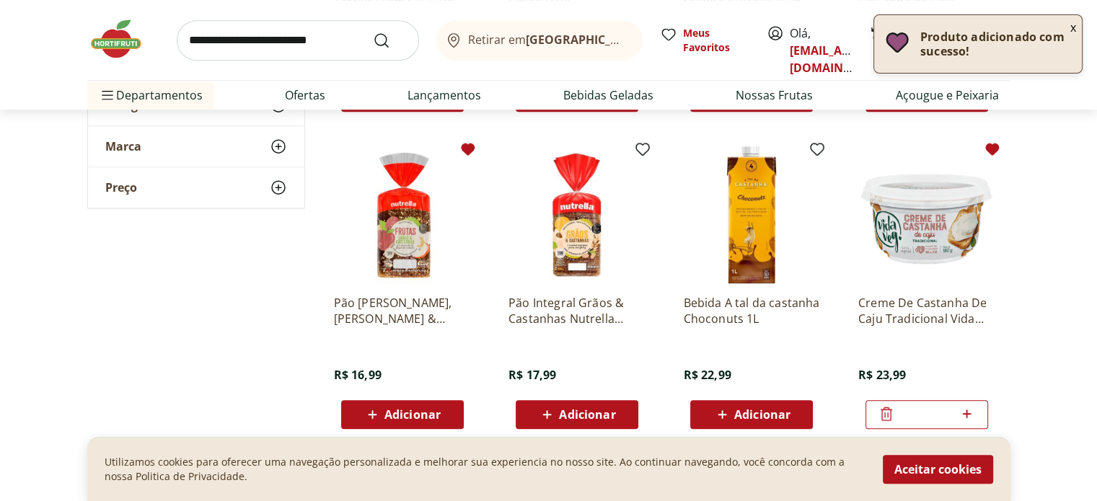
click at [464, 148] on icon at bounding box center [468, 149] width 14 height 12
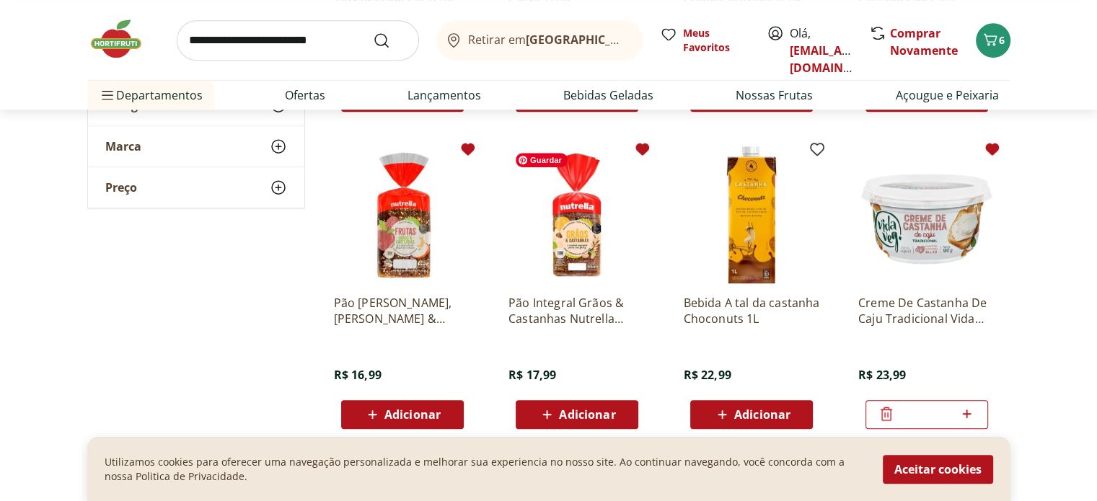
click at [643, 146] on icon at bounding box center [642, 149] width 14 height 12
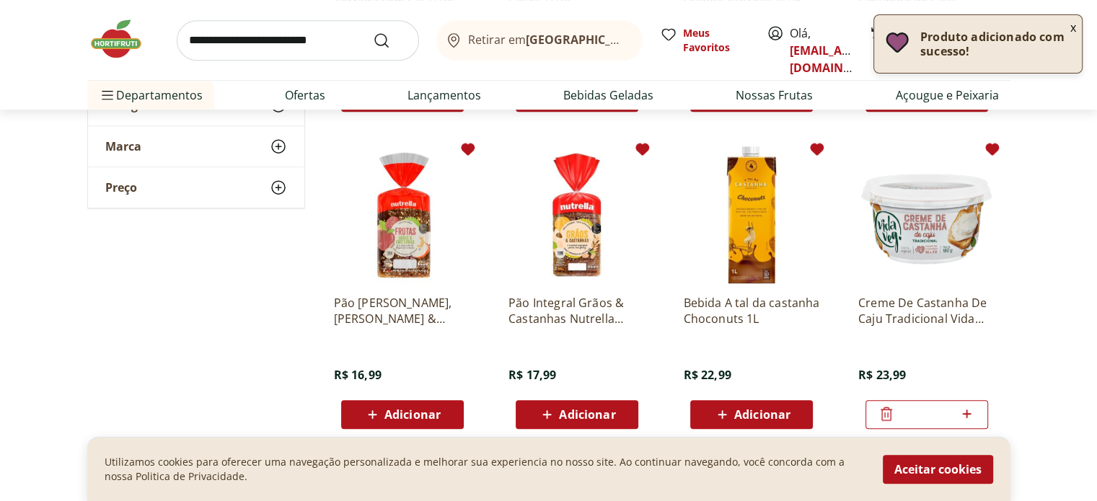
click at [819, 154] on icon at bounding box center [816, 149] width 17 height 17
click at [785, 402] on div "Adicionar" at bounding box center [752, 415] width 100 height 26
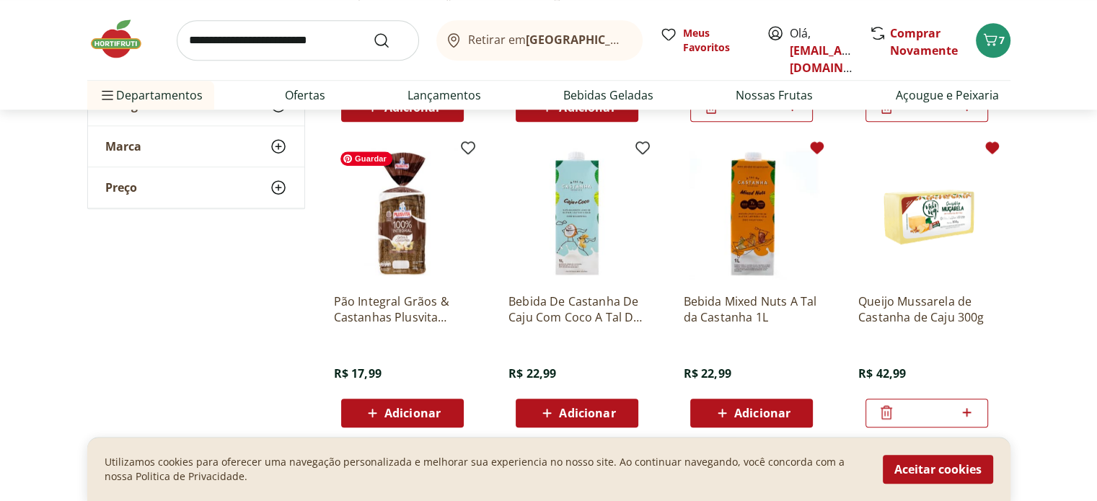
scroll to position [1082, 0]
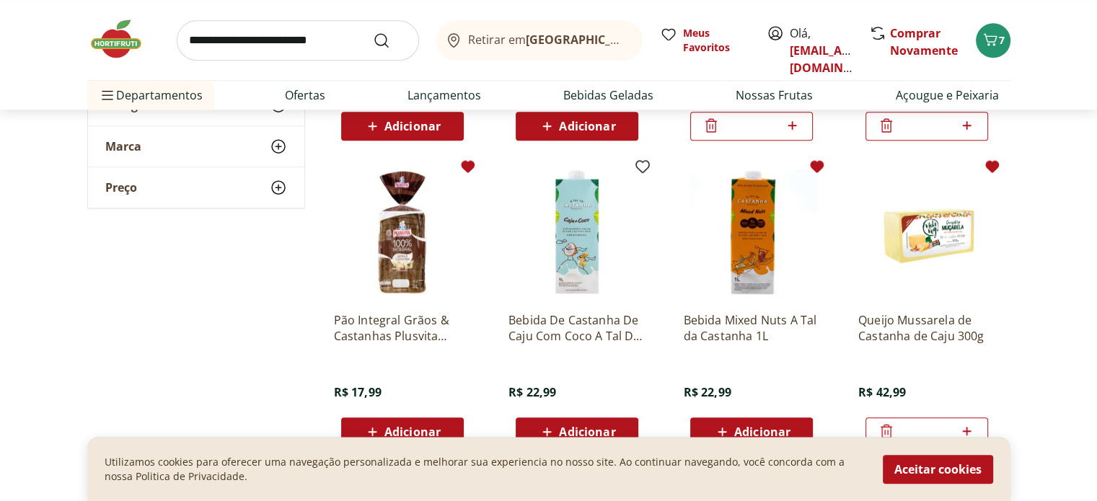
click at [464, 167] on icon at bounding box center [468, 166] width 14 height 12
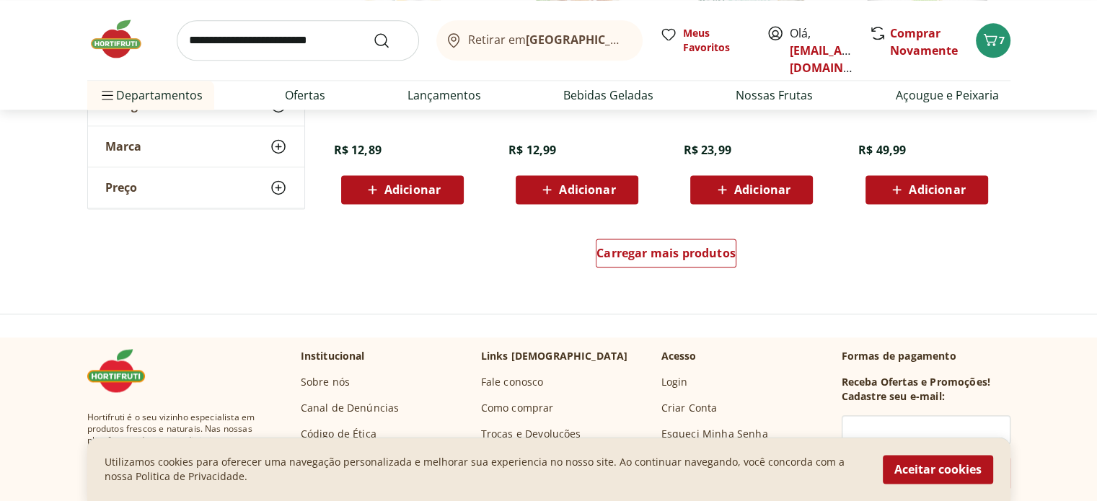
scroll to position [2019, 0]
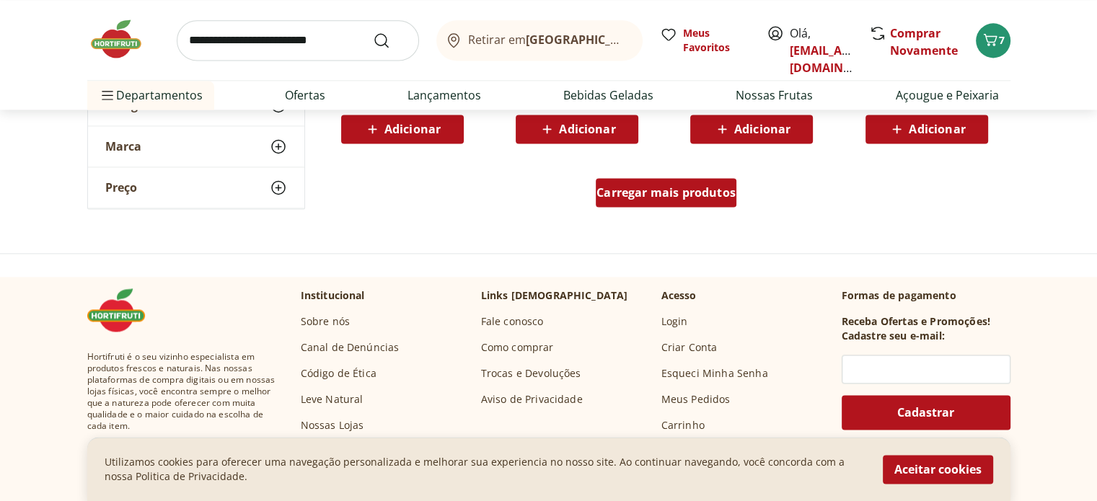
click at [652, 193] on span "Carregar mais produtos" at bounding box center [665, 193] width 139 height 12
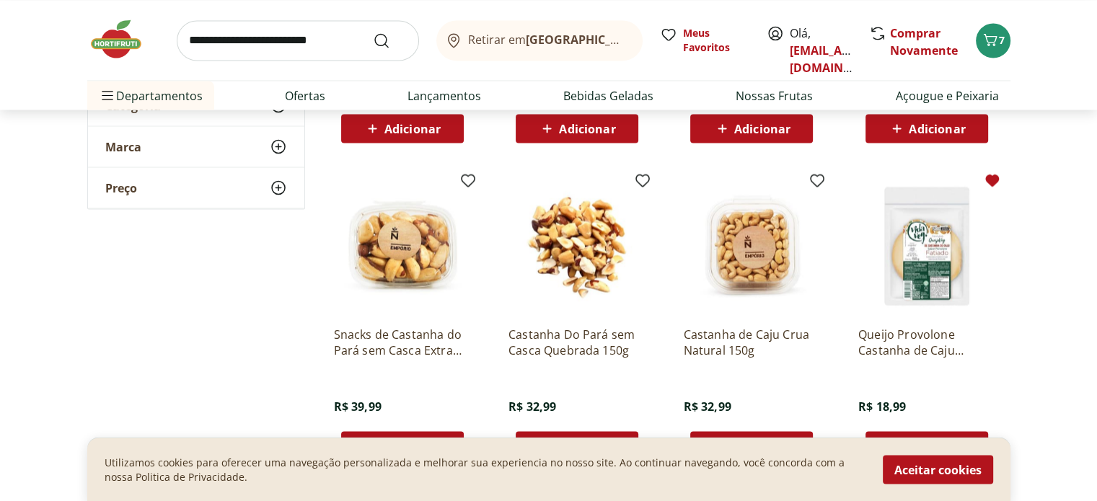
scroll to position [2668, 0]
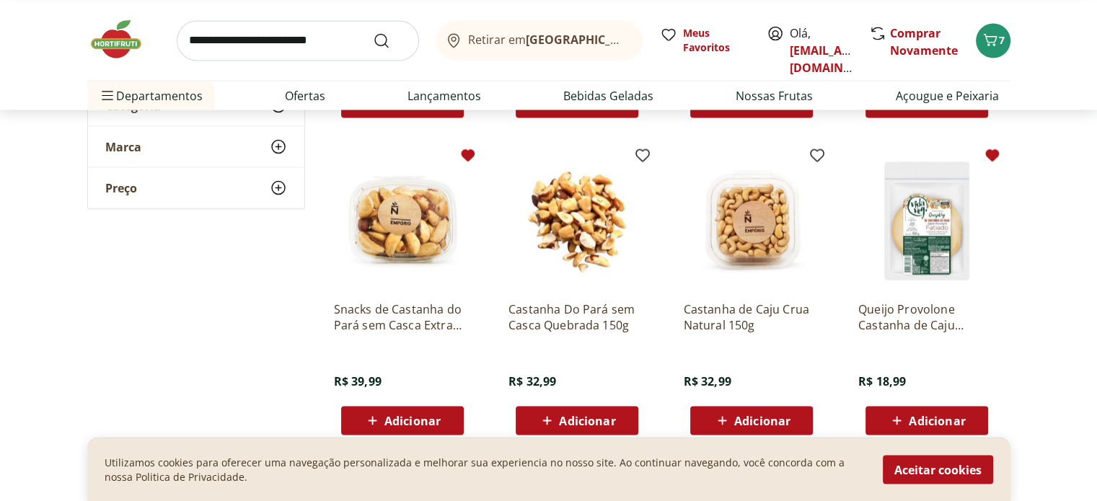
click at [470, 153] on icon at bounding box center [468, 155] width 14 height 12
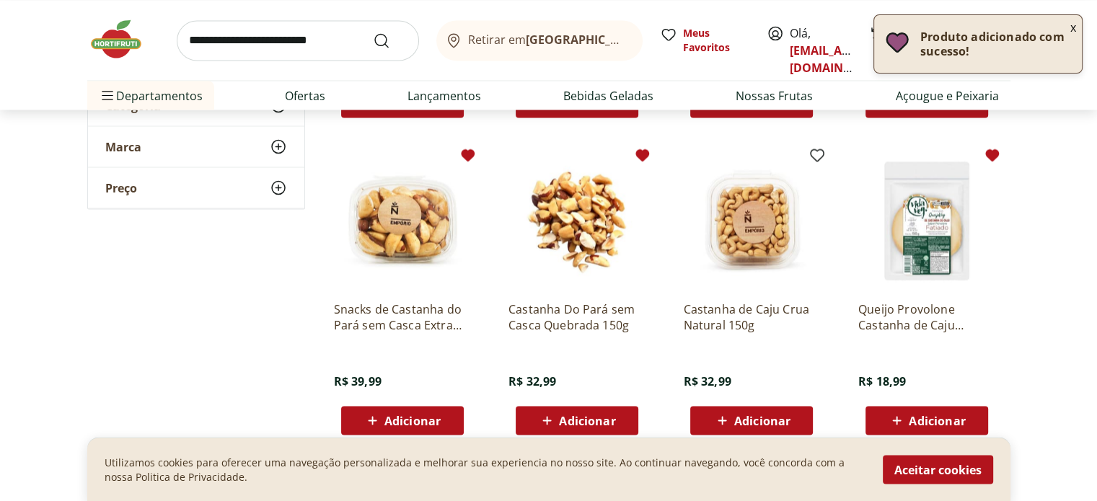
click at [643, 162] on icon at bounding box center [642, 154] width 17 height 17
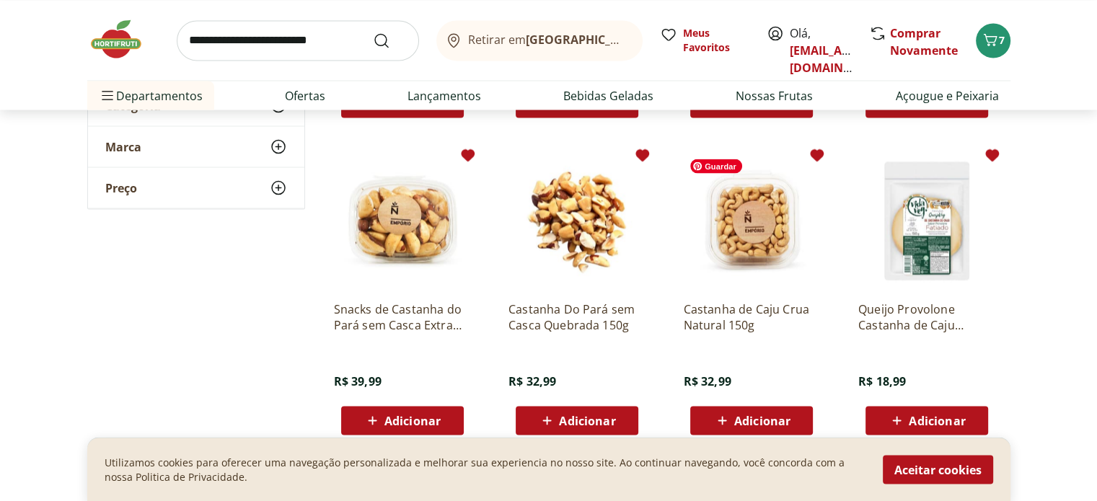
click at [811, 154] on icon at bounding box center [818, 155] width 14 height 12
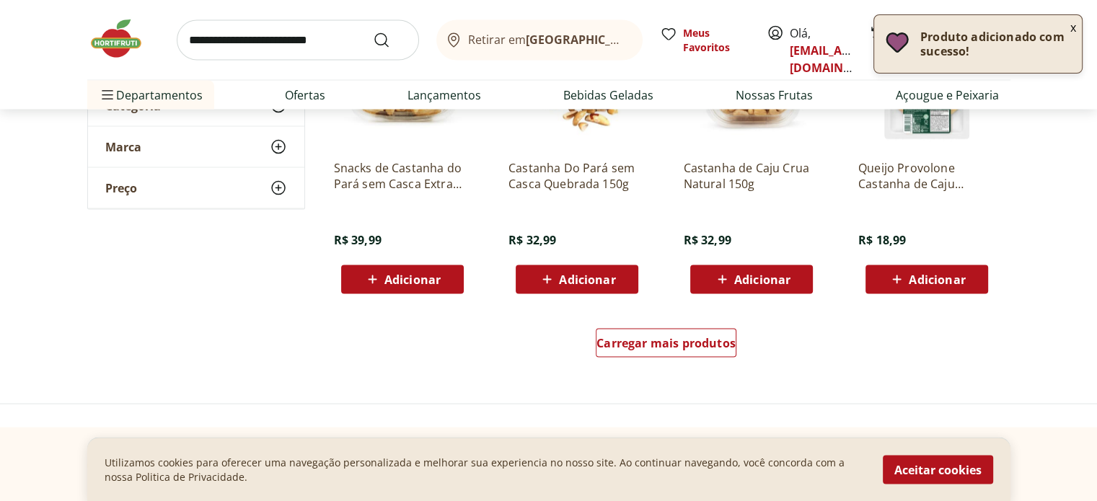
scroll to position [2885, 0]
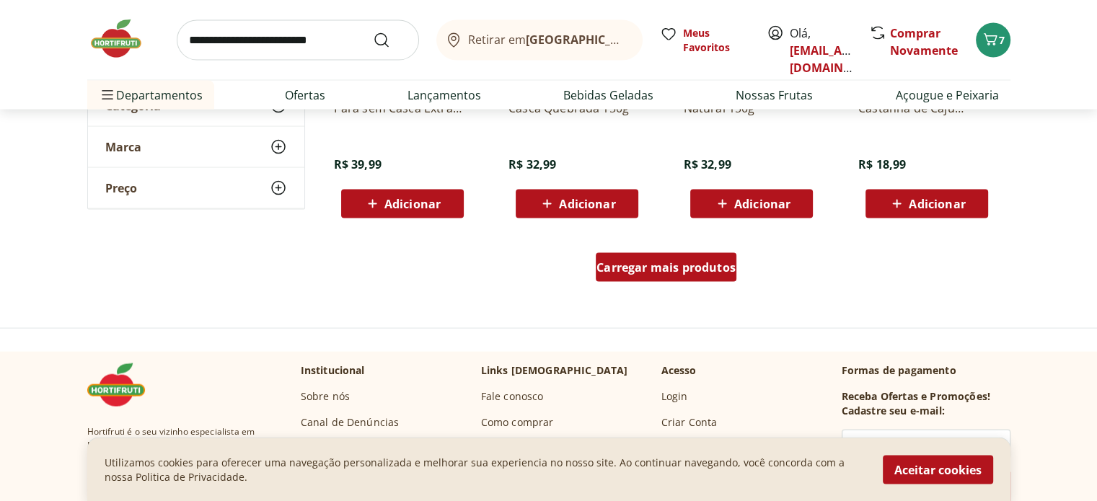
click at [705, 279] on div "Carregar mais produtos" at bounding box center [666, 267] width 141 height 29
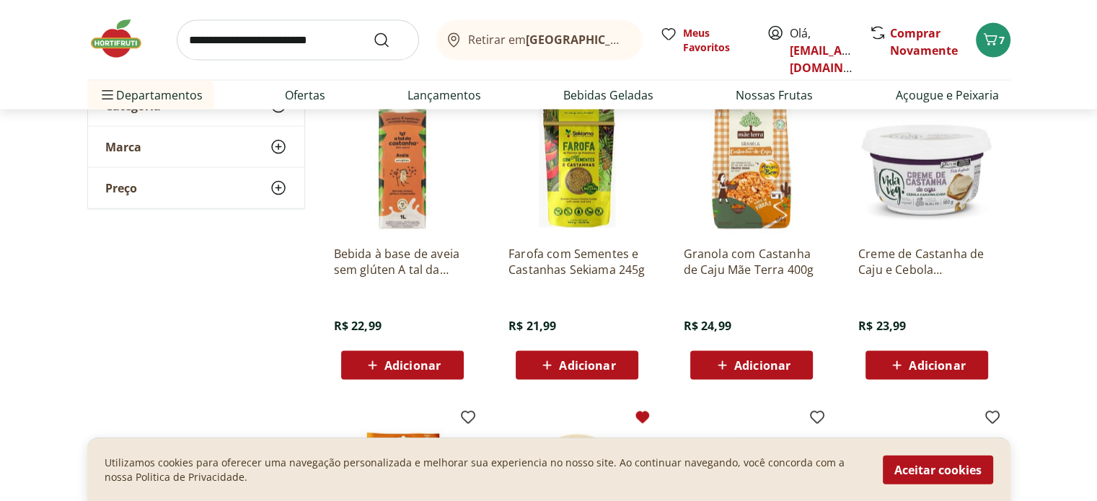
scroll to position [2957, 0]
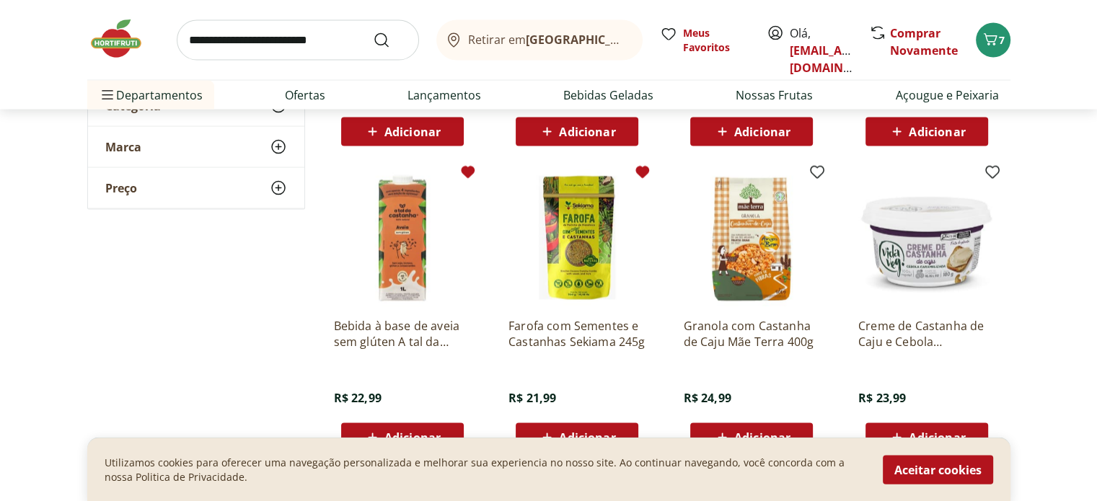
click at [641, 168] on icon at bounding box center [642, 172] width 14 height 12
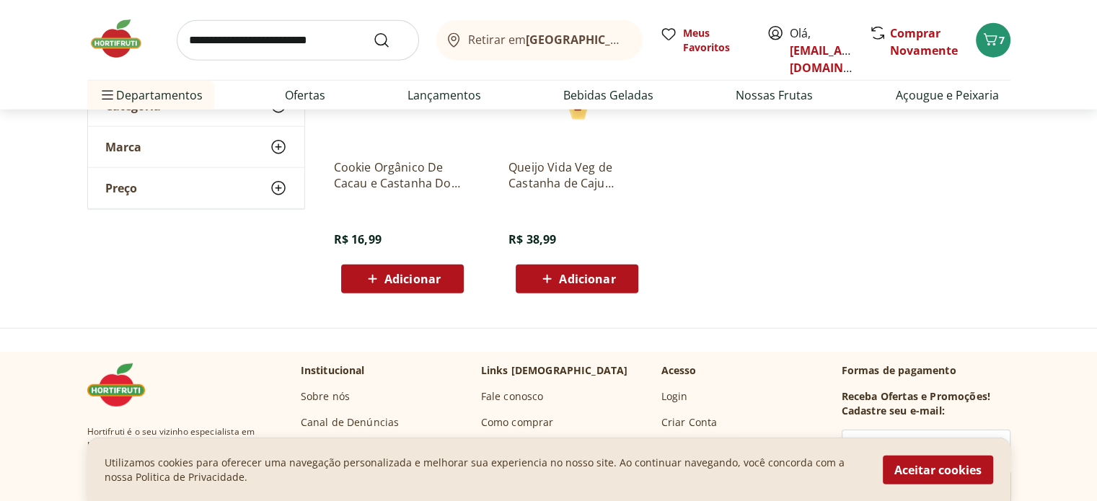
scroll to position [3606, 0]
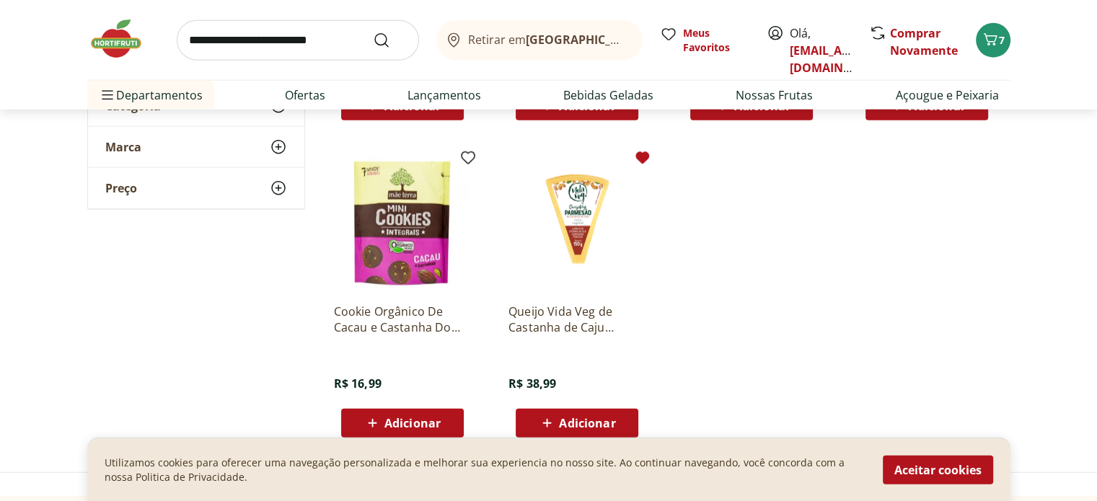
click at [123, 44] on img at bounding box center [123, 38] width 72 height 43
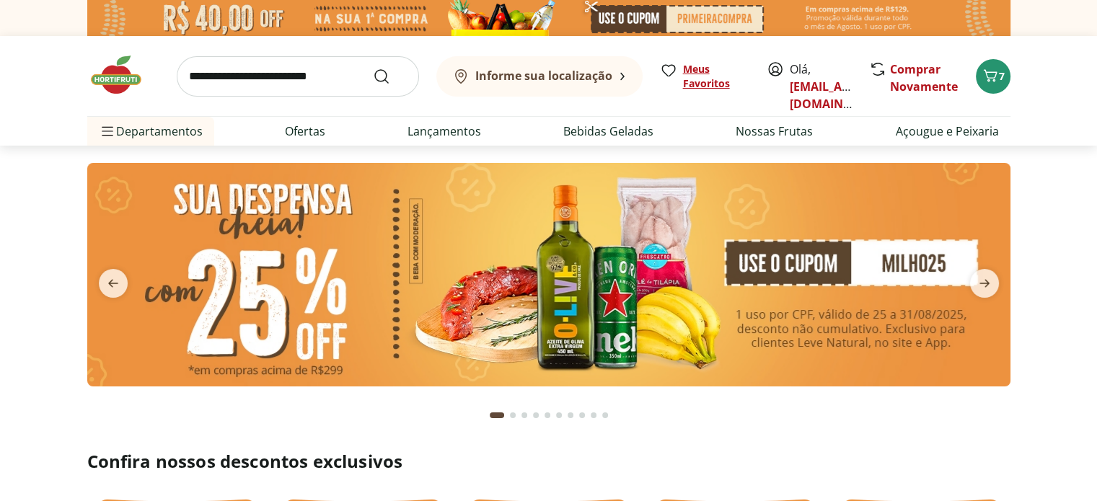
click at [684, 76] on span "Meus Favoritos" at bounding box center [716, 76] width 66 height 29
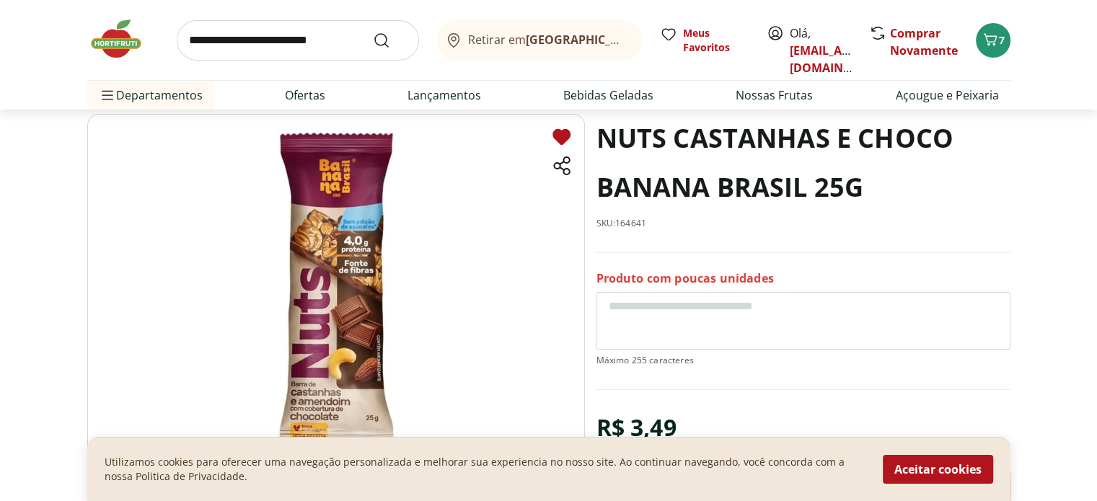
scroll to position [216, 0]
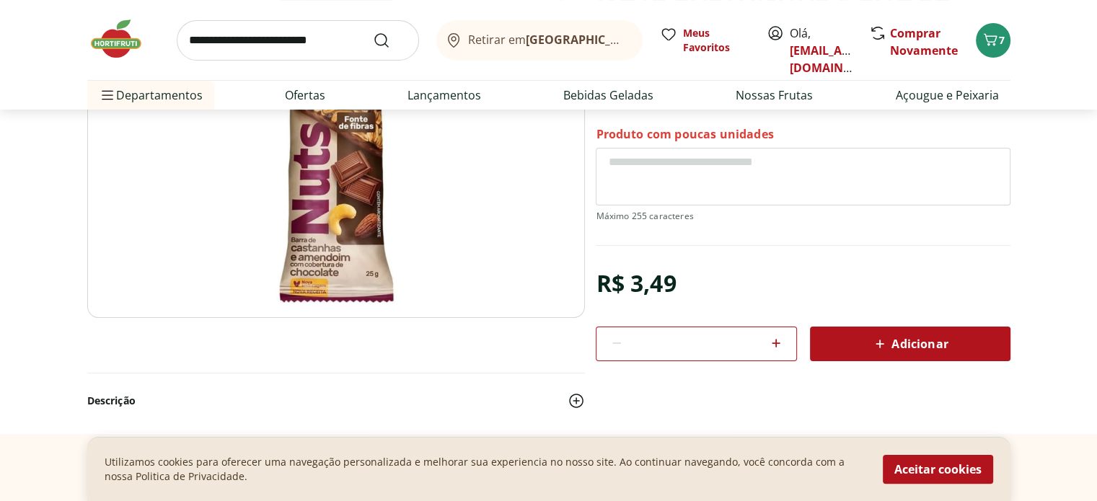
click at [1010, 251] on section "NUTS CASTANHAS E CHOCO BANANA BRASIL 25G SKU: 164641 Produto com poucas unidade…" at bounding box center [548, 202] width 1097 height 464
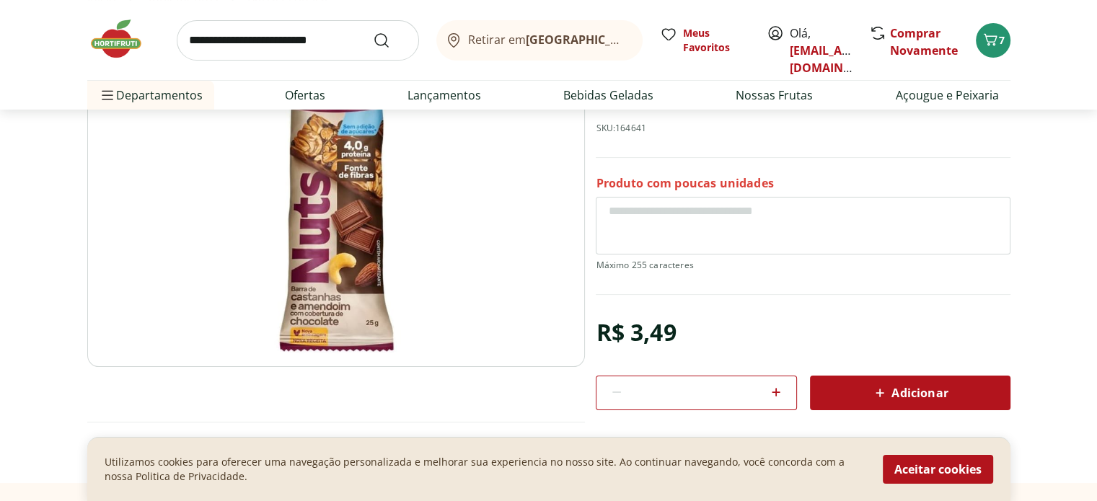
scroll to position [144, 0]
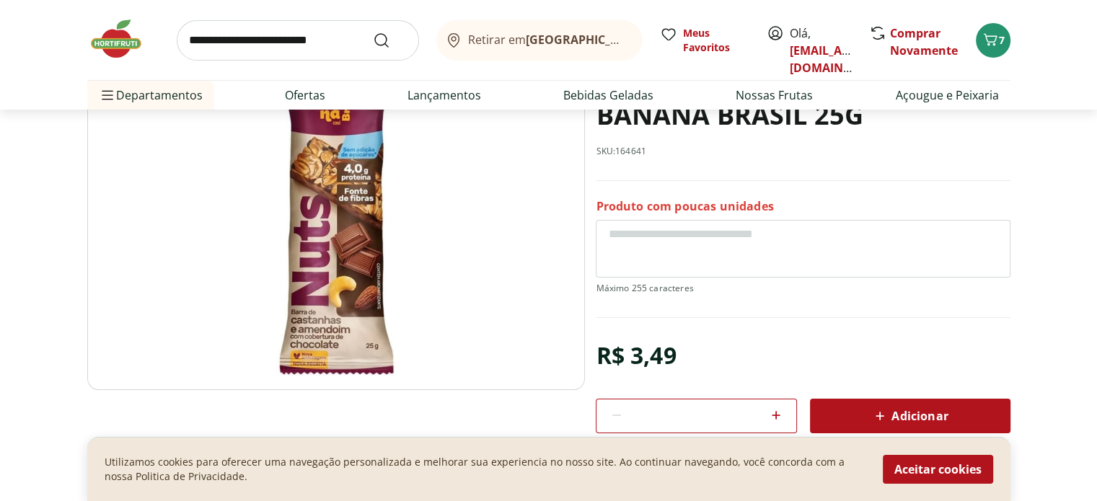
drag, startPoint x: 1010, startPoint y: 252, endPoint x: 1000, endPoint y: 252, distance: 10.1
click at [991, 250] on textarea at bounding box center [803, 249] width 414 height 58
click at [350, 345] on img at bounding box center [336, 216] width 498 height 348
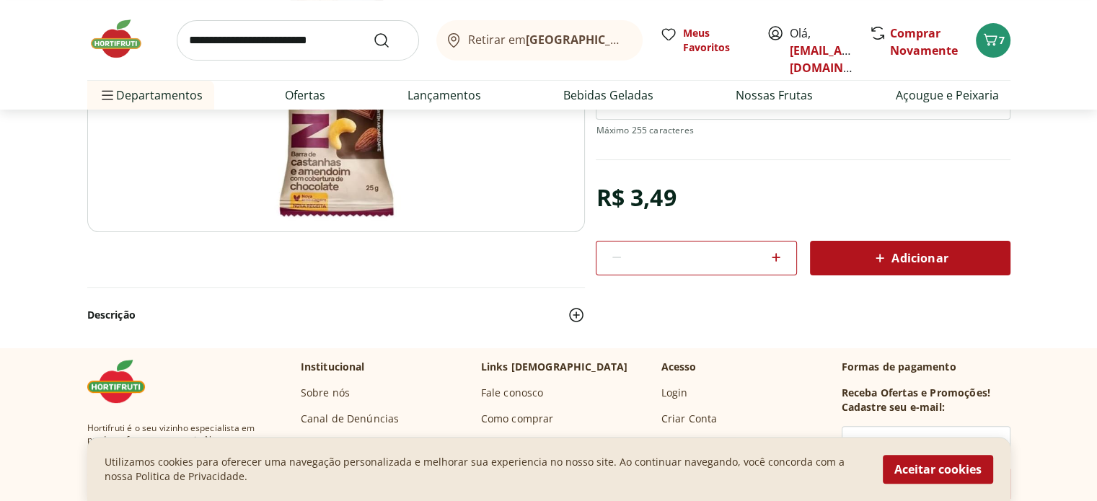
scroll to position [288, 0]
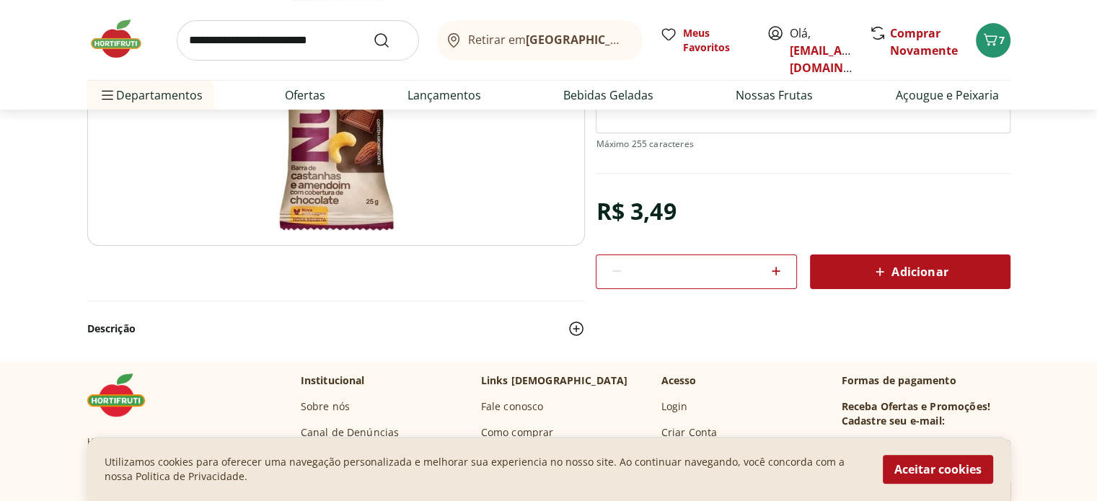
click at [581, 326] on img at bounding box center [576, 328] width 17 height 17
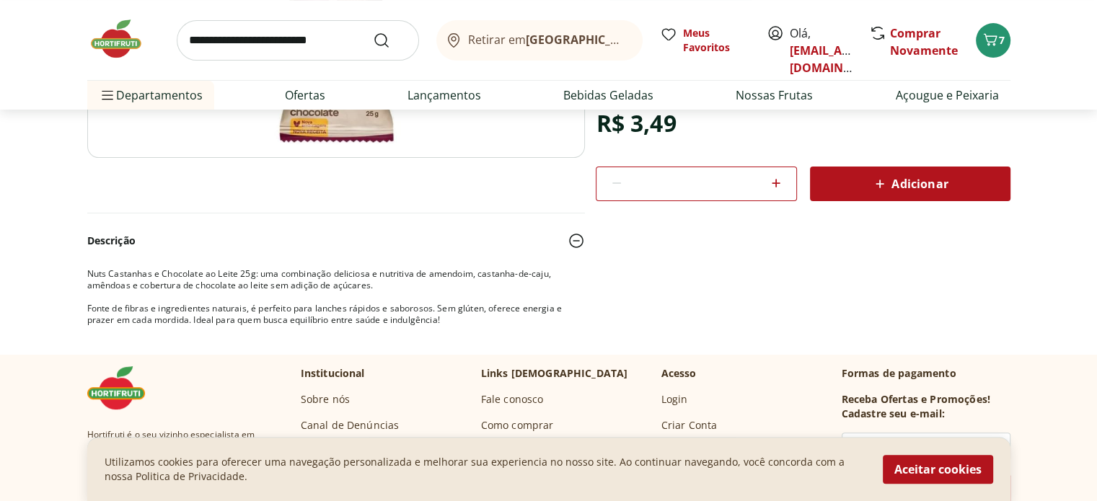
scroll to position [433, 0]
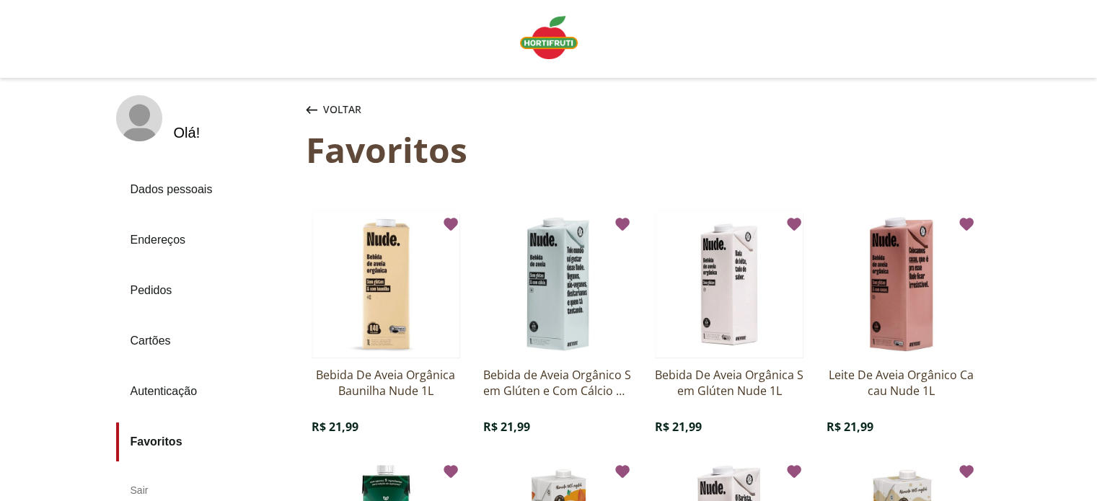
click at [548, 33] on img "Linha de sessão" at bounding box center [549, 37] width 58 height 43
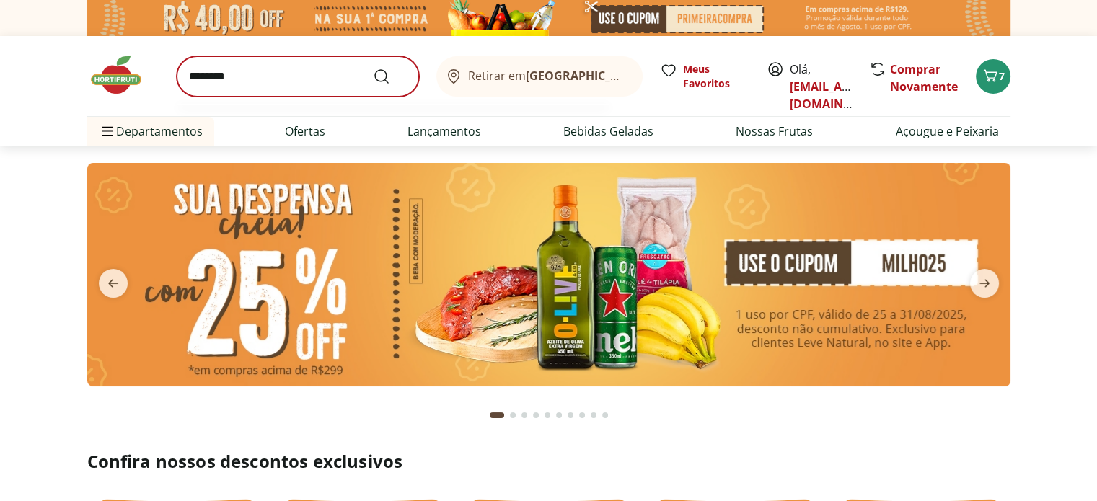
type input "********"
click at [373, 68] on button "Submit Search" at bounding box center [390, 76] width 35 height 17
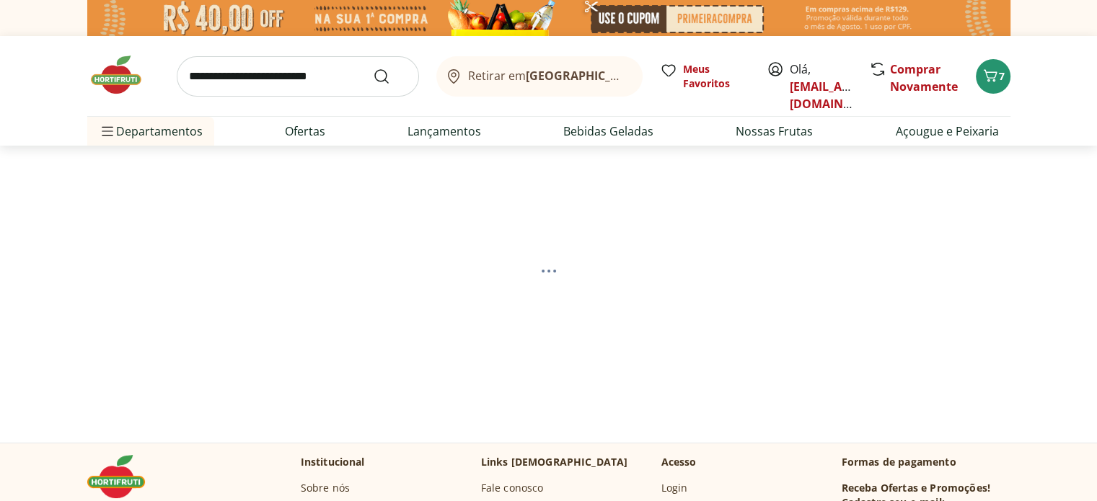
select select "**********"
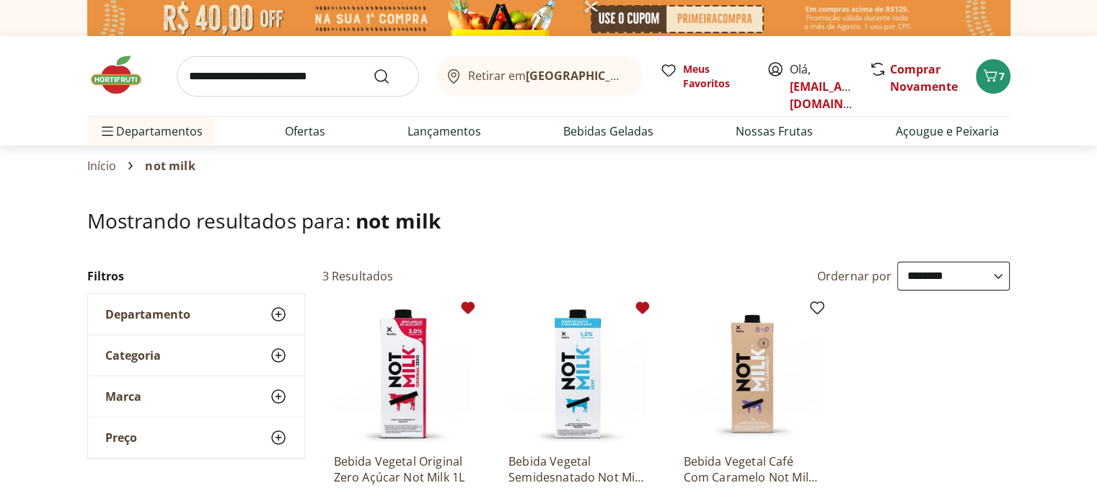
click at [338, 74] on input "search" at bounding box center [298, 76] width 242 height 40
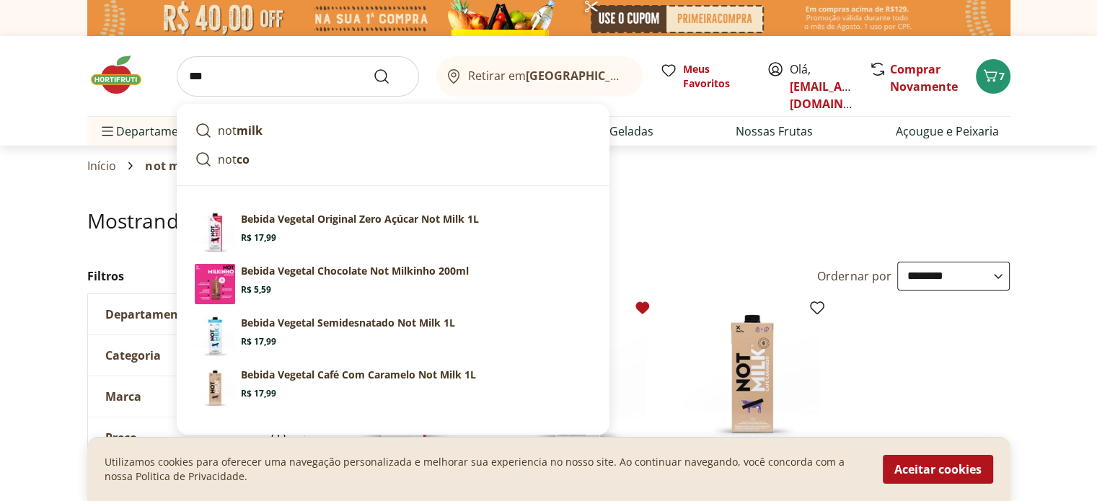
type input "***"
click at [373, 68] on button "Submit Search" at bounding box center [390, 76] width 35 height 17
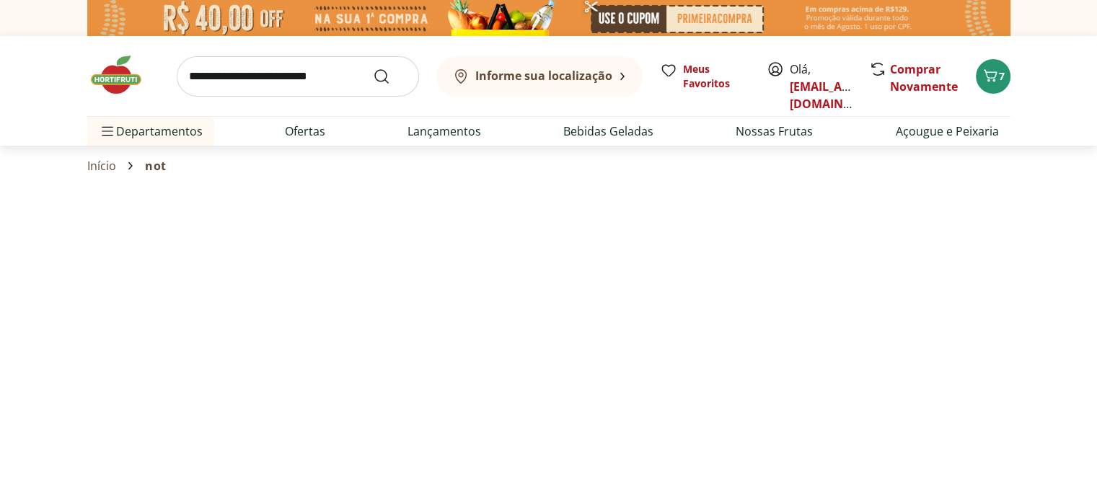
select select "**********"
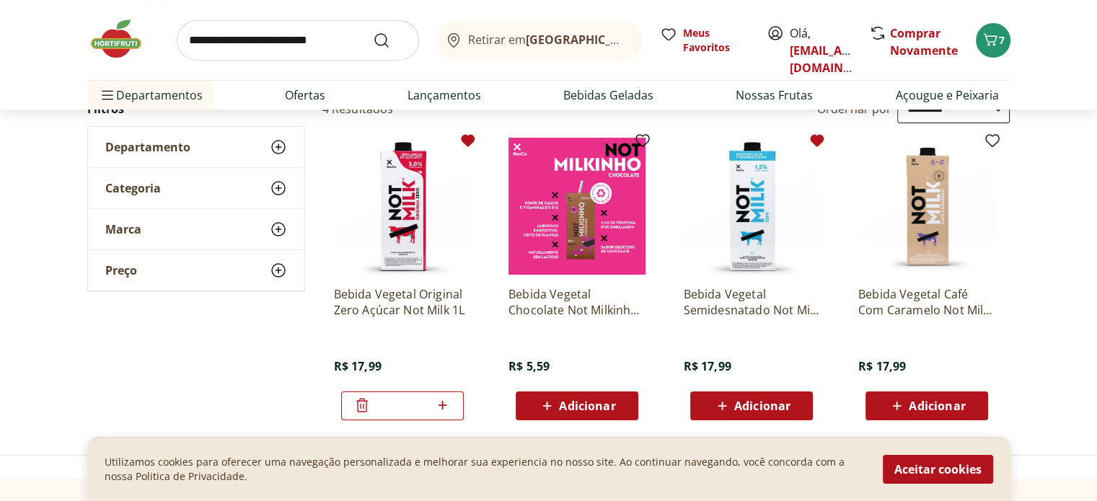
scroll to position [144, 0]
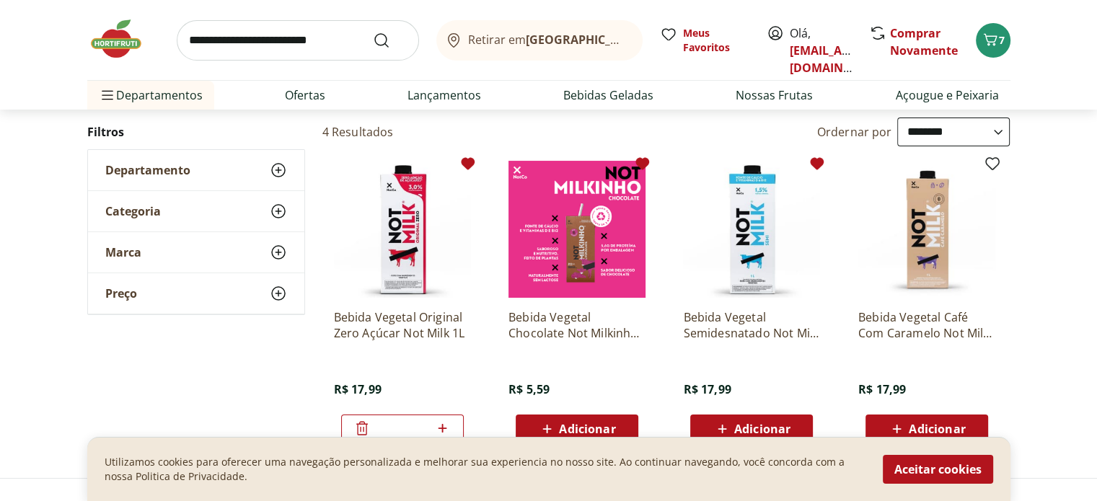
click at [646, 163] on icon at bounding box center [642, 163] width 14 height 12
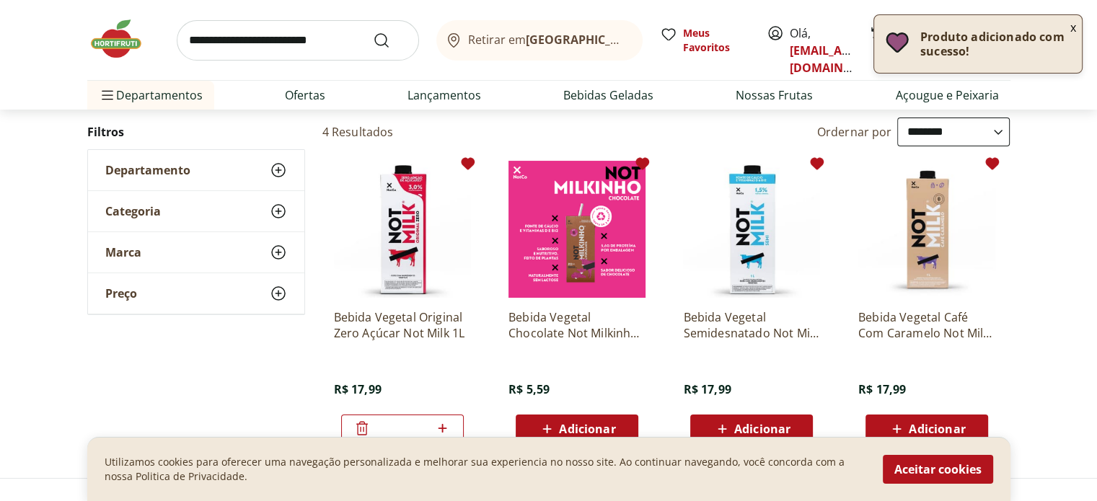
click at [987, 165] on icon at bounding box center [992, 163] width 17 height 17
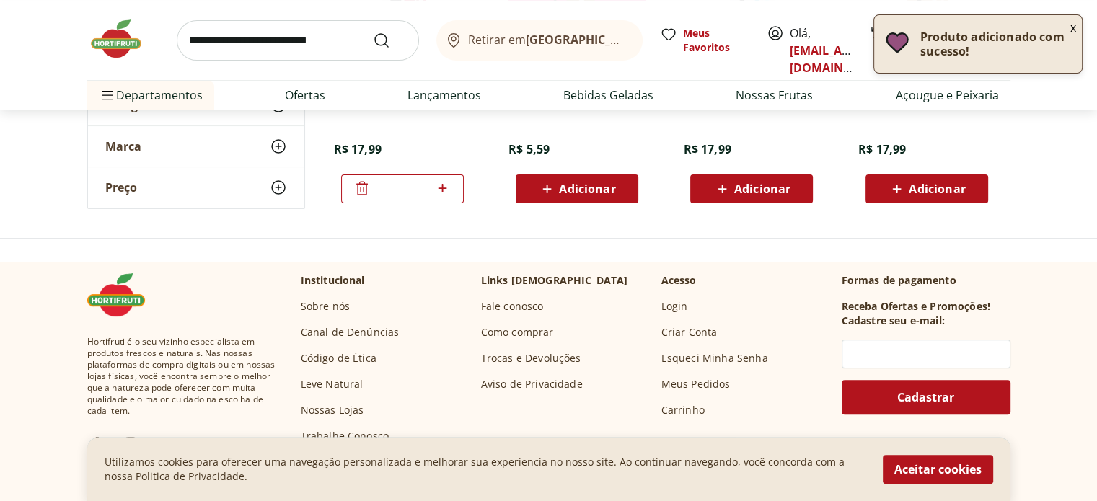
scroll to position [288, 0]
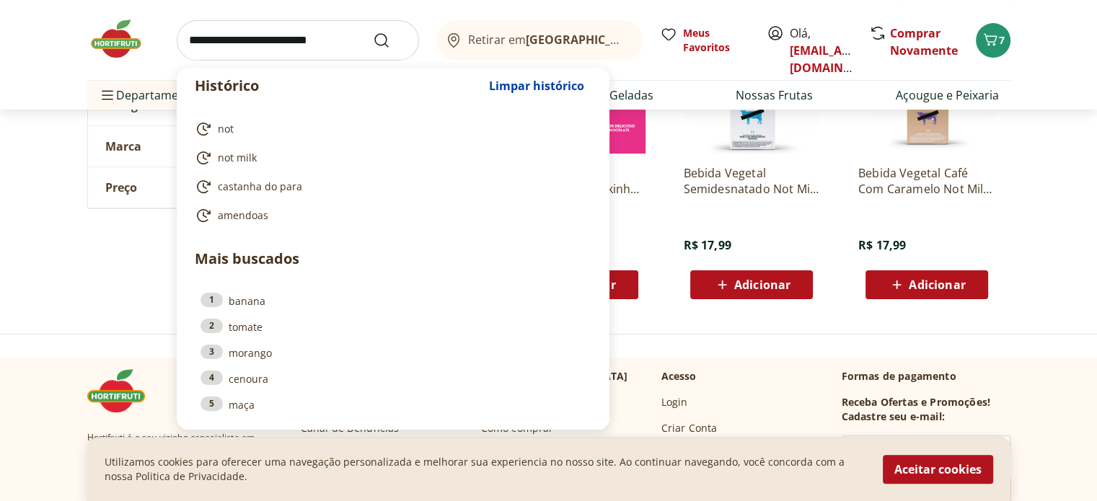
click at [353, 40] on input "search" at bounding box center [298, 40] width 242 height 40
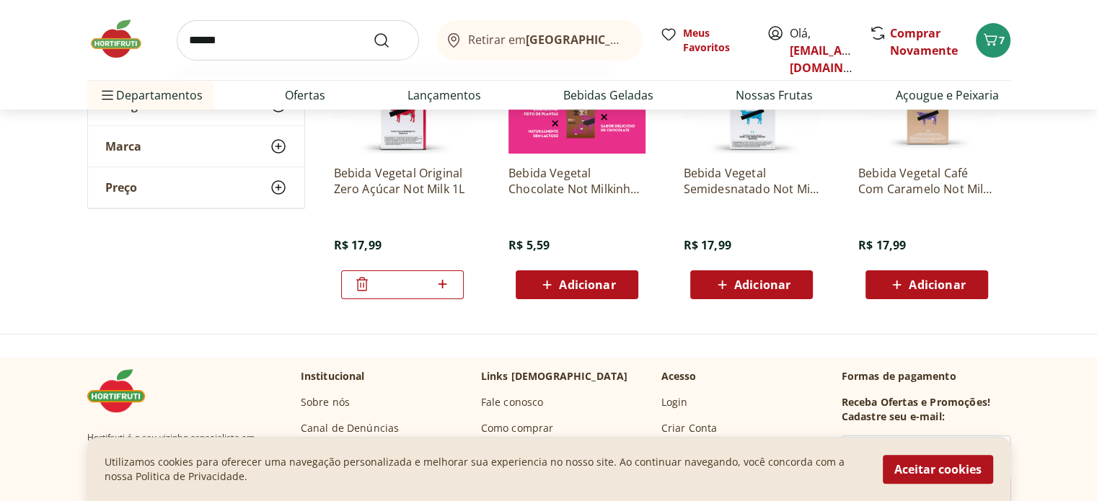
type input "******"
click at [373, 32] on button "Submit Search" at bounding box center [390, 40] width 35 height 17
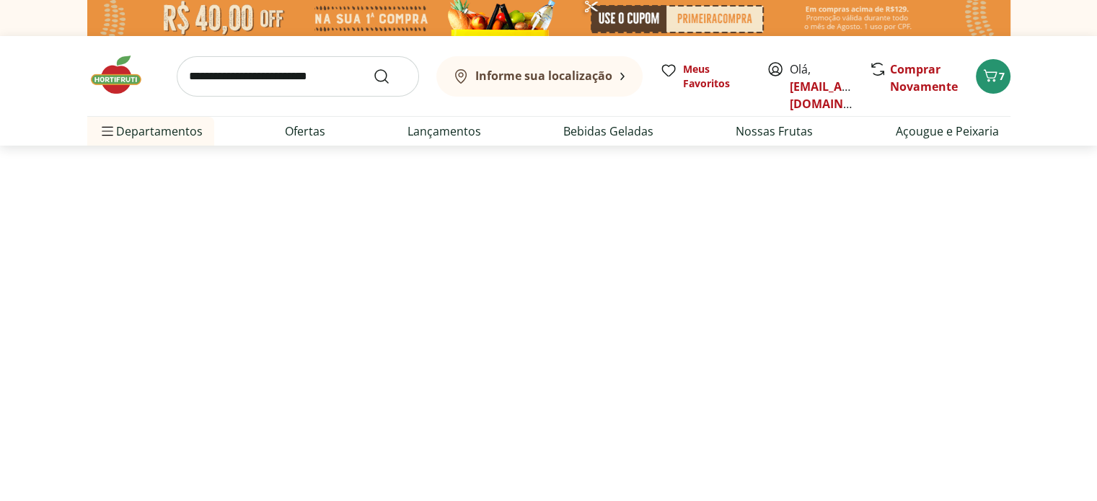
select select "**********"
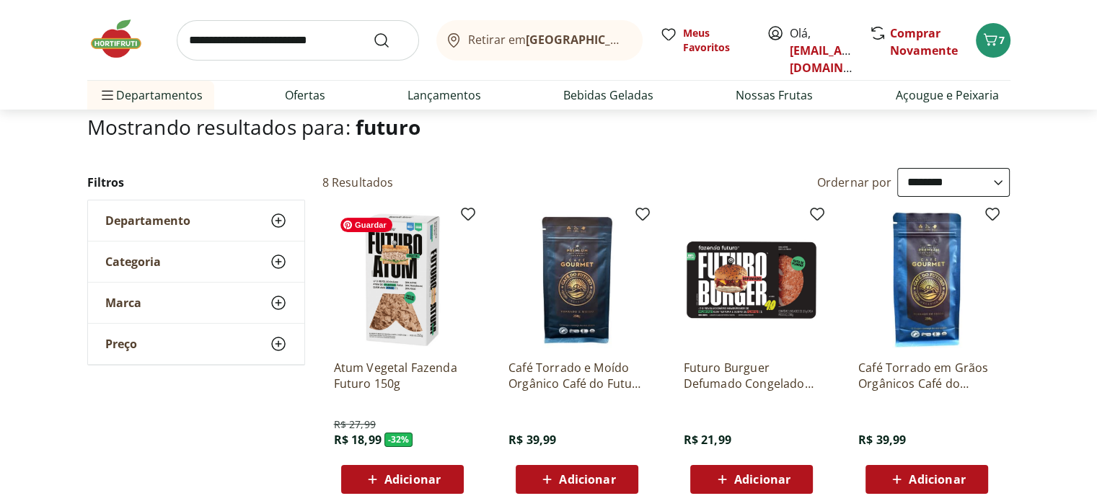
scroll to position [144, 0]
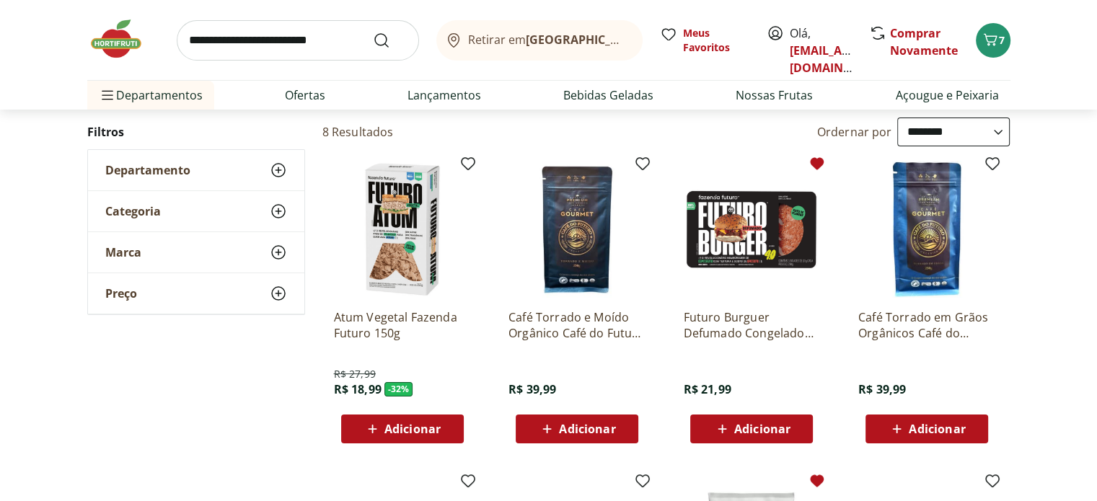
click at [822, 163] on icon at bounding box center [818, 163] width 14 height 12
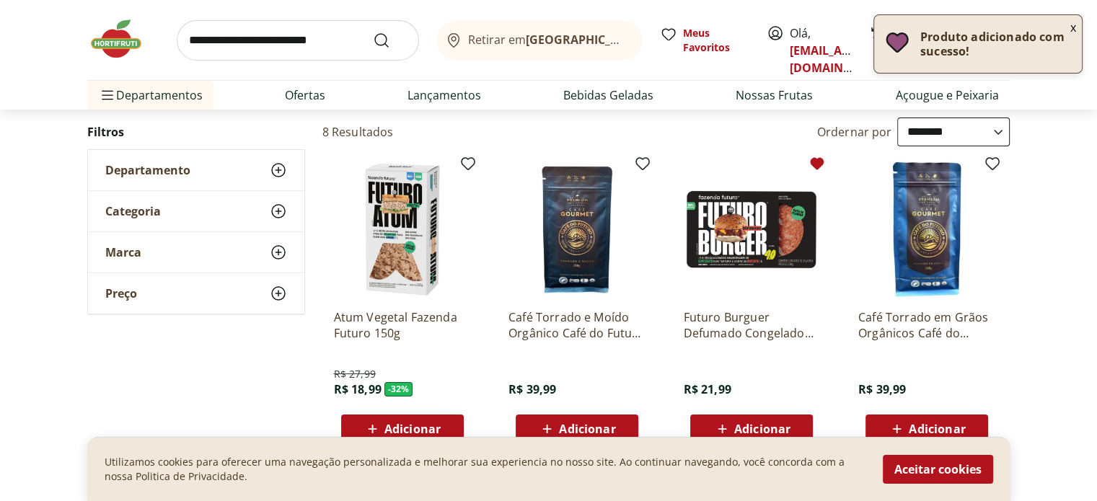
click at [713, 426] on icon at bounding box center [722, 428] width 18 height 17
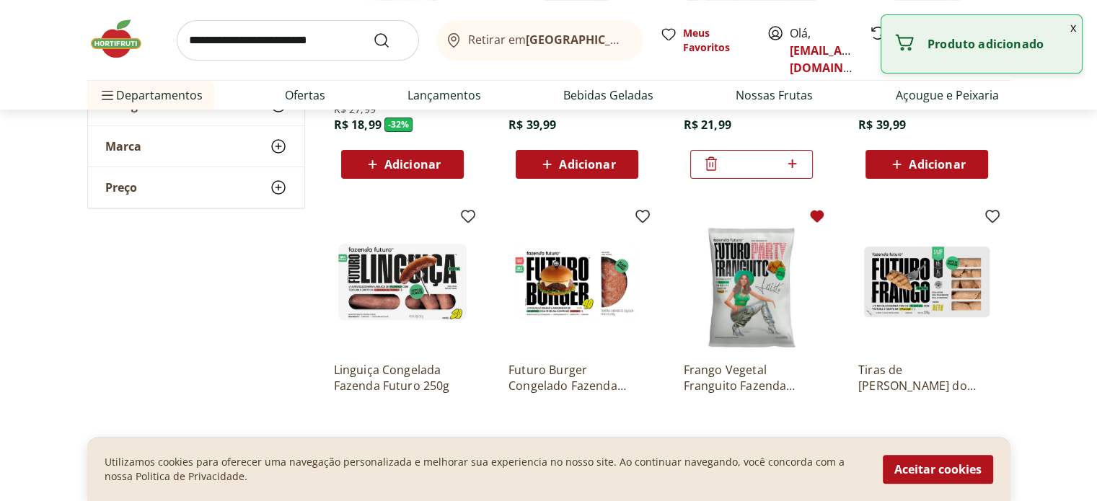
scroll to position [505, 0]
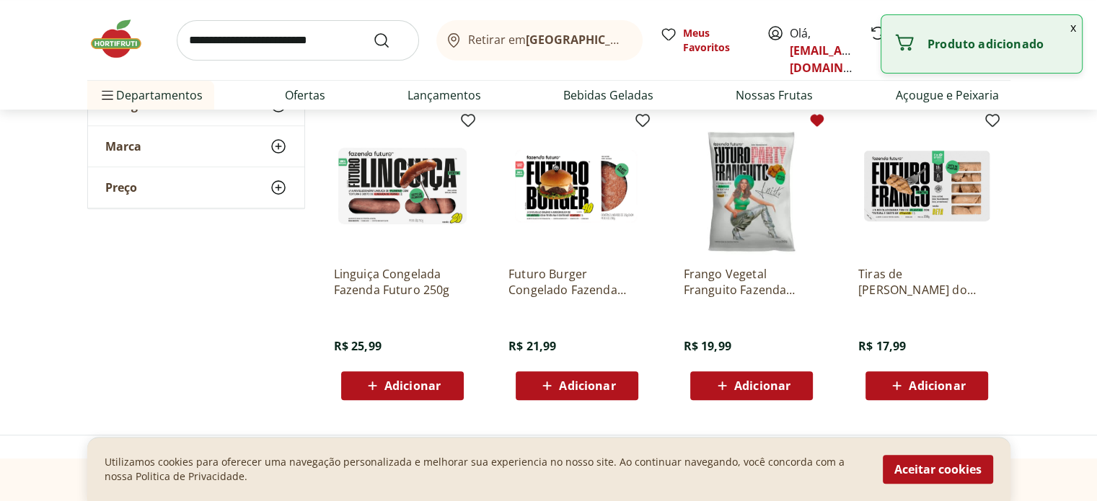
click at [1072, 291] on section "**********" at bounding box center [548, 57] width 1097 height 707
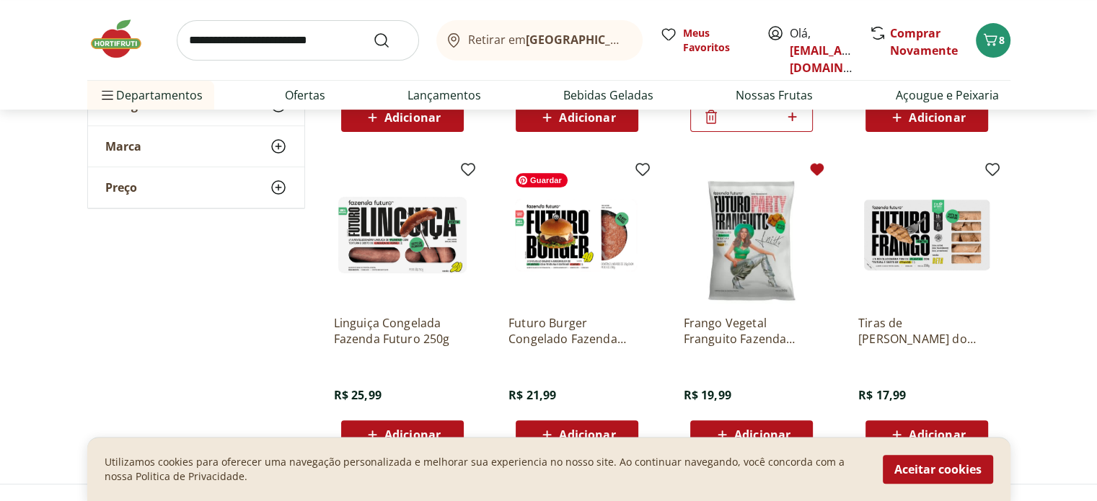
scroll to position [433, 0]
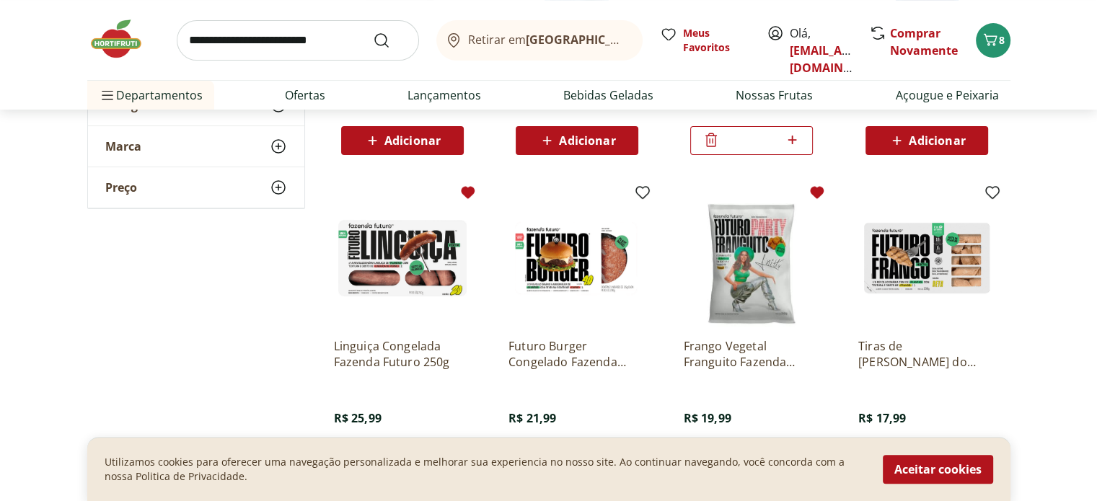
click at [474, 193] on icon at bounding box center [467, 192] width 17 height 17
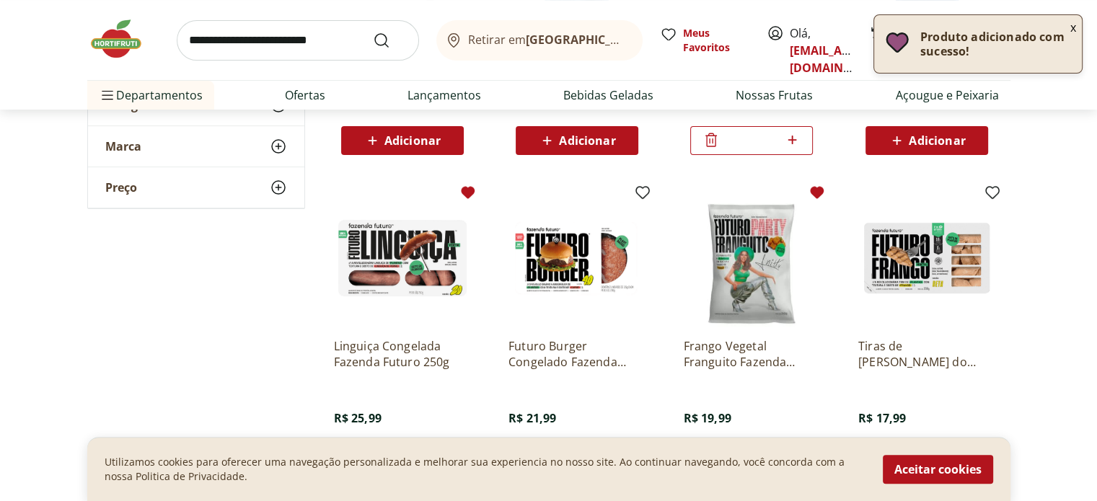
drag, startPoint x: 643, startPoint y: 187, endPoint x: 632, endPoint y: 234, distance: 49.0
click at [0, 0] on icon at bounding box center [0, 0] width 0 height 0
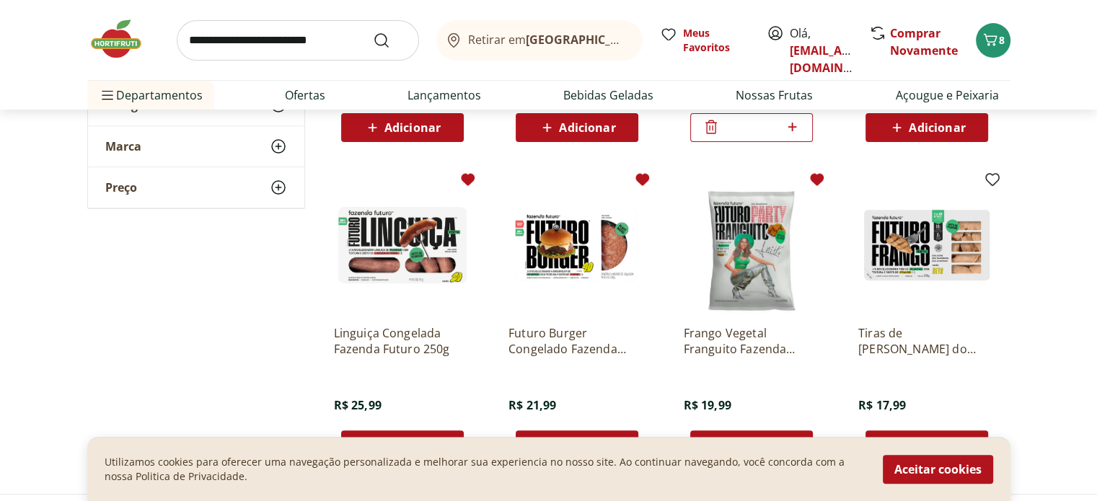
scroll to position [505, 0]
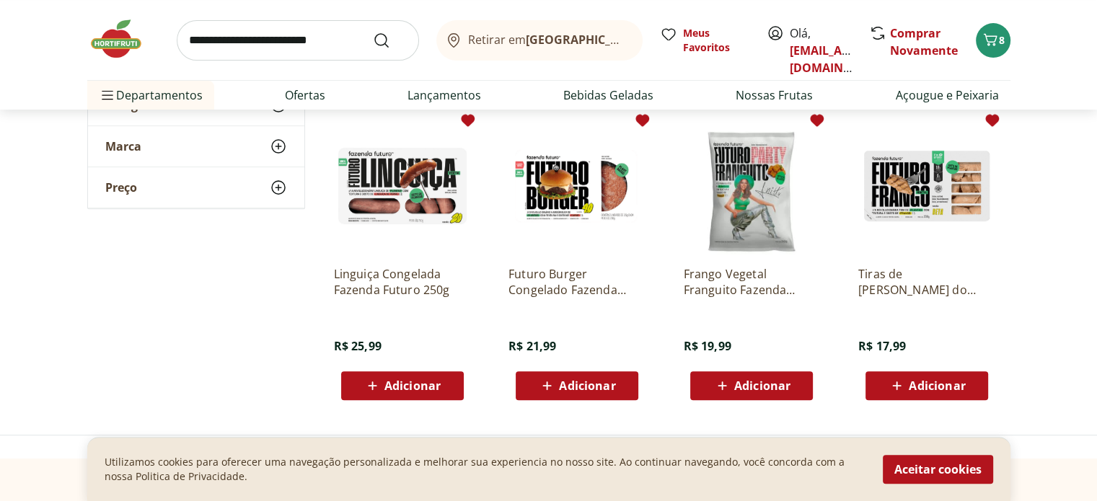
click at [994, 117] on icon at bounding box center [992, 120] width 14 height 12
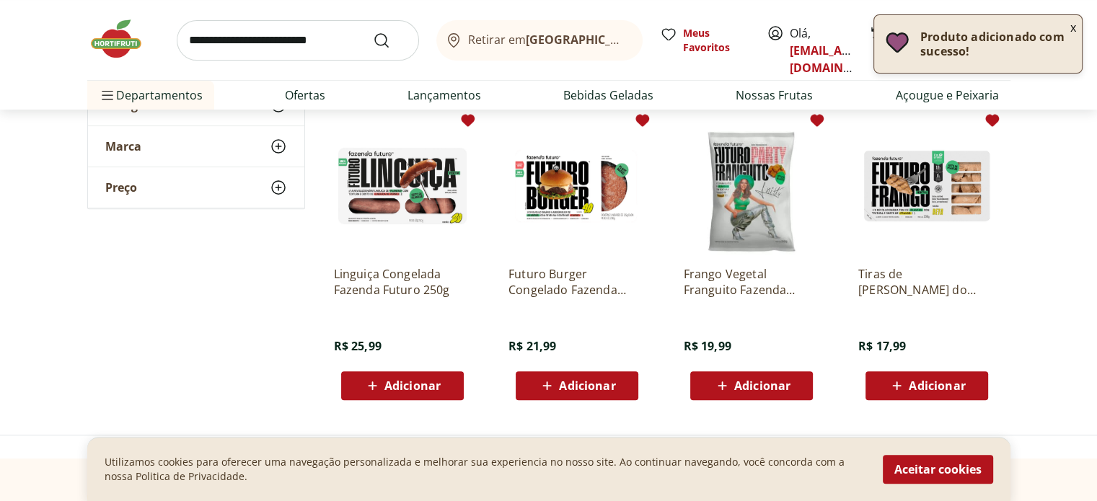
click at [431, 374] on div "Adicionar" at bounding box center [403, 386] width 100 height 26
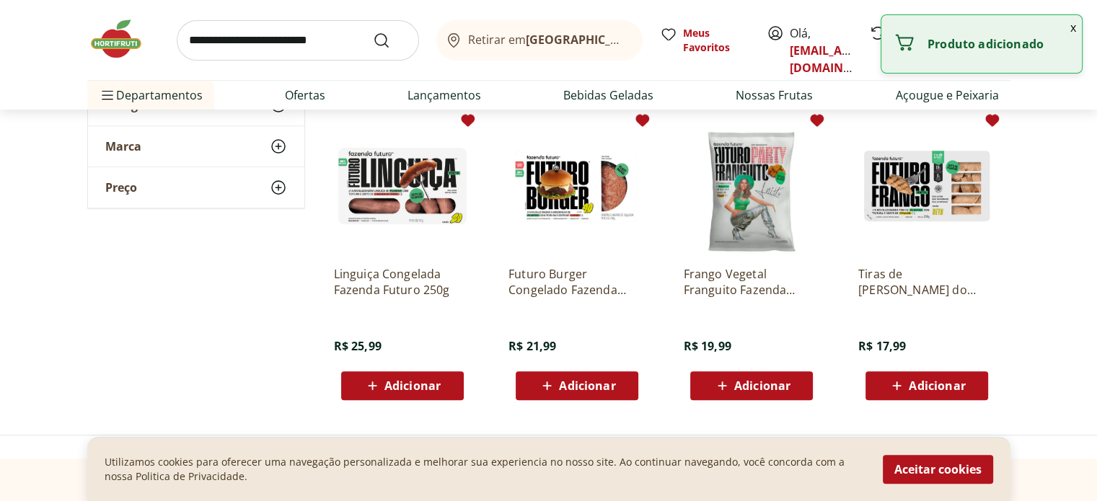
click at [576, 382] on span "Adicionar" at bounding box center [587, 386] width 56 height 12
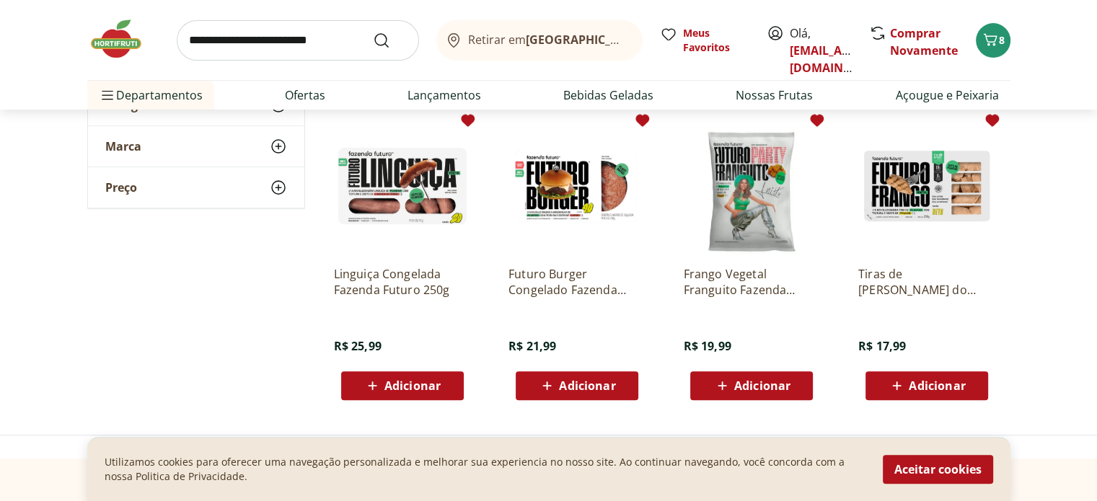
click at [759, 388] on span "Adicionar" at bounding box center [762, 386] width 56 height 12
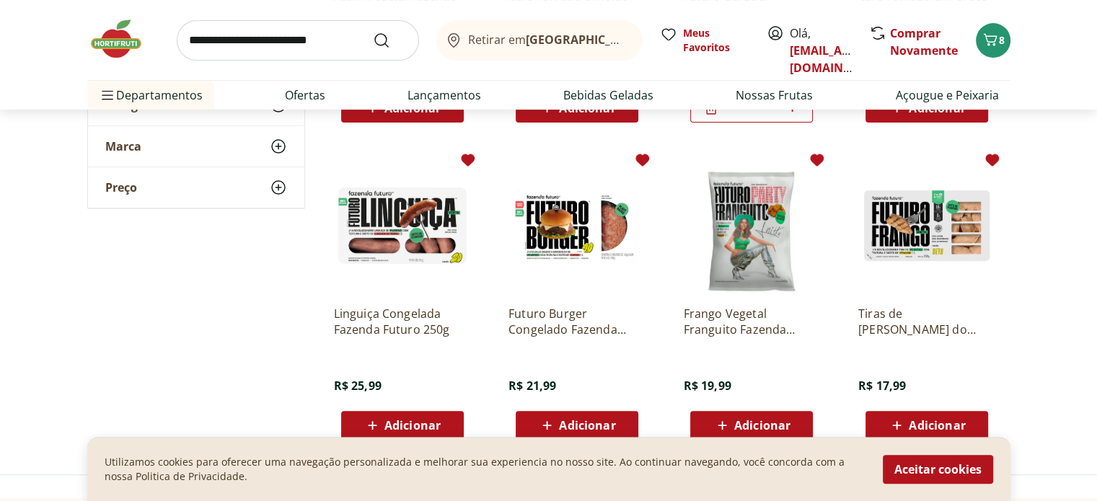
scroll to position [577, 0]
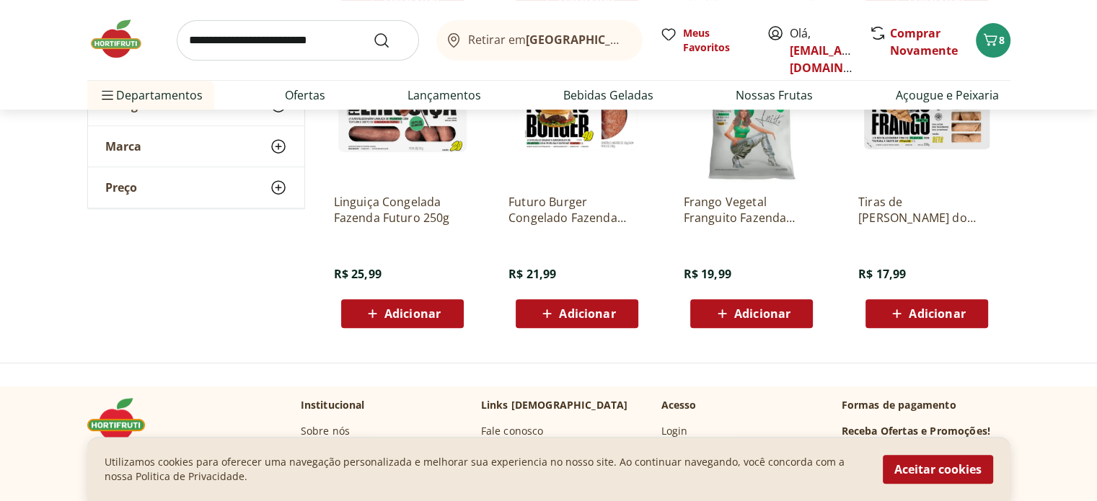
click at [433, 311] on span "Adicionar" at bounding box center [412, 314] width 56 height 12
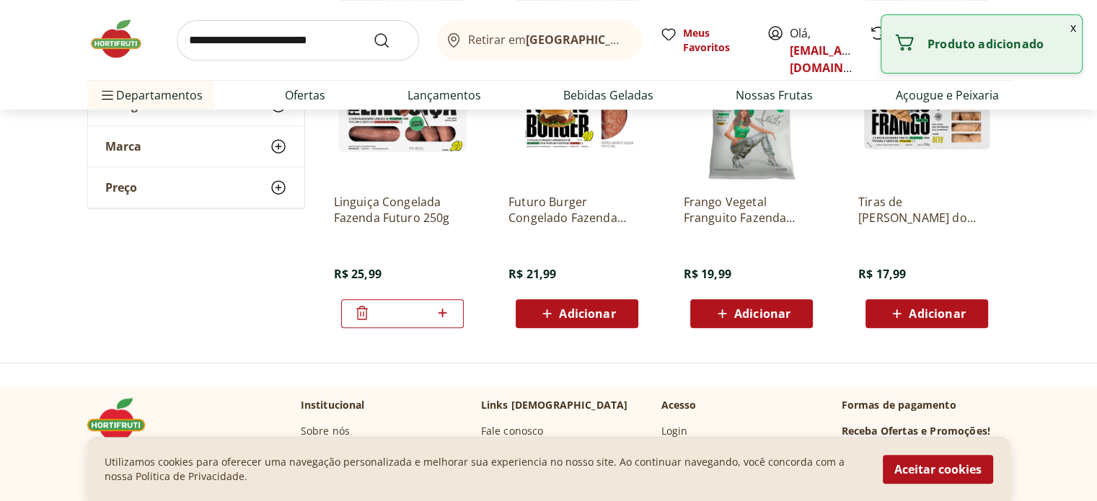
click at [568, 309] on span "Adicionar" at bounding box center [587, 314] width 56 height 12
click at [723, 312] on icon at bounding box center [722, 313] width 9 height 9
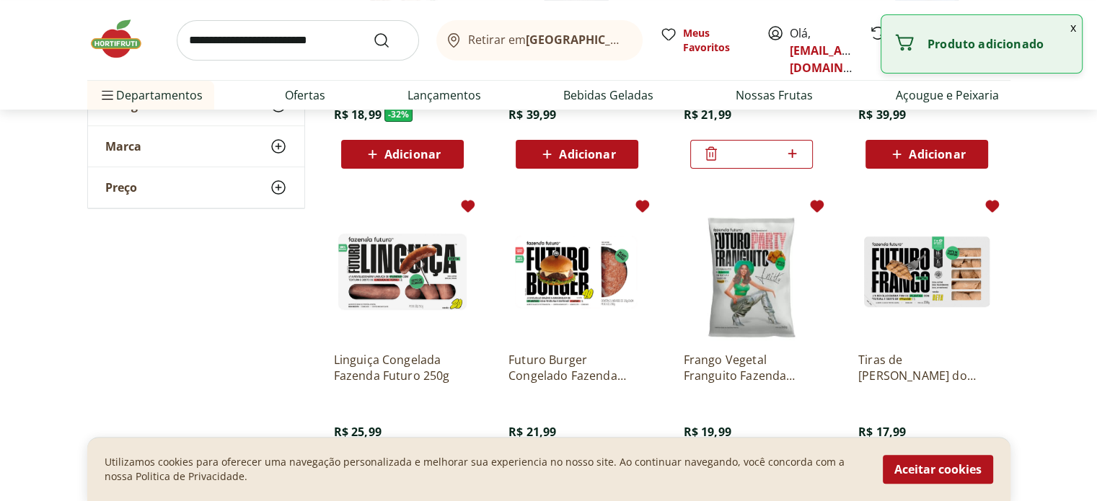
scroll to position [361, 0]
